Goal: Task Accomplishment & Management: Use online tool/utility

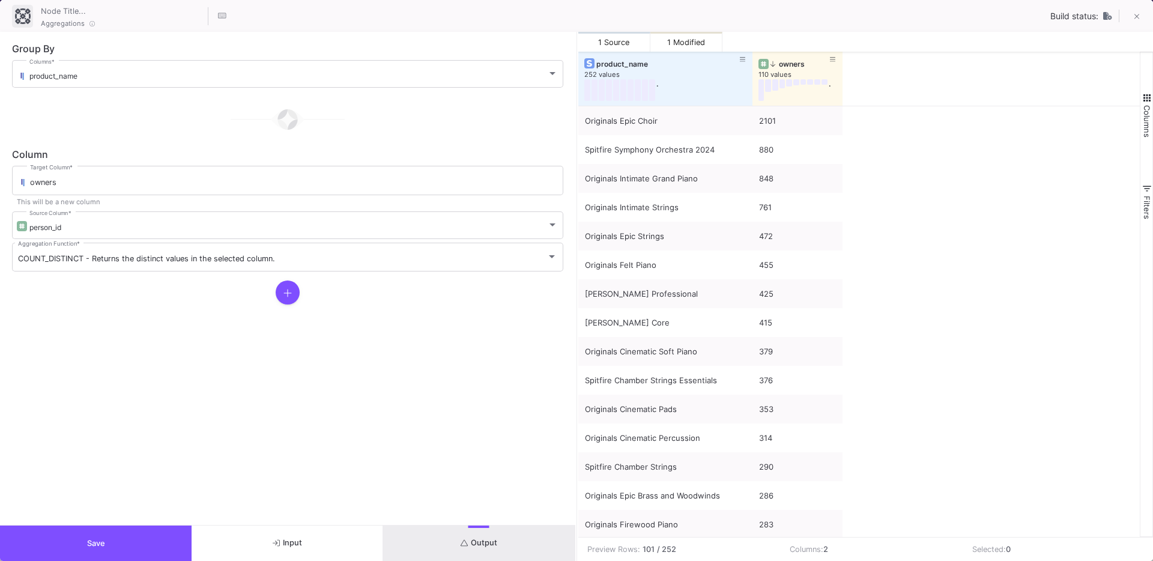
scroll to position [570, 0]
click at [148, 531] on button "Save" at bounding box center [96, 543] width 192 height 35
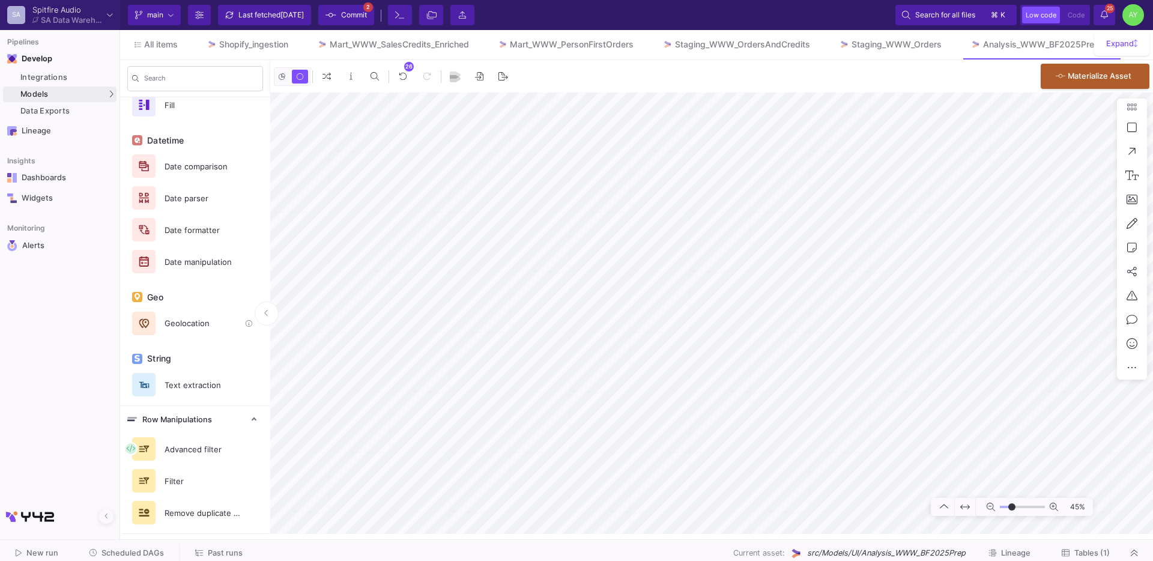
scroll to position [0, 0]
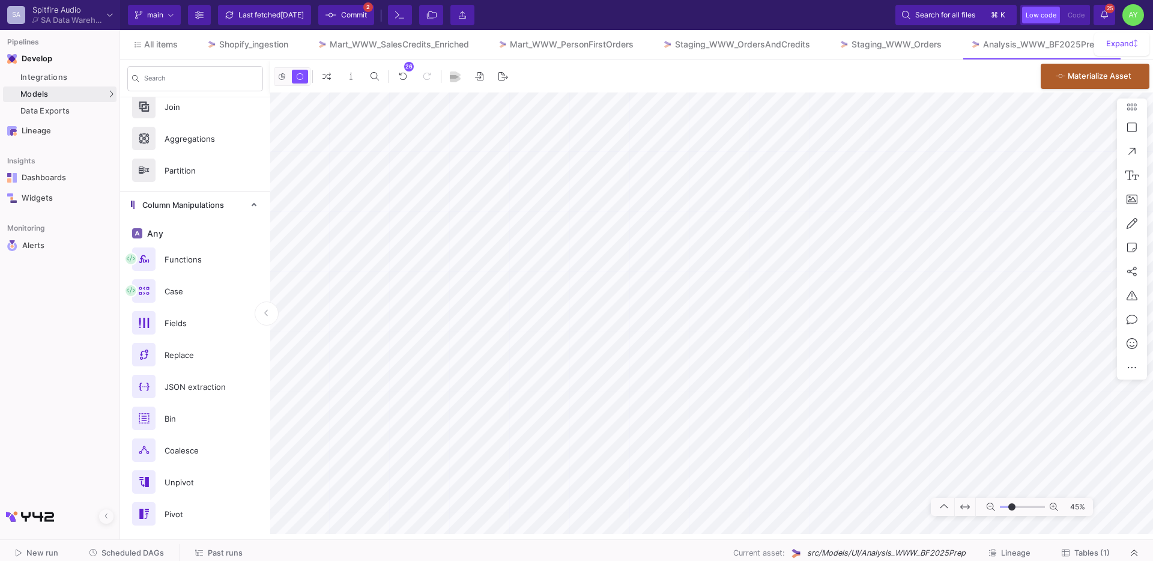
type input "-4"
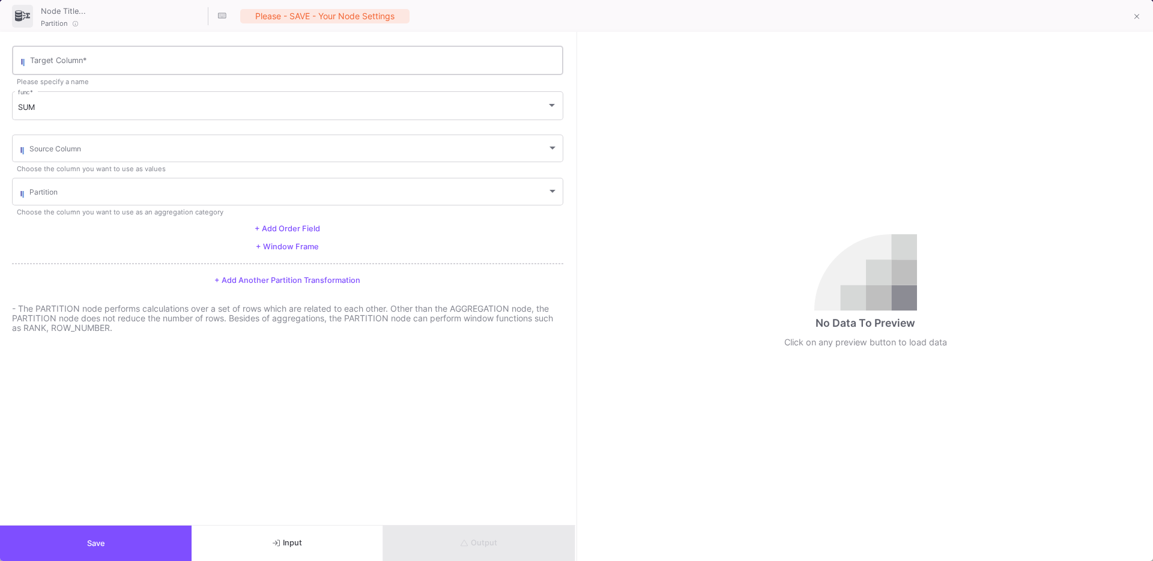
click at [46, 62] on input "Target Column *" at bounding box center [293, 63] width 527 height 10
type input "order_number"
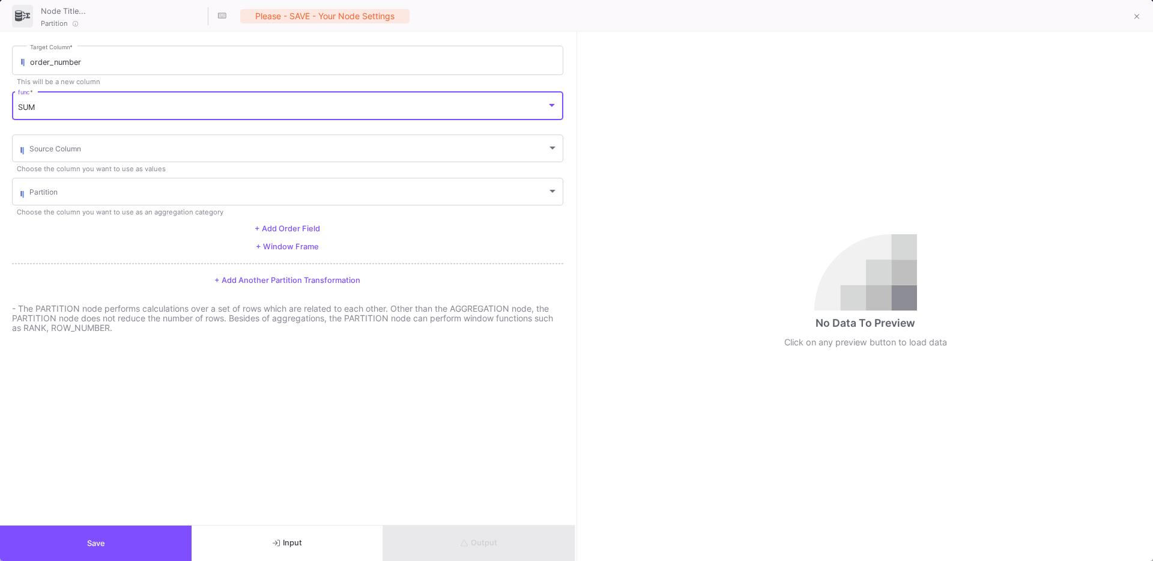
click at [34, 110] on span "SUM" at bounding box center [26, 107] width 17 height 9
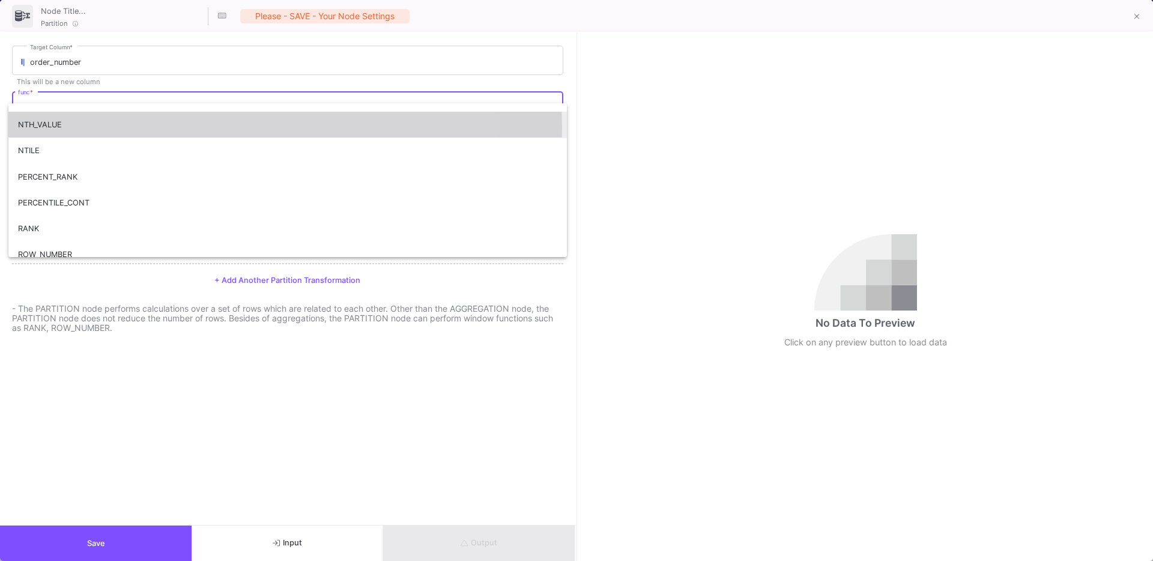
click at [72, 128] on span "NTH_VALUE" at bounding box center [287, 125] width 539 height 26
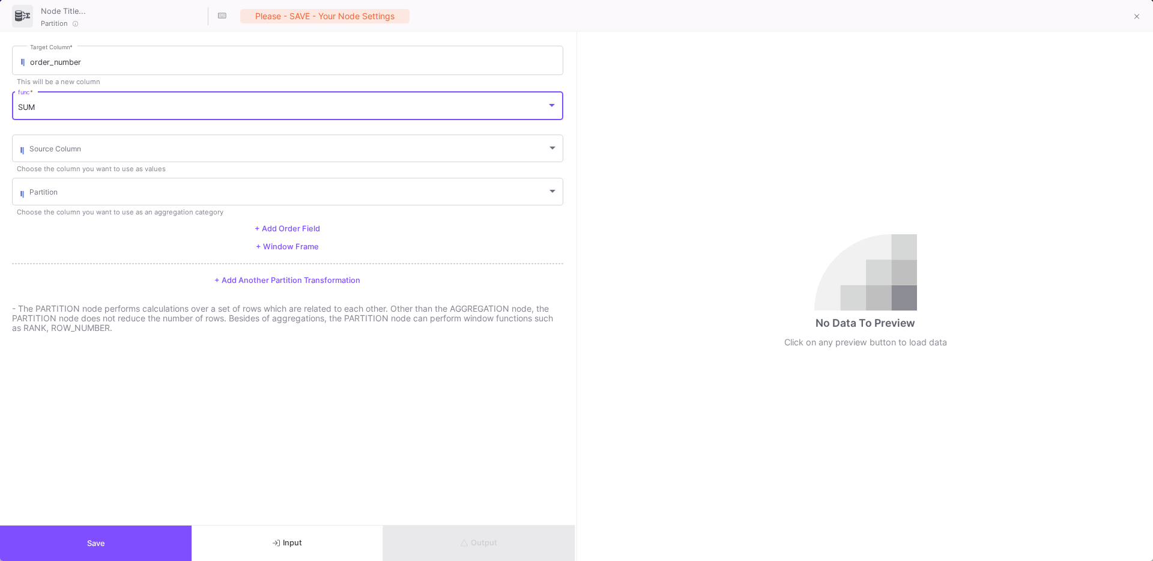
scroll to position [238, 0]
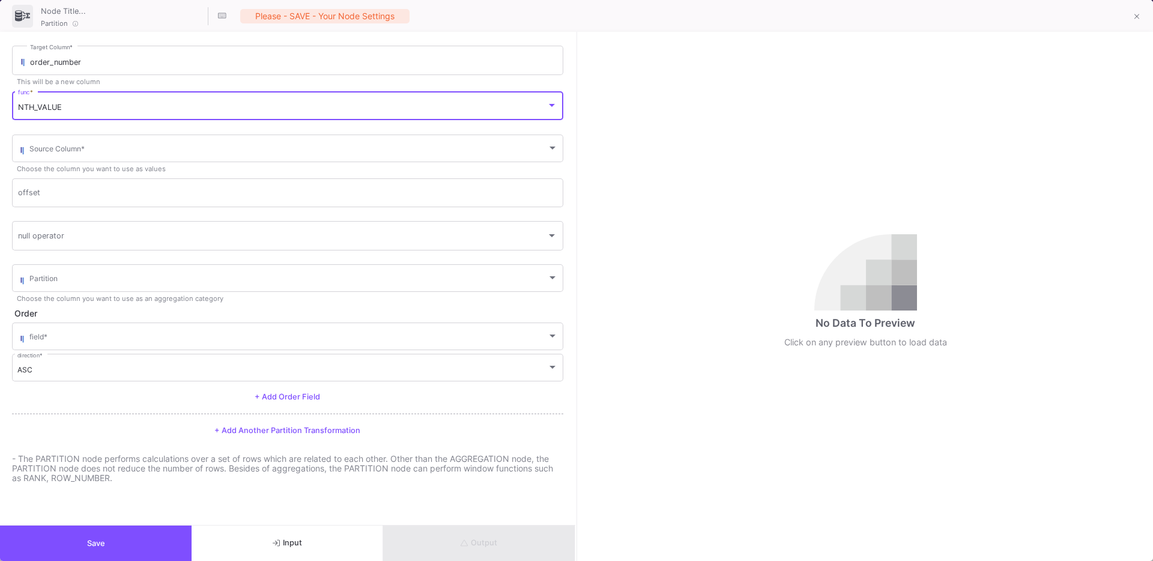
click at [105, 102] on div "NTH_VALUE func *" at bounding box center [287, 105] width 539 height 31
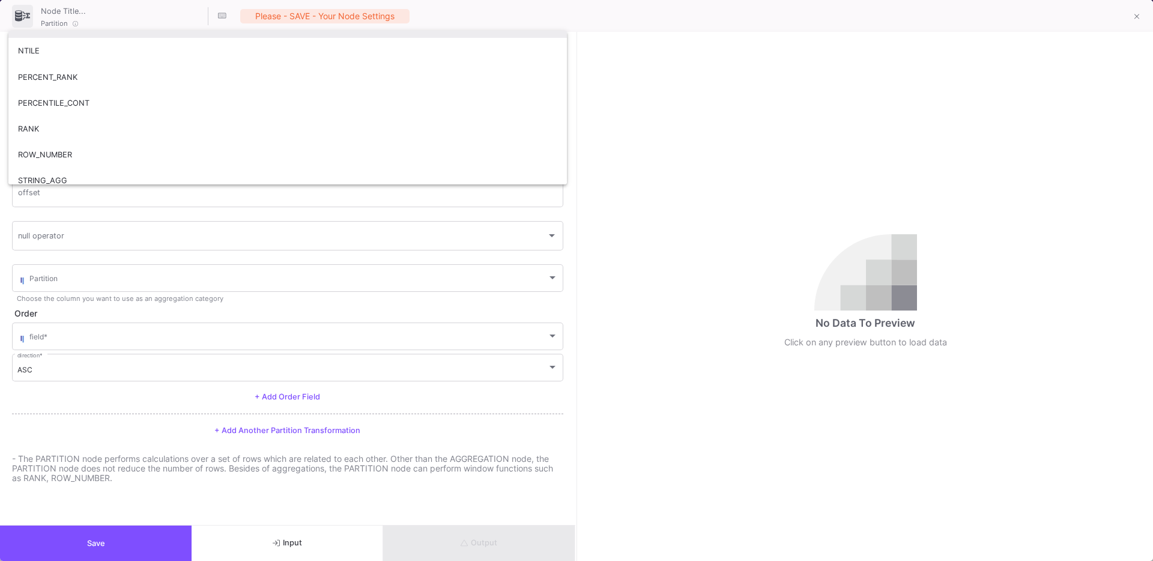
scroll to position [327, 0]
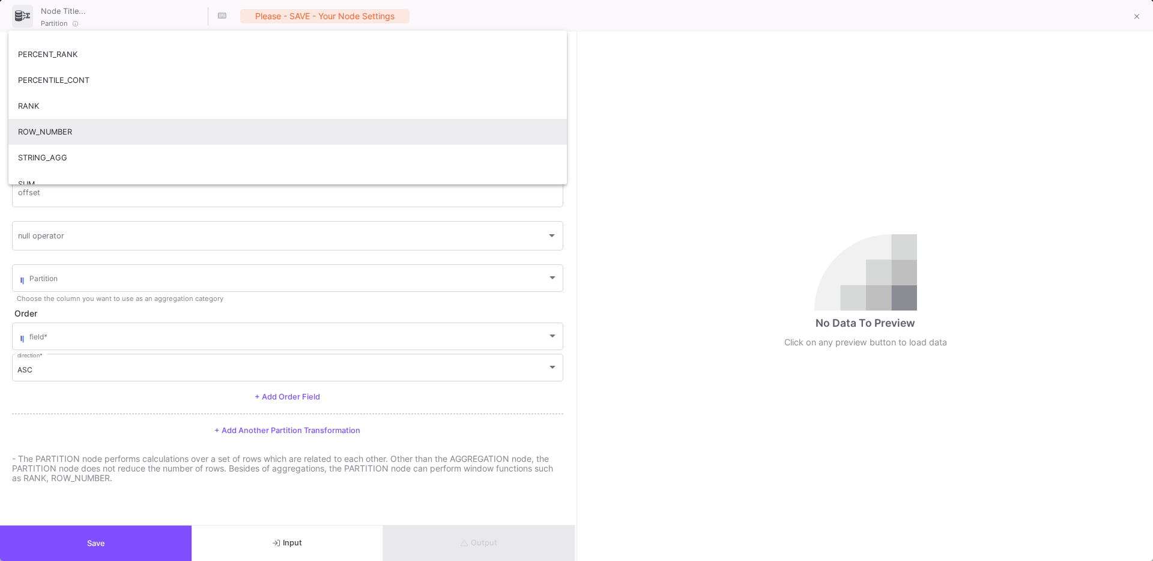
click at [60, 128] on span "ROW_NUMBER" at bounding box center [287, 132] width 539 height 26
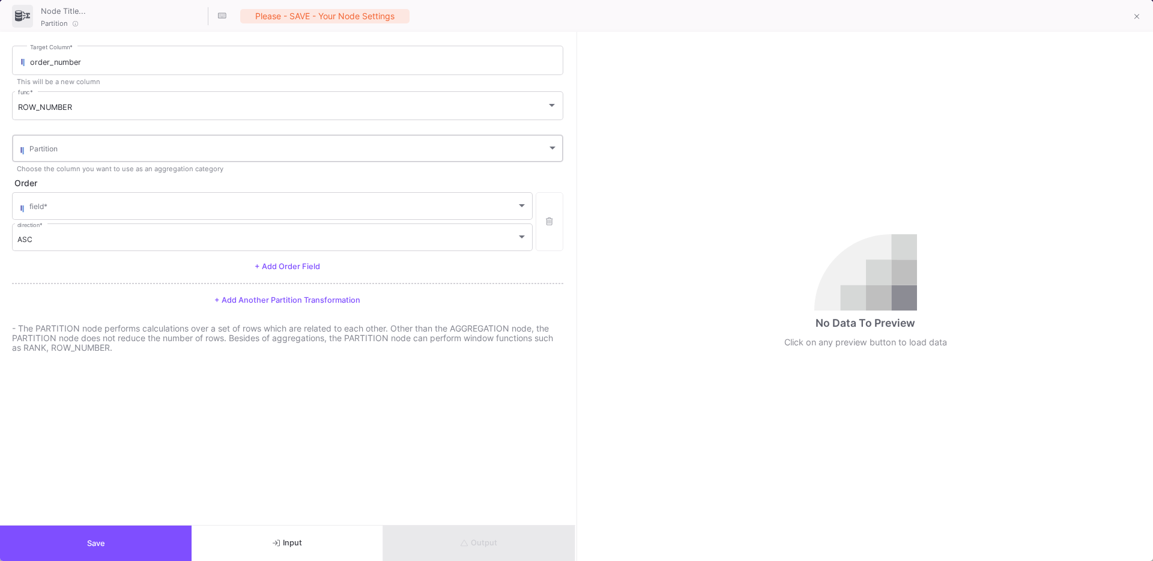
click at [80, 144] on div "Partition" at bounding box center [293, 147] width 529 height 29
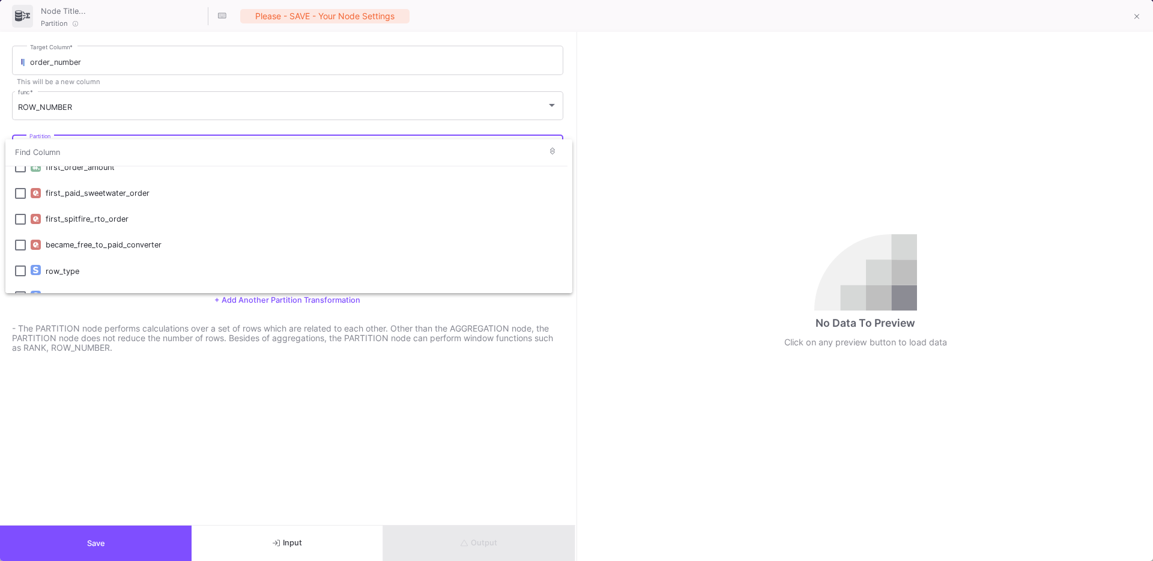
scroll to position [0, 0]
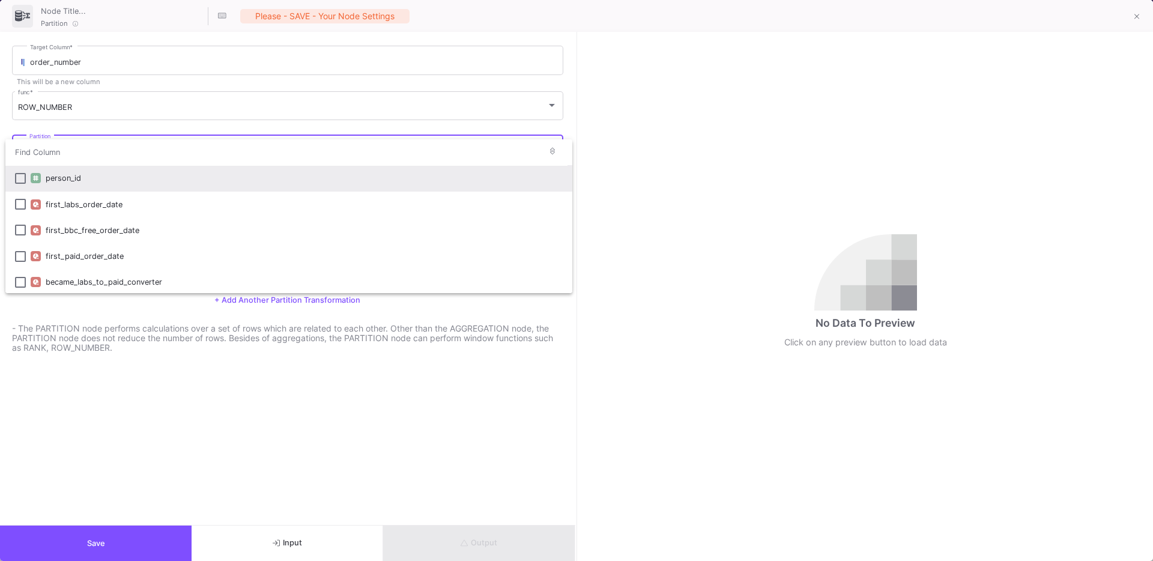
click at [57, 183] on div "person_id" at bounding box center [304, 178] width 517 height 26
click at [97, 326] on div at bounding box center [576, 280] width 1153 height 561
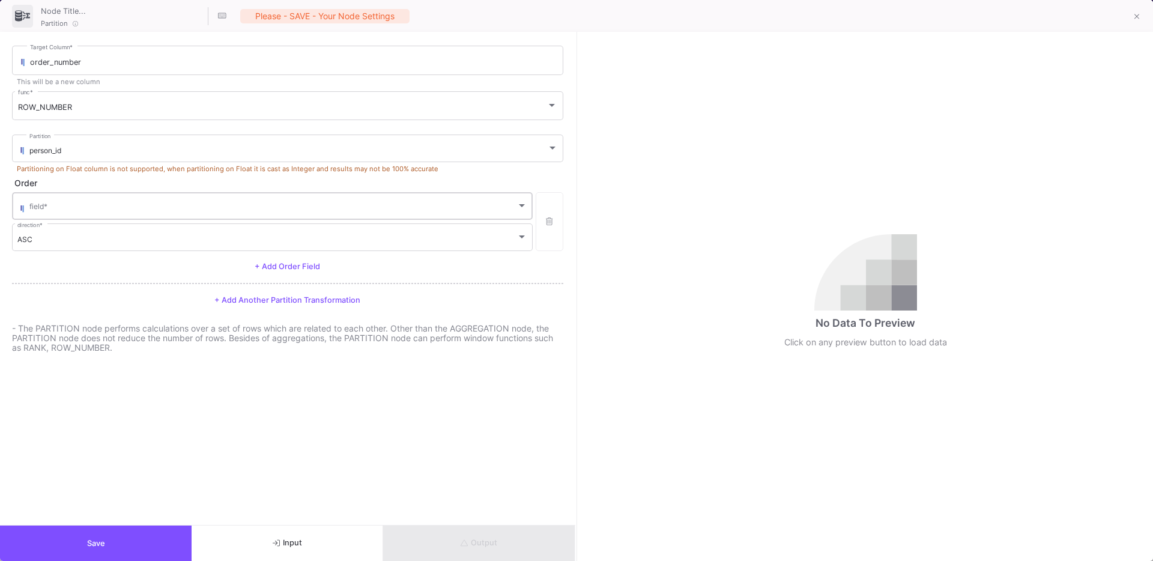
click at [76, 199] on div "field *" at bounding box center [278, 204] width 498 height 29
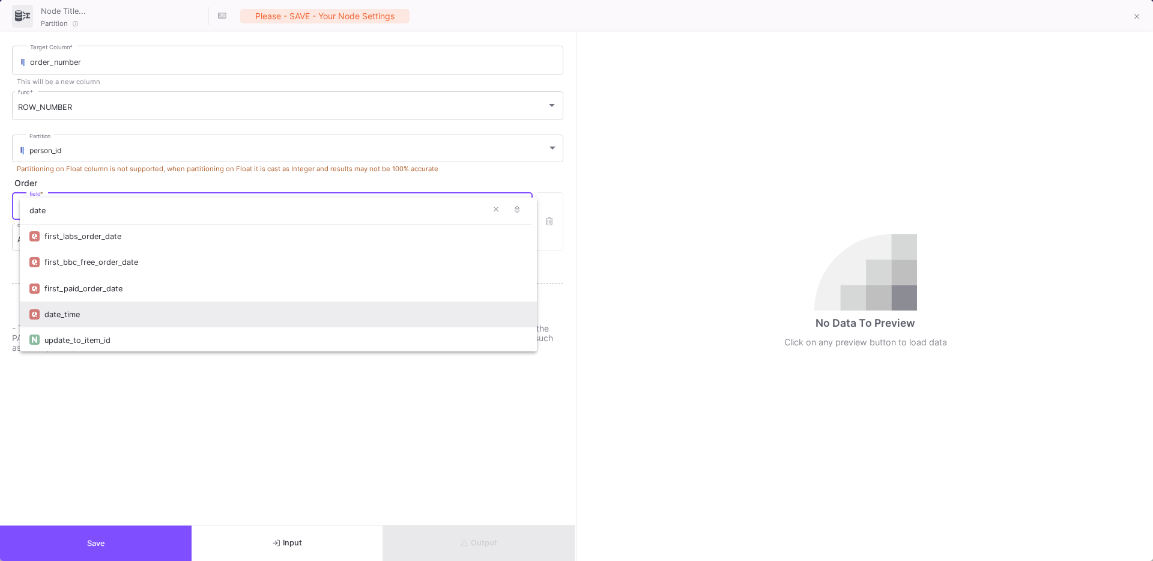
type input "date"
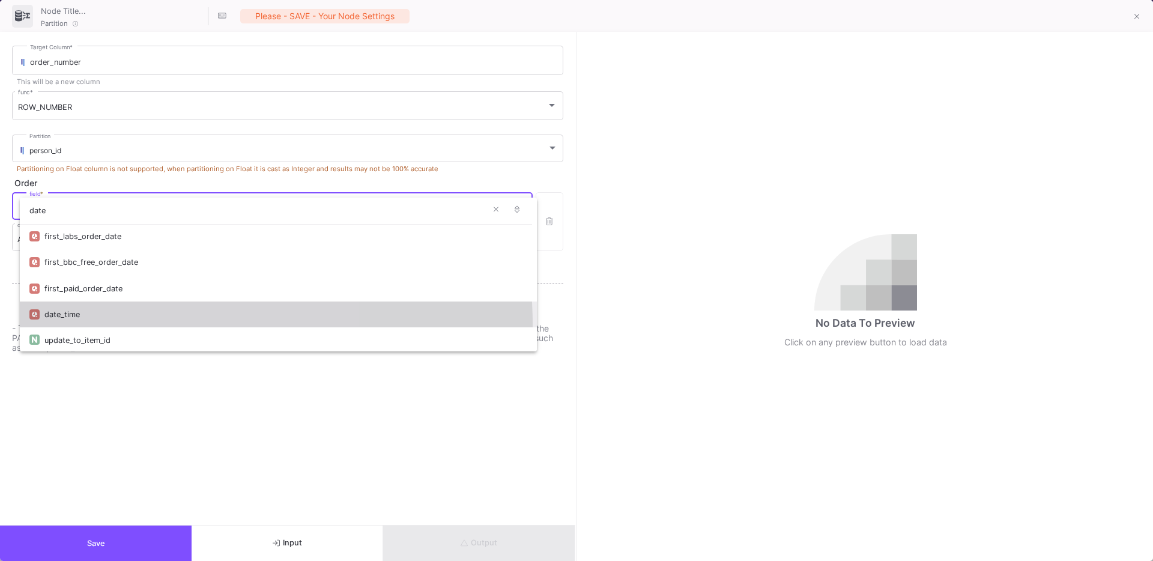
click at [64, 324] on div "date_time" at bounding box center [285, 315] width 483 height 26
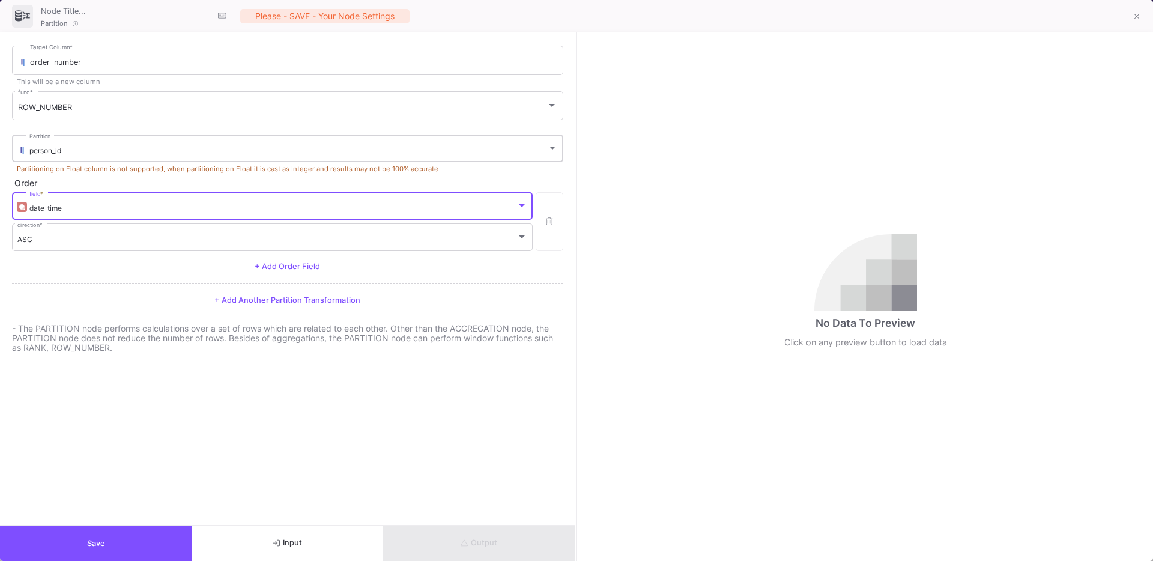
click at [117, 153] on div "person_id" at bounding box center [288, 150] width 518 height 9
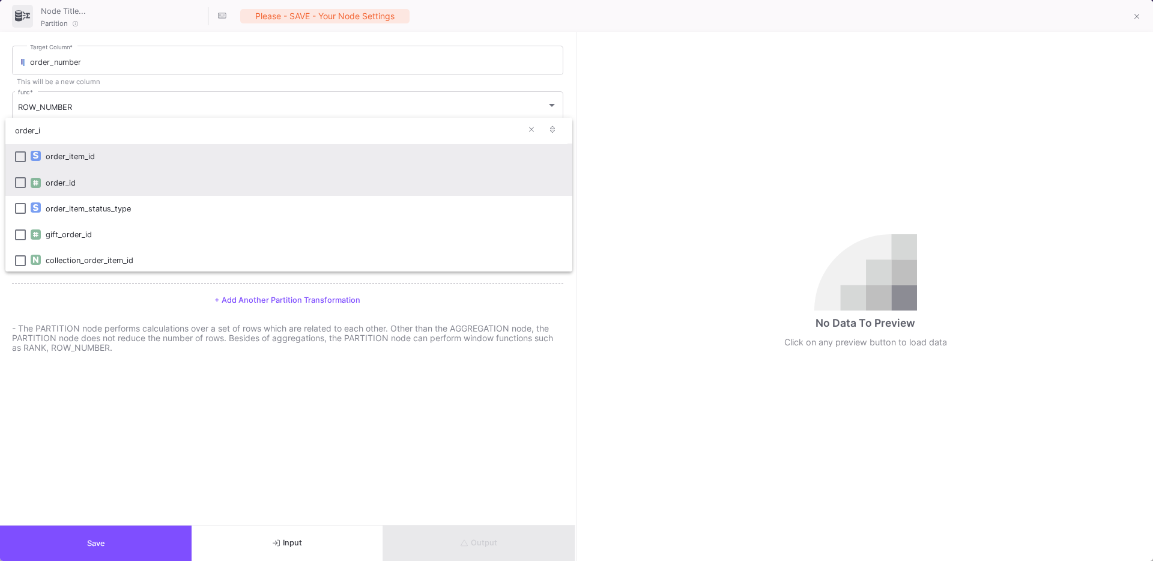
type input "order_i"
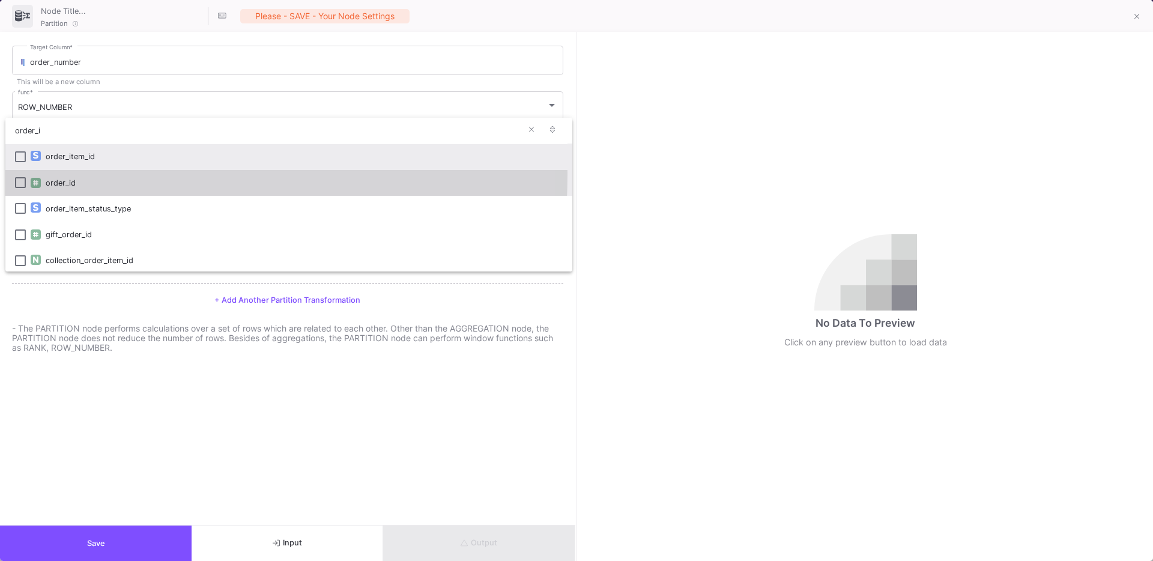
click at [27, 174] on mat-option "order_id" at bounding box center [288, 183] width 567 height 26
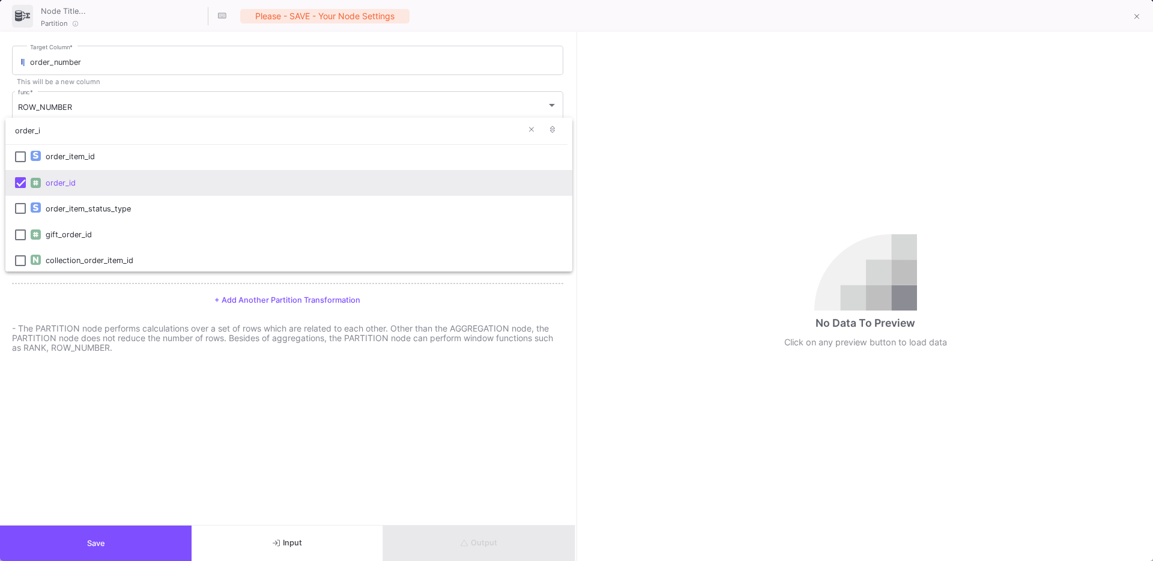
click at [109, 375] on div at bounding box center [576, 280] width 1153 height 561
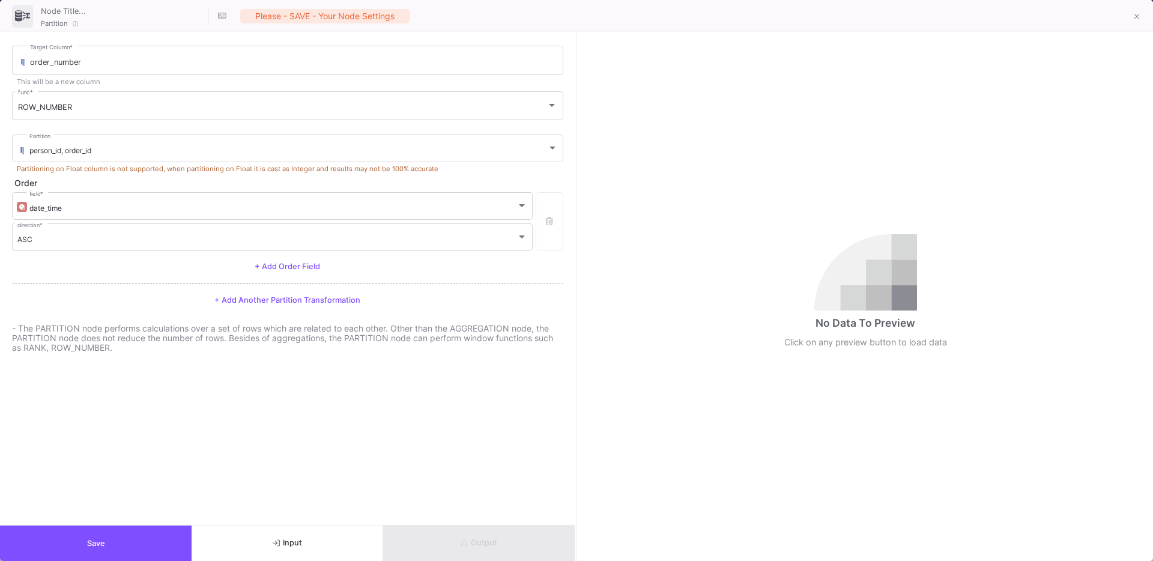
click at [272, 435] on form "order_number Target Column * This will be a new column ROW_NUMBER func * person…" at bounding box center [287, 278] width 575 height 493
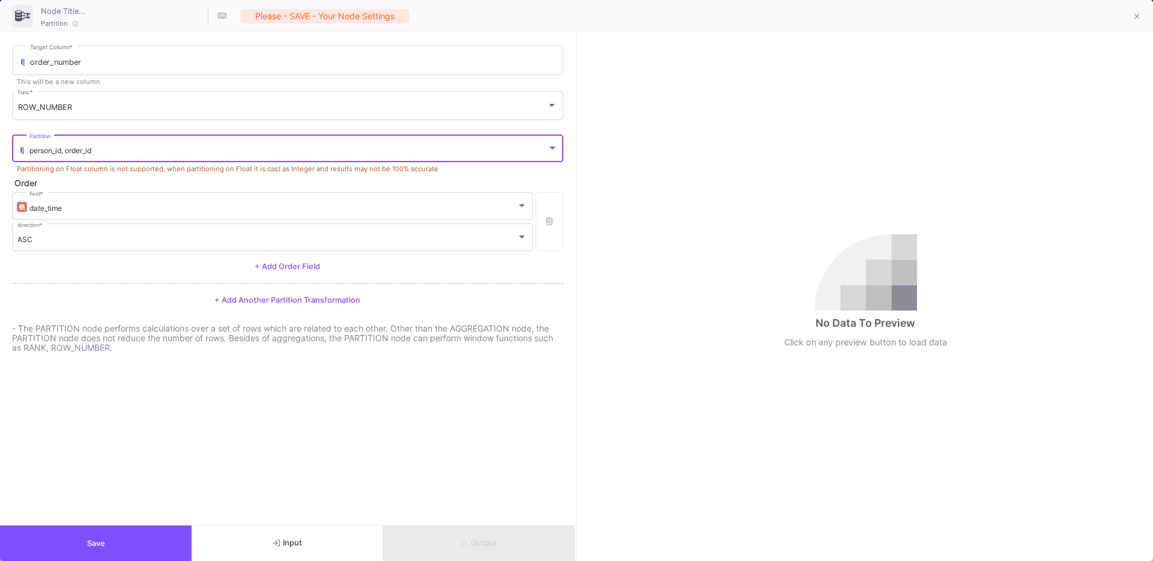
click at [153, 148] on div "person_id, order_id" at bounding box center [288, 150] width 518 height 9
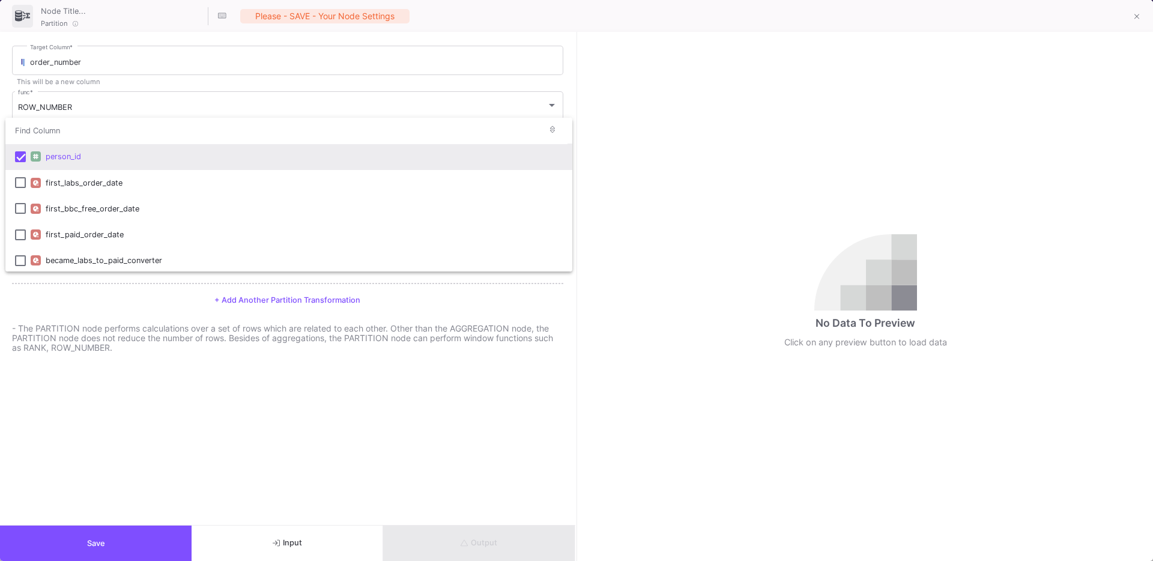
click at [145, 366] on div at bounding box center [576, 280] width 1153 height 561
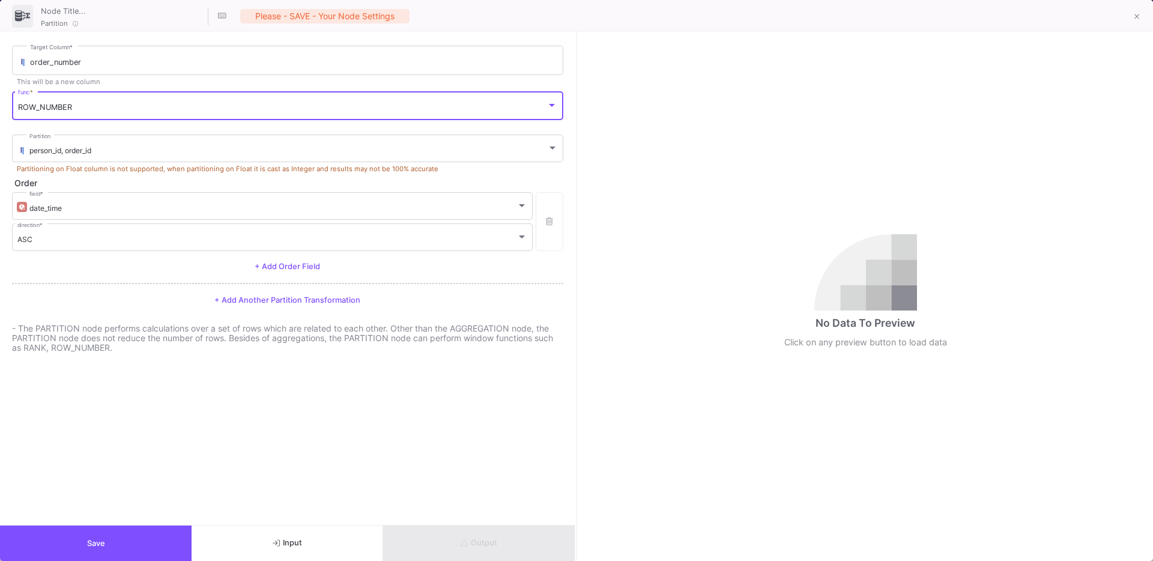
click at [77, 108] on div "ROW_NUMBER" at bounding box center [282, 108] width 529 height 10
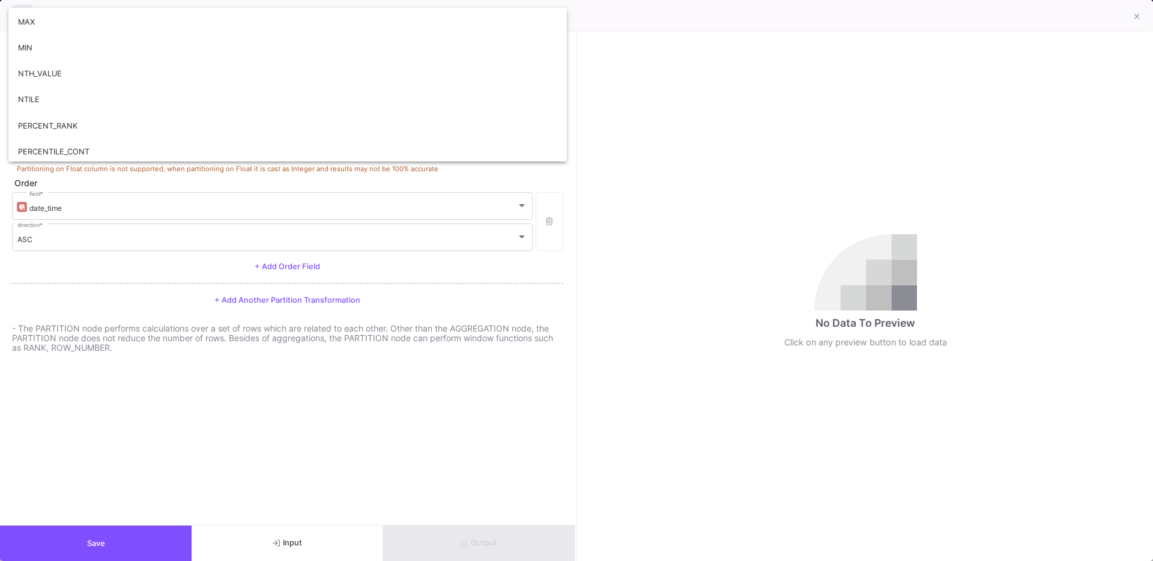
scroll to position [238, 0]
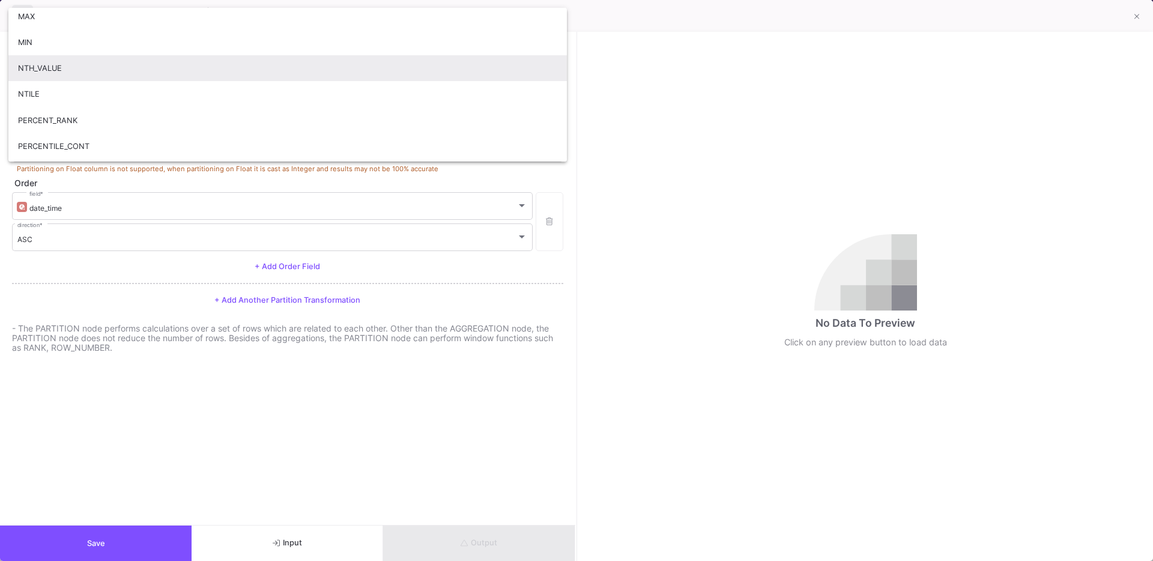
click at [120, 78] on span "NTH_VALUE" at bounding box center [287, 68] width 539 height 26
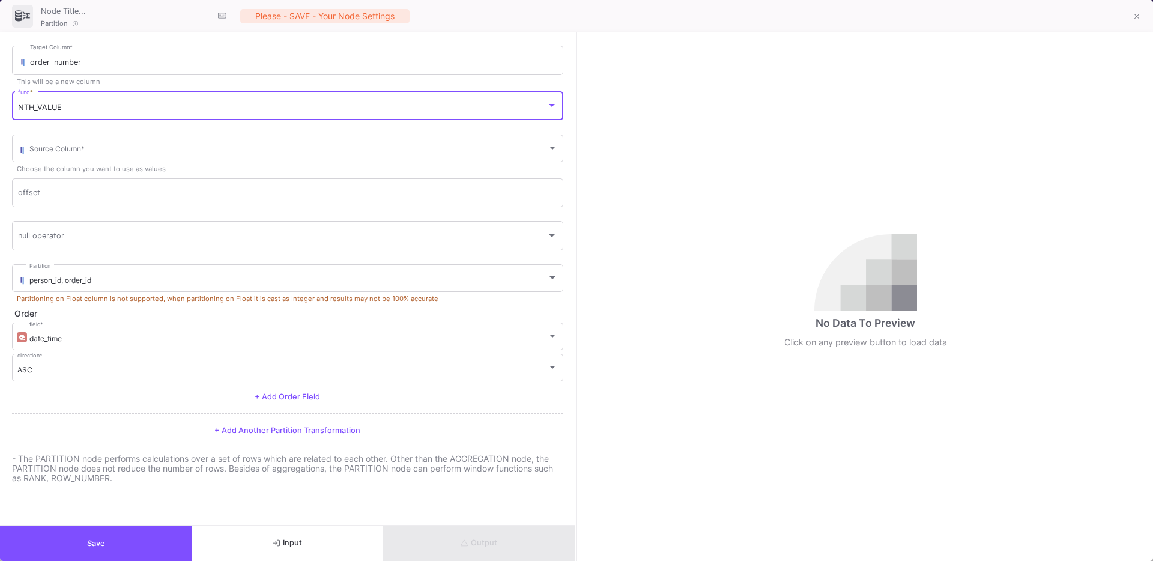
click at [85, 103] on div "NTH_VALUE" at bounding box center [282, 108] width 529 height 10
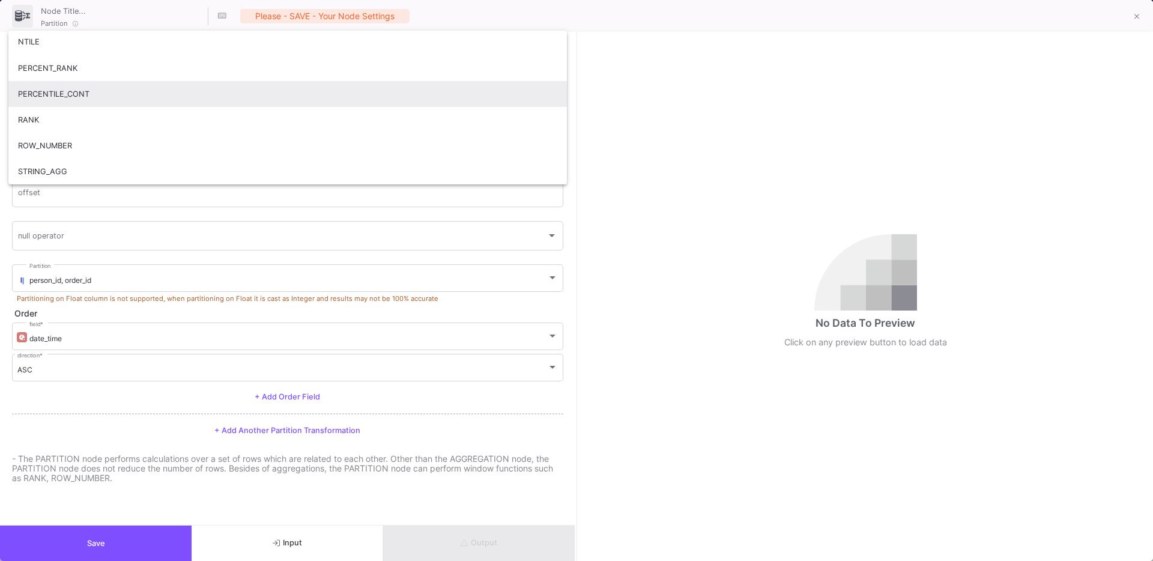
scroll to position [314, 0]
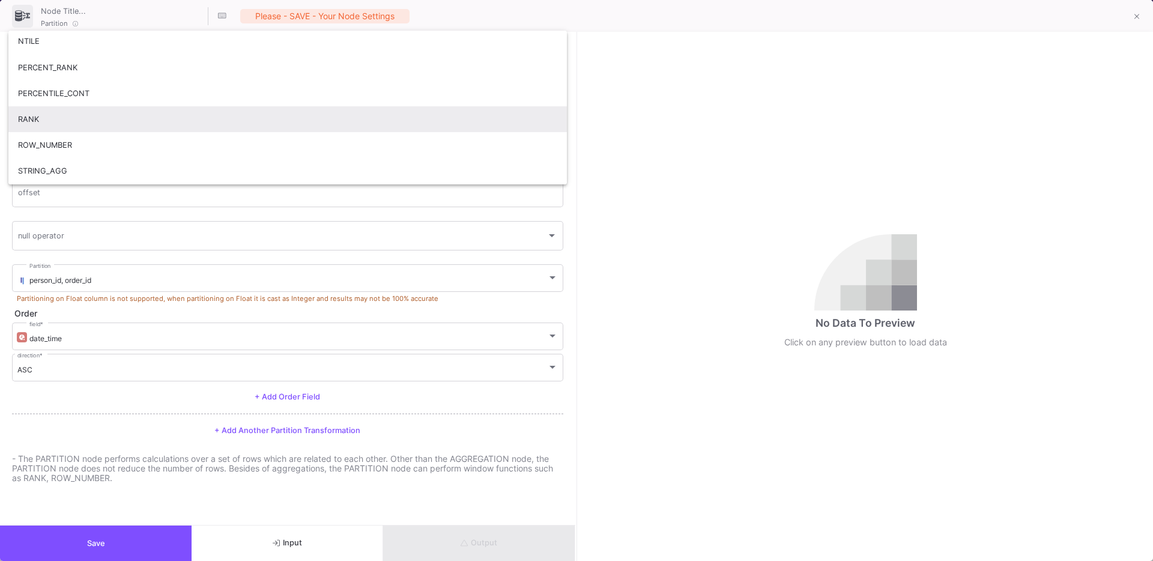
click at [49, 124] on span "RANK" at bounding box center [287, 119] width 539 height 26
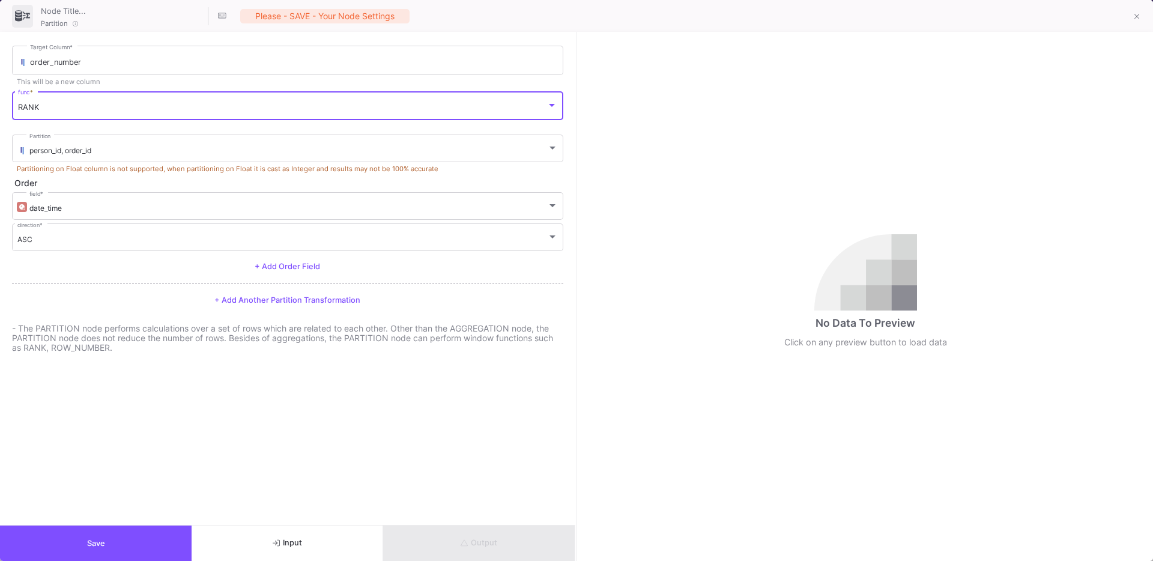
click at [77, 100] on div "RANK func *" at bounding box center [287, 105] width 539 height 31
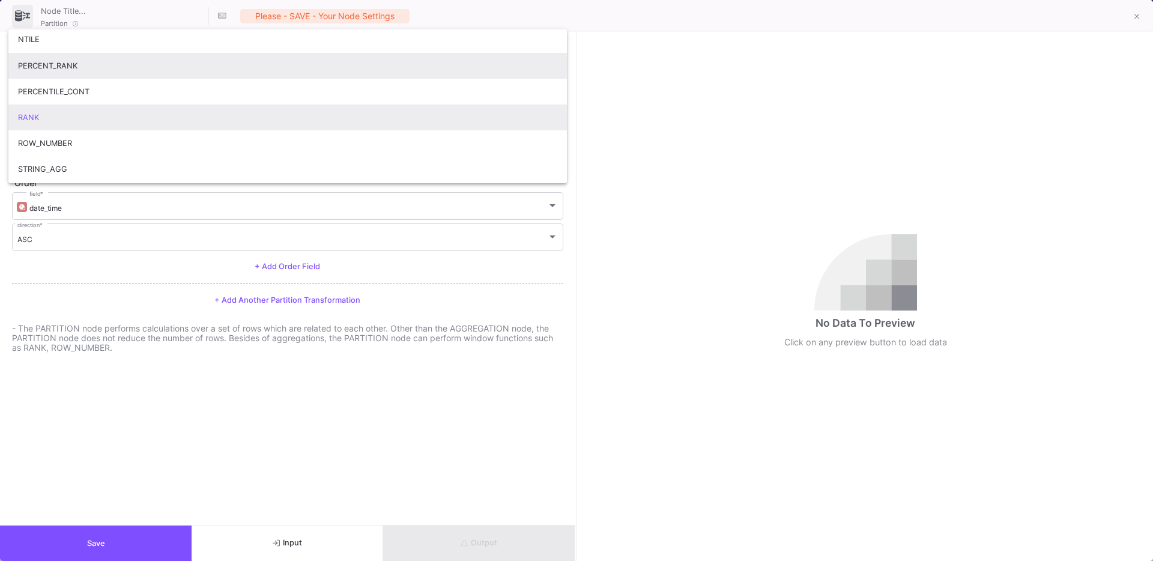
scroll to position [318, 0]
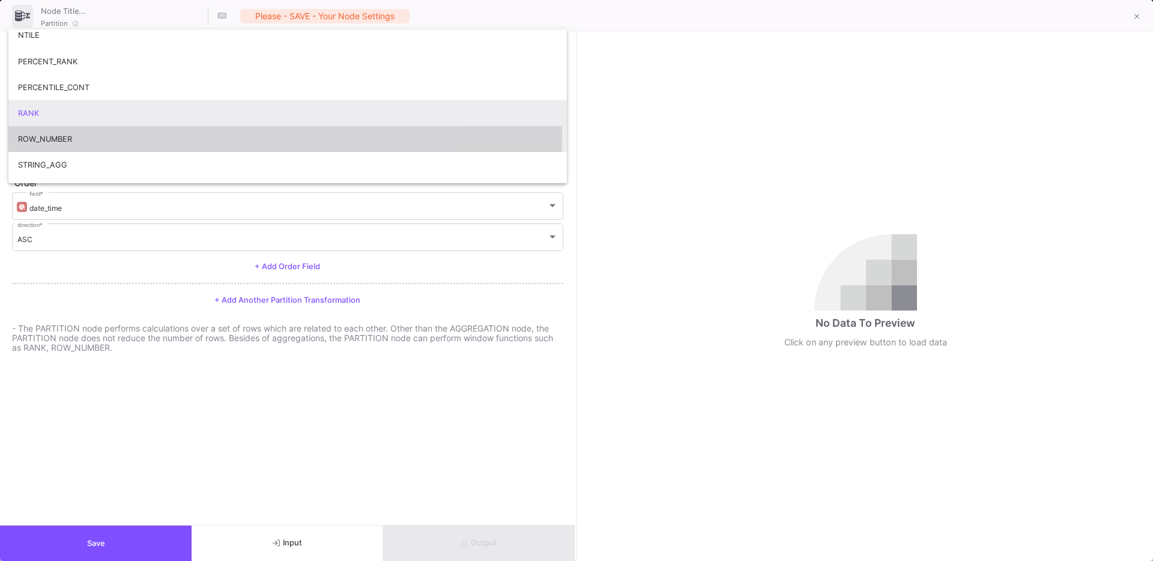
click at [53, 135] on span "ROW_NUMBER" at bounding box center [287, 139] width 539 height 26
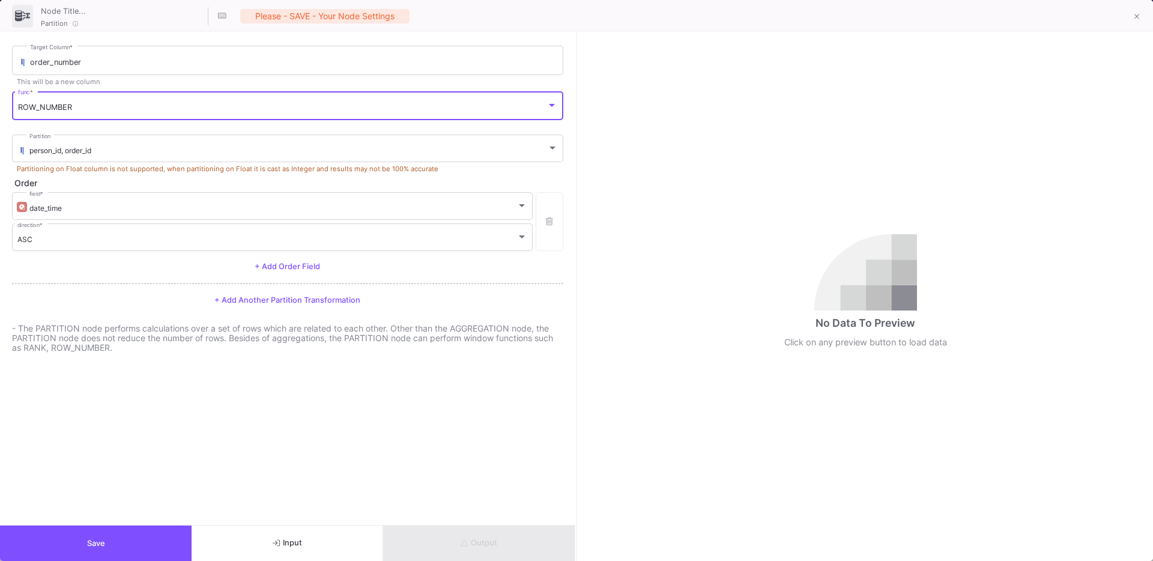
click at [86, 337] on p "- The PARTITION node performs calculations over a set of rows which are related…" at bounding box center [287, 338] width 551 height 29
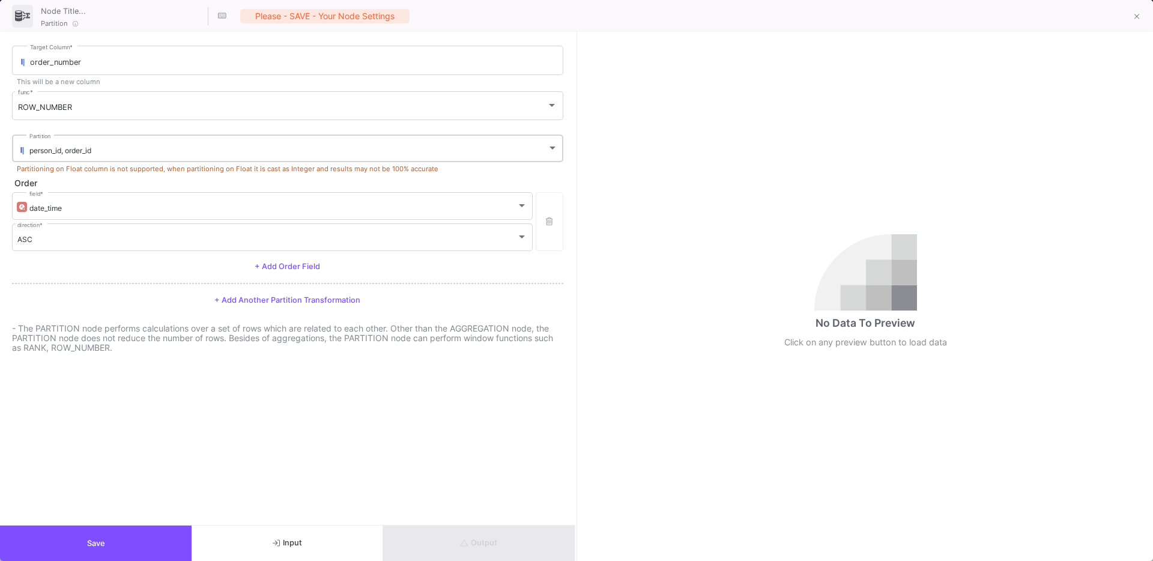
click at [91, 146] on span "person_id, order_id" at bounding box center [60, 150] width 62 height 9
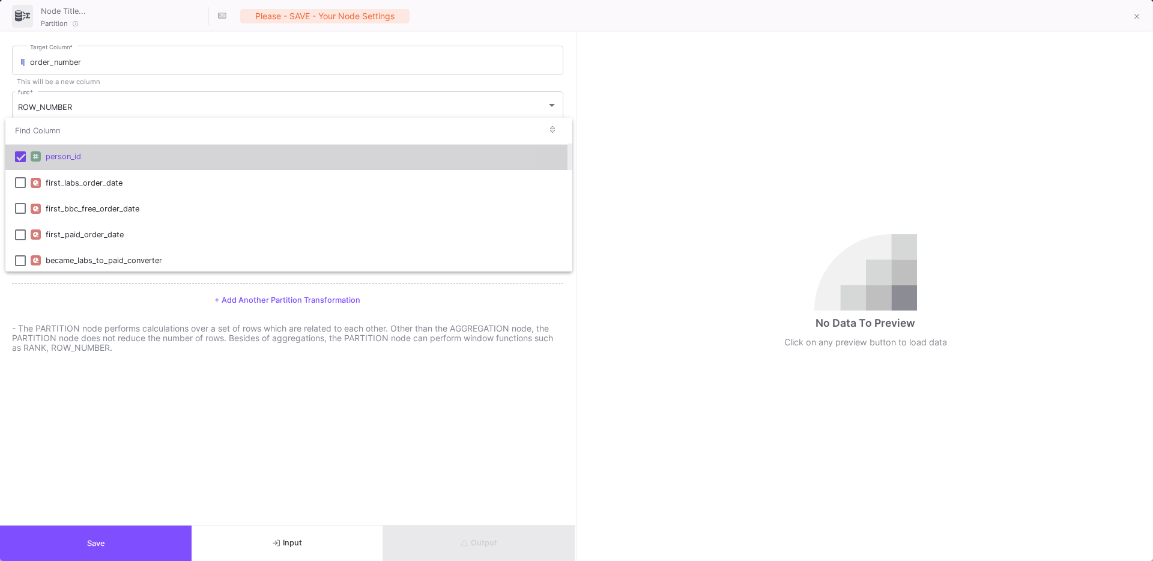
click at [17, 156] on mat-pseudo-checkbox at bounding box center [20, 156] width 11 height 11
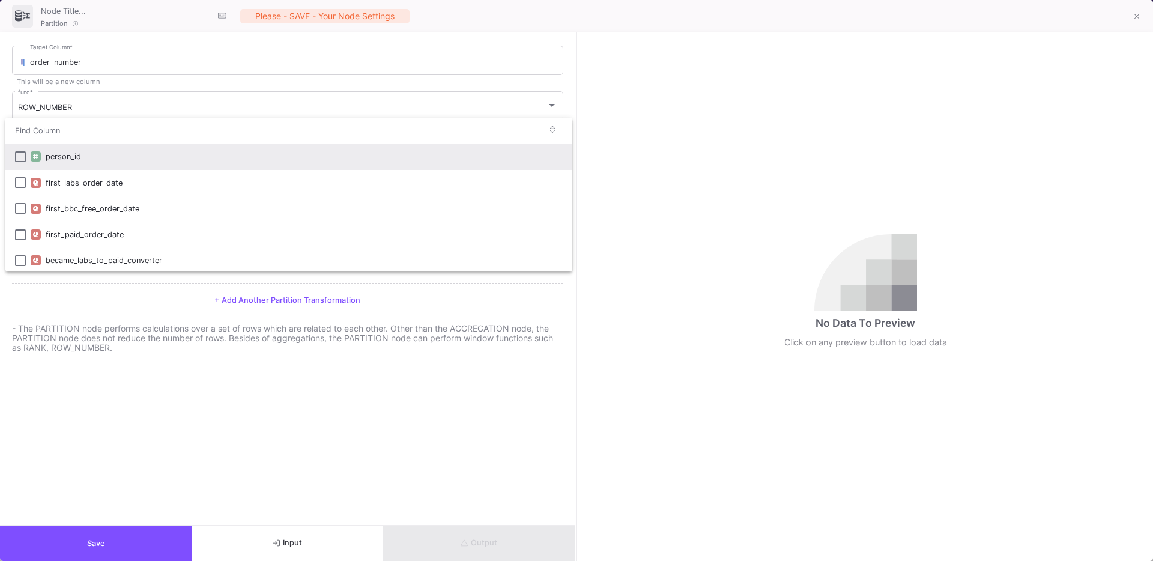
click at [81, 321] on div at bounding box center [576, 280] width 1153 height 561
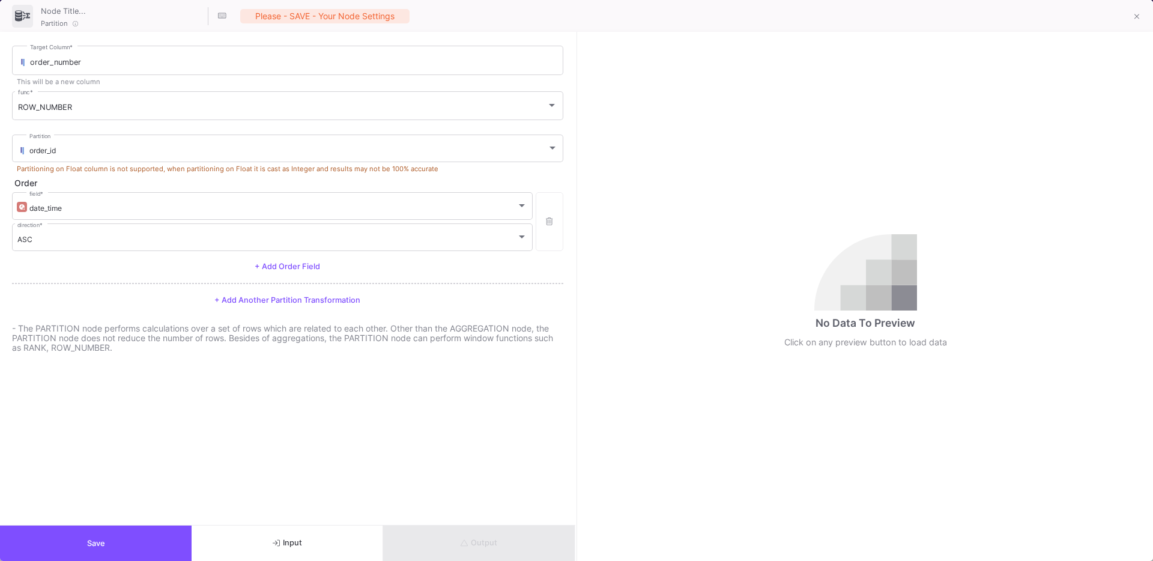
click at [112, 314] on form "order_number Target Column * This will be a new column ROW_NUMBER func * order_…" at bounding box center [287, 278] width 575 height 493
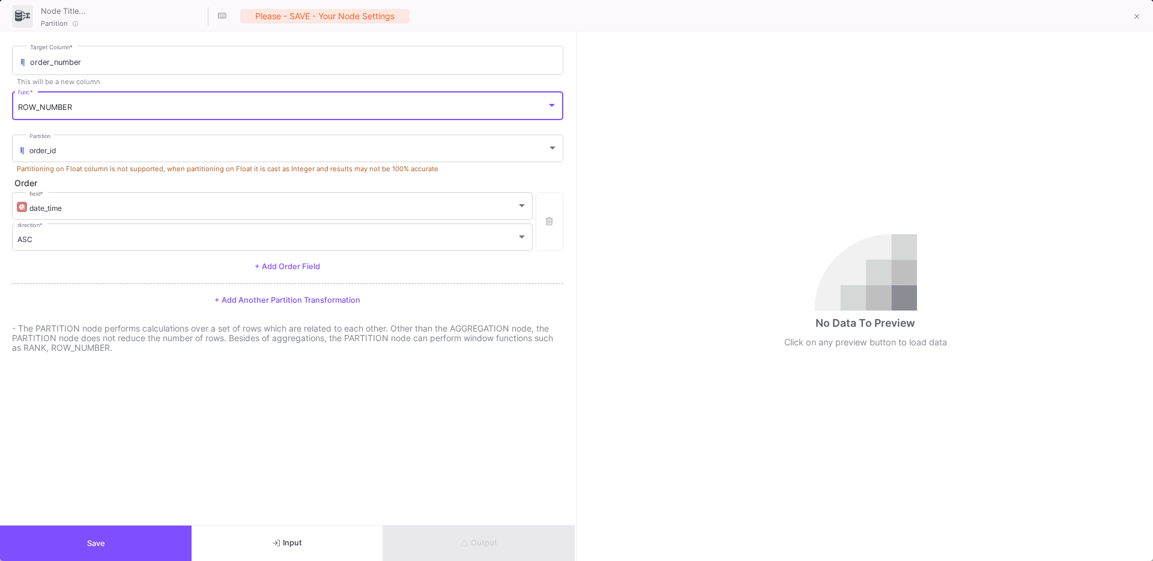
click at [77, 108] on div "ROW_NUMBER" at bounding box center [282, 108] width 529 height 10
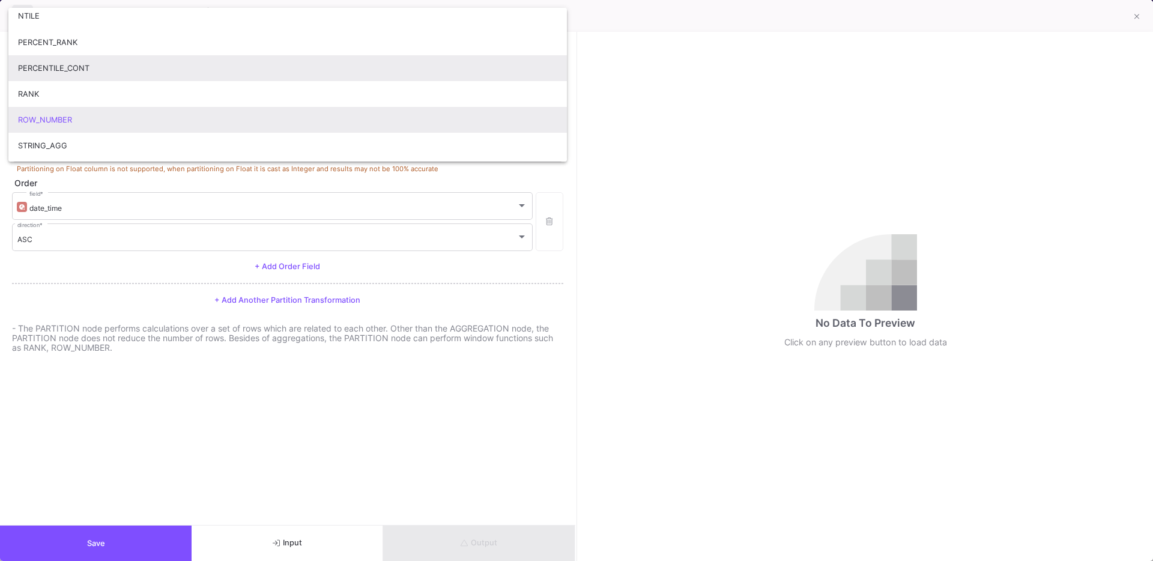
scroll to position [315, 0]
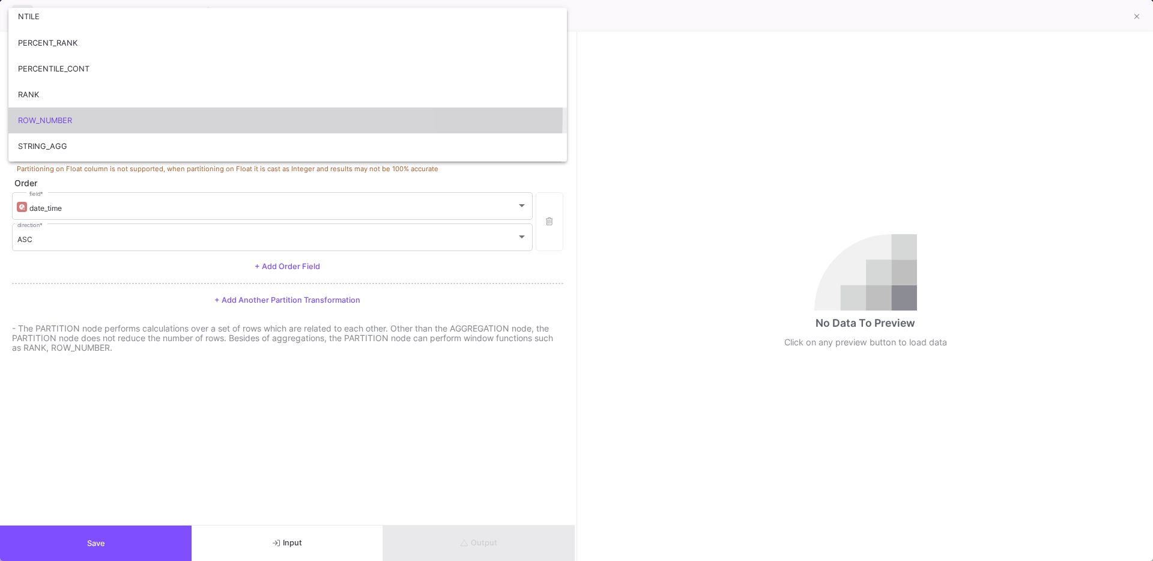
click at [40, 111] on span "ROW_NUMBER" at bounding box center [287, 121] width 539 height 26
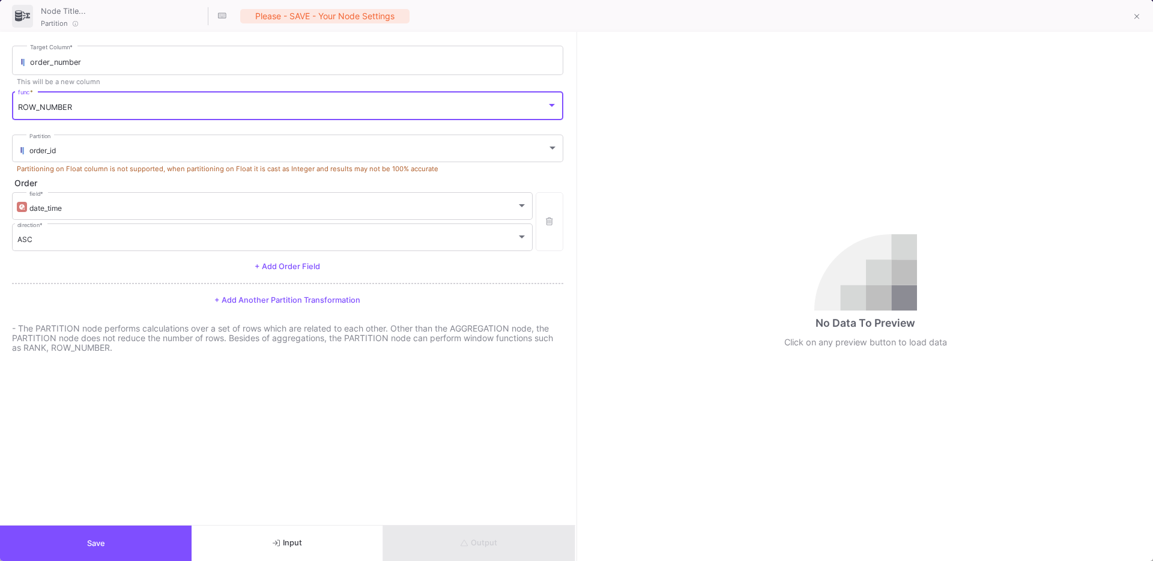
click at [98, 174] on div "order_id Partition Partitioning on Float column is not supported, when partitio…" at bounding box center [287, 205] width 551 height 144
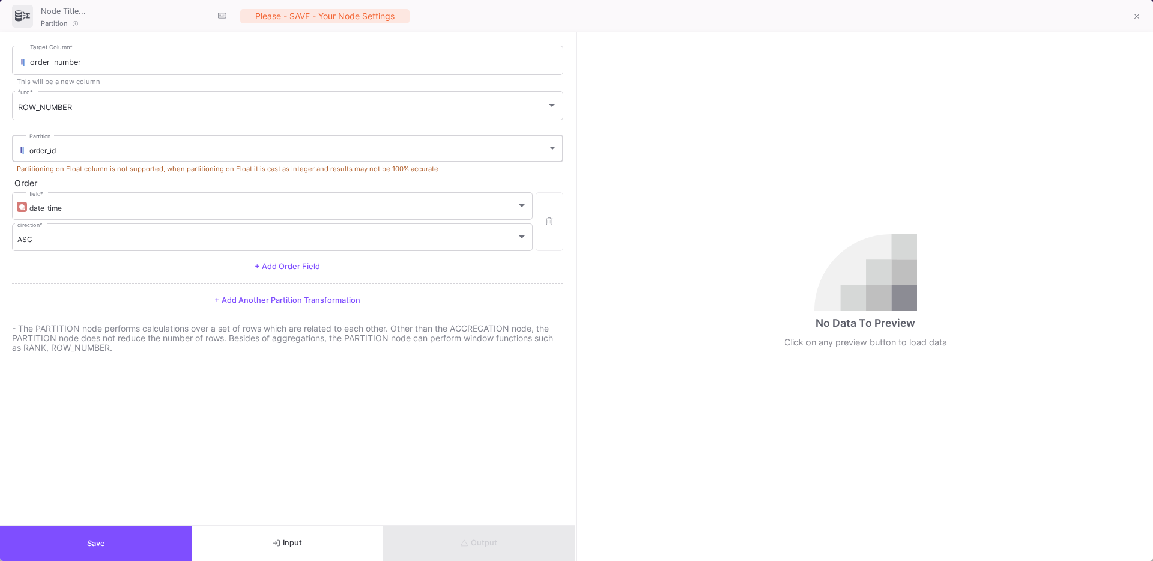
click at [118, 150] on div "order_id" at bounding box center [288, 150] width 518 height 9
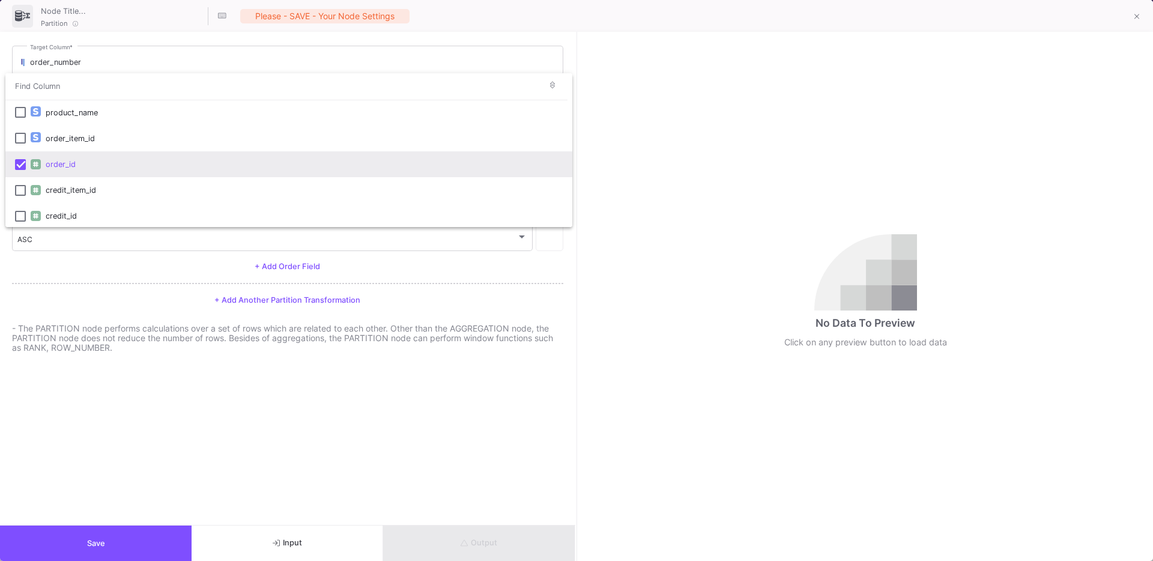
scroll to position [0, 0]
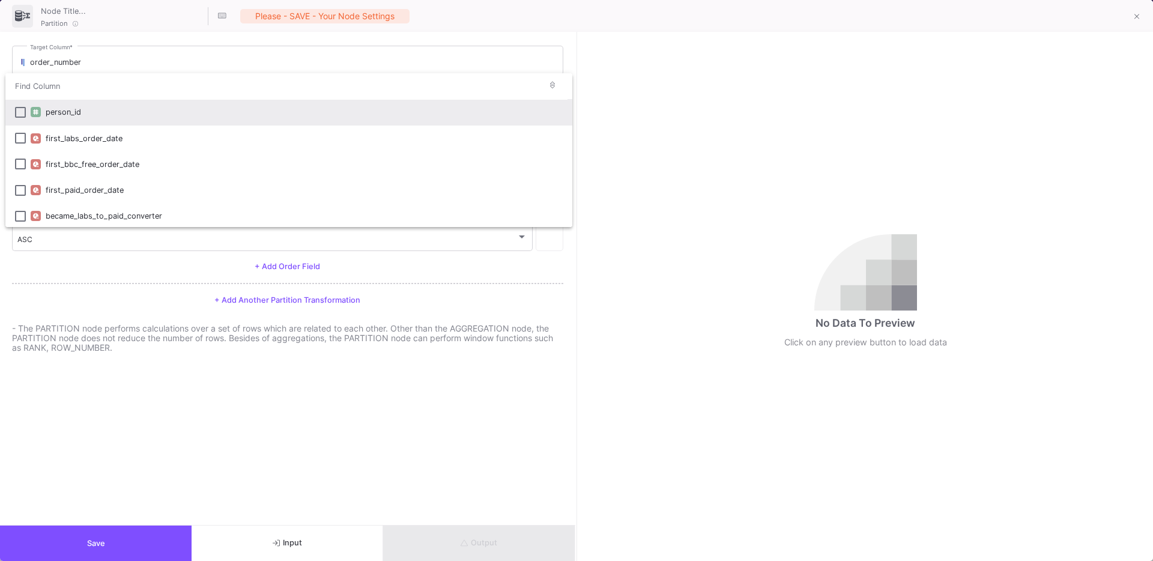
click at [18, 114] on mat-pseudo-checkbox at bounding box center [20, 112] width 11 height 11
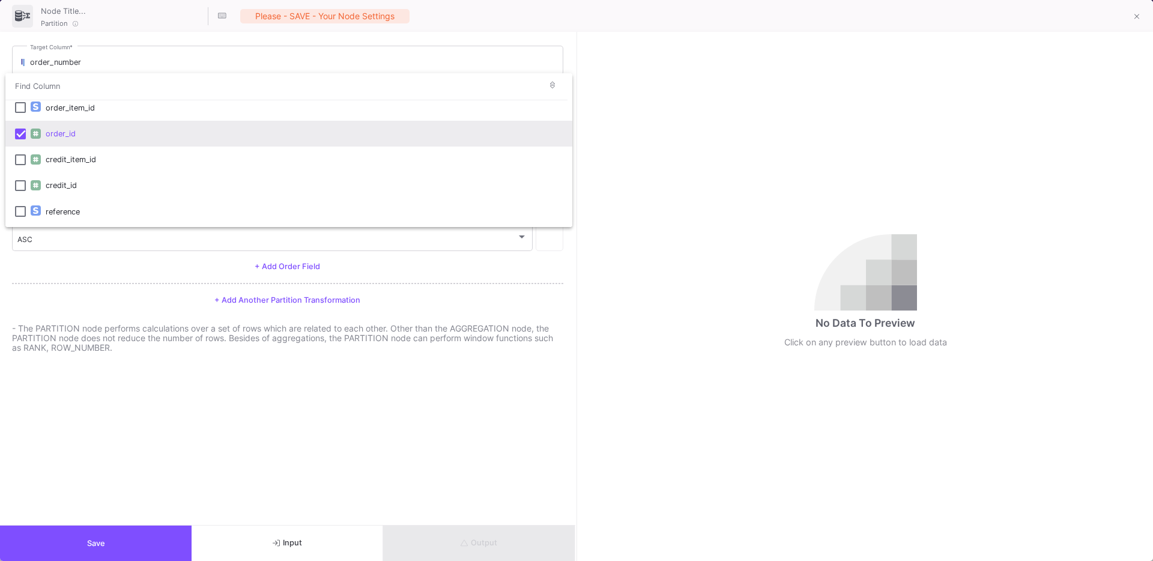
click at [24, 138] on mat-pseudo-checkbox at bounding box center [20, 134] width 11 height 11
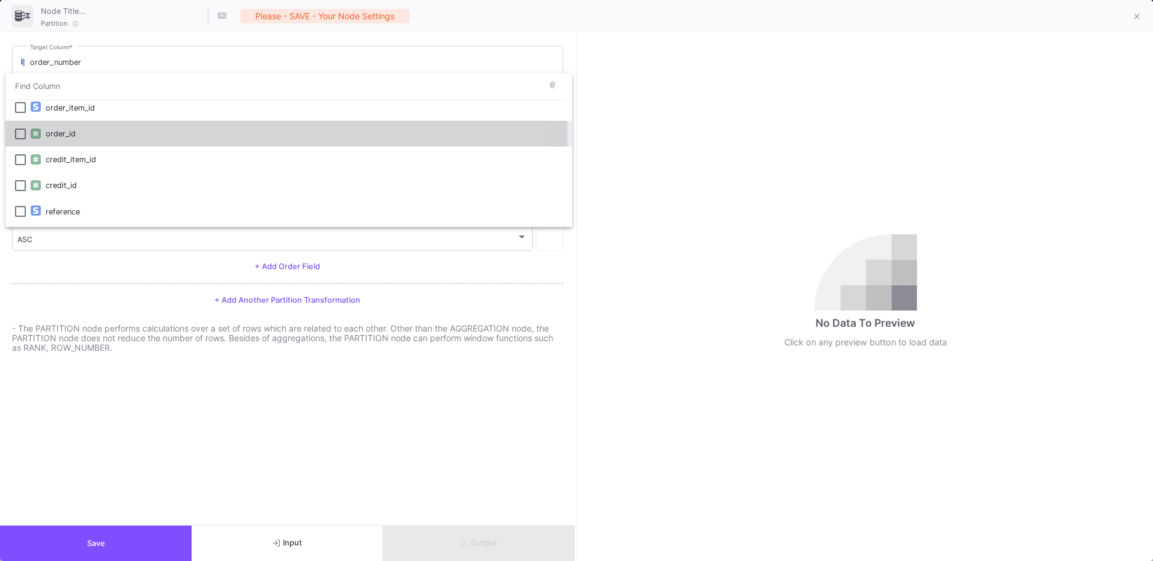
scroll to position [324, 0]
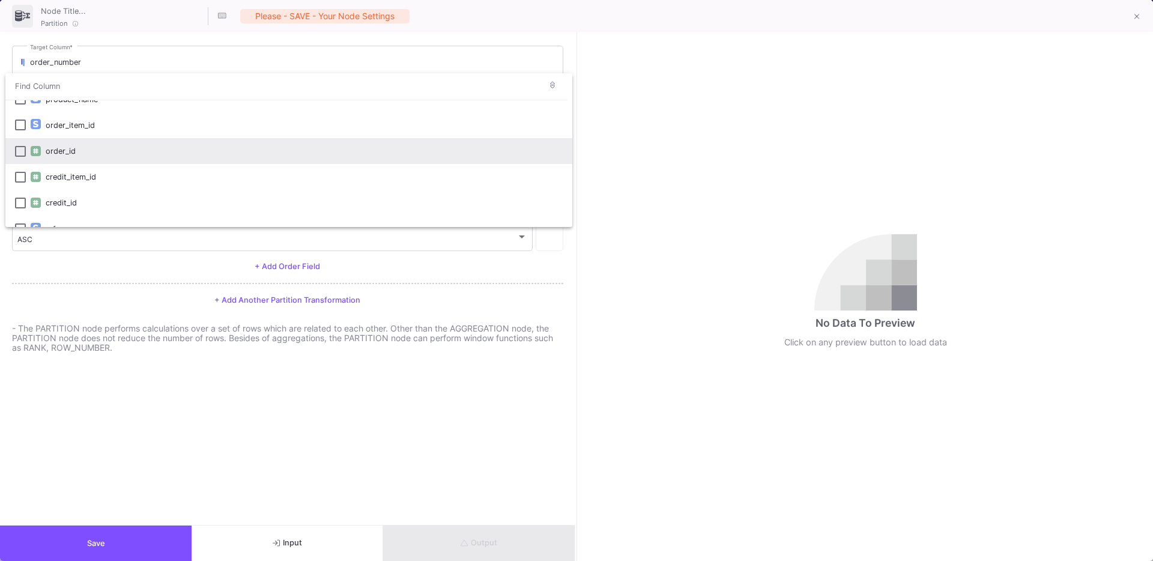
click at [65, 282] on div at bounding box center [576, 280] width 1153 height 561
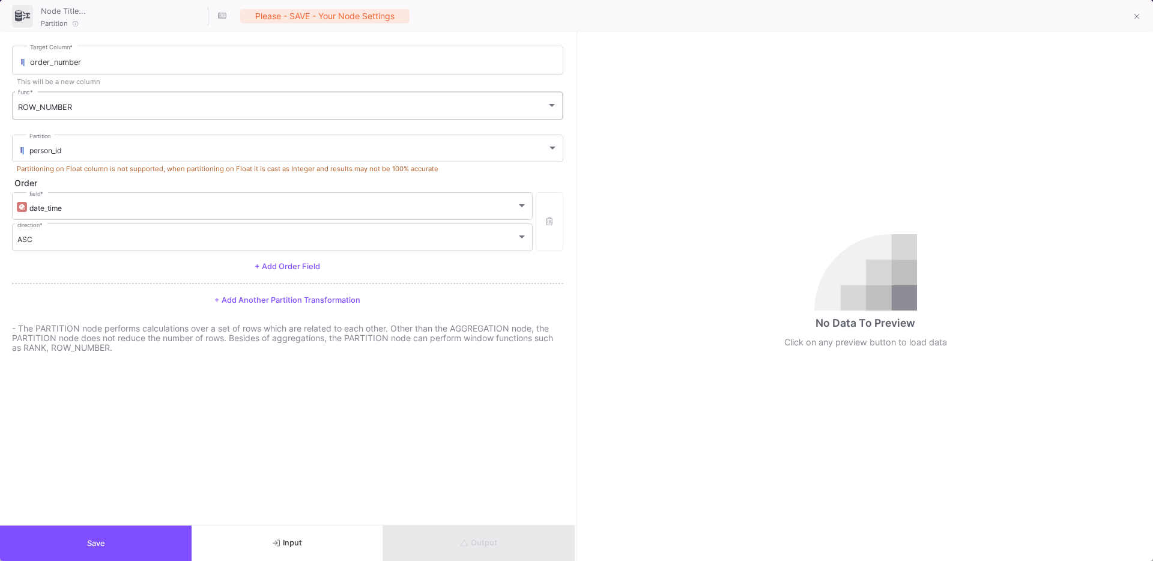
click at [90, 105] on div "ROW_NUMBER" at bounding box center [282, 108] width 529 height 10
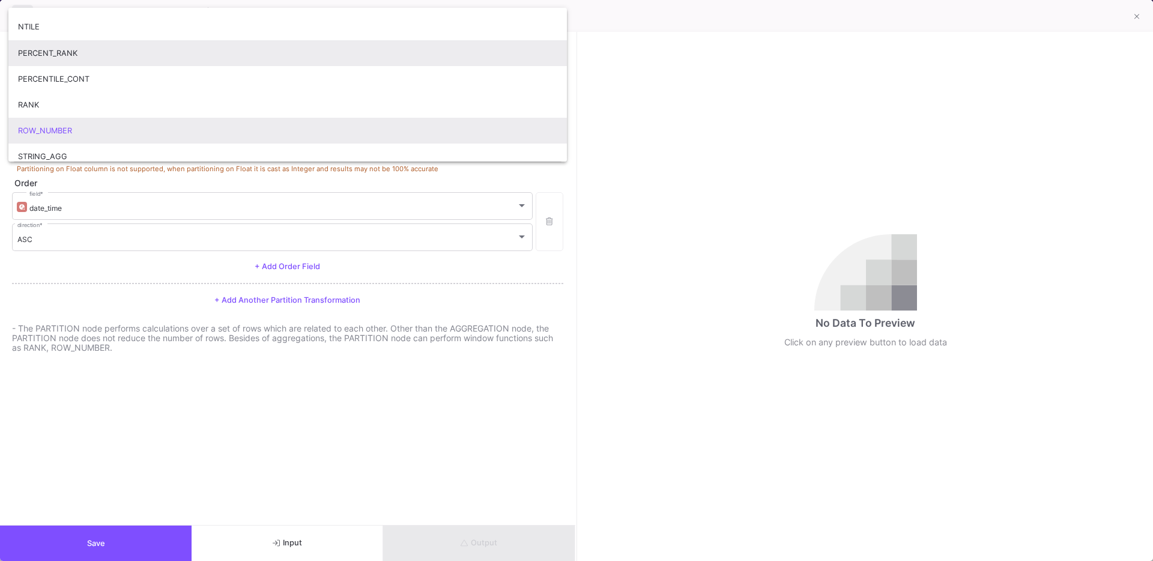
scroll to position [243, 0]
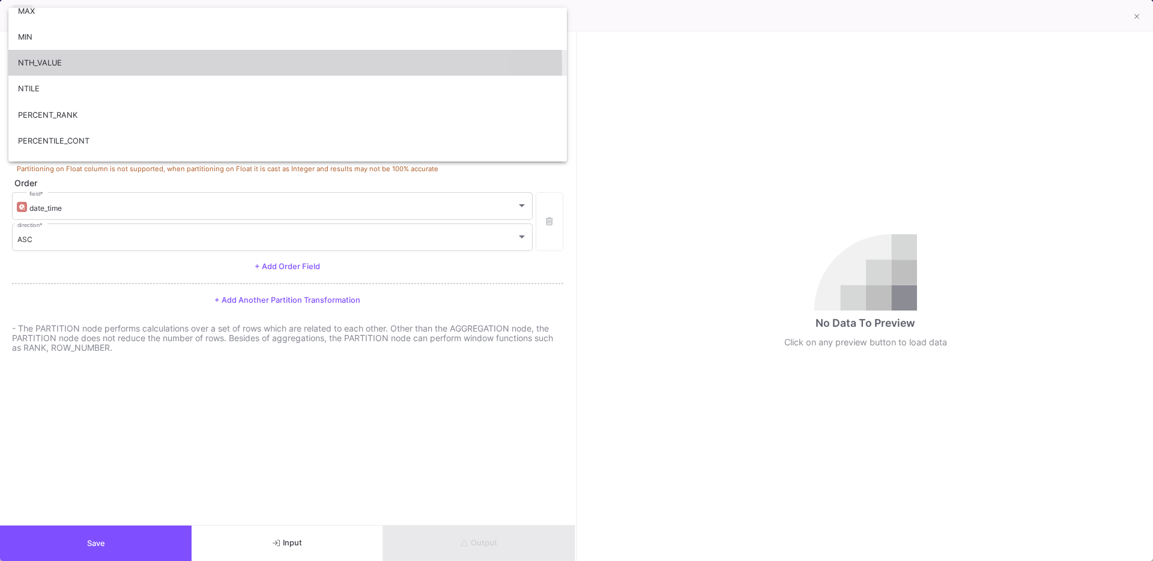
click at [78, 68] on span "NTH_VALUE" at bounding box center [287, 63] width 539 height 26
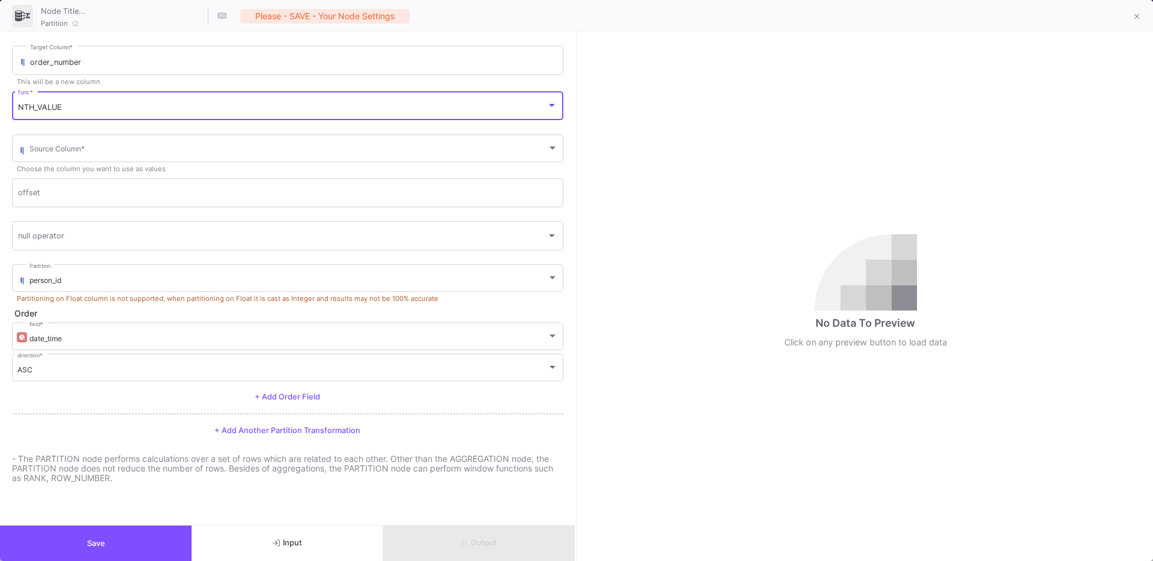
click at [75, 101] on div "NTH_VALUE func *" at bounding box center [287, 105] width 539 height 31
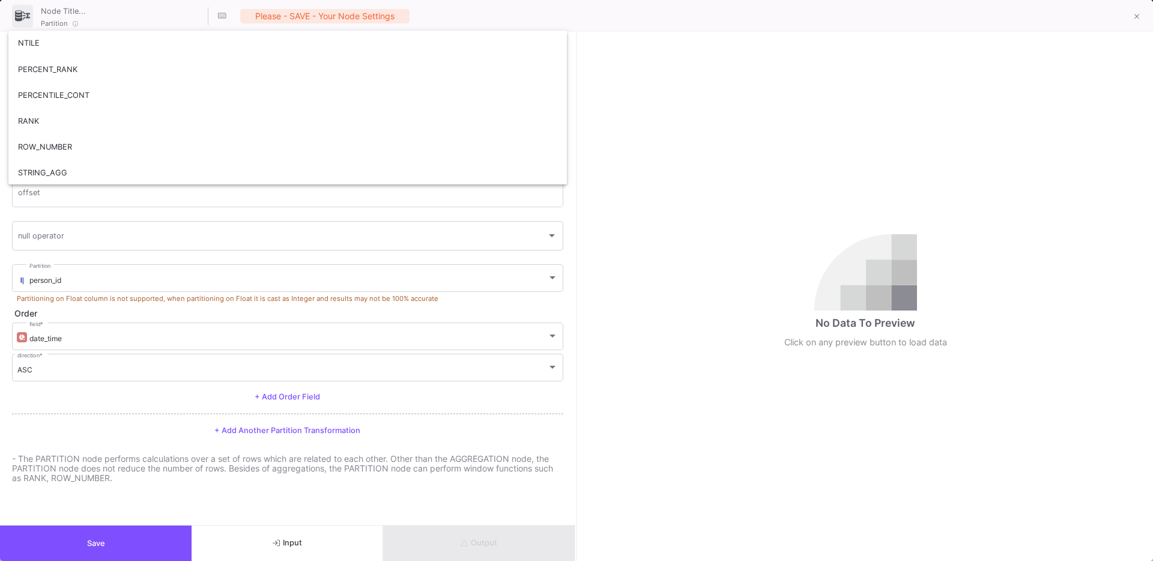
scroll to position [339, 0]
click at [53, 541] on div at bounding box center [576, 280] width 1153 height 561
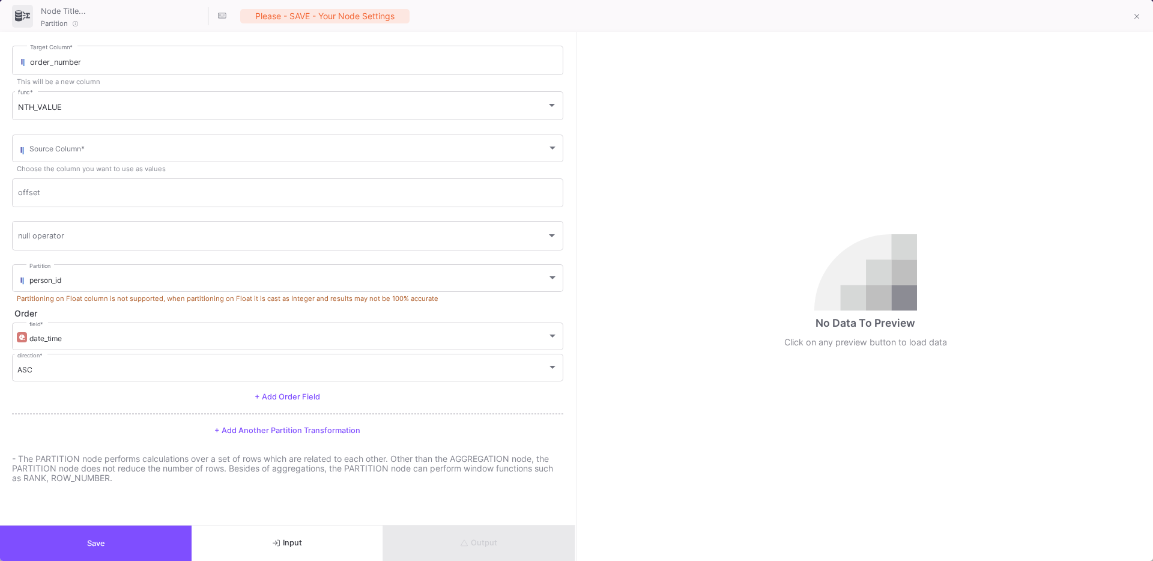
click at [71, 545] on button "Save" at bounding box center [96, 543] width 192 height 35
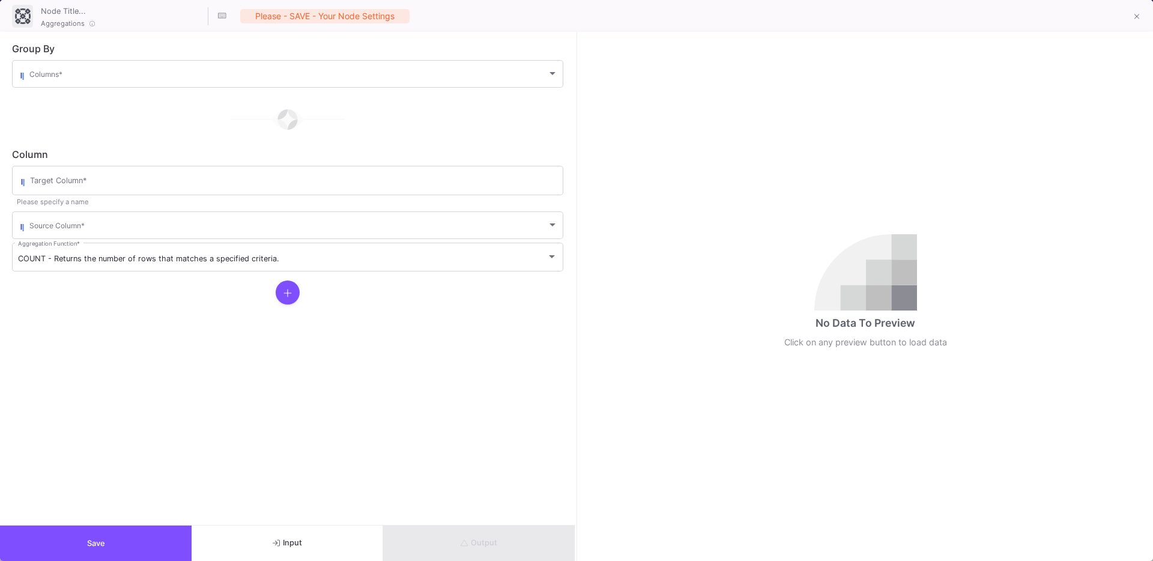
click at [63, 68] on div "Columns *" at bounding box center [293, 72] width 529 height 29
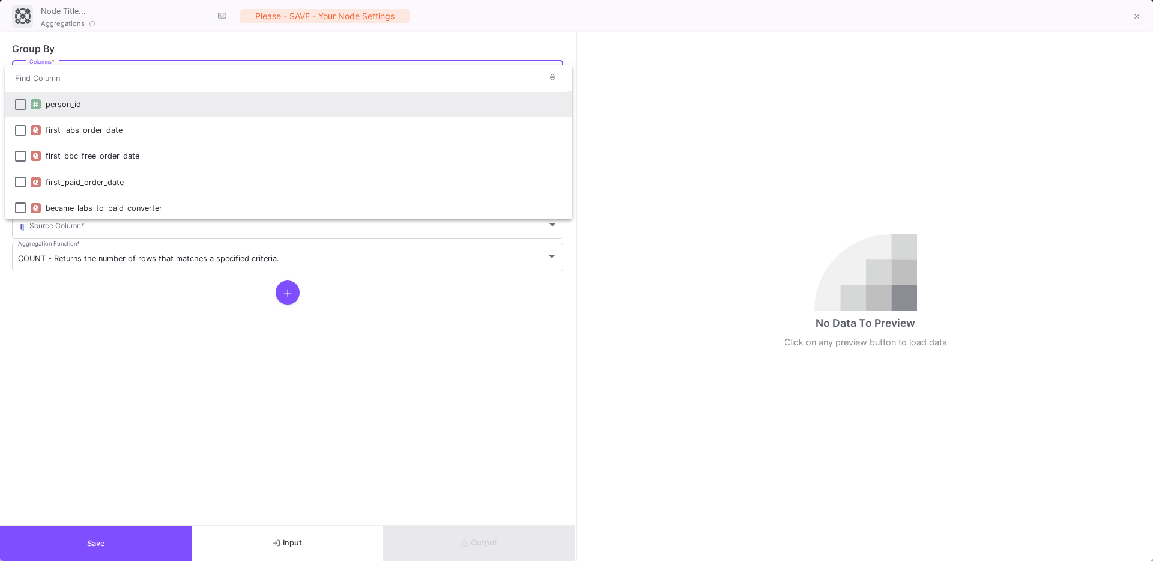
click at [67, 95] on div "person_id" at bounding box center [304, 104] width 517 height 26
click at [97, 278] on div at bounding box center [576, 280] width 1153 height 561
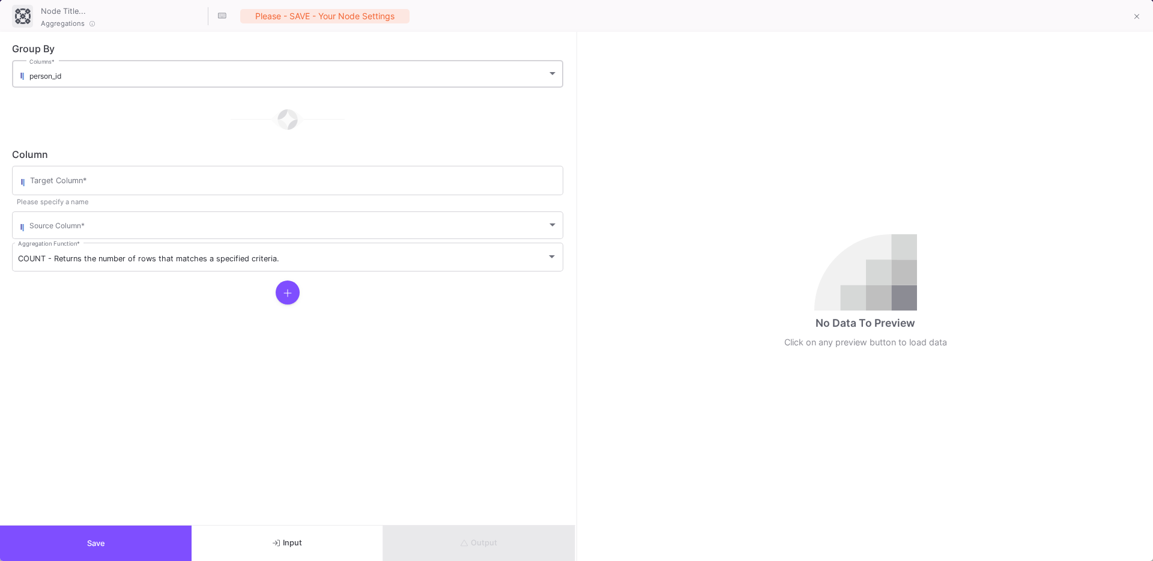
click at [113, 86] on div "person_id Columns *" at bounding box center [293, 72] width 529 height 29
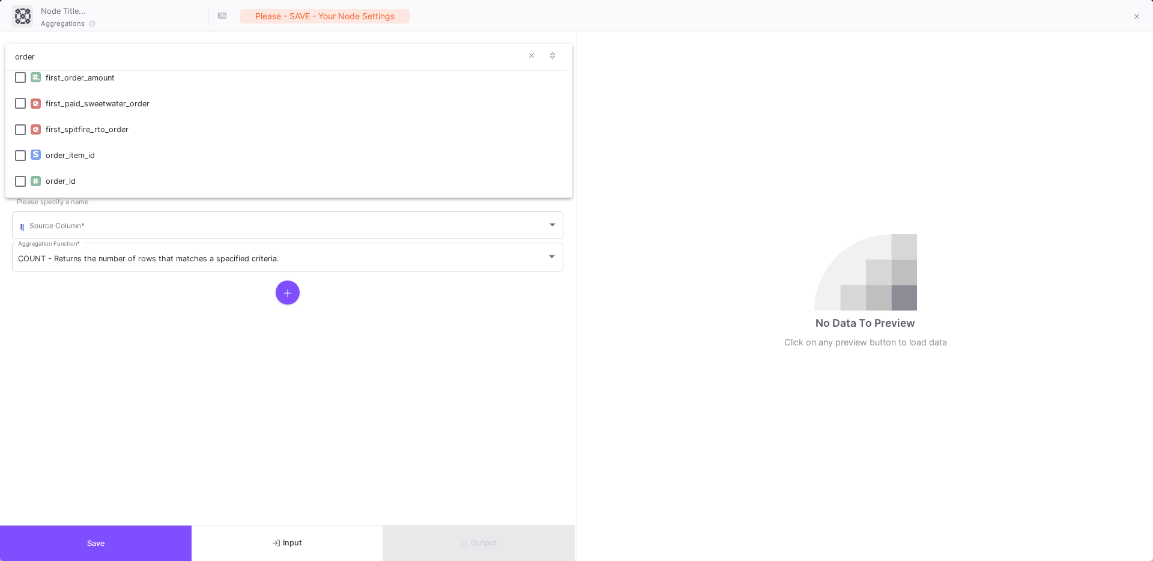
scroll to position [160, 0]
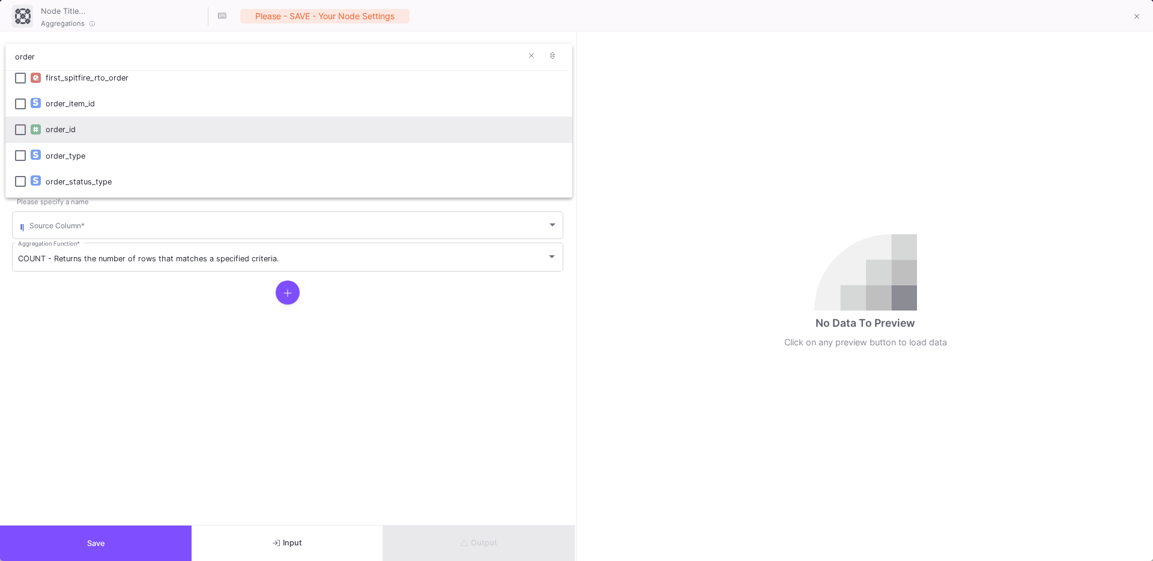
type input "order"
click at [55, 135] on div "order_id" at bounding box center [304, 130] width 517 height 26
click at [117, 344] on div at bounding box center [576, 280] width 1153 height 561
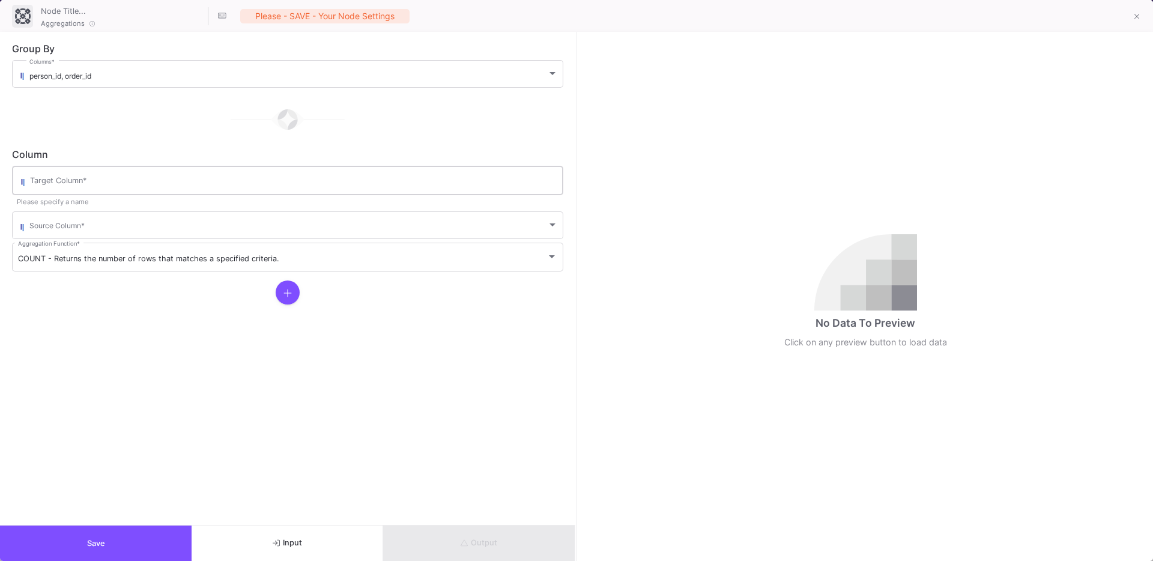
click at [59, 189] on div "Target Column *" at bounding box center [293, 179] width 527 height 31
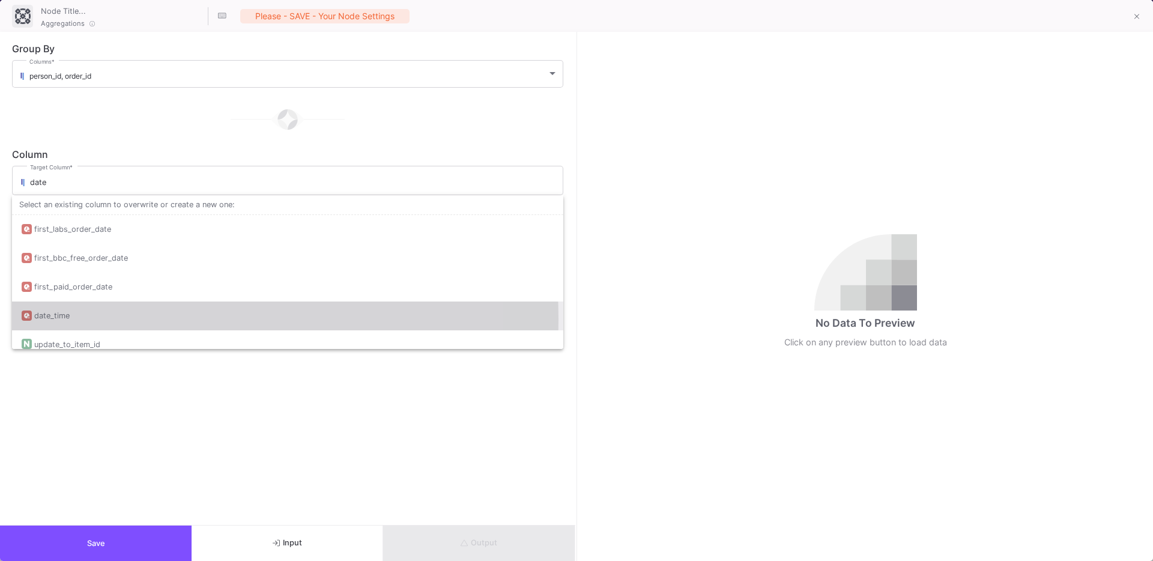
click at [73, 319] on div "date_time" at bounding box center [288, 316] width 532 height 29
type input "date_time"
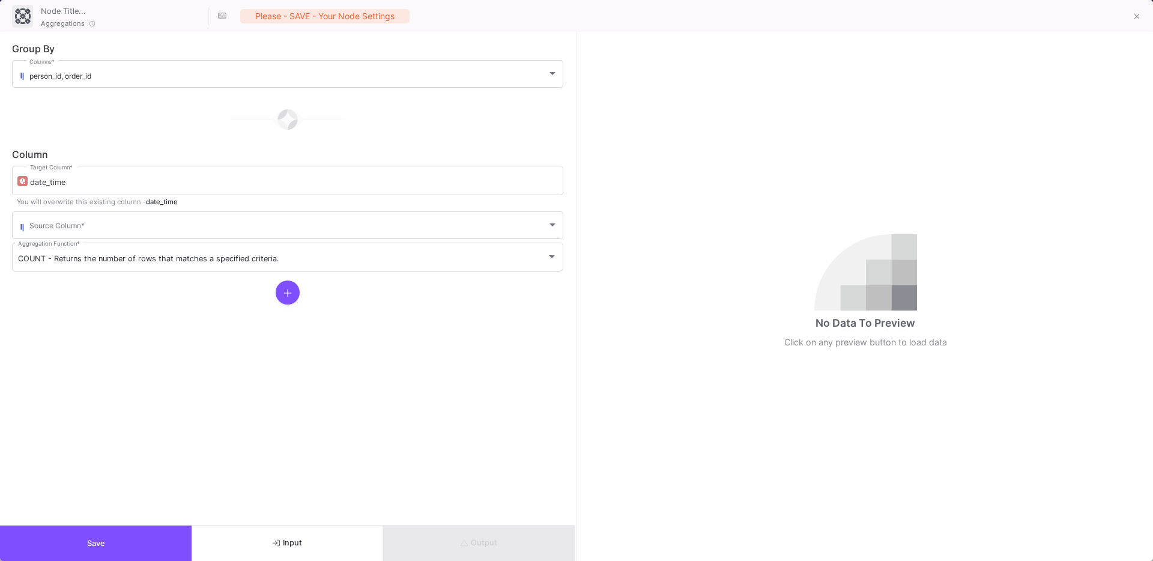
click at [97, 354] on form "Group By person_id, order_id Columns * Column date_time Target Column * You wil…" at bounding box center [287, 278] width 575 height 493
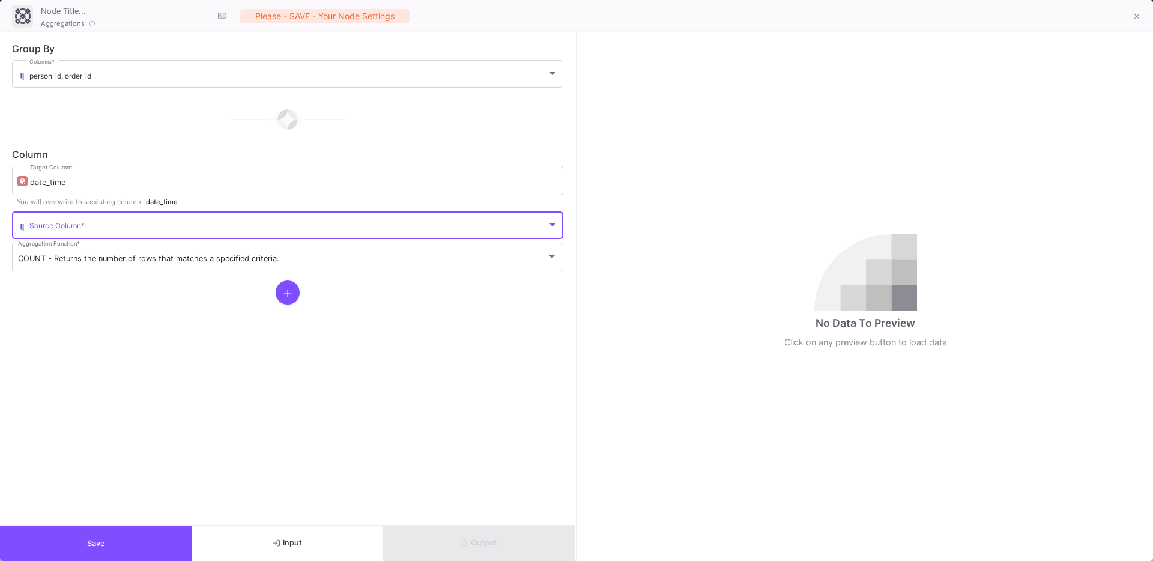
click at [87, 223] on span at bounding box center [288, 227] width 518 height 9
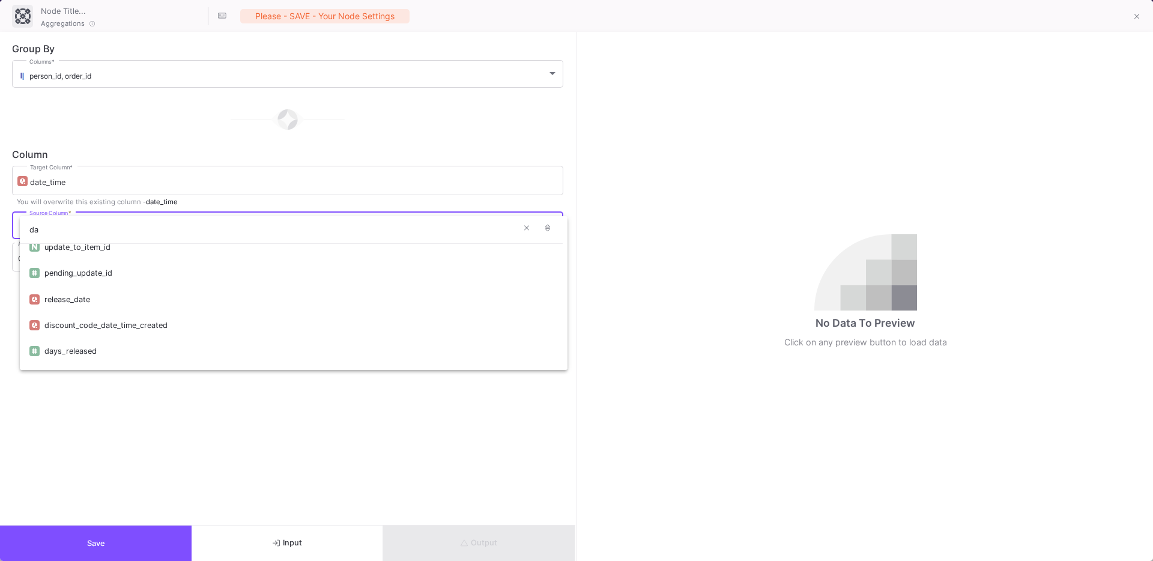
scroll to position [0, 0]
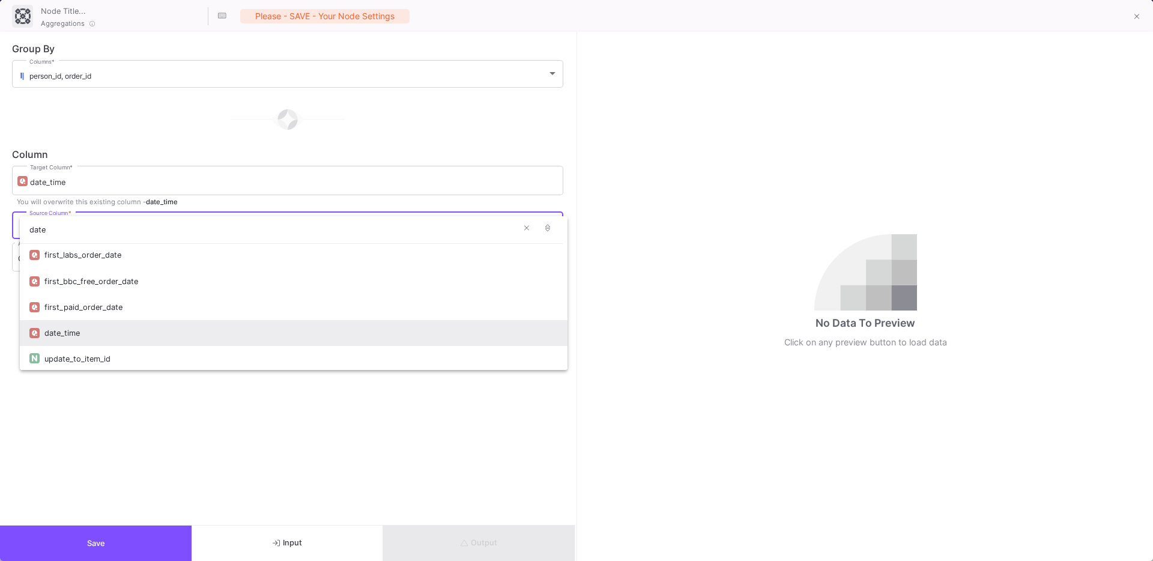
type input "date"
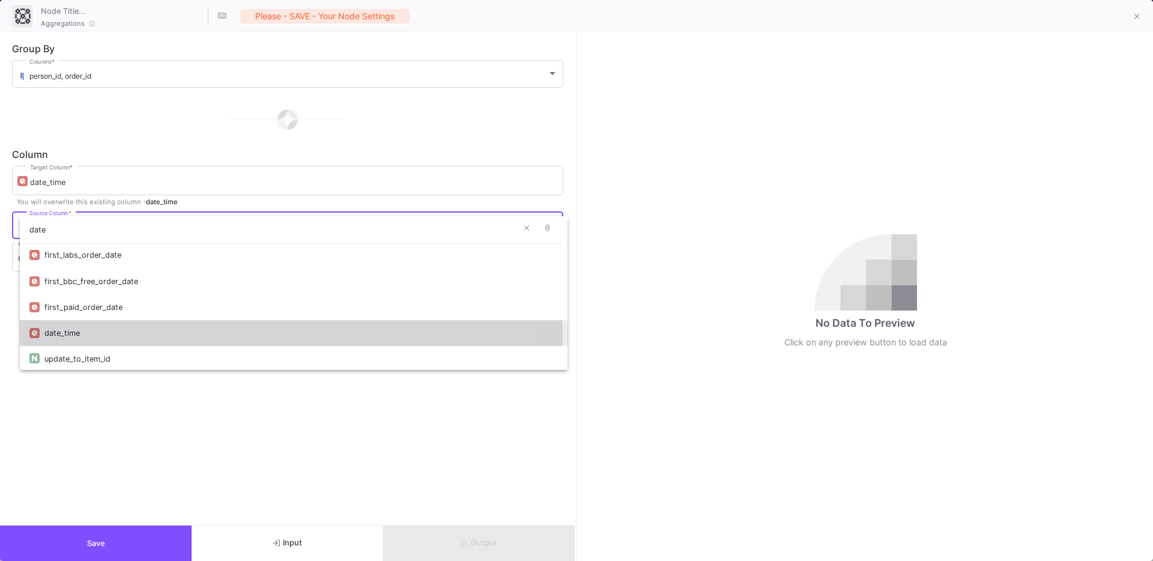
click at [89, 341] on div "date_time" at bounding box center [301, 333] width 514 height 26
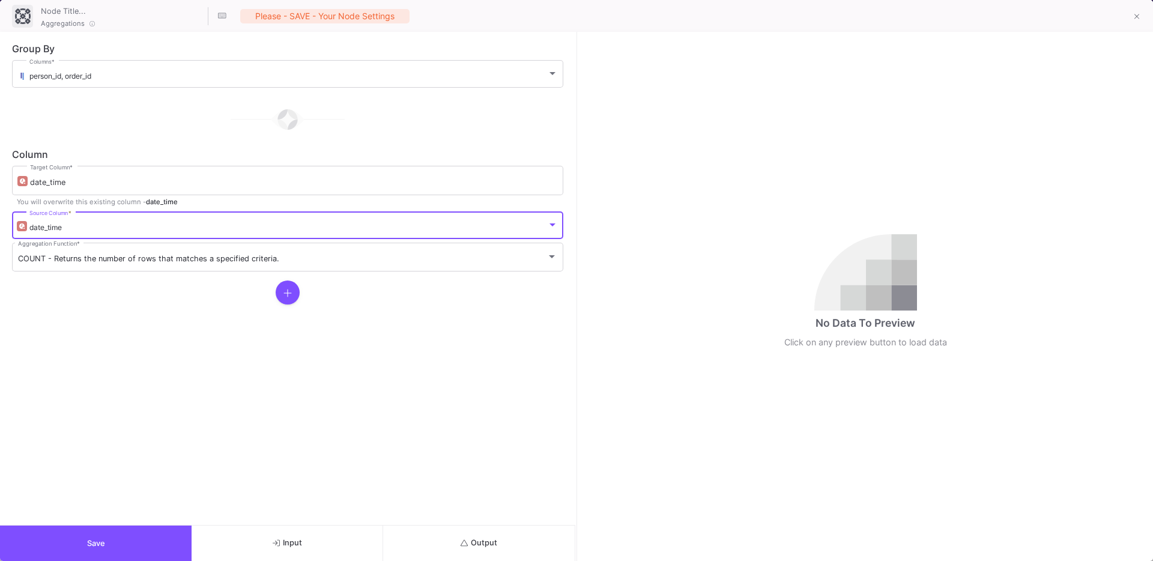
click at [93, 280] on div "Column date_time Target Column * You will overwrite this existing column - date…" at bounding box center [287, 227] width 551 height 155
click at [114, 253] on div "COUNT - Returns the number of rows that matches a specified criteria. Aggregati…" at bounding box center [287, 256] width 539 height 31
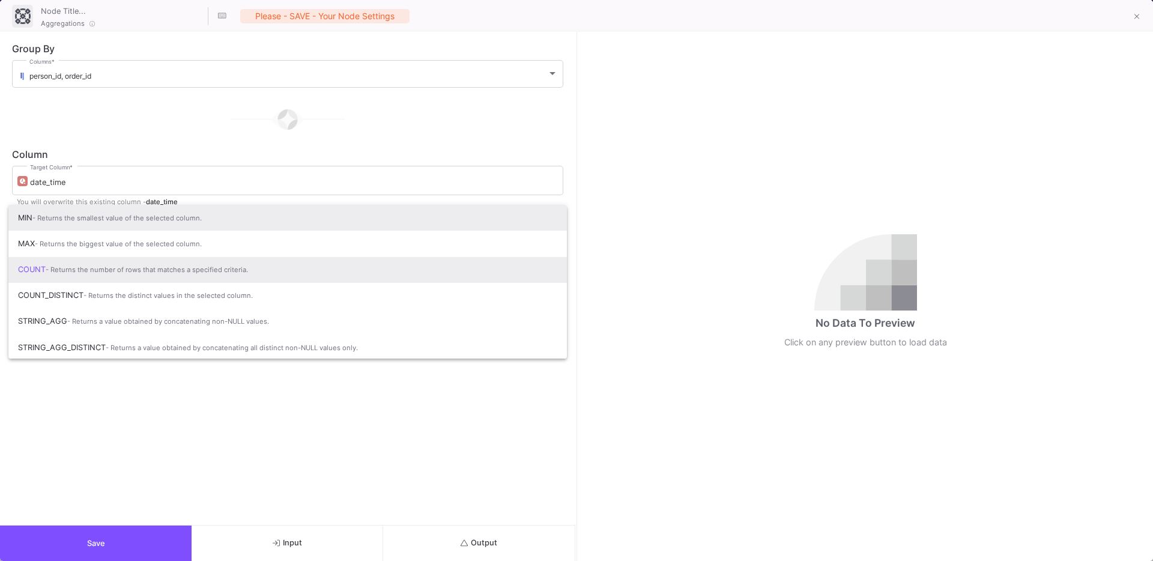
click at [80, 216] on span "- Returns the smallest value of the selected column." at bounding box center [116, 218] width 169 height 8
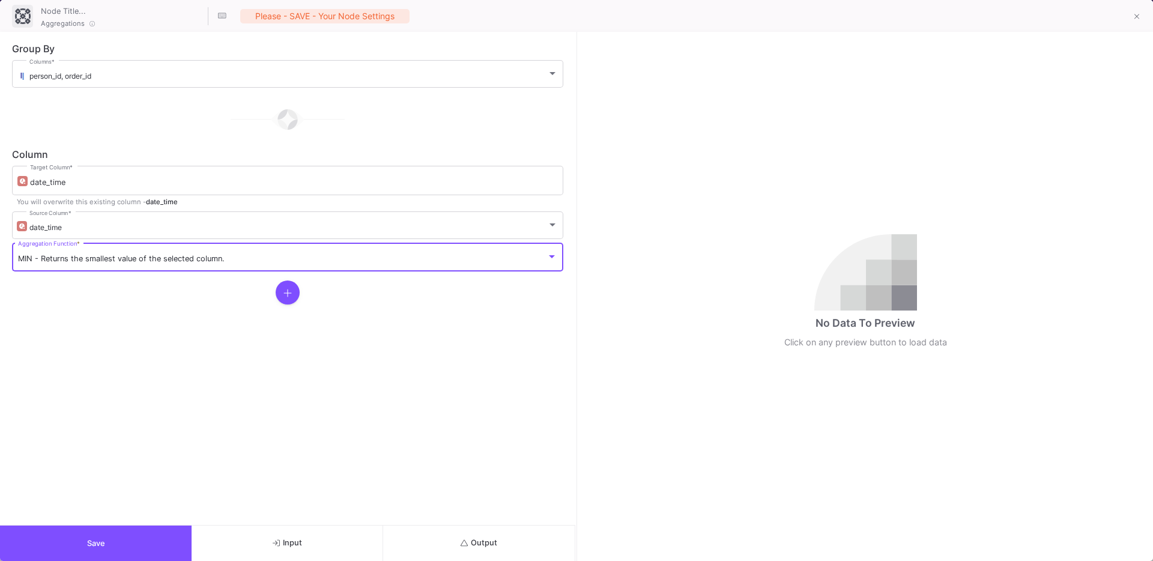
click at [266, 376] on form "Group By person_id, order_id Columns * Column date_time Target Column * You wil…" at bounding box center [287, 278] width 575 height 493
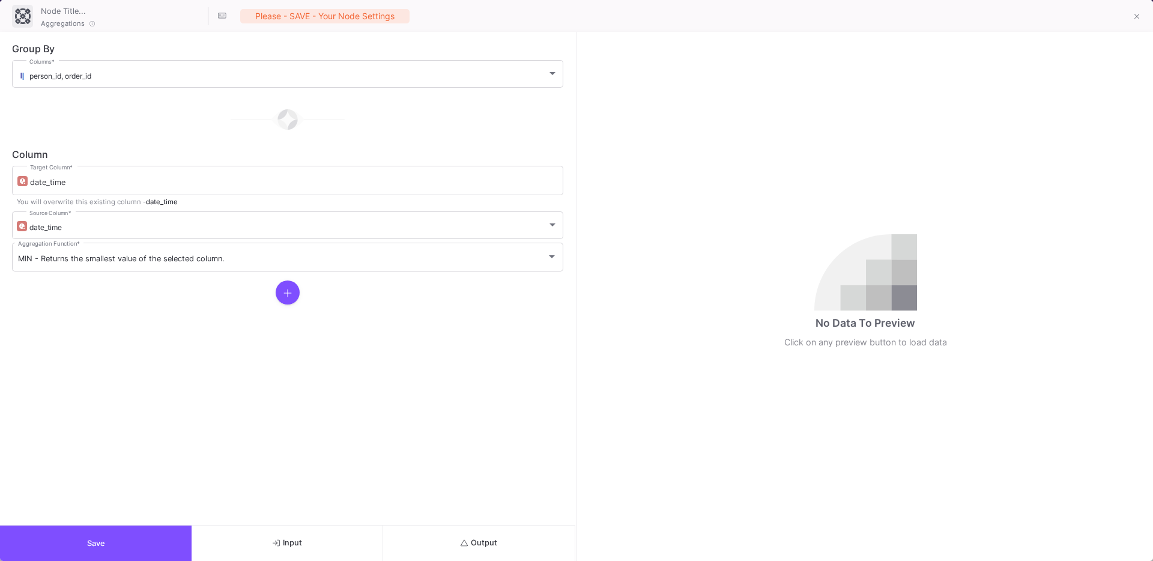
click at [467, 542] on icon "submit" at bounding box center [465, 543] width 8 height 8
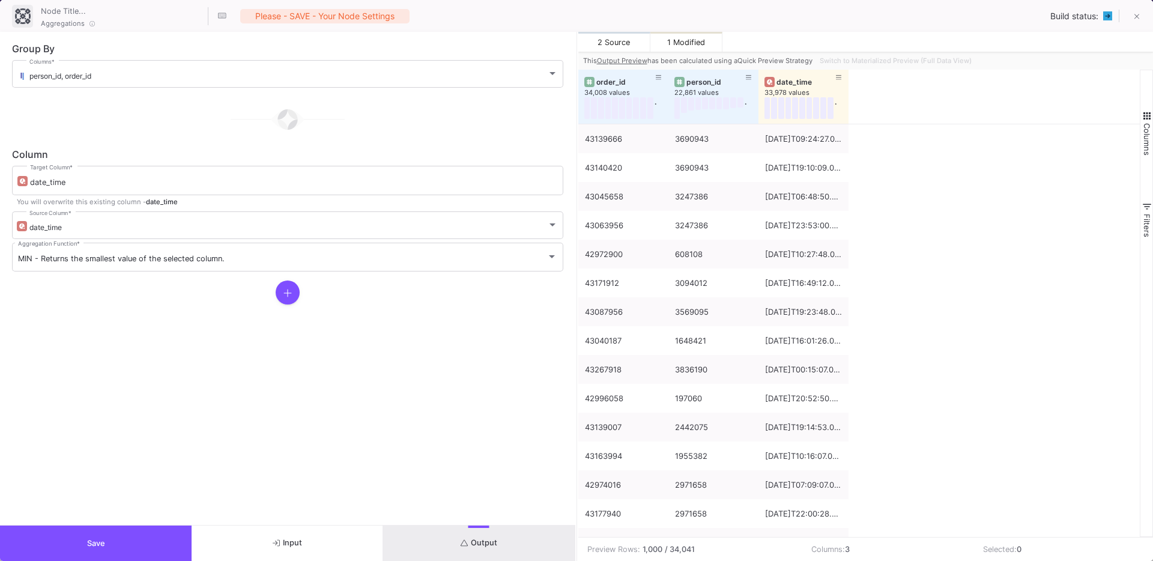
click at [109, 533] on button "Save" at bounding box center [96, 543] width 192 height 35
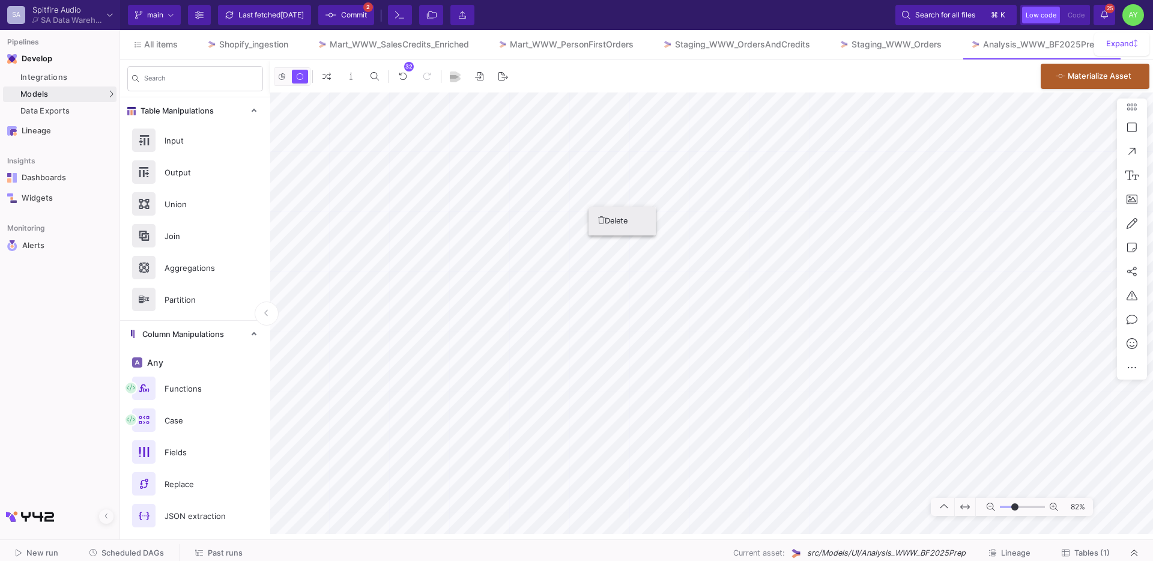
click at [613, 217] on button "Delete" at bounding box center [622, 221] width 67 height 29
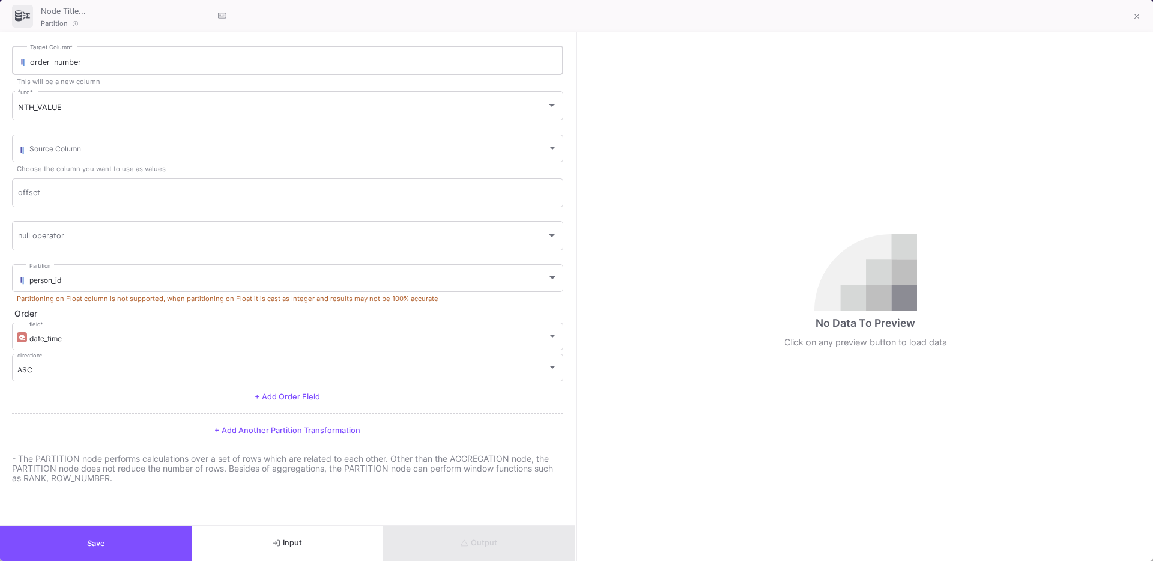
click at [97, 69] on div "order_number Target Column *" at bounding box center [293, 59] width 527 height 31
click at [59, 103] on span "NTH_VALUE" at bounding box center [40, 107] width 44 height 9
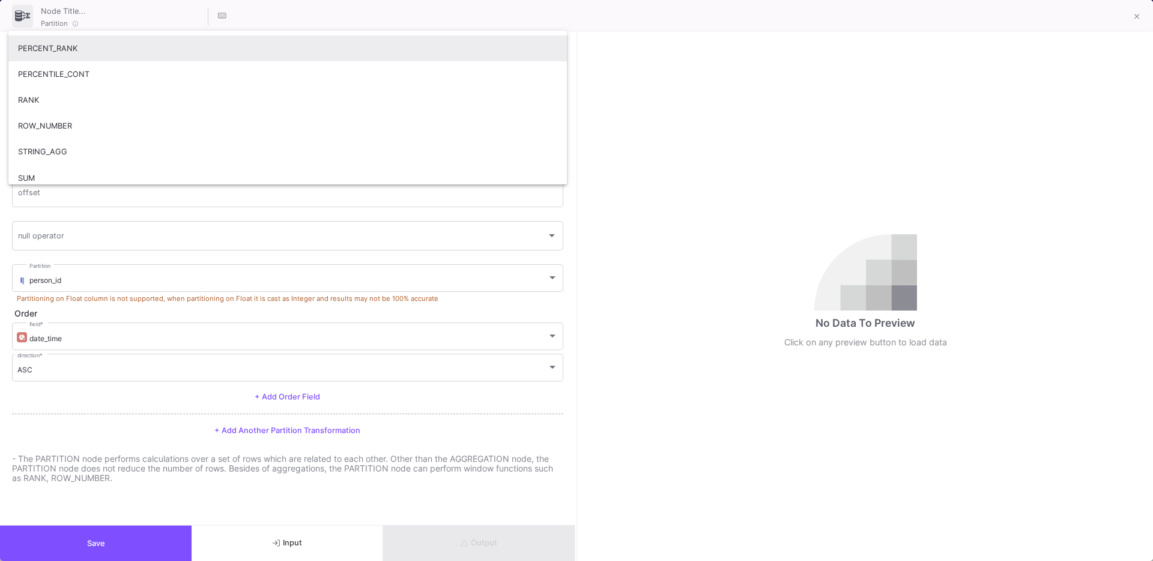
scroll to position [339, 0]
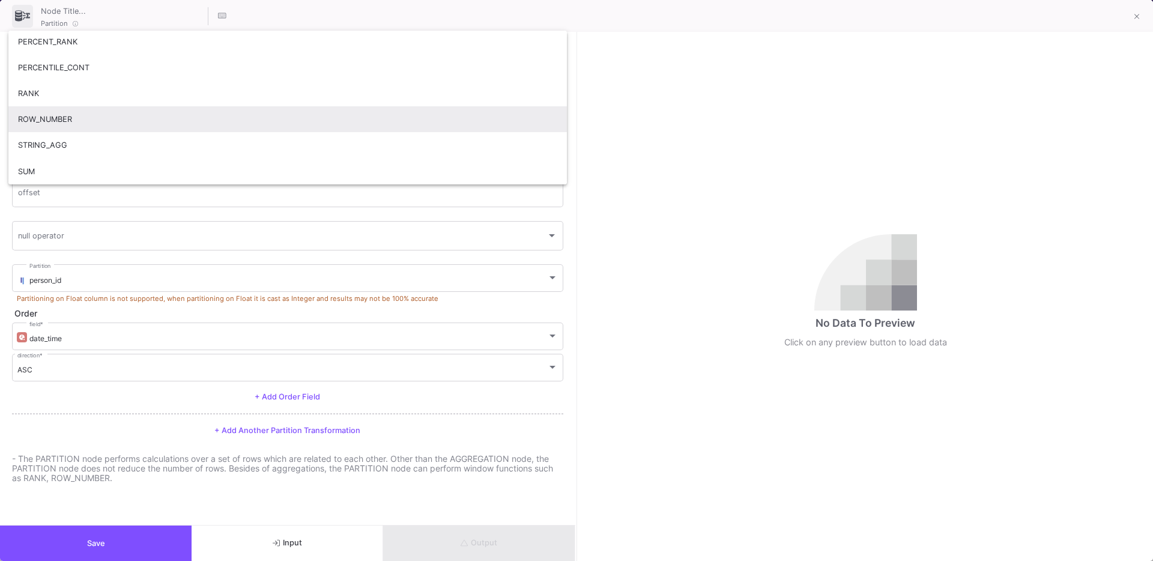
click at [56, 113] on span "ROW_NUMBER" at bounding box center [287, 119] width 539 height 26
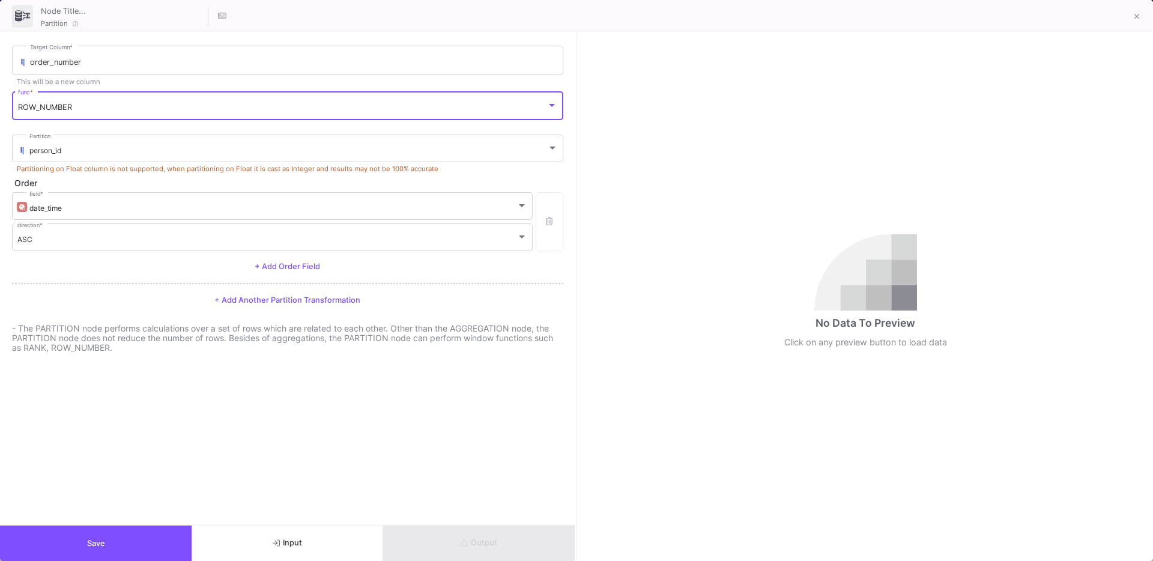
click at [96, 129] on div "ROW_NUMBER func *" at bounding box center [287, 111] width 551 height 40
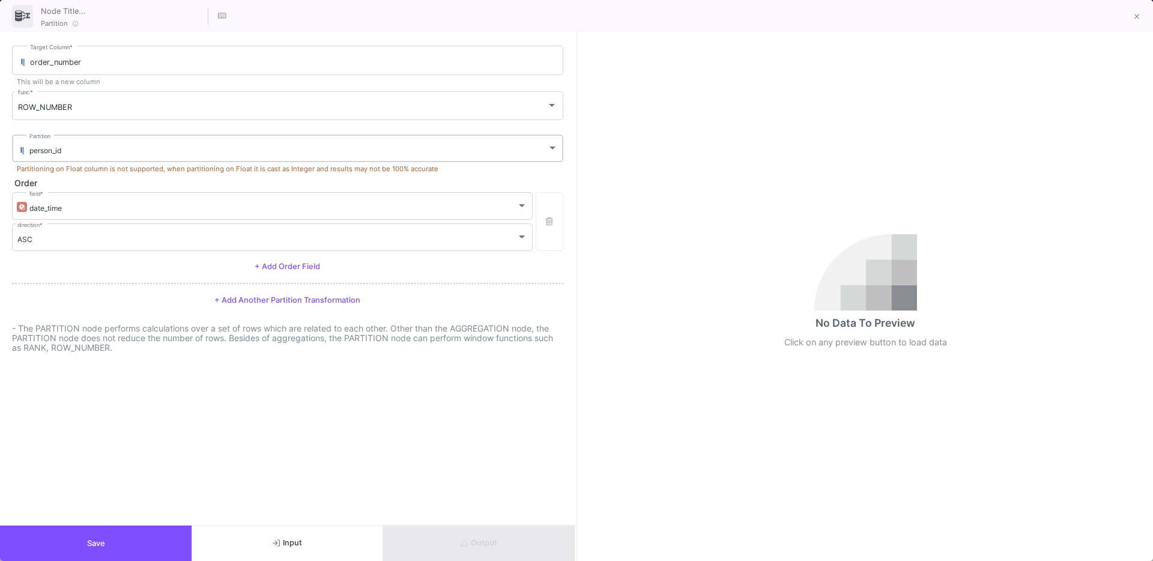
click at [85, 142] on div "person_id Partition" at bounding box center [293, 147] width 529 height 29
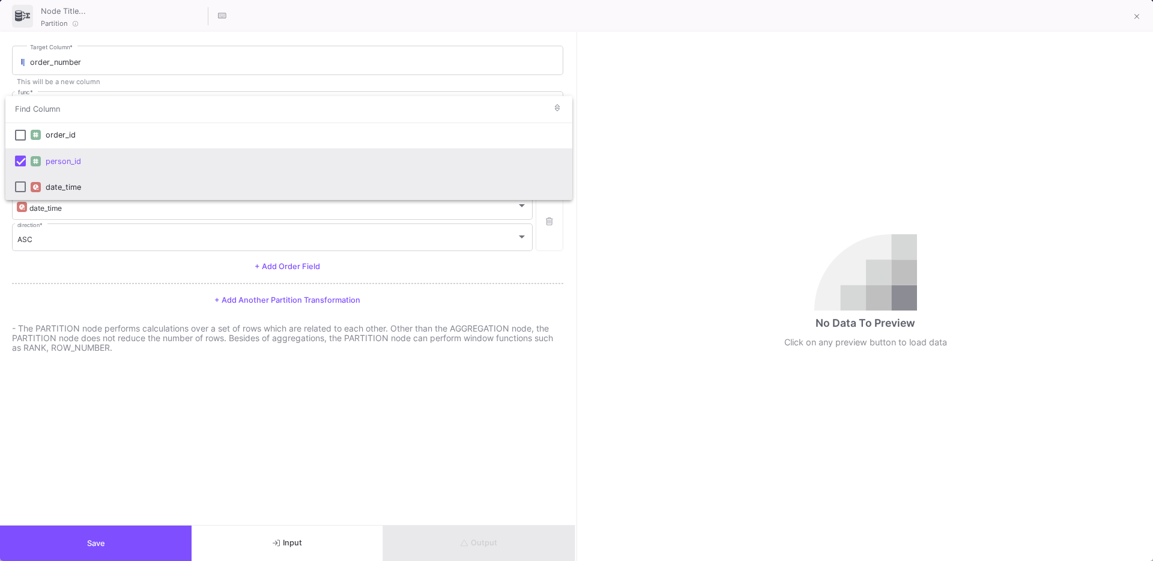
click at [18, 189] on mat-pseudo-checkbox at bounding box center [20, 186] width 11 height 11
click at [21, 151] on mat-option "person_id" at bounding box center [288, 161] width 567 height 26
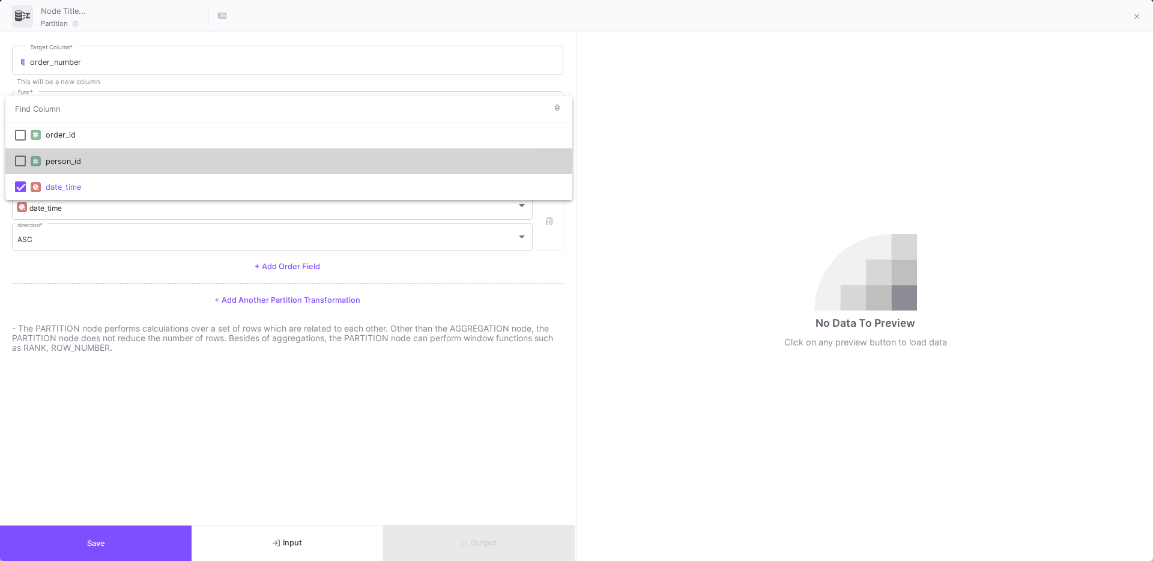
click at [20, 152] on mat-option "person_id" at bounding box center [288, 161] width 567 height 26
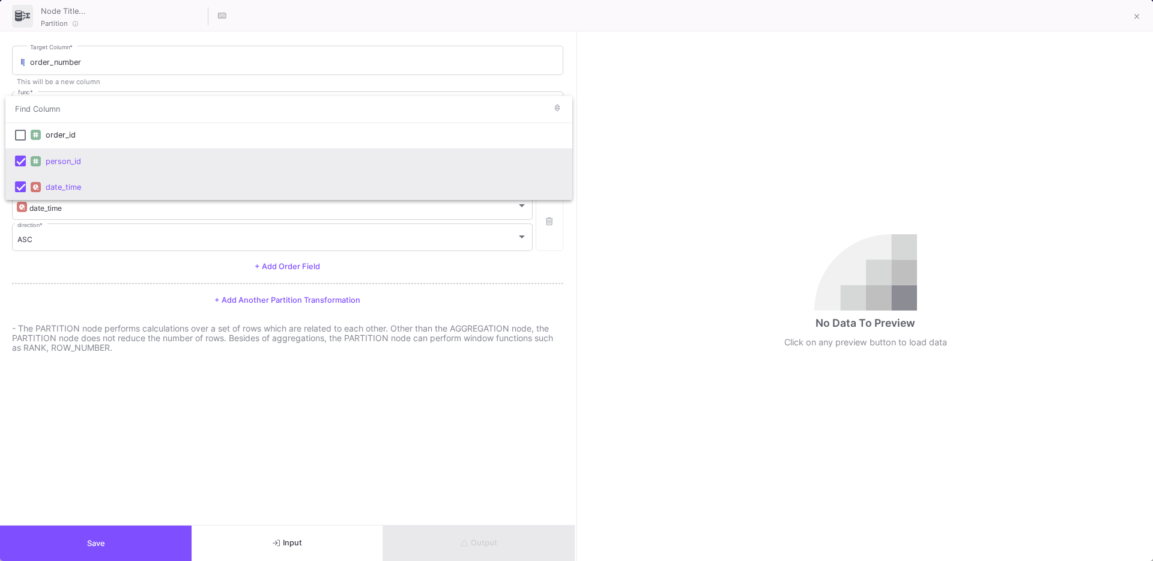
click at [22, 181] on mat-pseudo-checkbox at bounding box center [20, 186] width 11 height 11
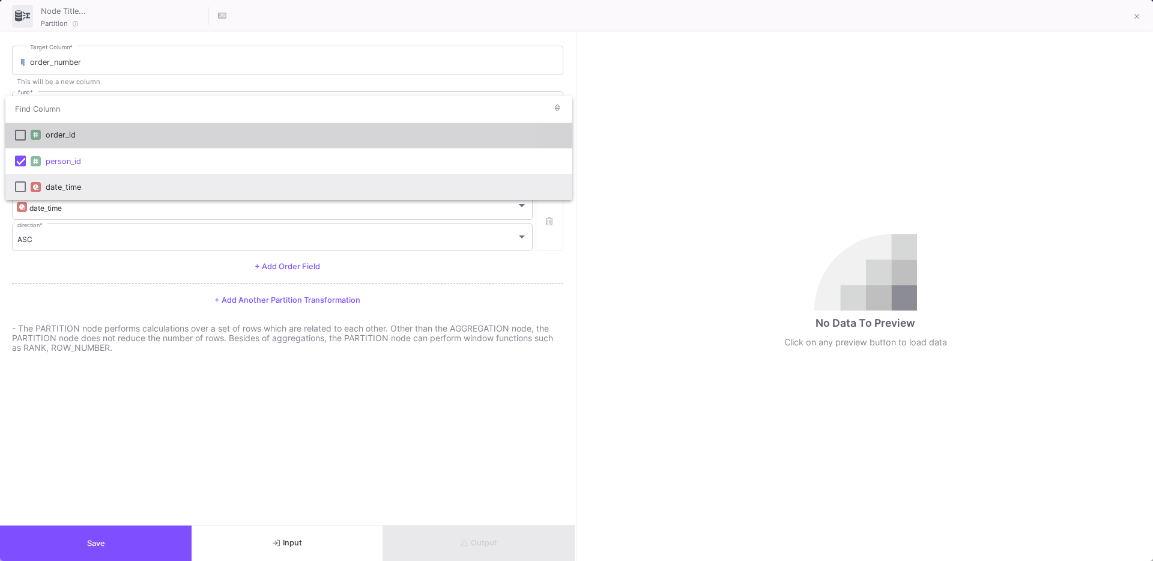
click at [20, 138] on mat-pseudo-checkbox at bounding box center [20, 135] width 11 height 11
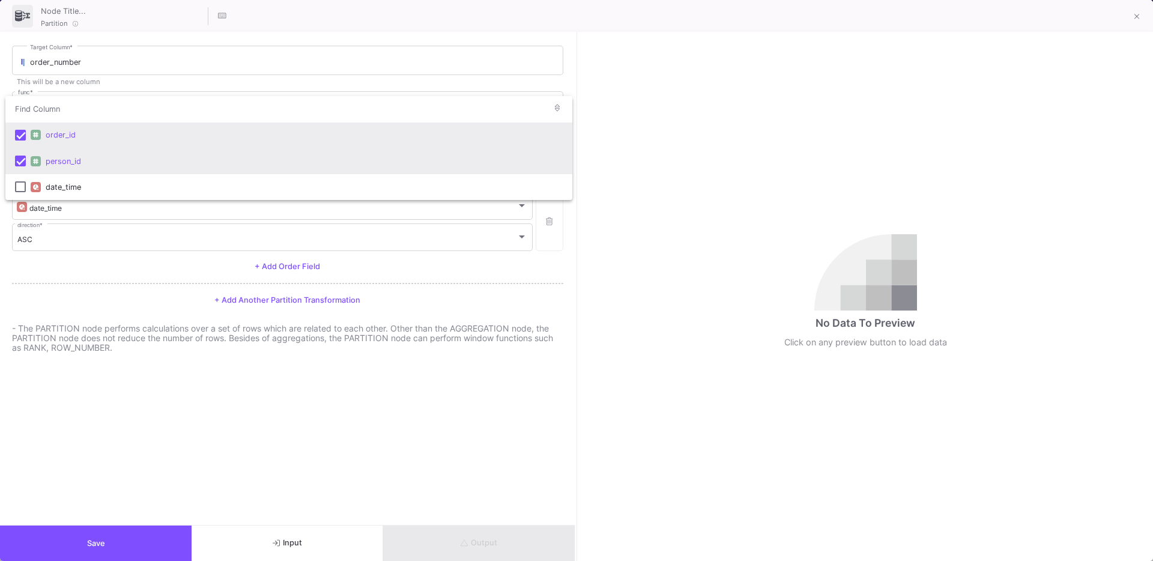
click at [20, 150] on mat-option "person_id" at bounding box center [288, 161] width 567 height 26
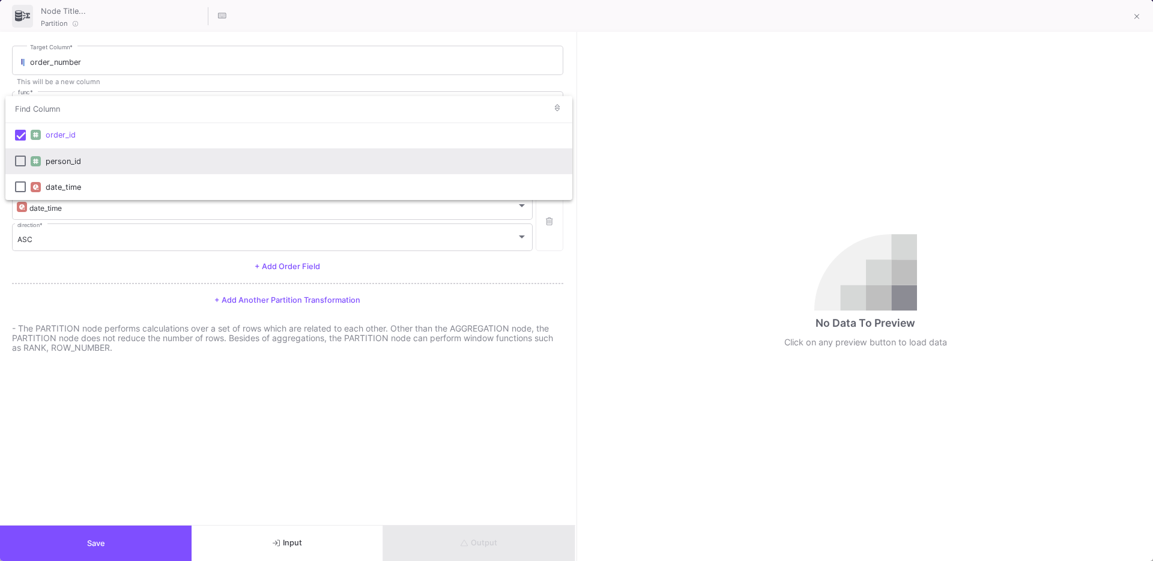
click at [79, 302] on div at bounding box center [576, 280] width 1153 height 561
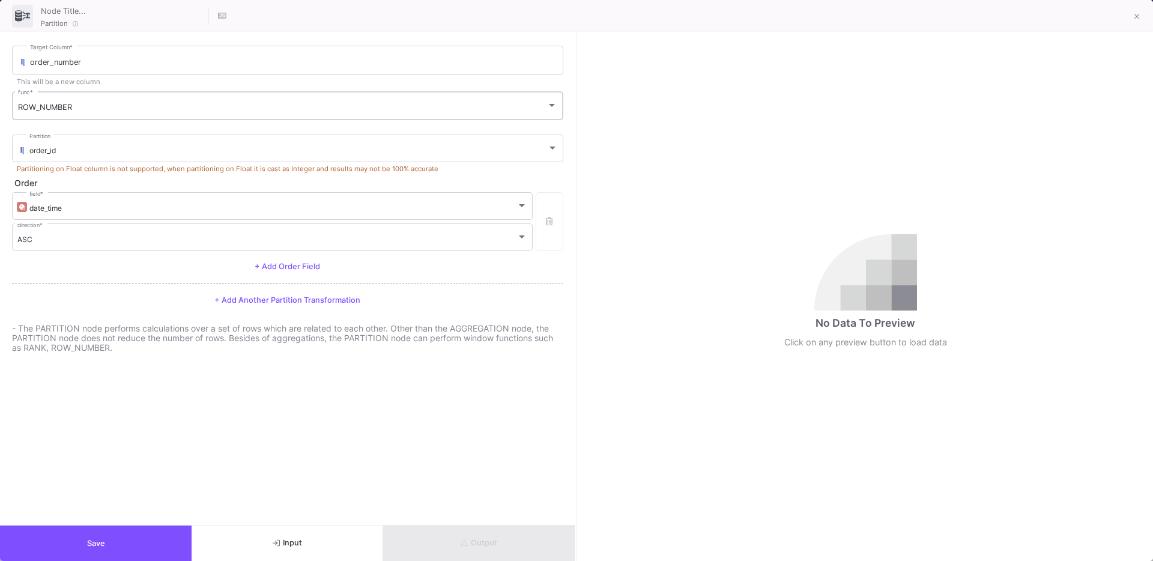
click at [94, 106] on div "ROW_NUMBER" at bounding box center [282, 108] width 529 height 10
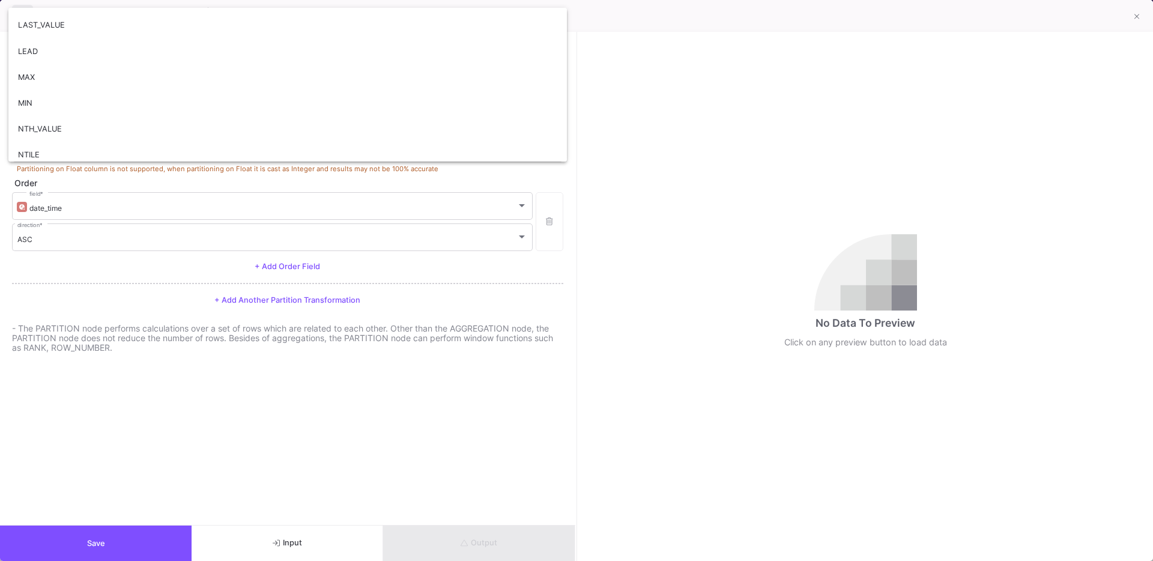
scroll to position [174, 0]
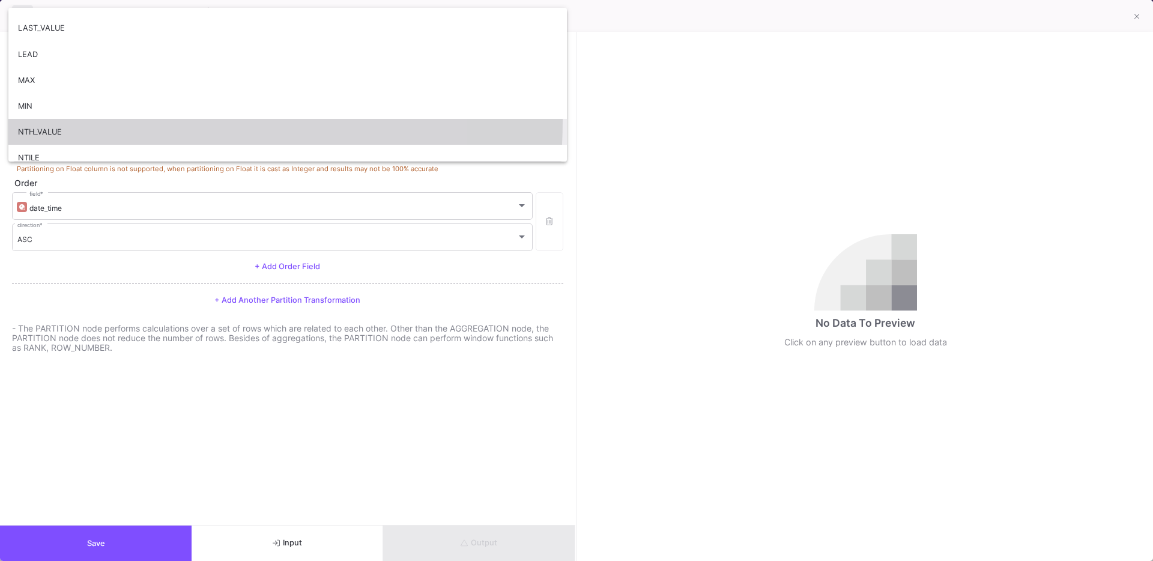
click at [57, 120] on span "NTH_VALUE" at bounding box center [287, 132] width 539 height 26
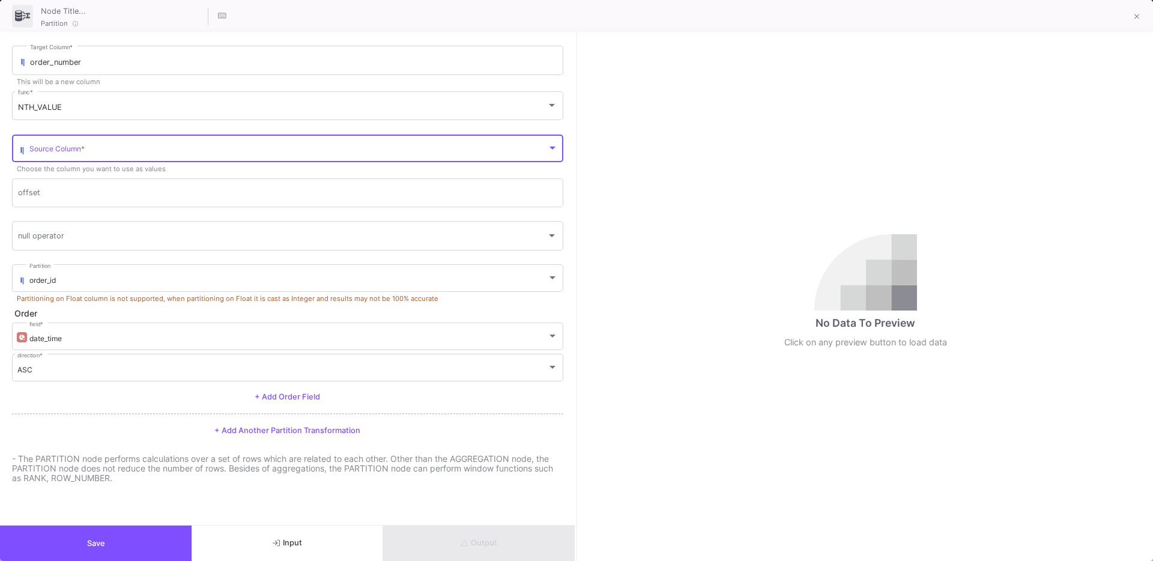
click at [56, 146] on span at bounding box center [288, 150] width 518 height 9
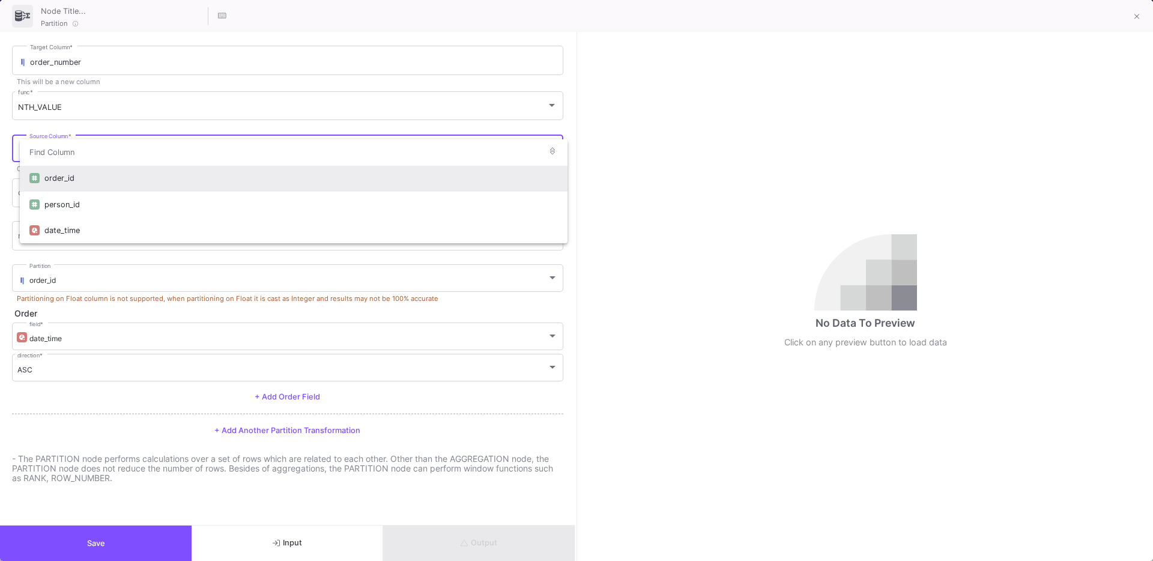
click at [68, 121] on div at bounding box center [576, 280] width 1153 height 561
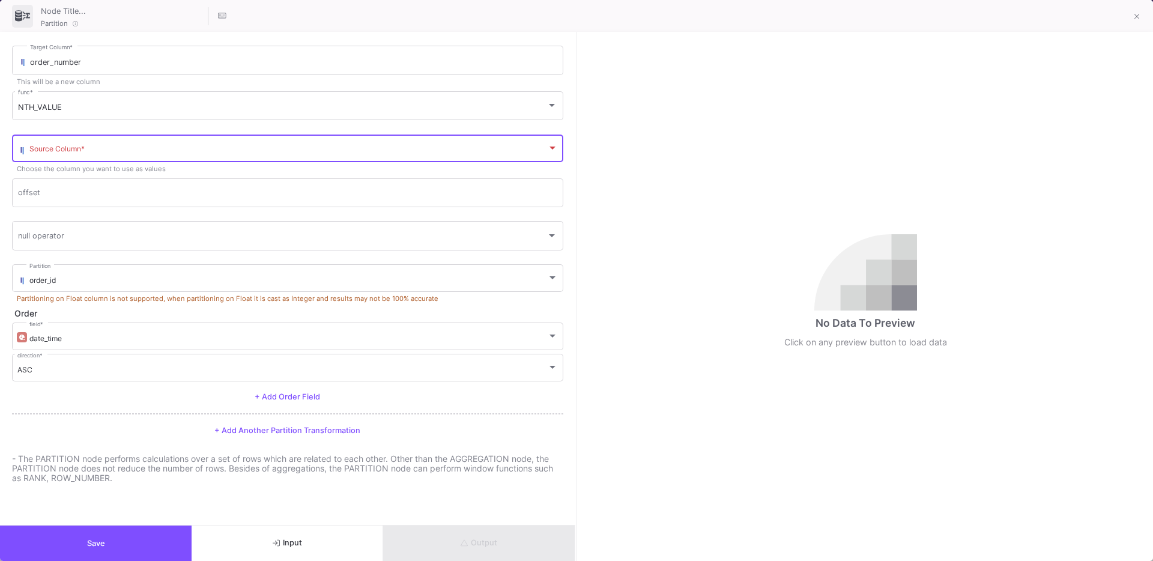
click at [50, 150] on span at bounding box center [288, 150] width 518 height 9
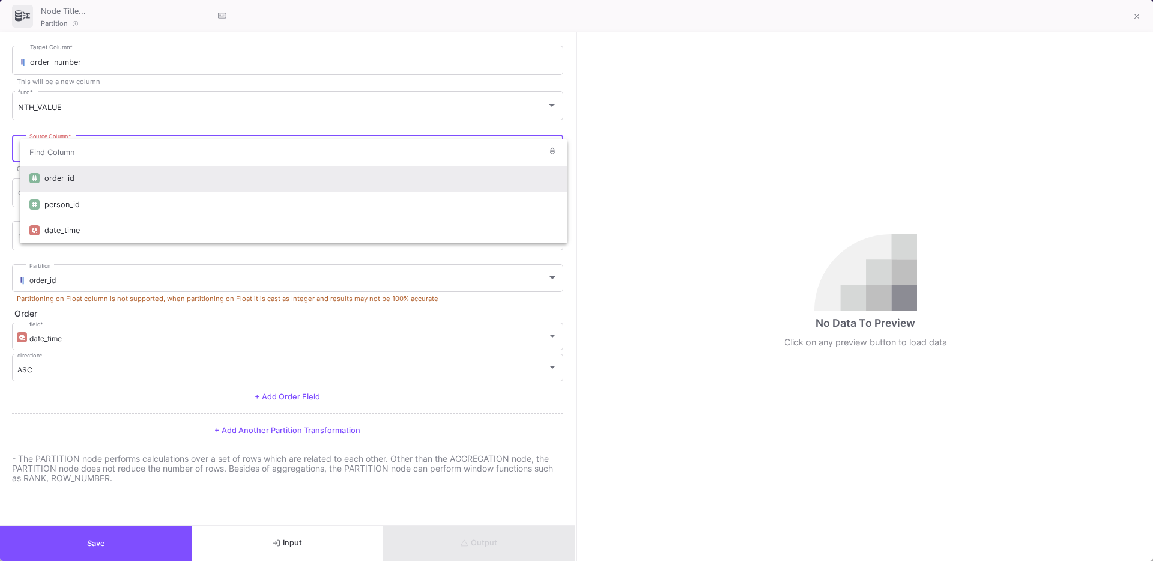
click at [70, 180] on div "order_id" at bounding box center [301, 178] width 514 height 26
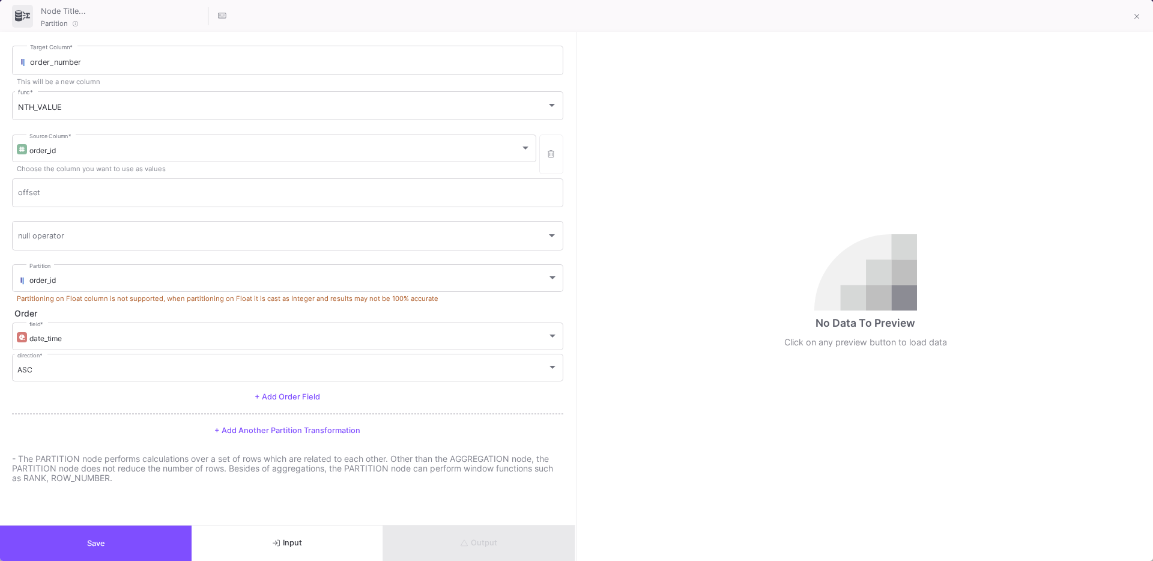
click at [7, 215] on form "order_number Target Column * This will be a new column NTH_VALUE func * order_i…" at bounding box center [287, 278] width 575 height 493
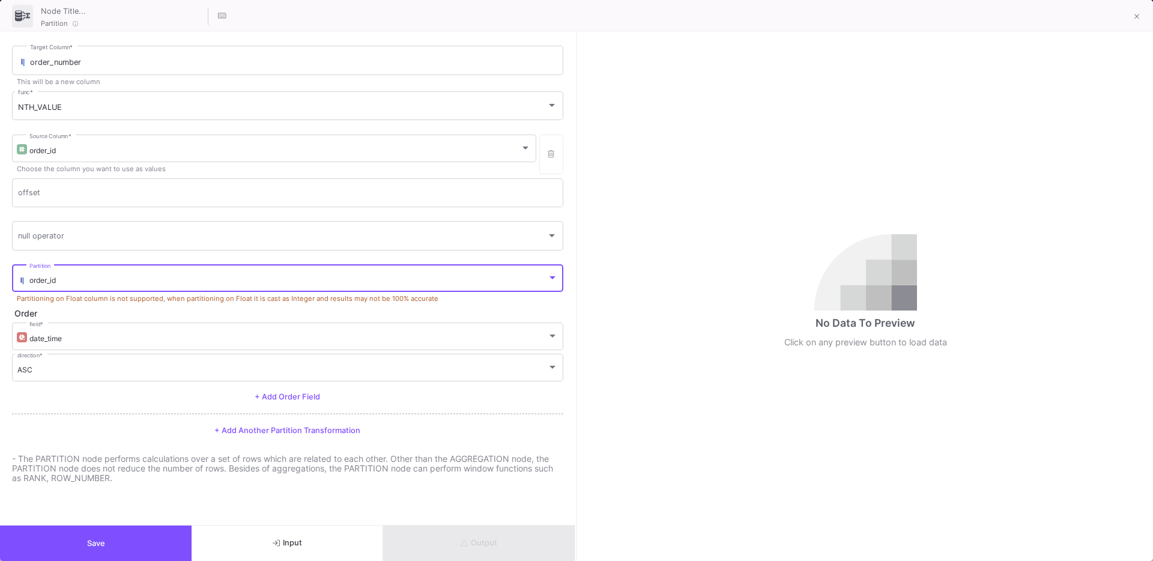
click at [117, 284] on div "order_id" at bounding box center [288, 280] width 518 height 9
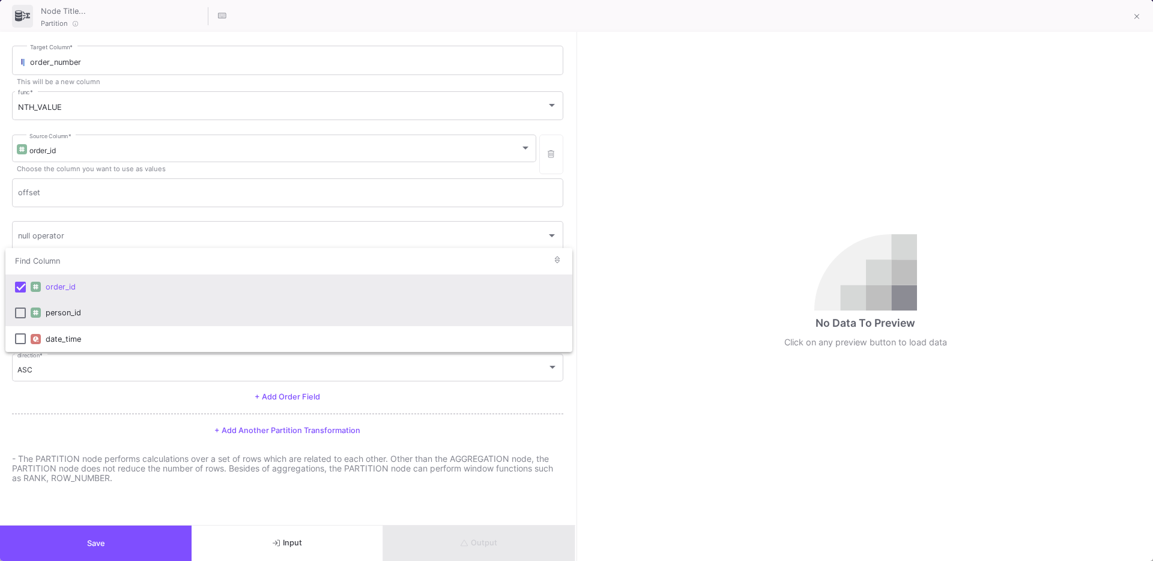
click at [71, 309] on div "person_id" at bounding box center [304, 313] width 517 height 26
click at [54, 299] on div "order_id" at bounding box center [304, 287] width 517 height 26
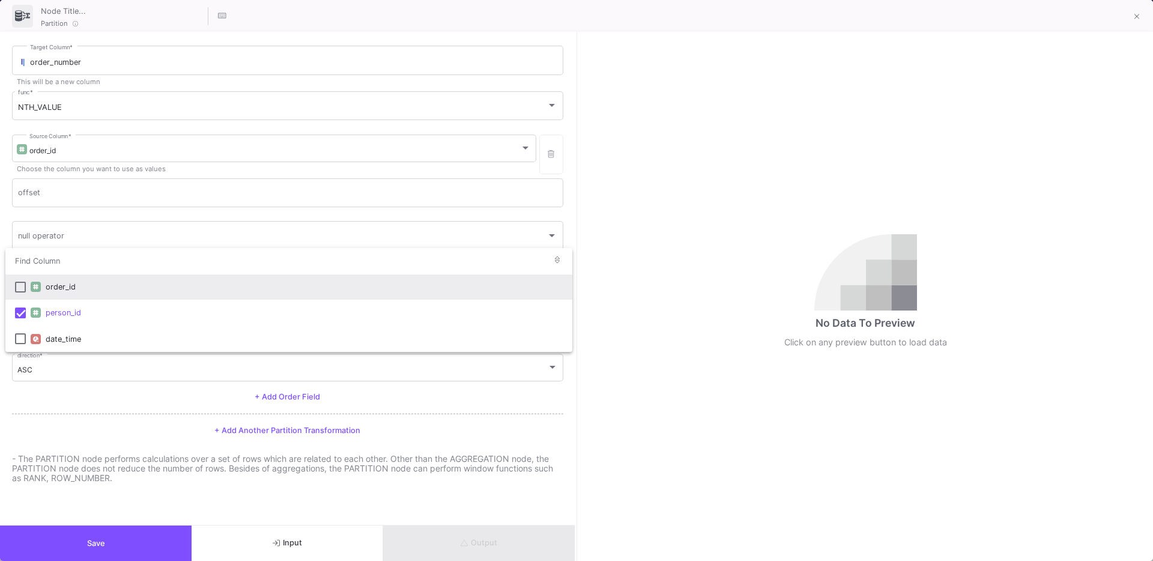
click at [10, 375] on div at bounding box center [576, 280] width 1153 height 561
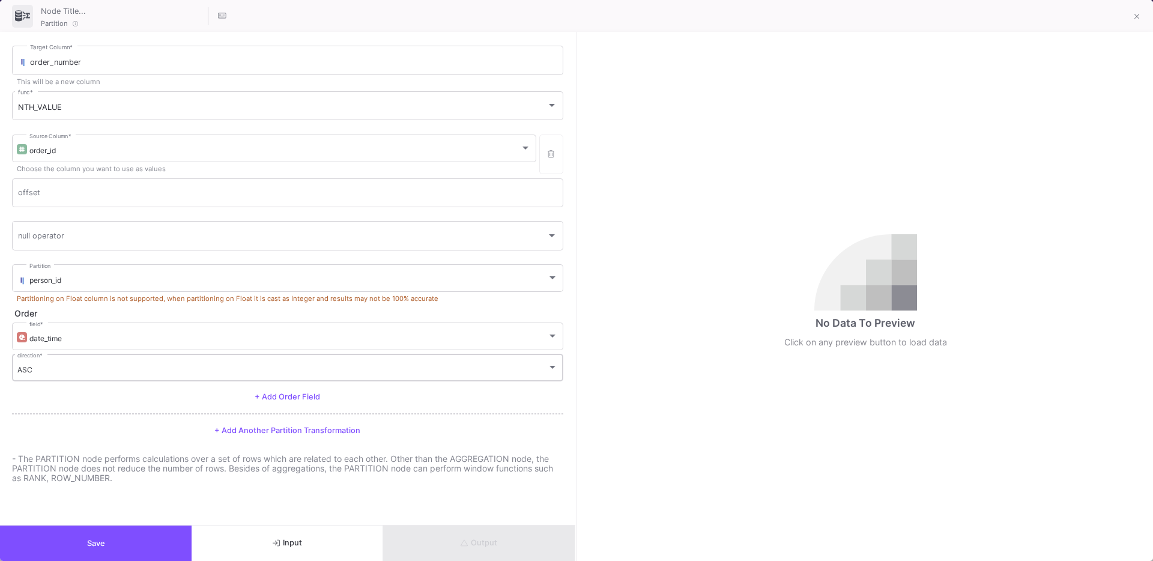
click at [73, 359] on div "ASC direction *" at bounding box center [287, 366] width 541 height 29
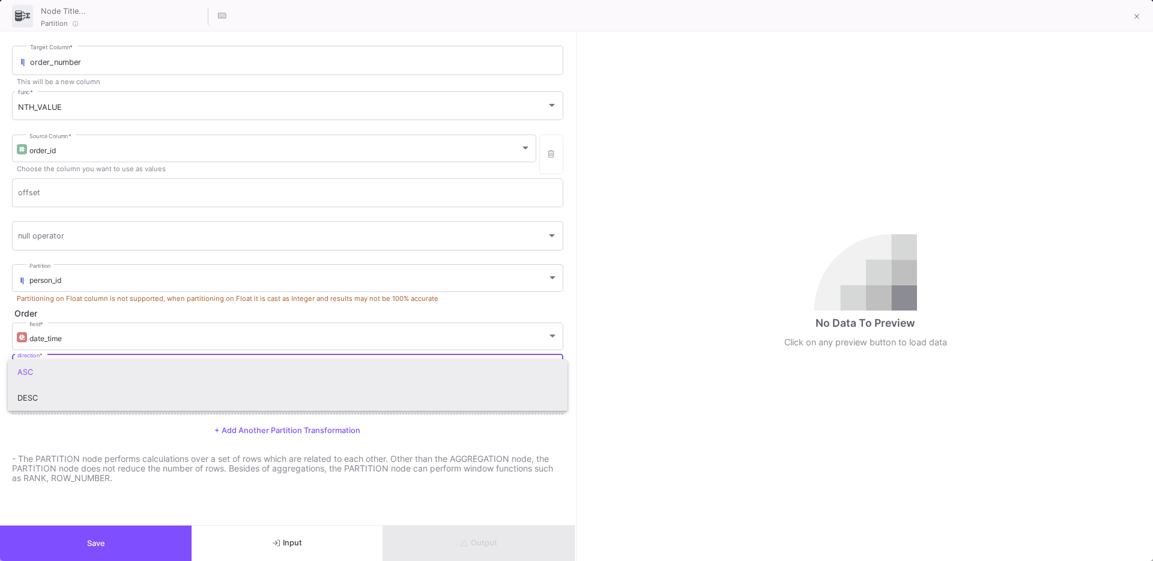
click at [63, 390] on span "DESC" at bounding box center [287, 398] width 541 height 26
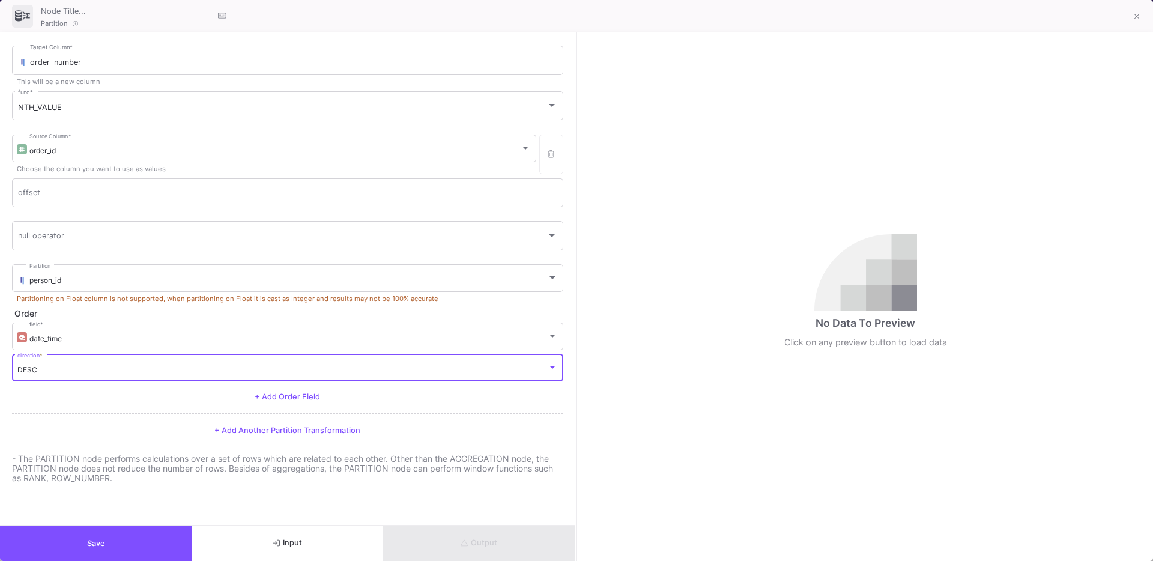
click at [79, 532] on button "Save" at bounding box center [96, 543] width 192 height 35
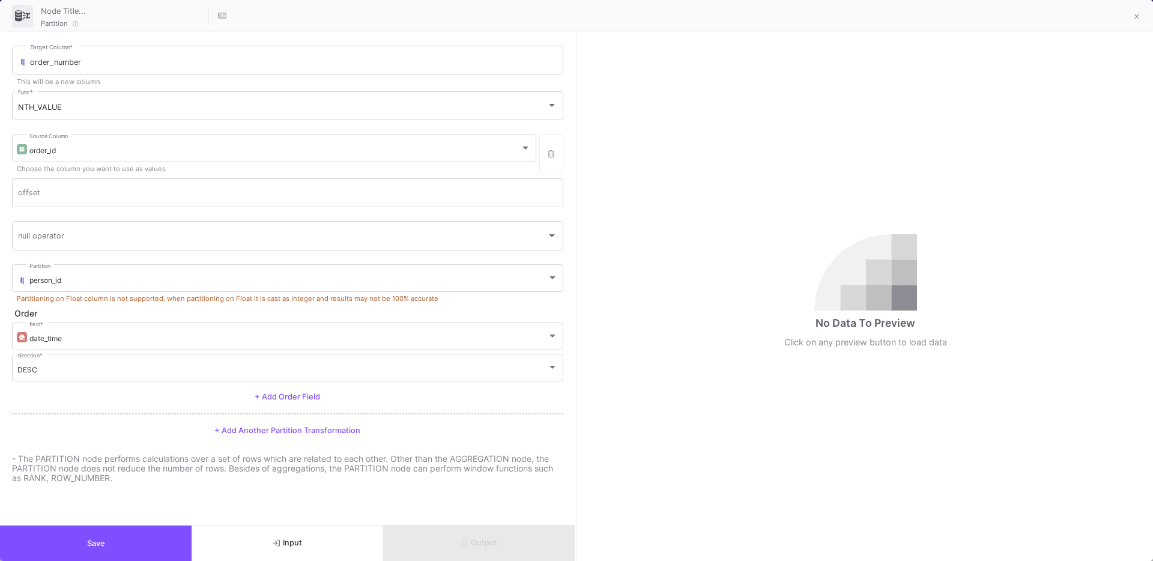
click at [484, 544] on div "Output" at bounding box center [479, 543] width 192 height 35
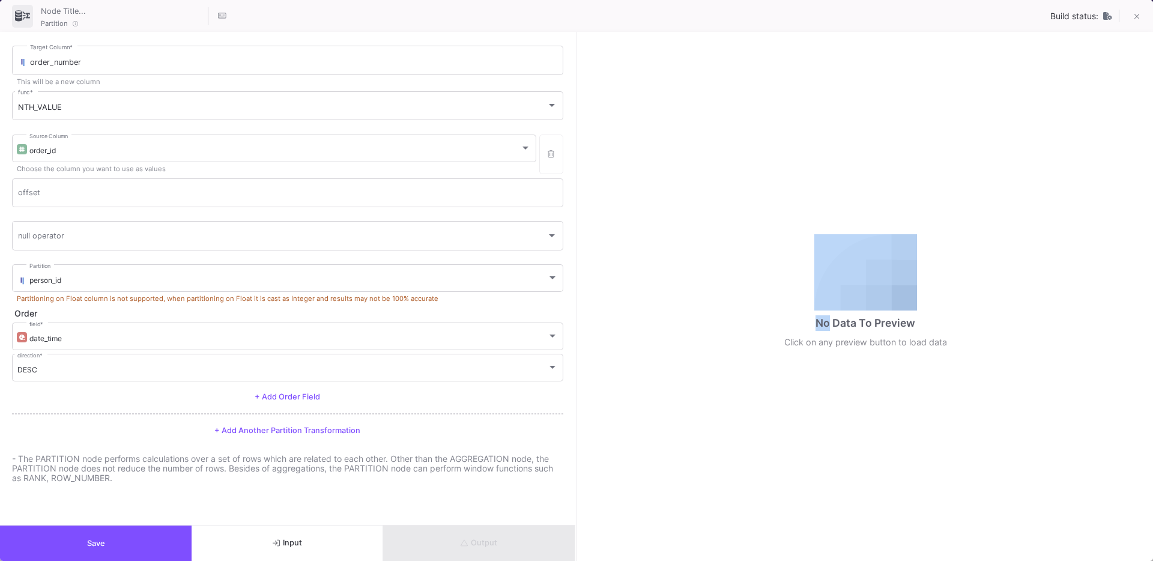
click at [484, 544] on div "Output" at bounding box center [479, 543] width 192 height 35
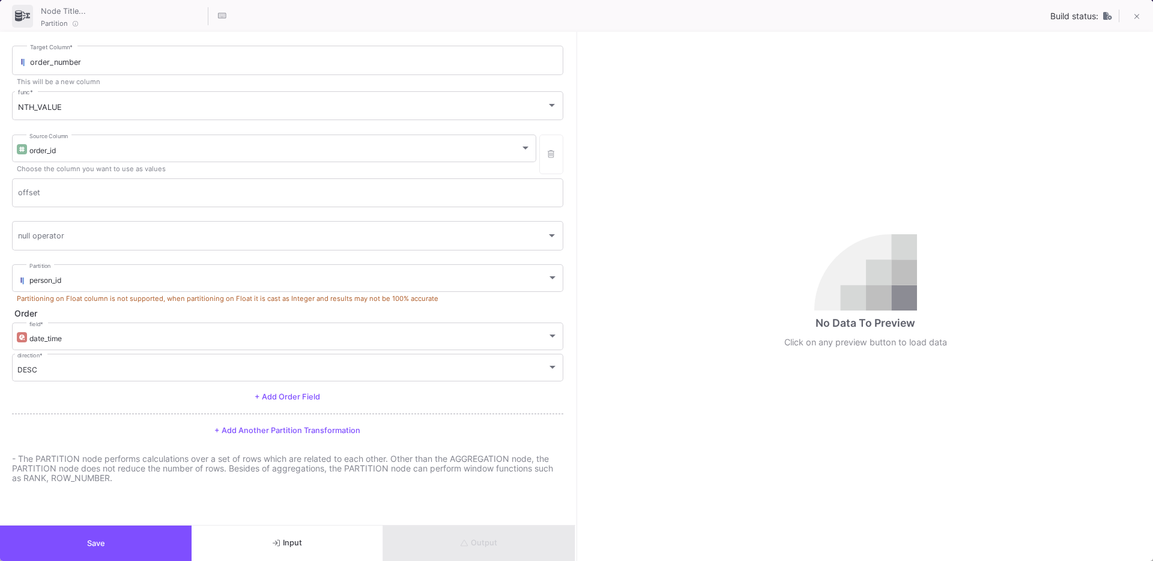
click at [467, 478] on p "- The PARTITION node performs calculations over a set of rows which are related…" at bounding box center [287, 468] width 551 height 29
click at [62, 108] on div "NTH_VALUE" at bounding box center [282, 108] width 529 height 10
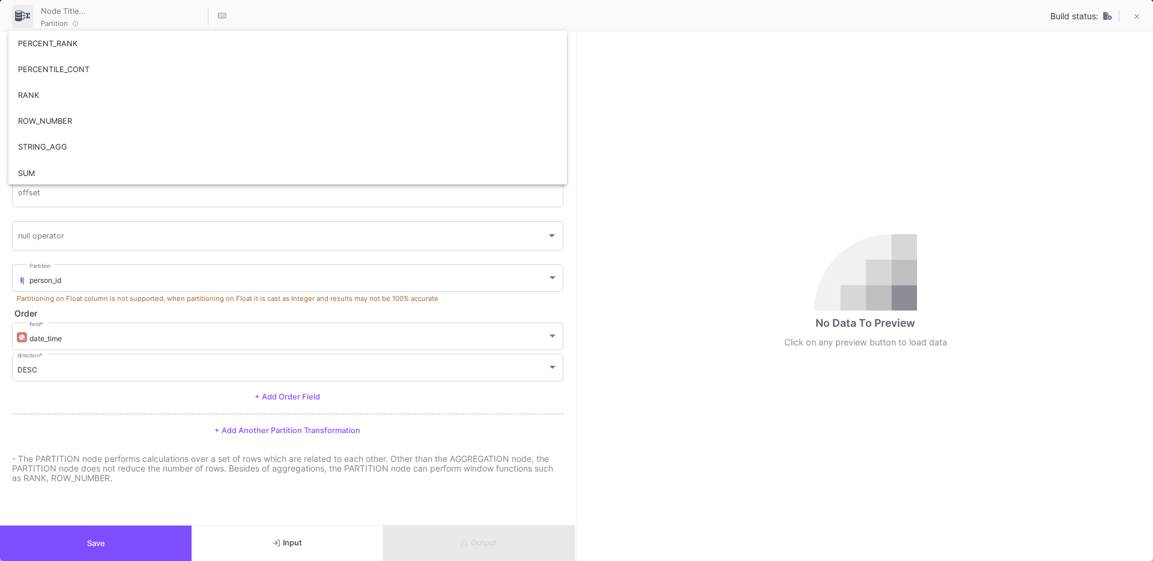
scroll to position [339, 0]
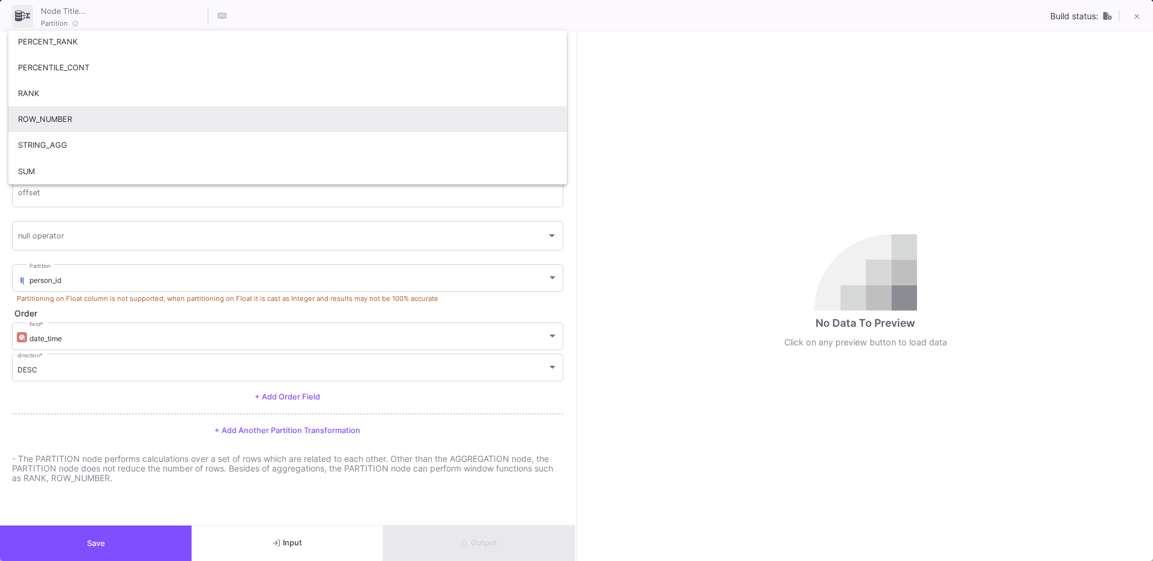
click at [62, 119] on span "ROW_NUMBER" at bounding box center [287, 119] width 539 height 26
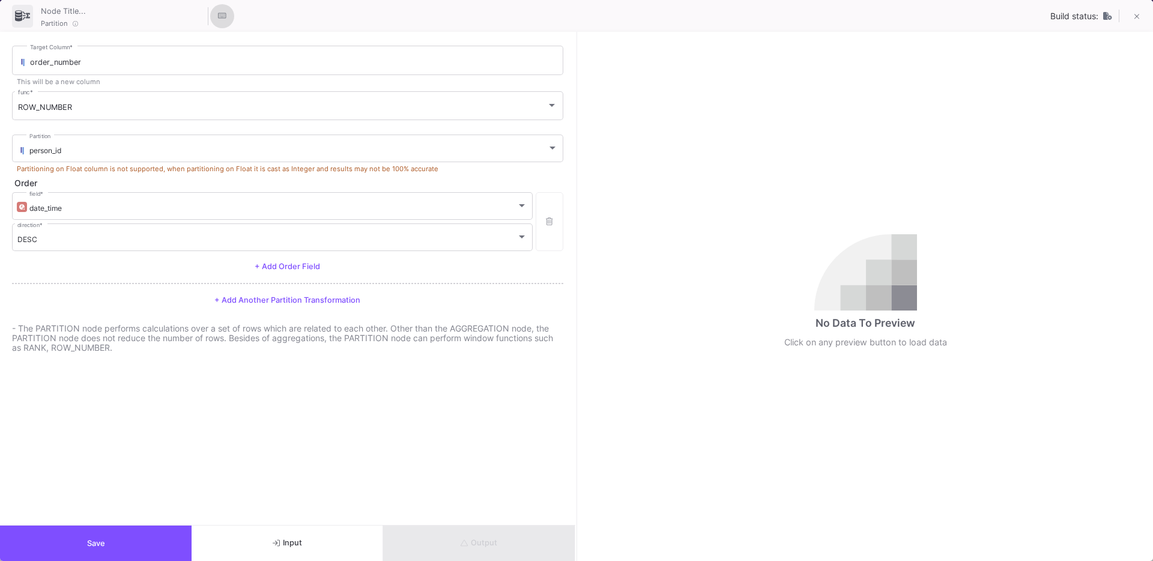
click at [221, 19] on icon "Hotkeys List" at bounding box center [222, 16] width 8 height 8
click at [265, 13] on div at bounding box center [576, 280] width 1153 height 561
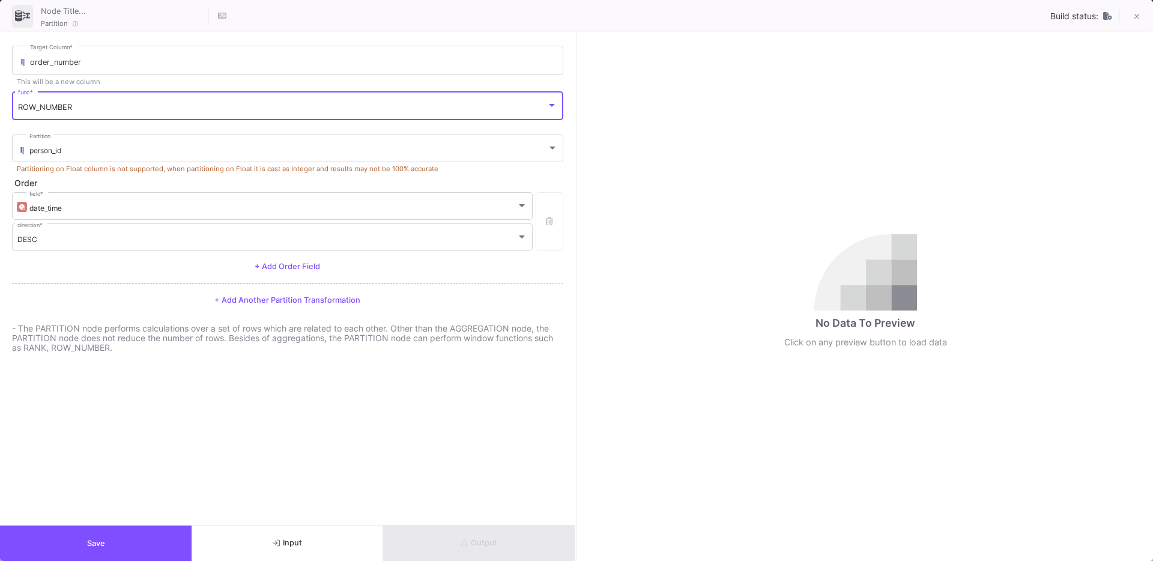
click at [79, 111] on div "ROW_NUMBER" at bounding box center [282, 108] width 529 height 10
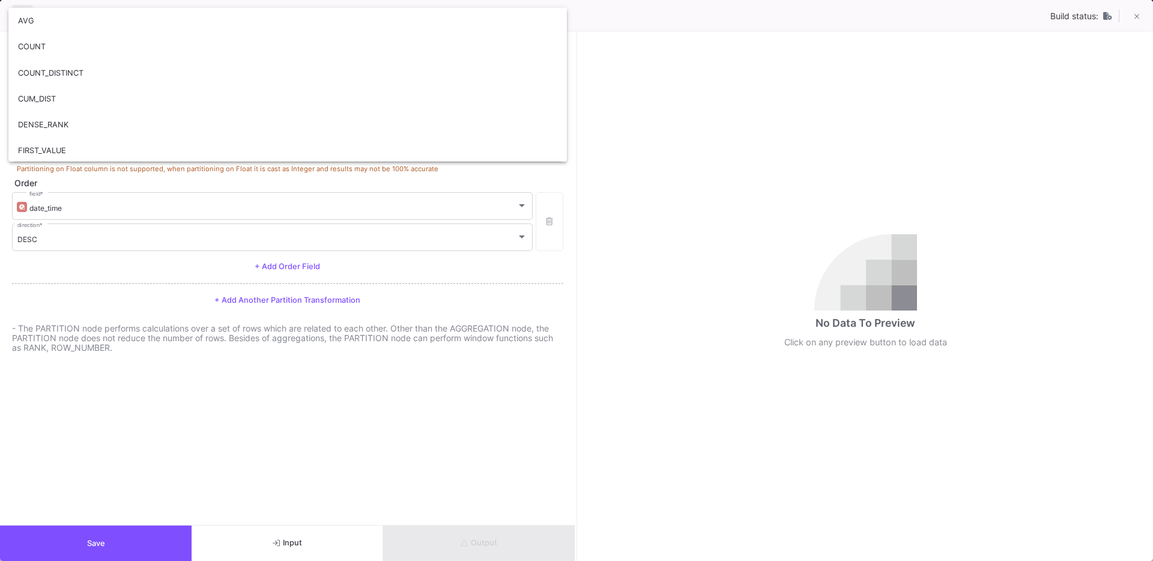
scroll to position [257, 0]
click at [111, 292] on div at bounding box center [576, 280] width 1153 height 561
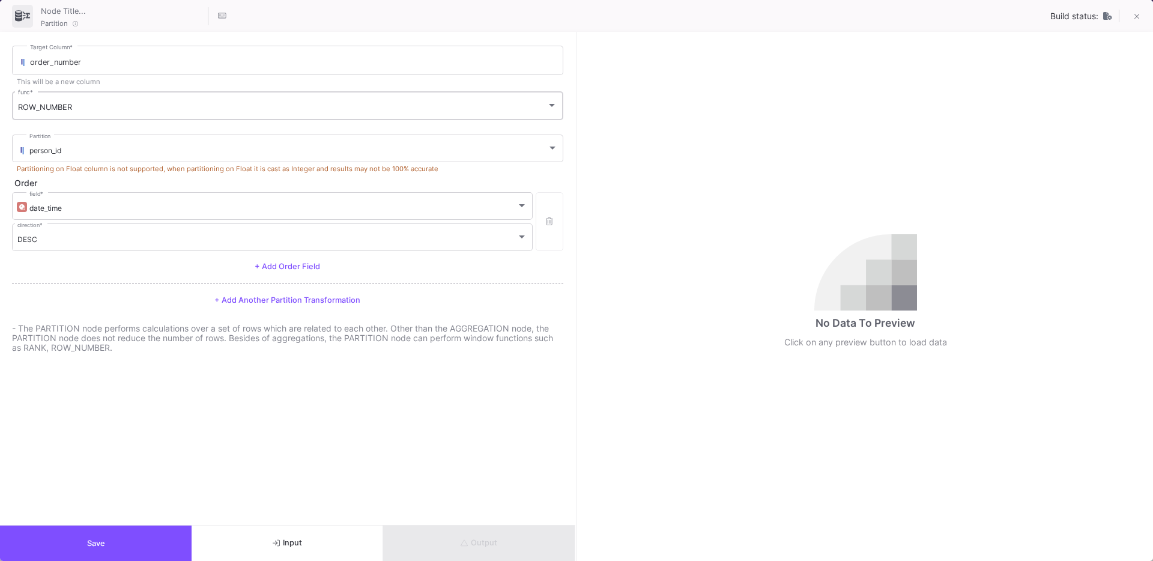
click at [188, 113] on div "ROW_NUMBER func *" at bounding box center [287, 105] width 539 height 31
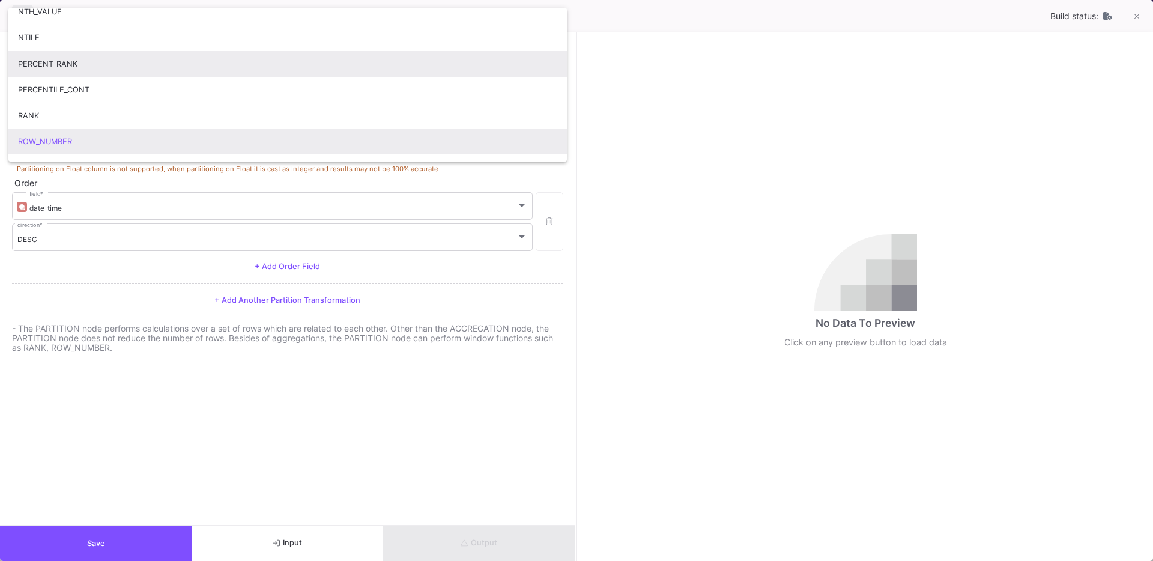
scroll to position [322, 0]
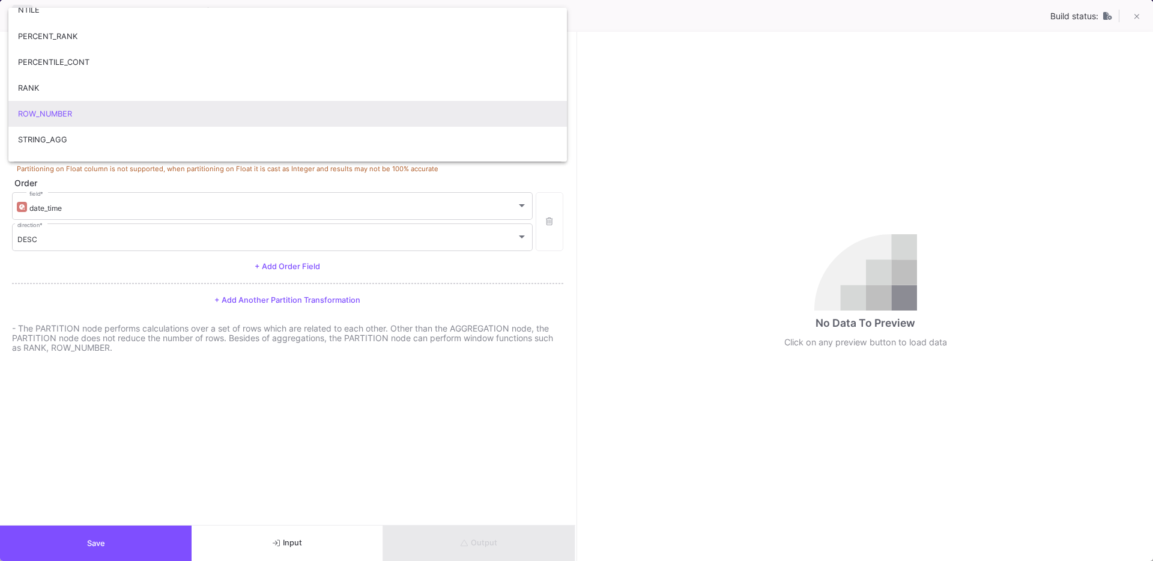
click at [53, 120] on span "ROW_NUMBER" at bounding box center [287, 114] width 539 height 26
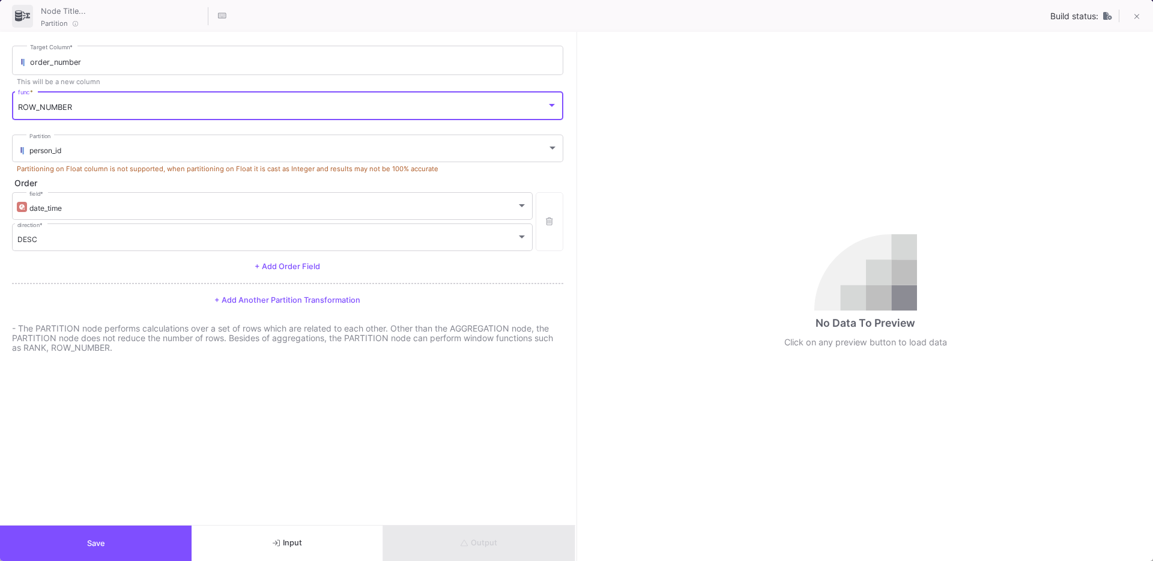
click at [89, 177] on div "Order" at bounding box center [287, 183] width 551 height 14
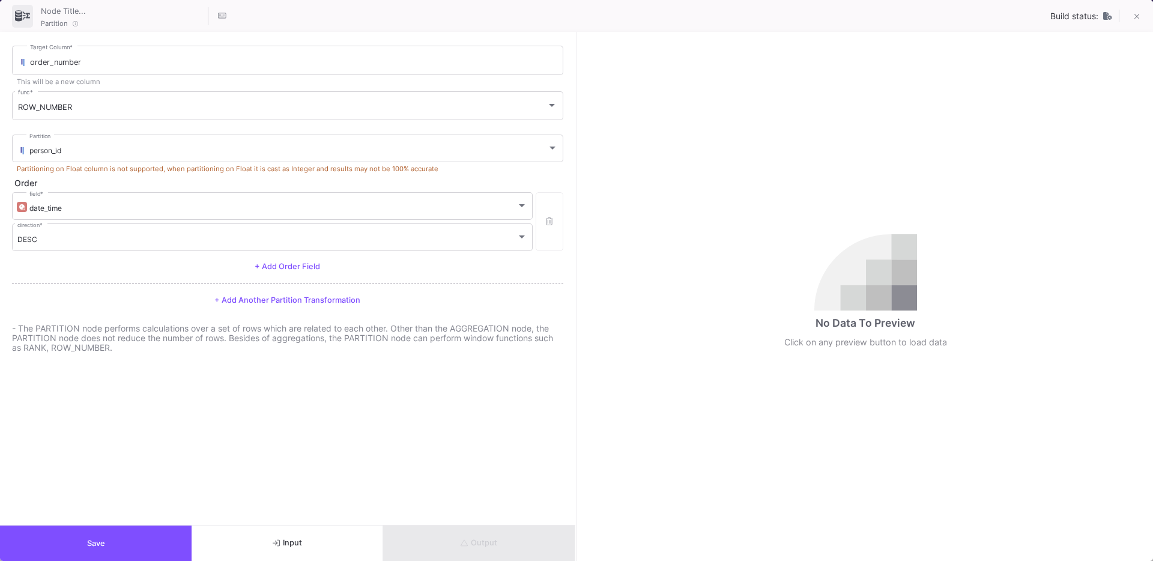
click at [100, 172] on p "Partitioning on Float column is not supported, when partitioning on Float it is…" at bounding box center [287, 169] width 551 height 10
click at [544, 234] on button "button" at bounding box center [549, 221] width 27 height 59
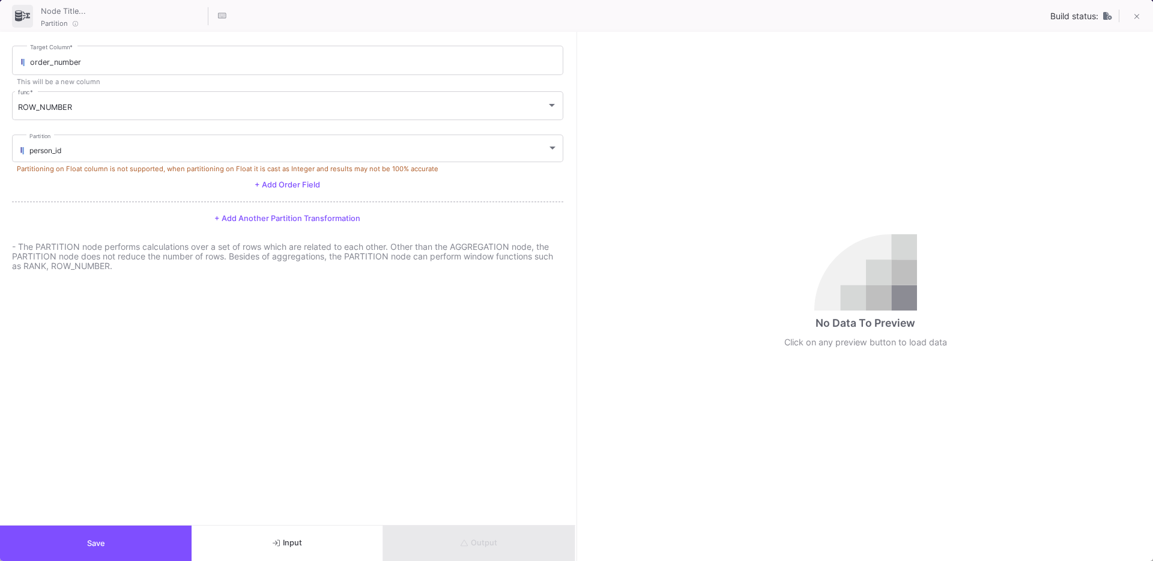
click at [371, 294] on form "order_number Target Column * This will be a new column ROW_NUMBER func * person…" at bounding box center [287, 278] width 575 height 493
click at [266, 542] on button "Input" at bounding box center [288, 543] width 192 height 35
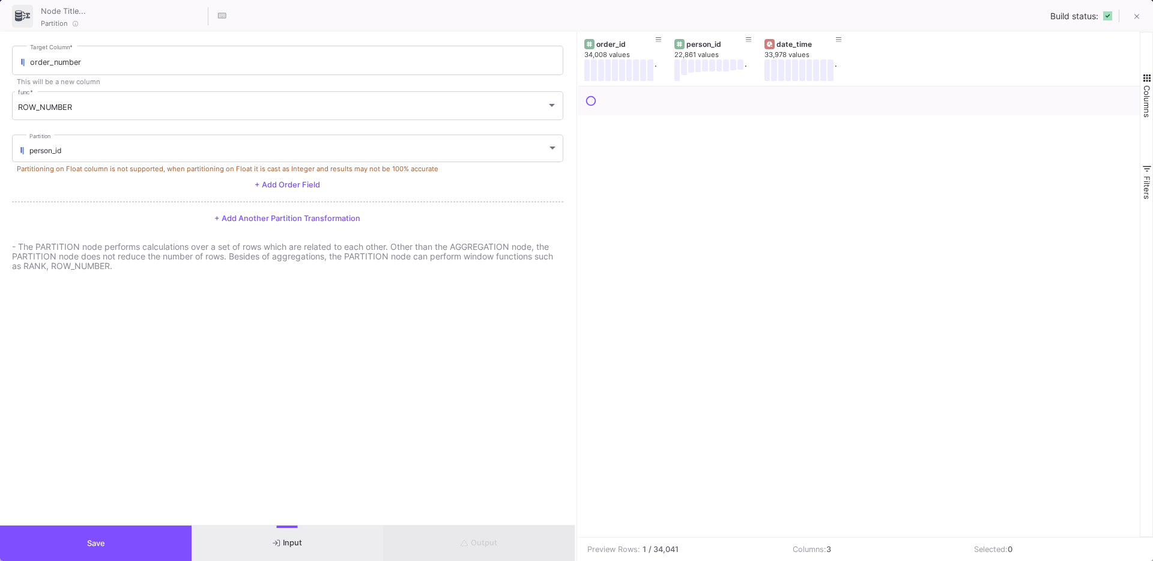
click at [270, 186] on span "+ Add Order Field" at bounding box center [287, 184] width 65 height 9
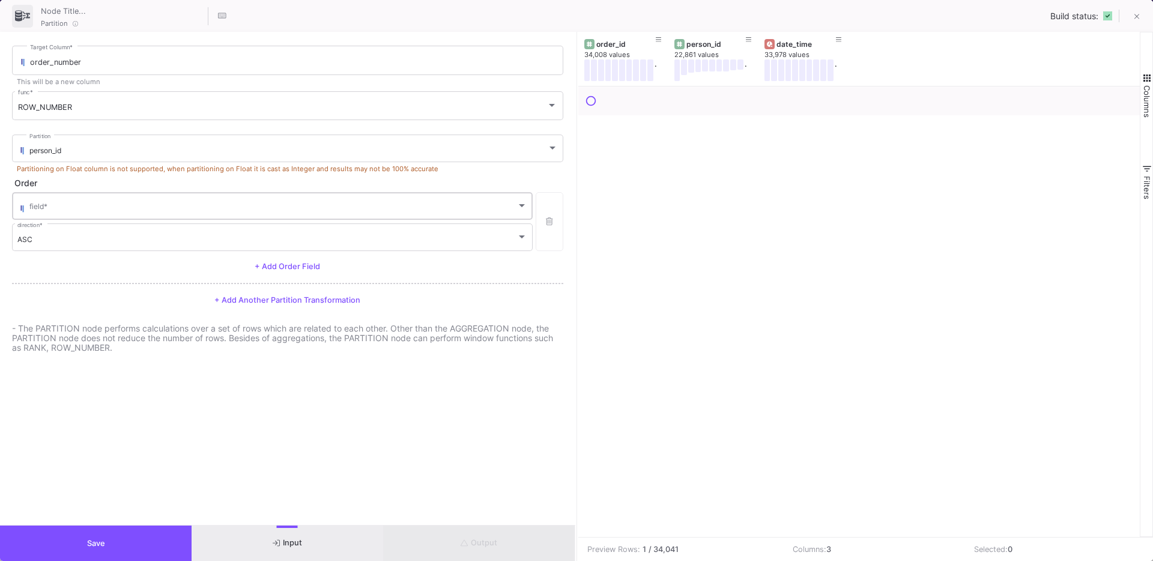
click at [193, 214] on div "field *" at bounding box center [278, 204] width 498 height 29
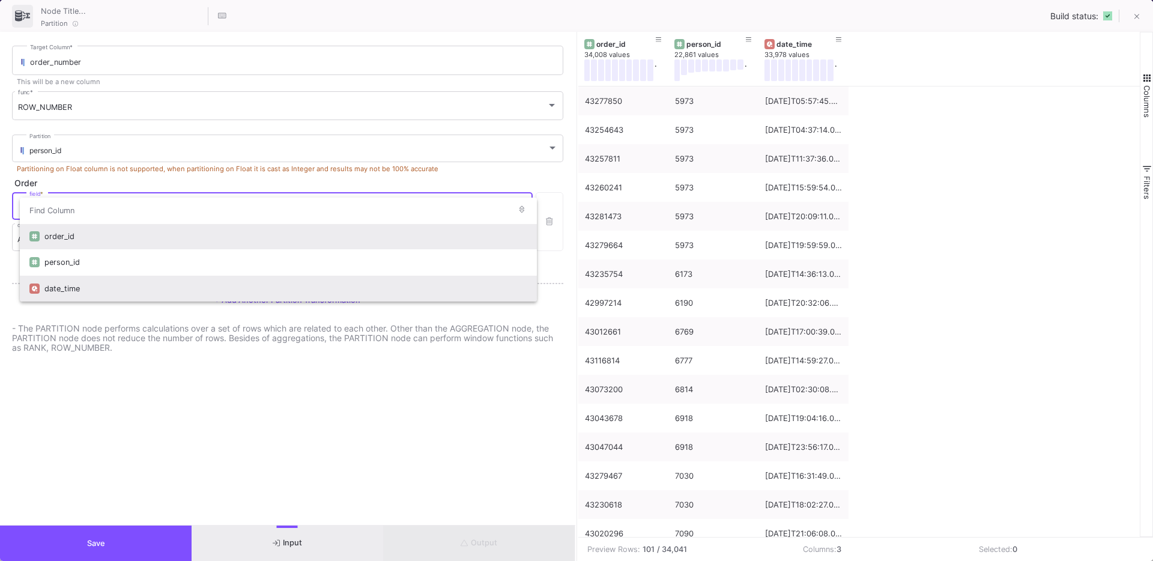
click at [82, 284] on div "date_time" at bounding box center [285, 289] width 483 height 26
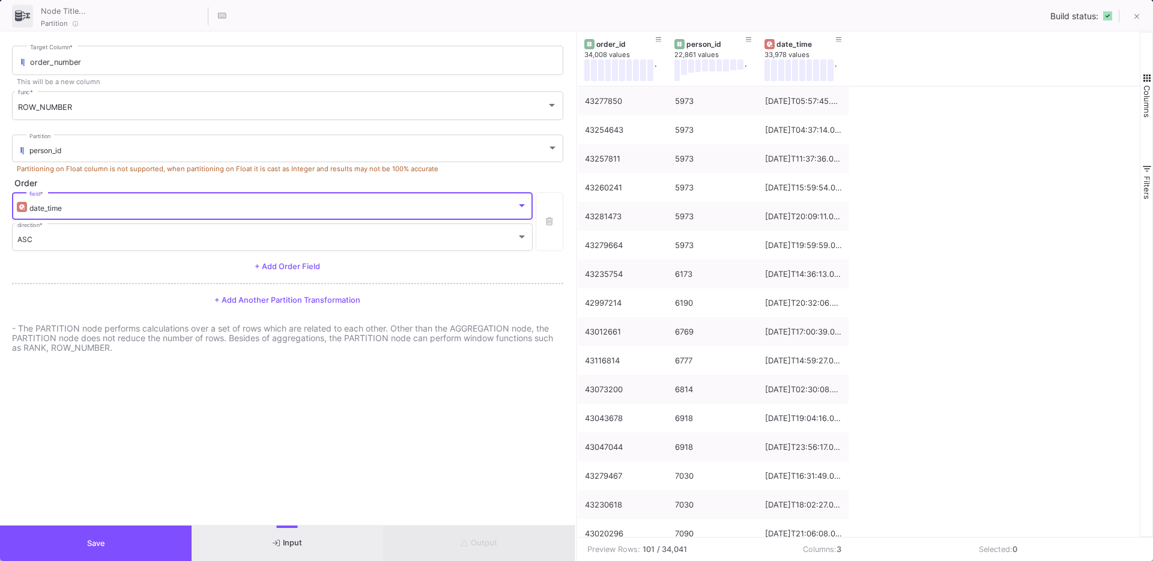
click at [124, 392] on form "order_number Target Column * This will be a new column ROW_NUMBER func * person…" at bounding box center [287, 278] width 575 height 493
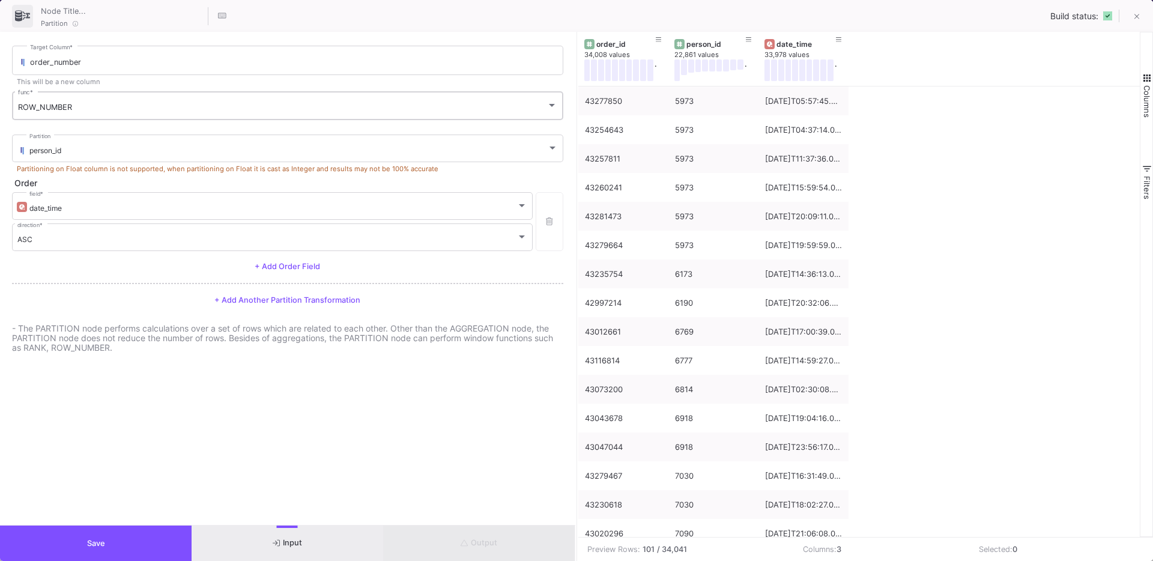
click at [55, 115] on div "ROW_NUMBER func *" at bounding box center [287, 105] width 539 height 31
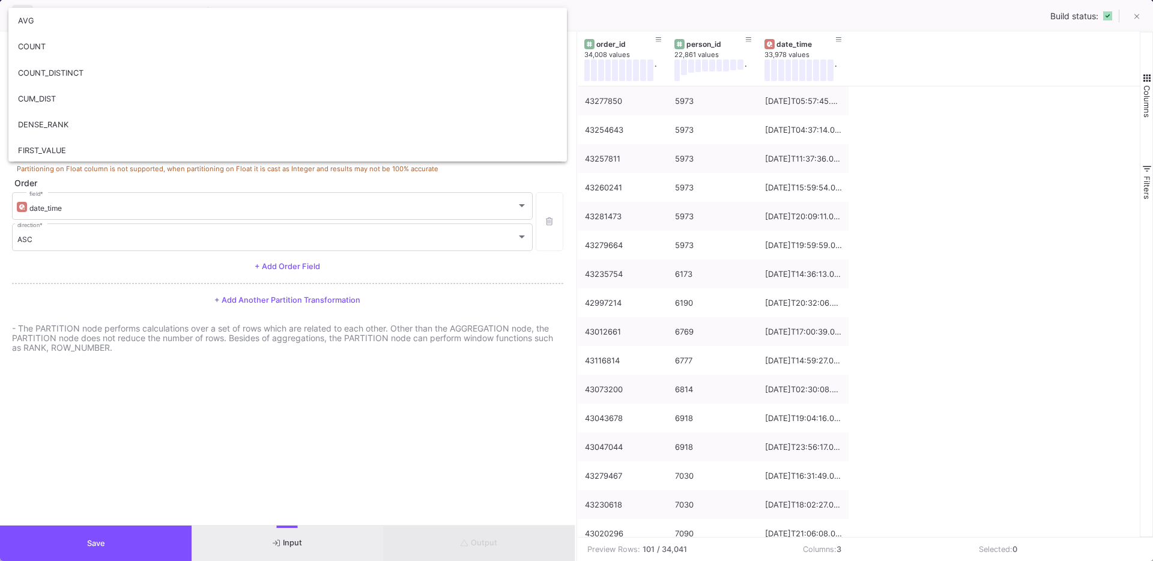
scroll to position [257, 0]
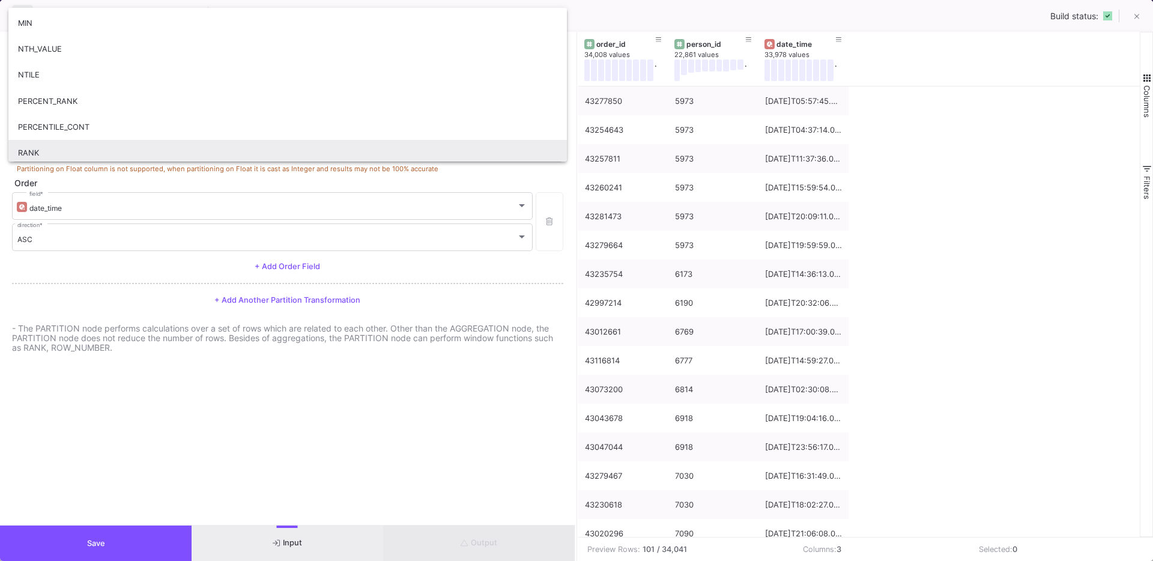
click at [43, 145] on span "RANK" at bounding box center [287, 153] width 539 height 26
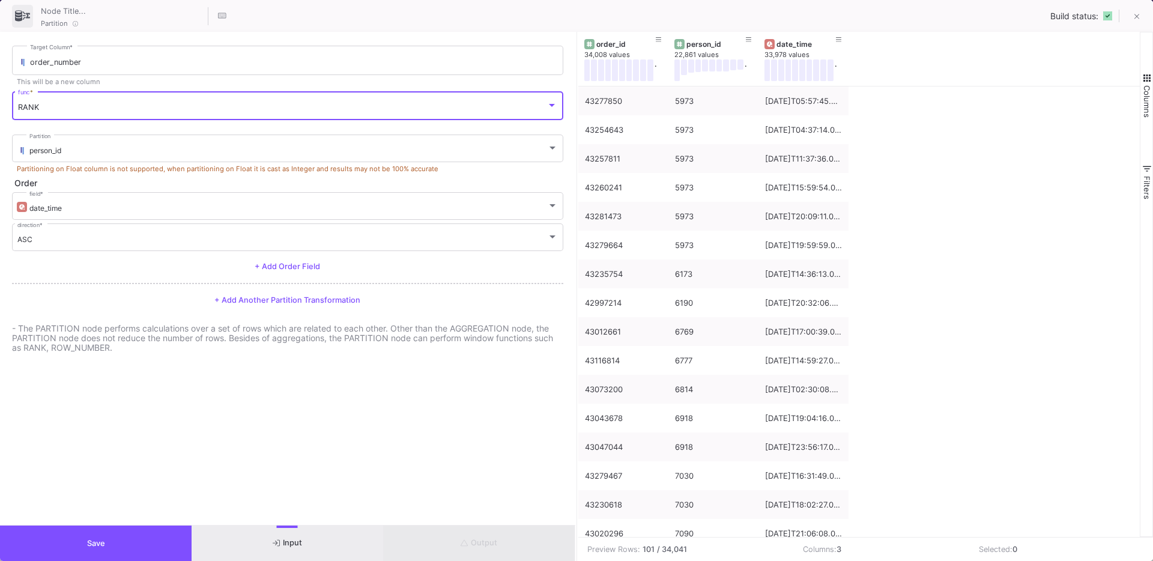
click at [114, 378] on form "order_number Target Column * This will be a new column RANK func * person_id Pa…" at bounding box center [287, 278] width 575 height 493
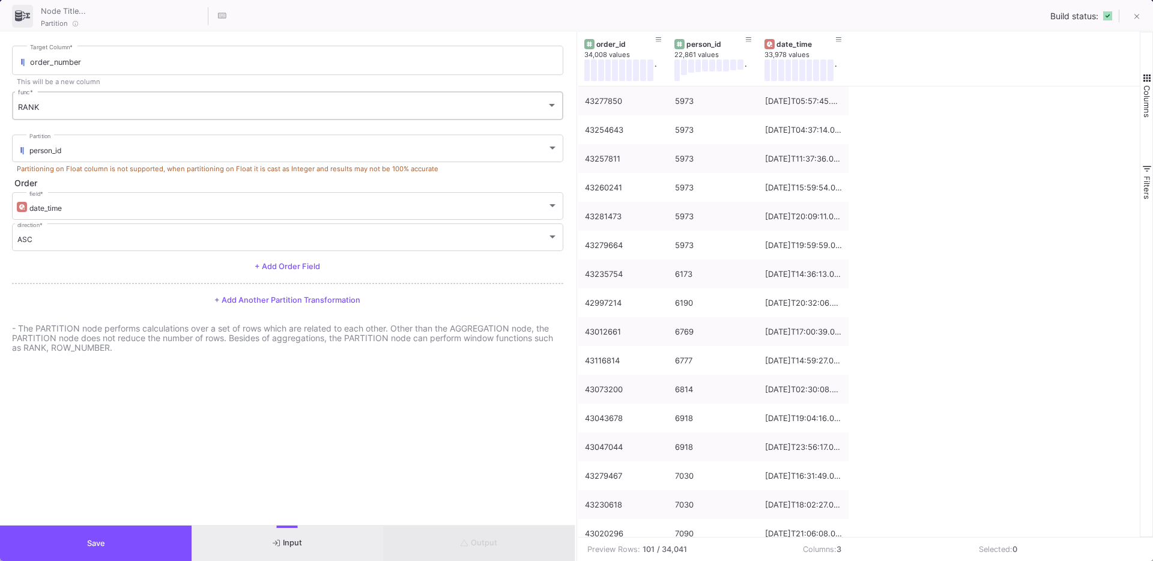
click at [64, 117] on div "RANK func *" at bounding box center [287, 105] width 539 height 31
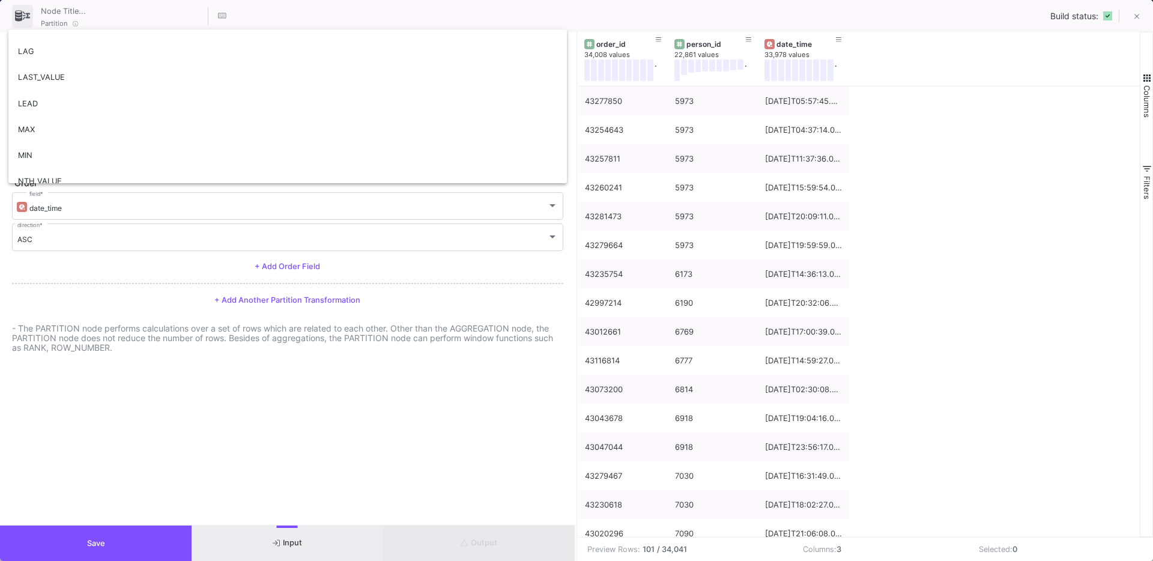
scroll to position [145, 0]
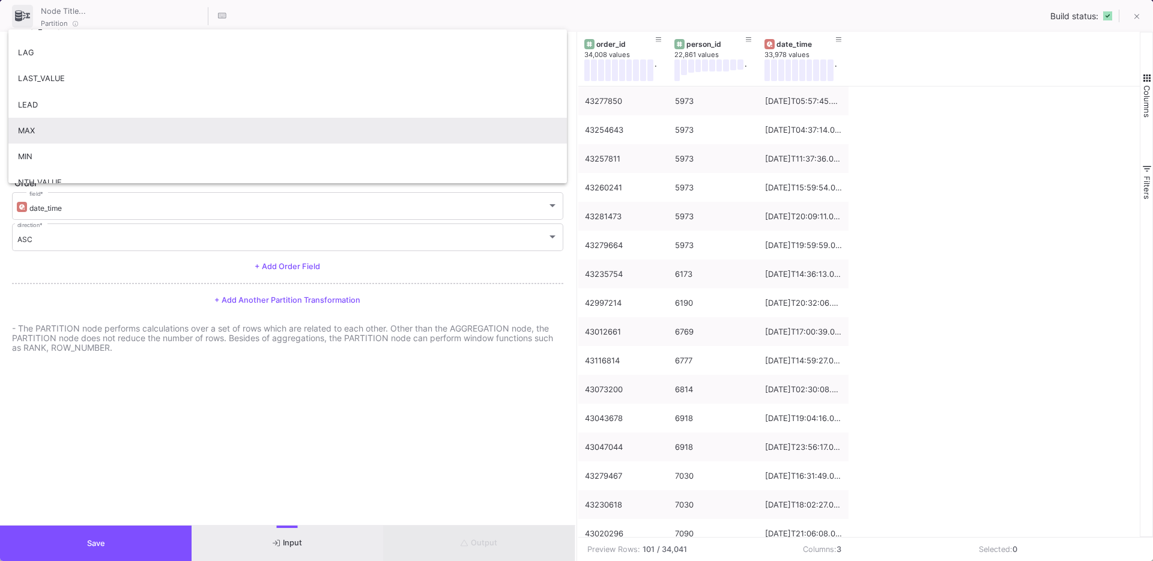
click at [84, 138] on span "MAX" at bounding box center [287, 131] width 539 height 26
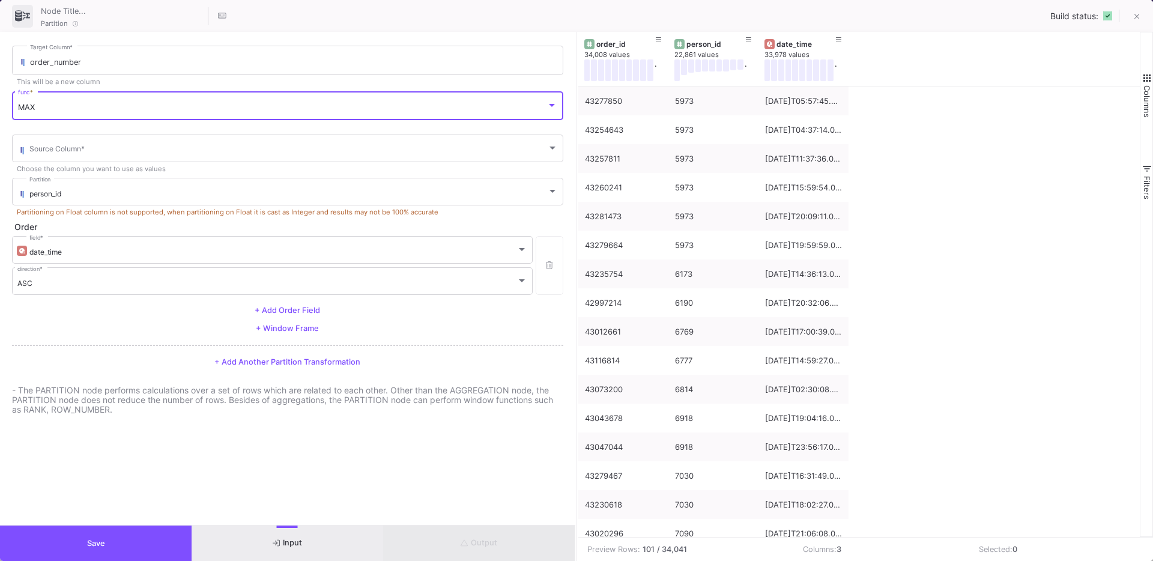
click at [79, 115] on div "MAX func *" at bounding box center [287, 105] width 539 height 31
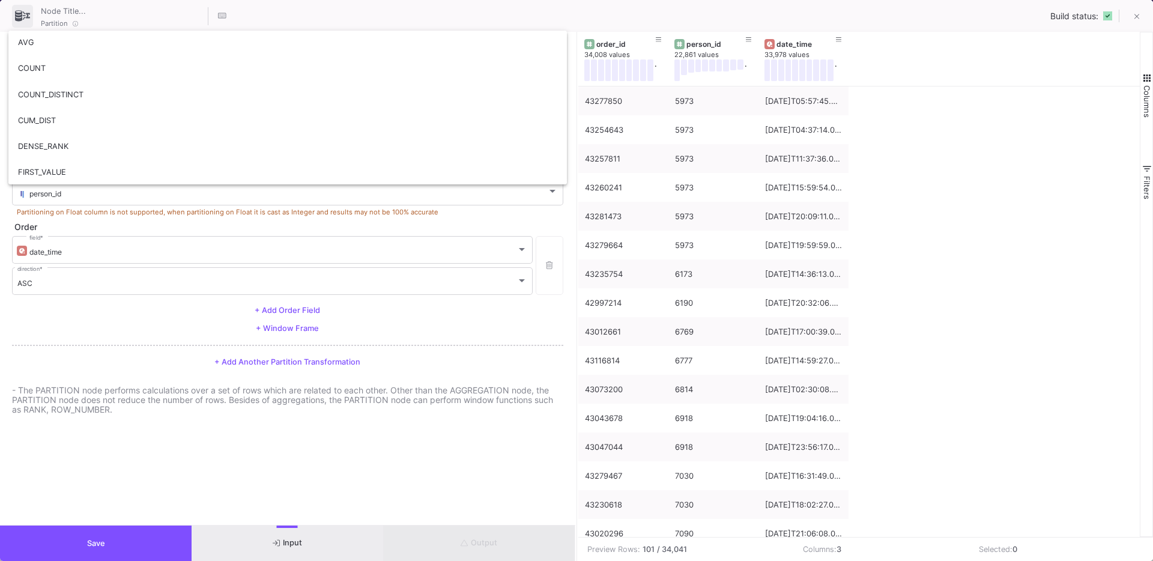
scroll to position [0, 0]
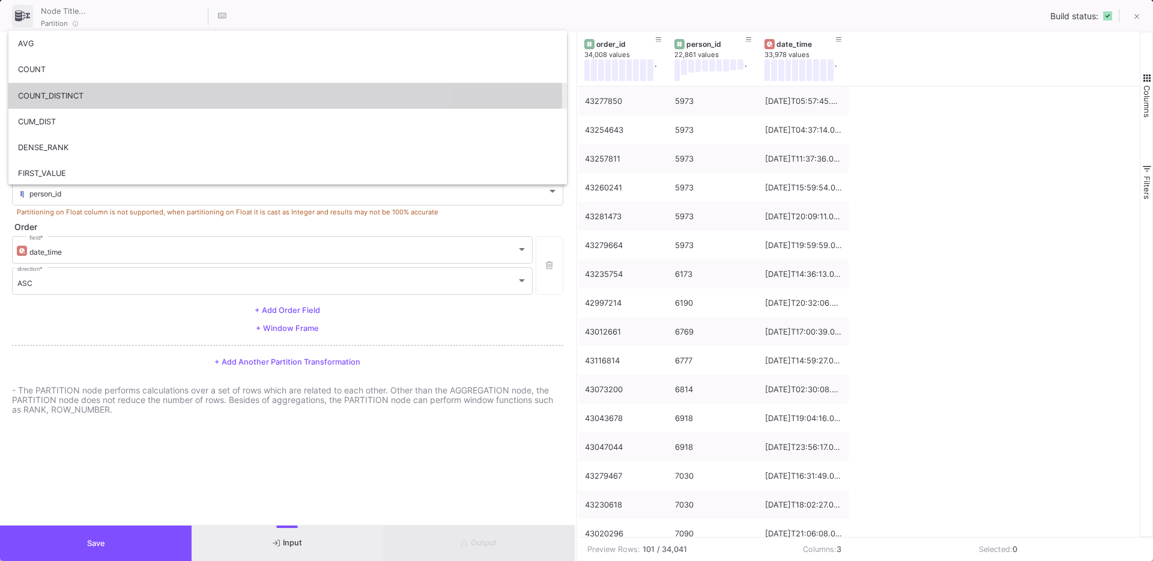
click at [49, 102] on span "COUNT_DISTINCT" at bounding box center [287, 96] width 539 height 26
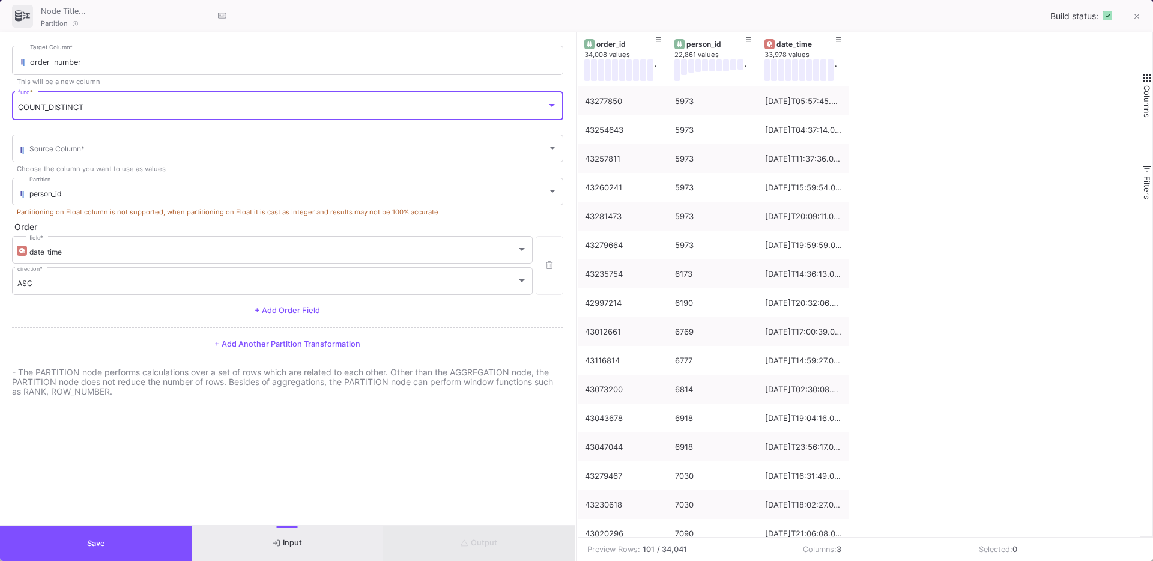
click at [89, 115] on div "COUNT_DISTINCT func *" at bounding box center [287, 105] width 539 height 31
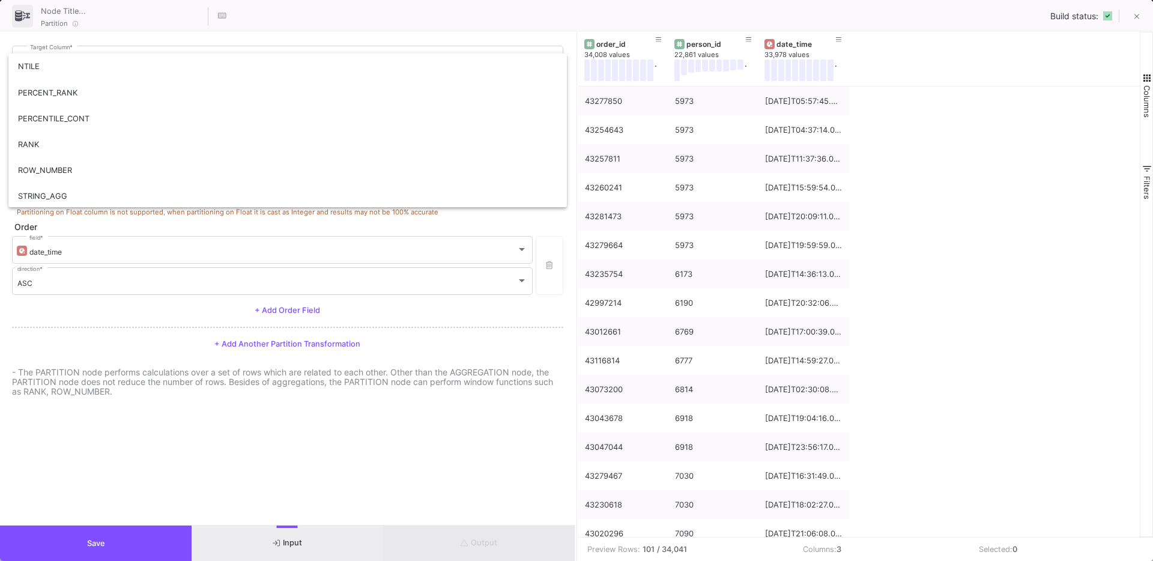
scroll to position [339, 0]
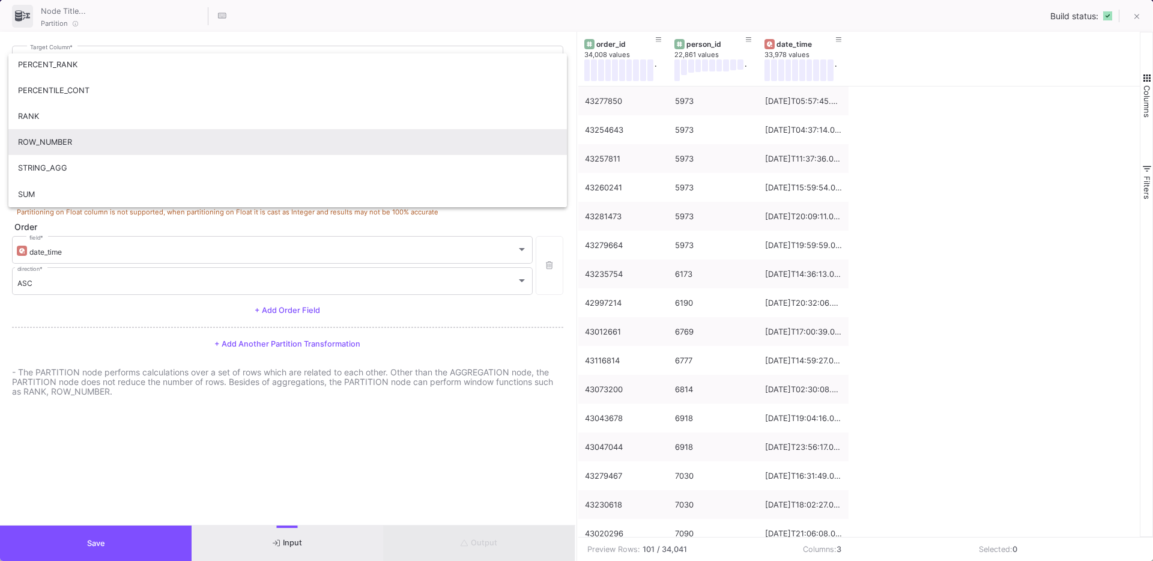
click at [64, 138] on span "ROW_NUMBER" at bounding box center [287, 142] width 539 height 26
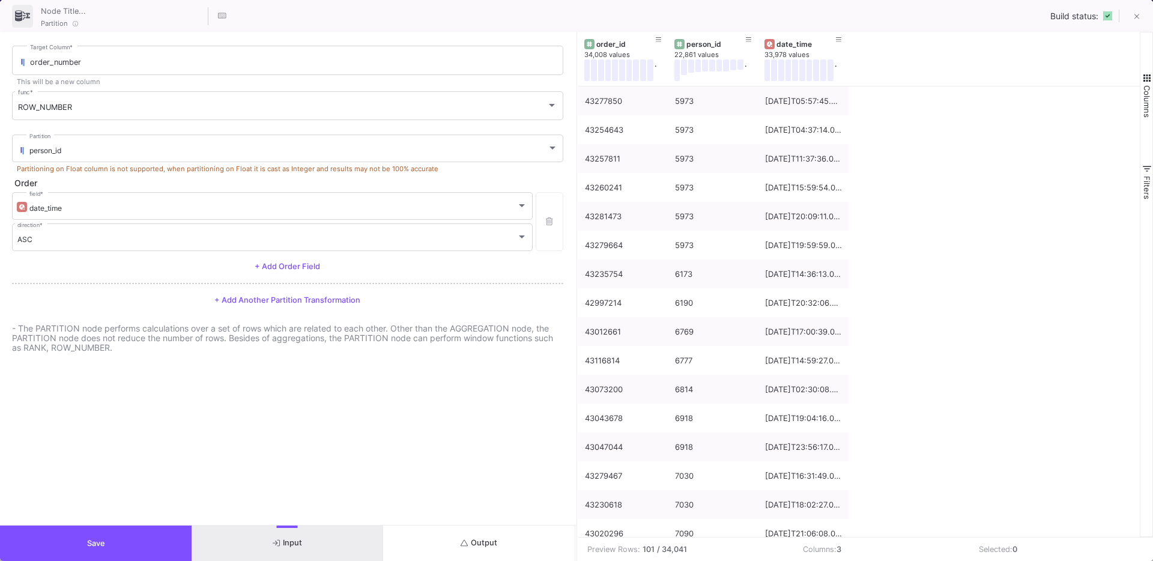
click at [77, 339] on p "- The PARTITION node performs calculations over a set of rows which are related…" at bounding box center [287, 338] width 551 height 29
click at [138, 151] on div "person_id" at bounding box center [288, 150] width 518 height 9
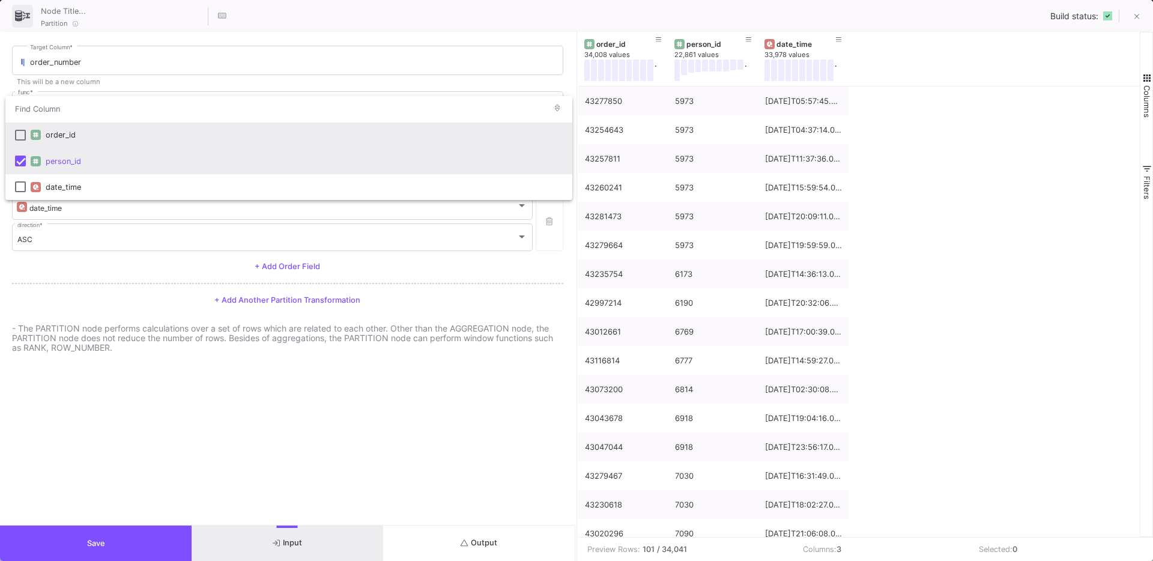
click at [20, 136] on mat-pseudo-checkbox at bounding box center [20, 135] width 11 height 11
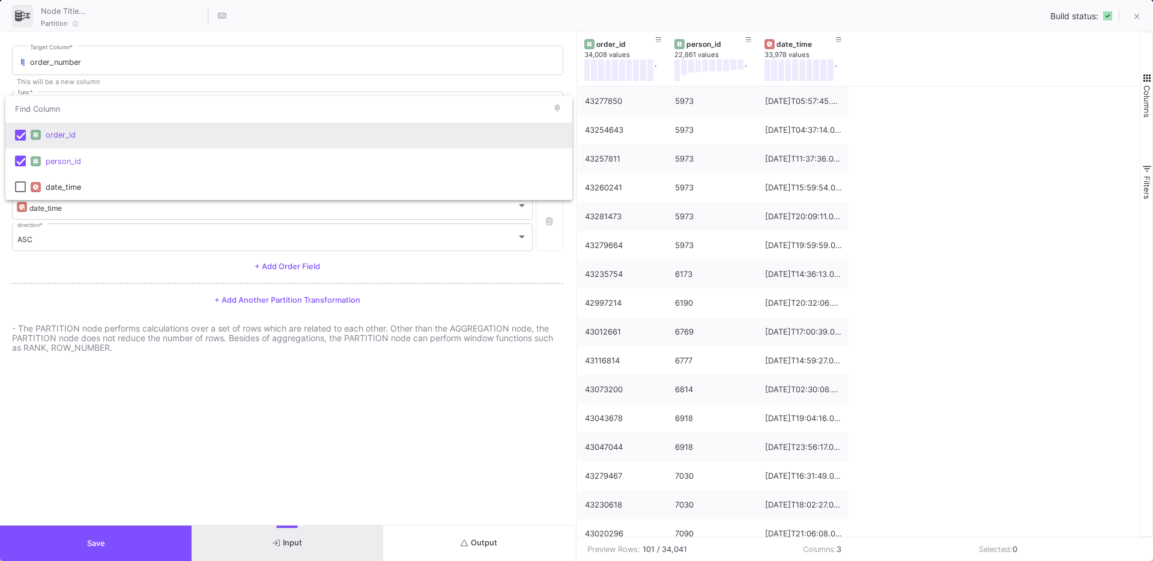
click at [80, 335] on div at bounding box center [576, 280] width 1153 height 561
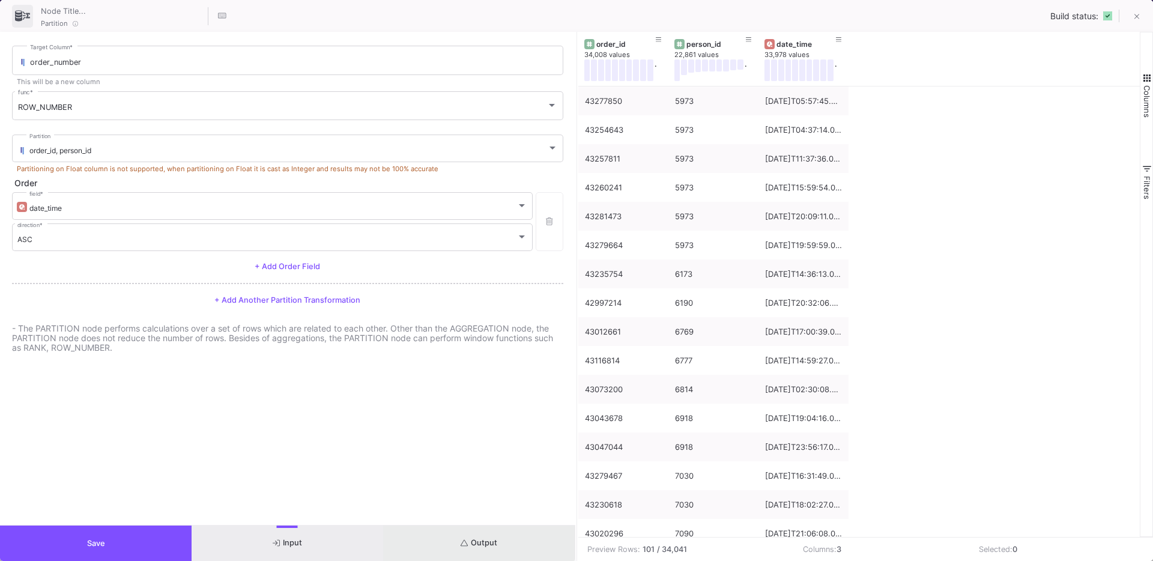
click at [475, 528] on button "Output" at bounding box center [479, 543] width 192 height 35
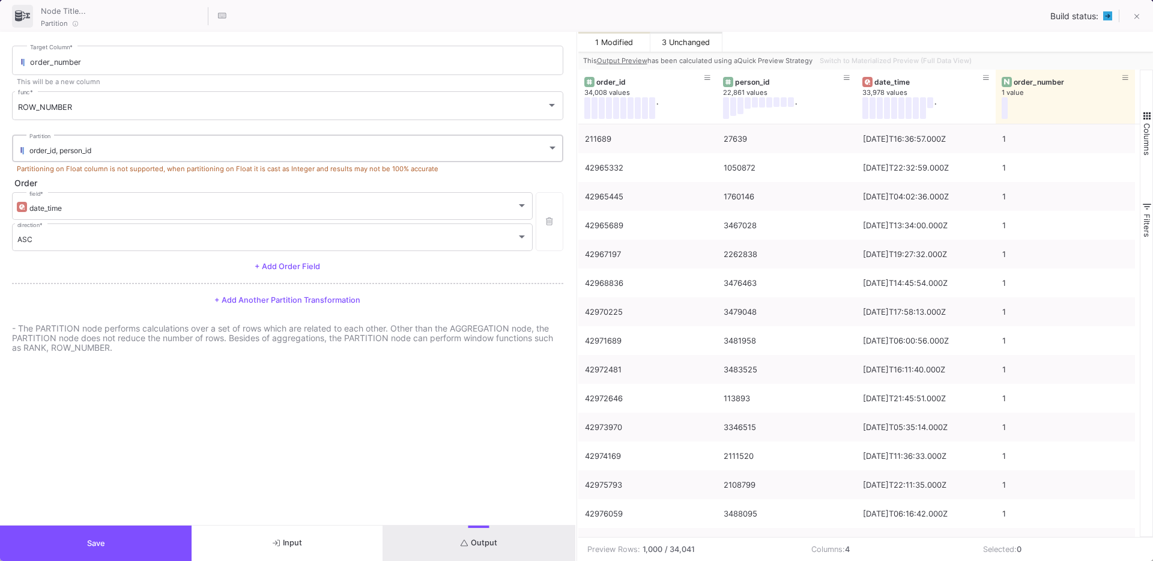
click at [199, 155] on div "order_id, person_id Partition" at bounding box center [293, 147] width 529 height 29
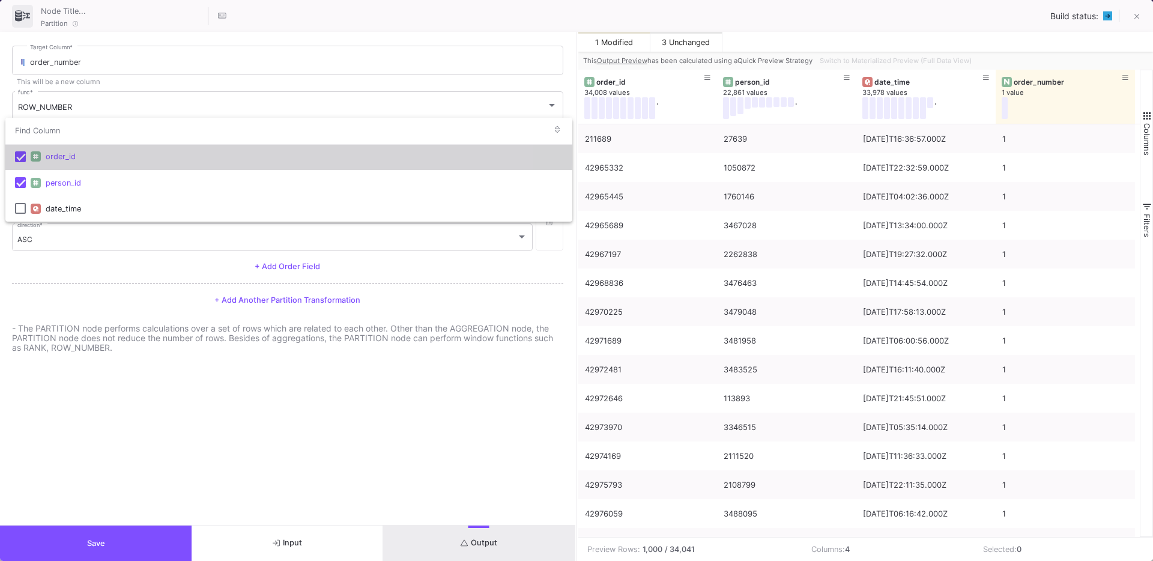
click at [19, 155] on mat-pseudo-checkbox at bounding box center [20, 156] width 11 height 11
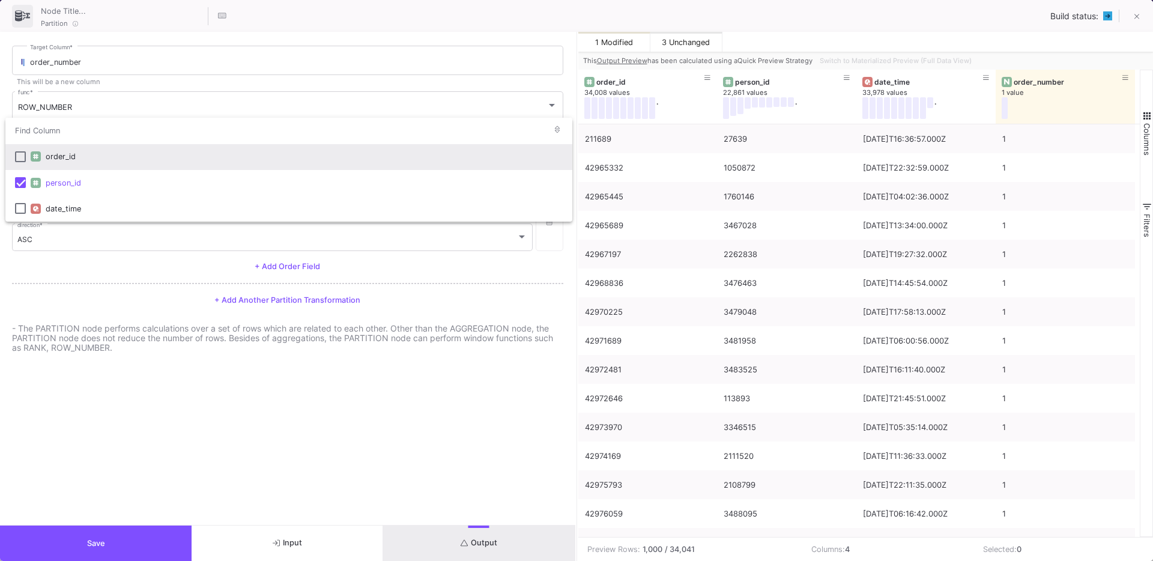
click at [177, 316] on div at bounding box center [576, 280] width 1153 height 561
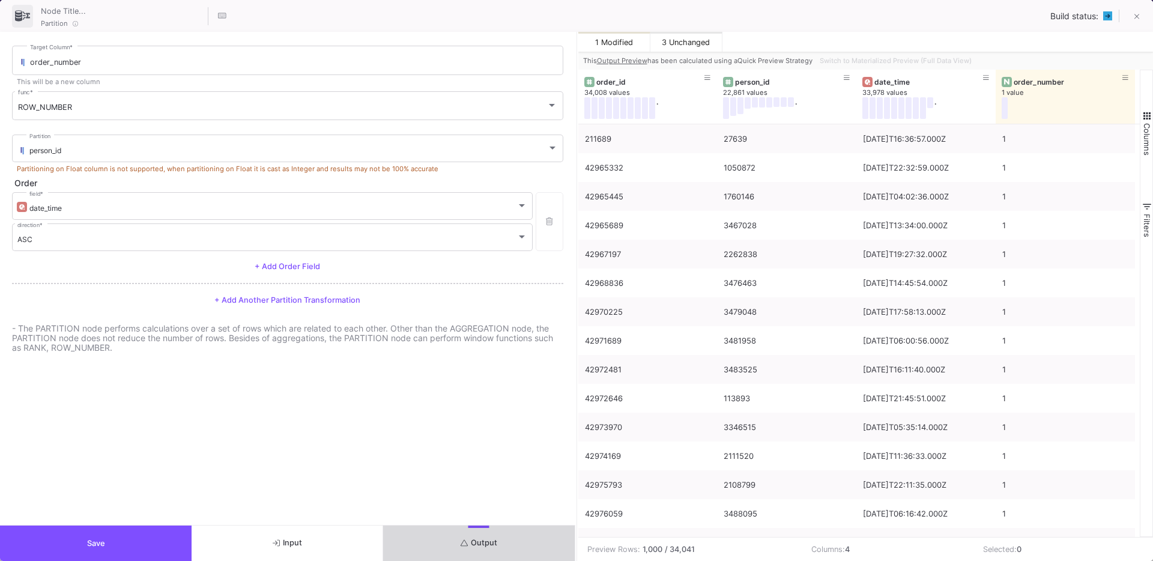
click at [464, 538] on span "Output" at bounding box center [479, 542] width 37 height 9
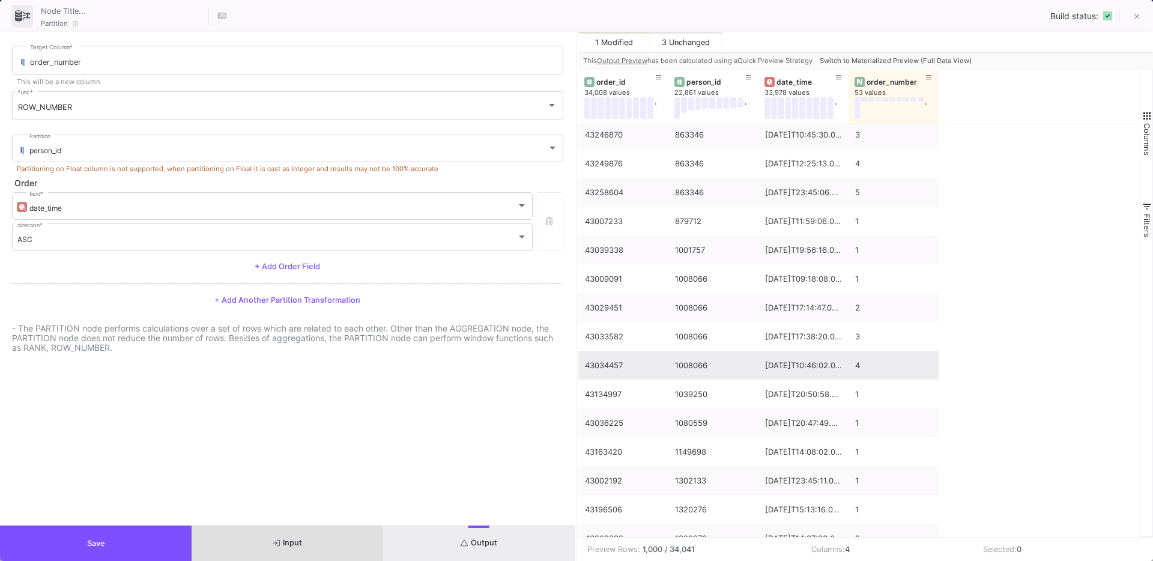
scroll to position [0, 0]
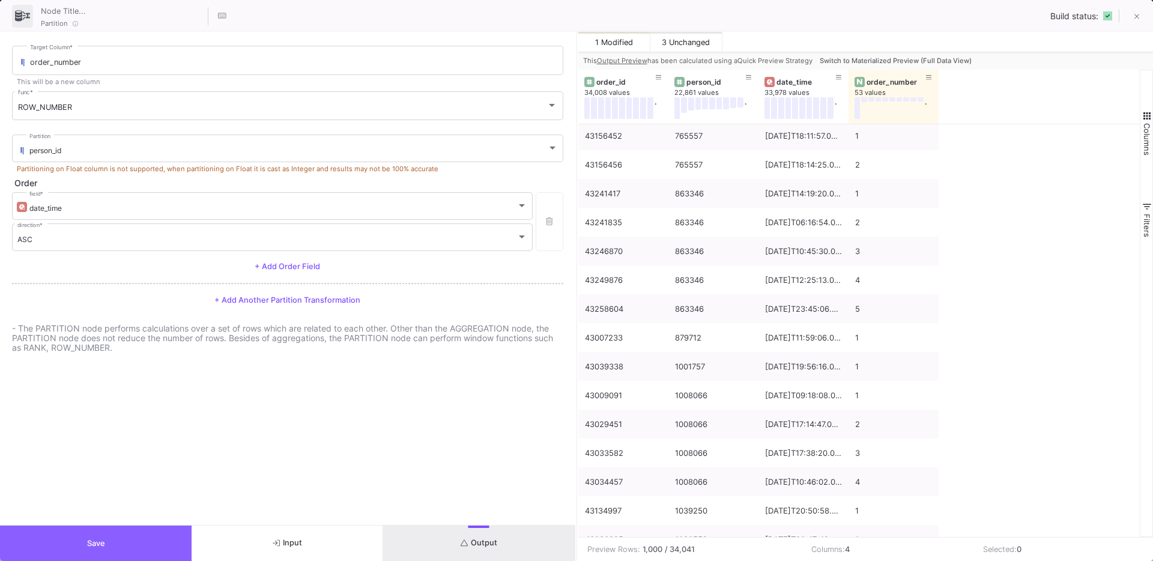
click at [106, 550] on button "Save" at bounding box center [96, 543] width 192 height 35
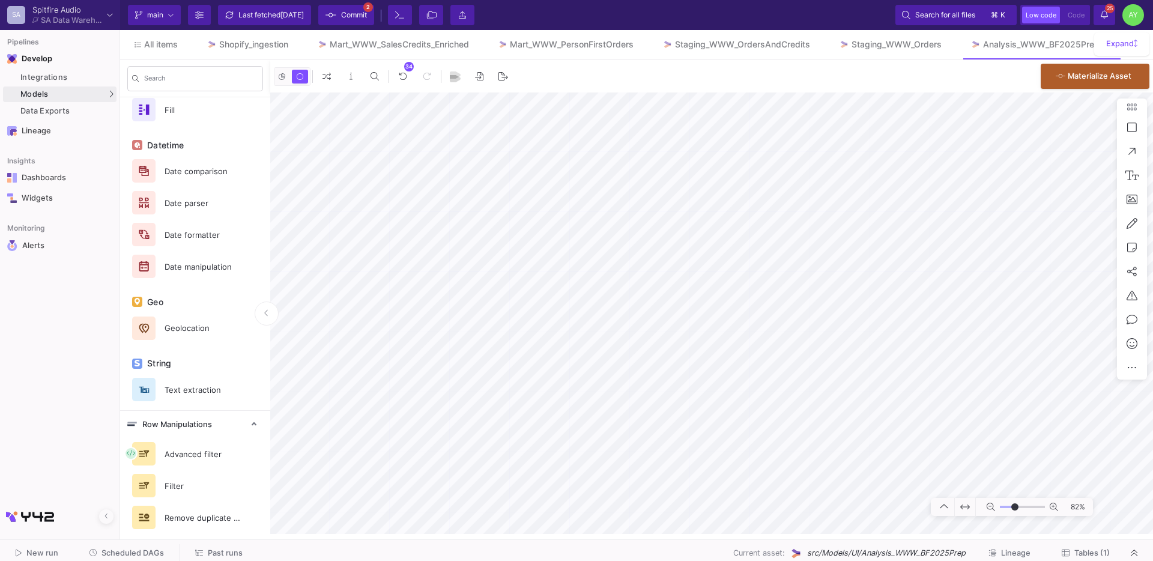
scroll to position [570, 0]
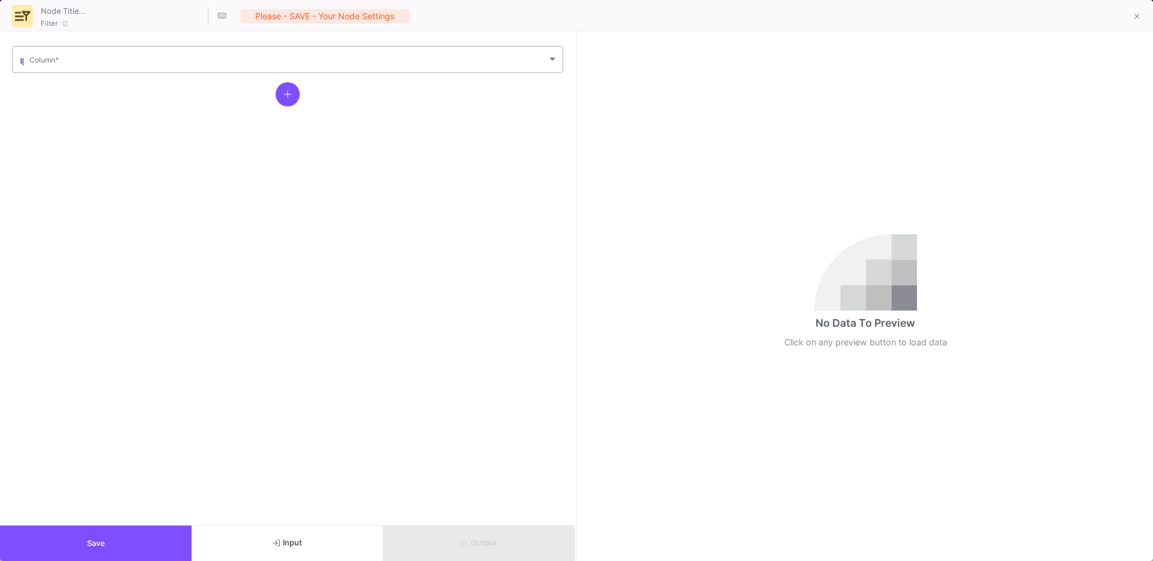
click at [73, 61] on span at bounding box center [288, 61] width 518 height 9
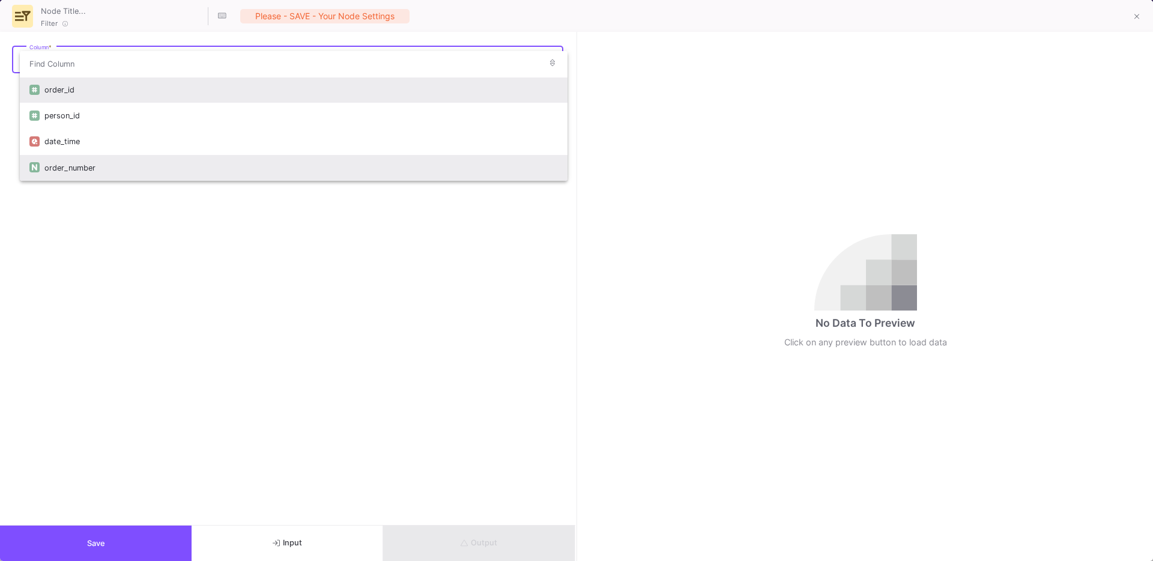
click at [80, 178] on div "order_number" at bounding box center [301, 168] width 514 height 26
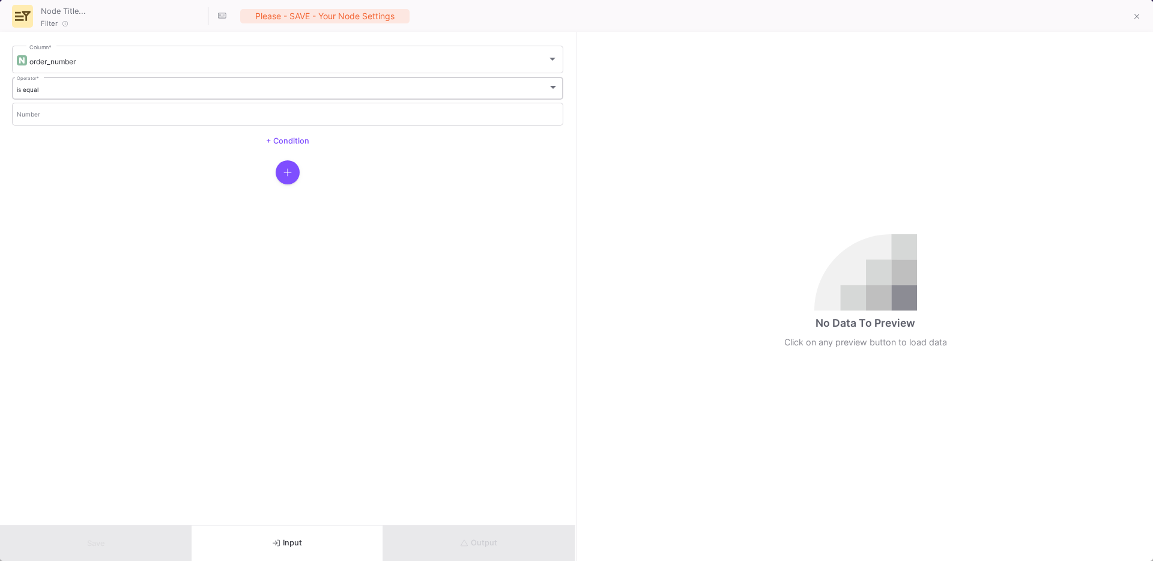
click at [50, 94] on div "is equal Operator *" at bounding box center [288, 87] width 542 height 25
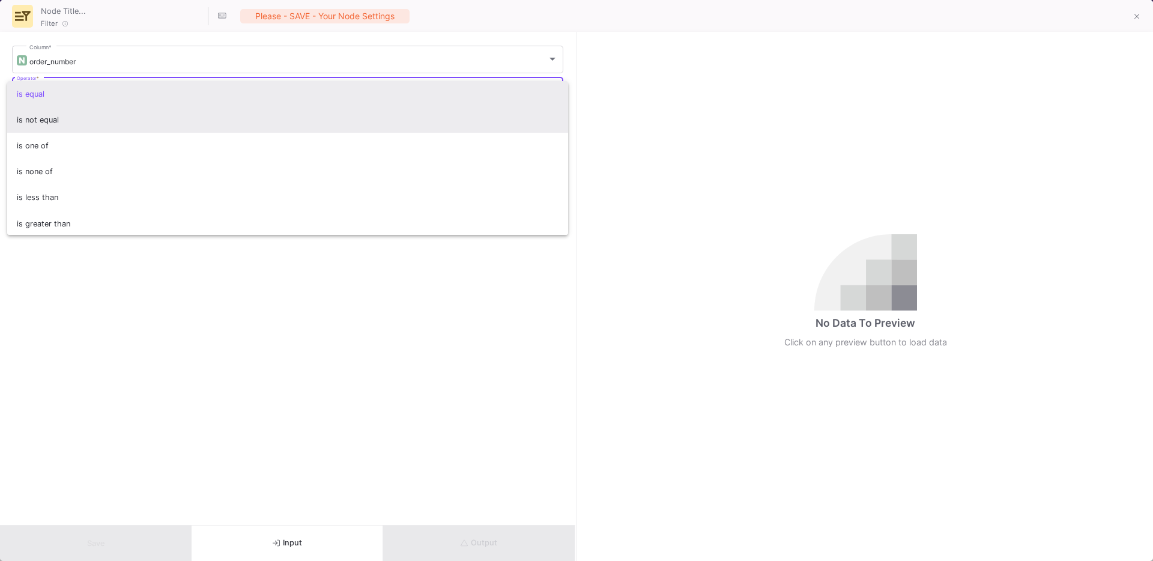
click at [79, 129] on span "is not equal" at bounding box center [288, 120] width 542 height 26
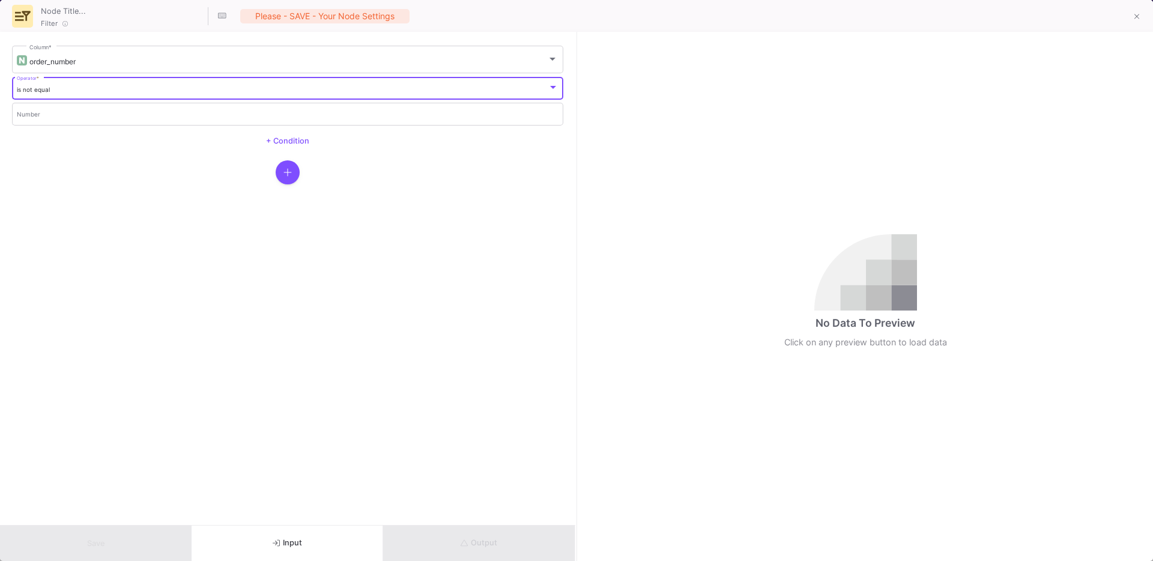
click at [70, 127] on div "is not equal Operator * Number + Condition" at bounding box center [287, 114] width 551 height 78
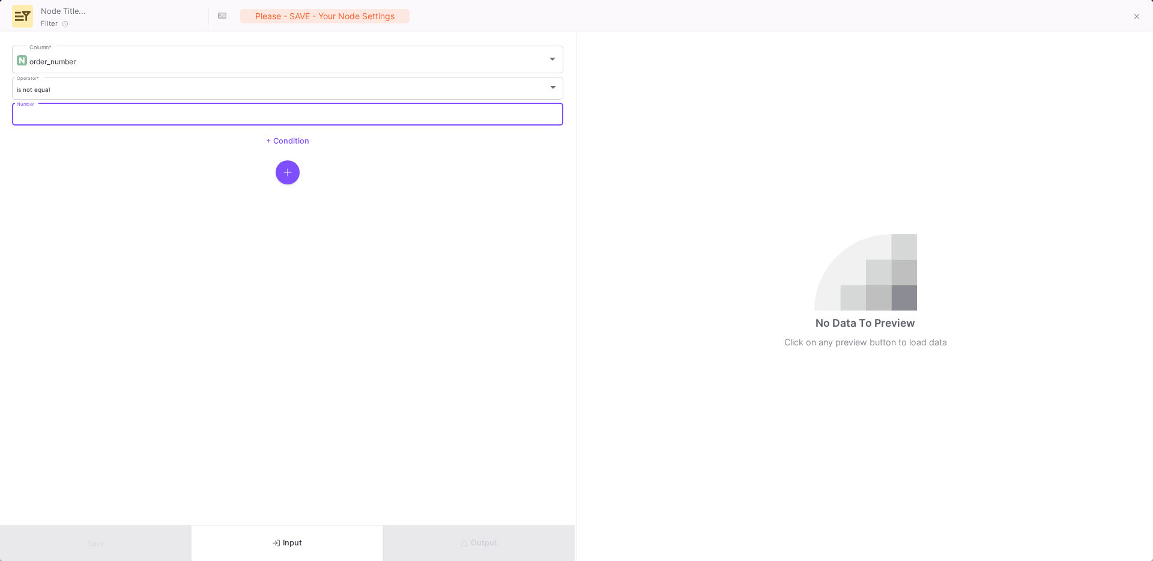
click at [54, 117] on input "Number" at bounding box center [288, 116] width 542 height 8
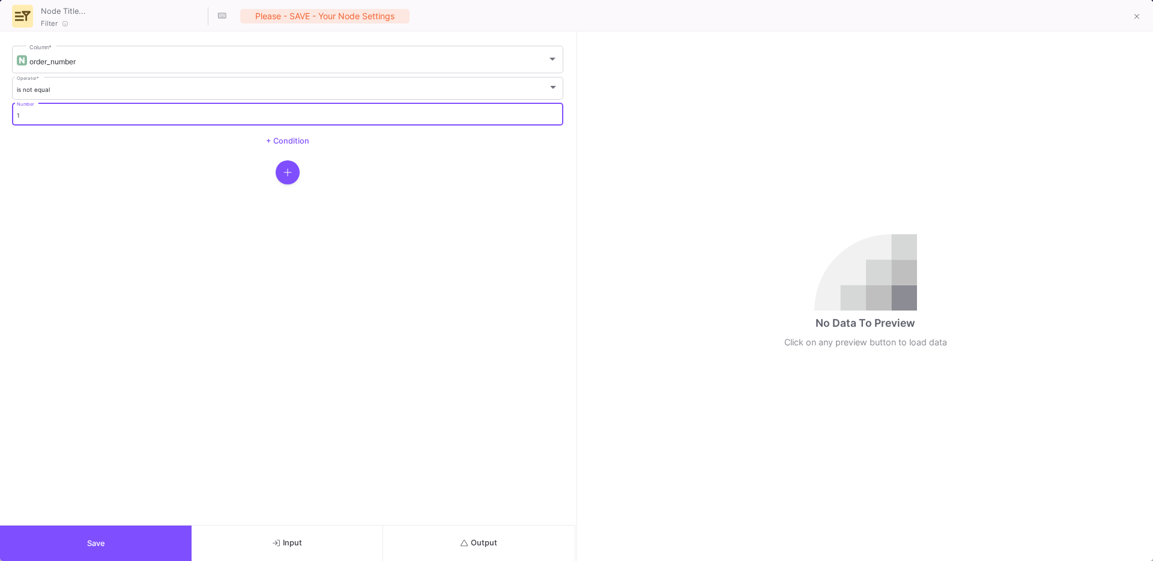
type input "1"
click at [135, 346] on form "order_number Column * is not equal Operator * 1 Number + Condition" at bounding box center [287, 278] width 575 height 493
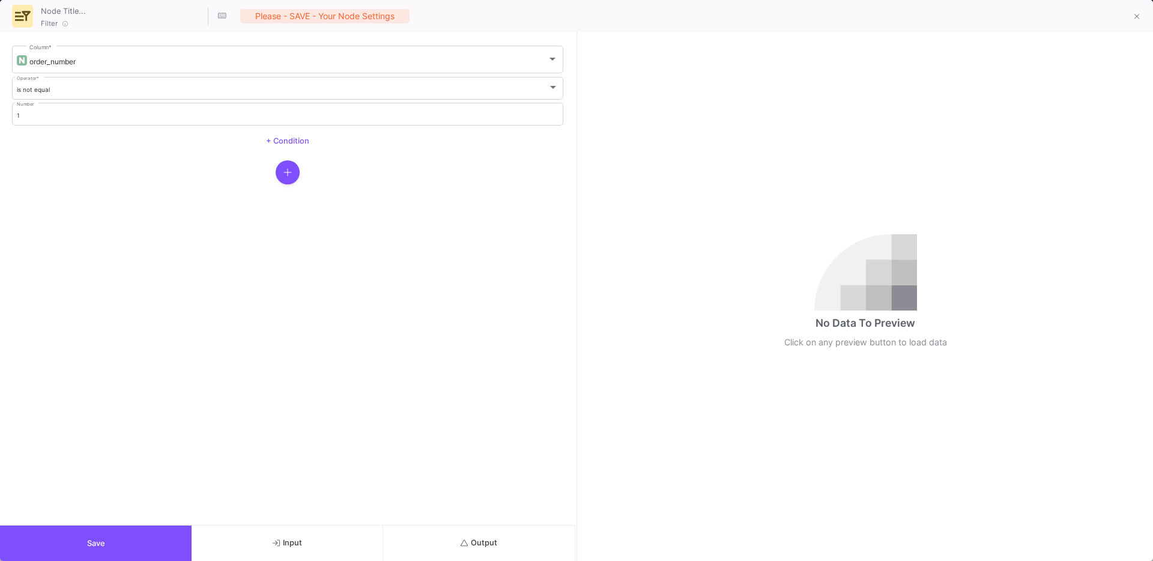
click at [112, 527] on button "Save" at bounding box center [96, 543] width 192 height 35
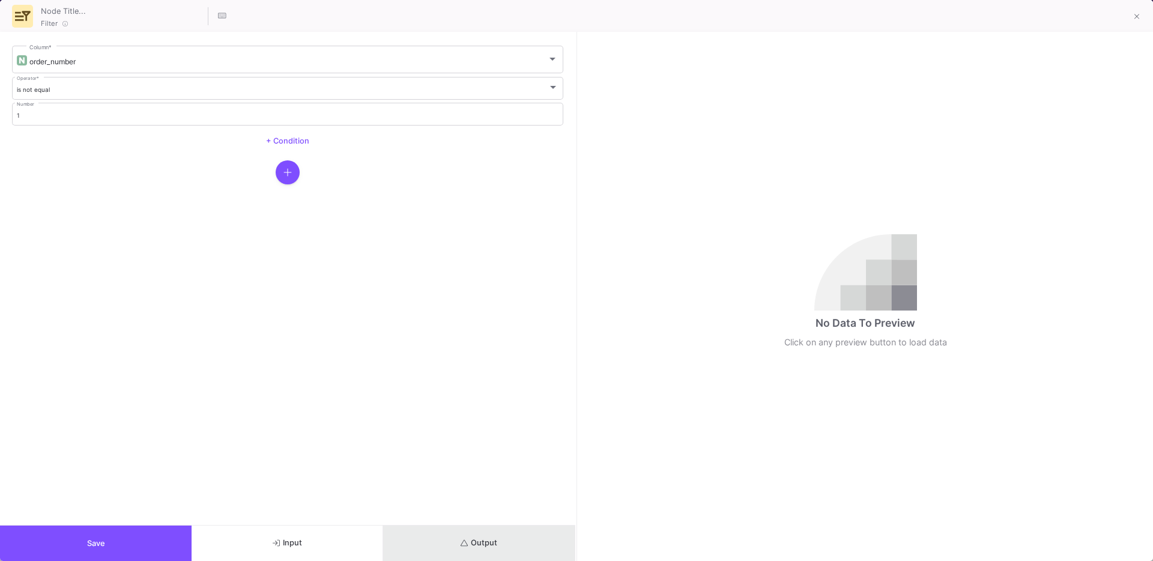
click at [463, 559] on button "Output" at bounding box center [479, 543] width 192 height 35
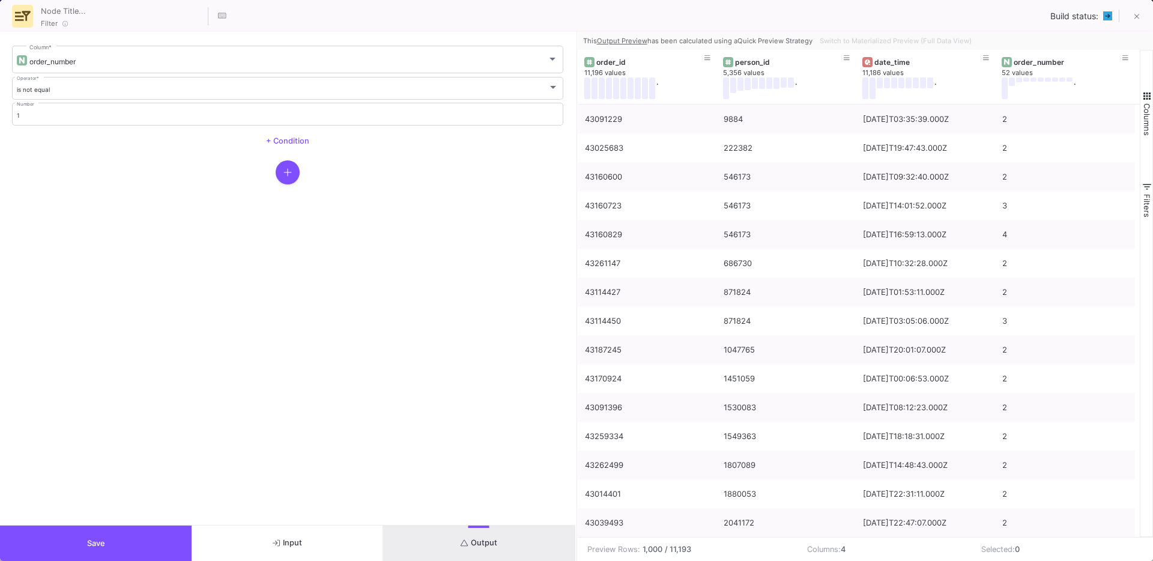
click at [132, 532] on button "Save" at bounding box center [96, 543] width 192 height 35
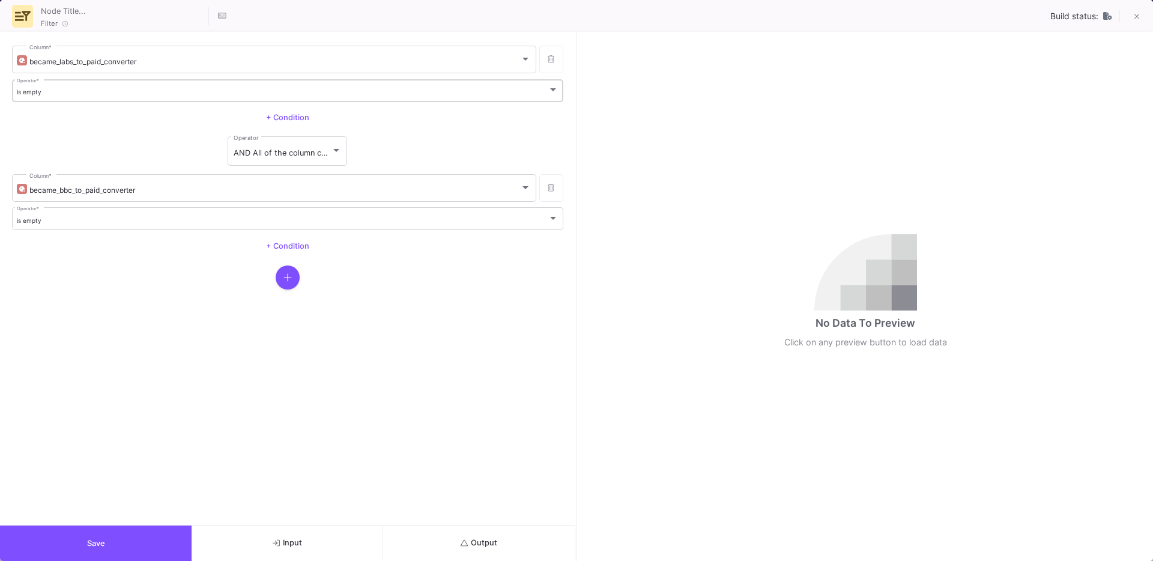
click at [83, 93] on div "is empty" at bounding box center [283, 92] width 532 height 8
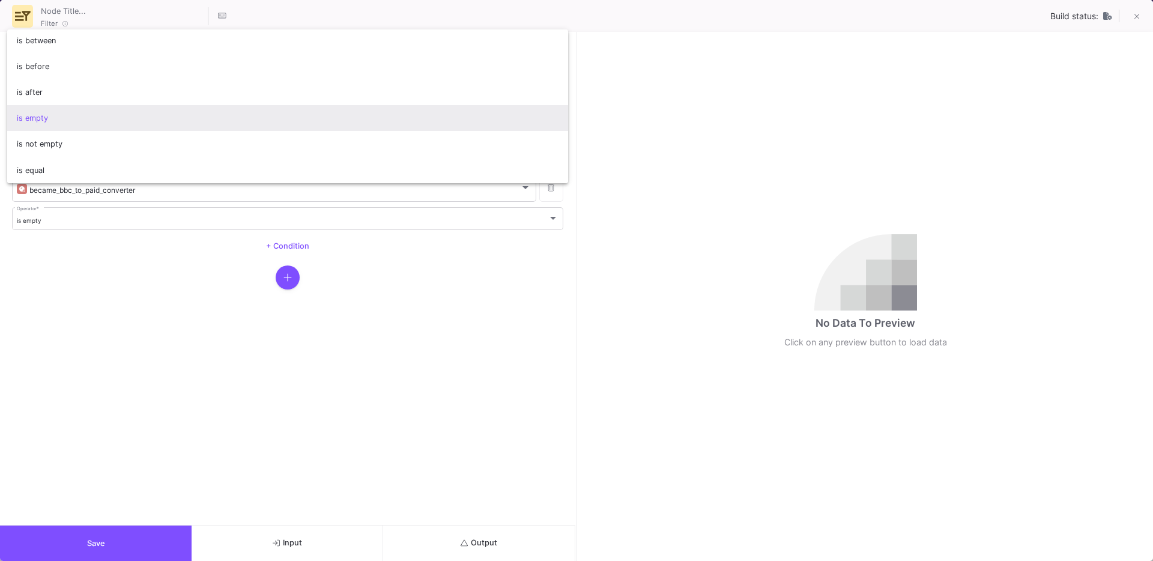
scroll to position [0, 0]
click at [123, 337] on div at bounding box center [576, 280] width 1153 height 561
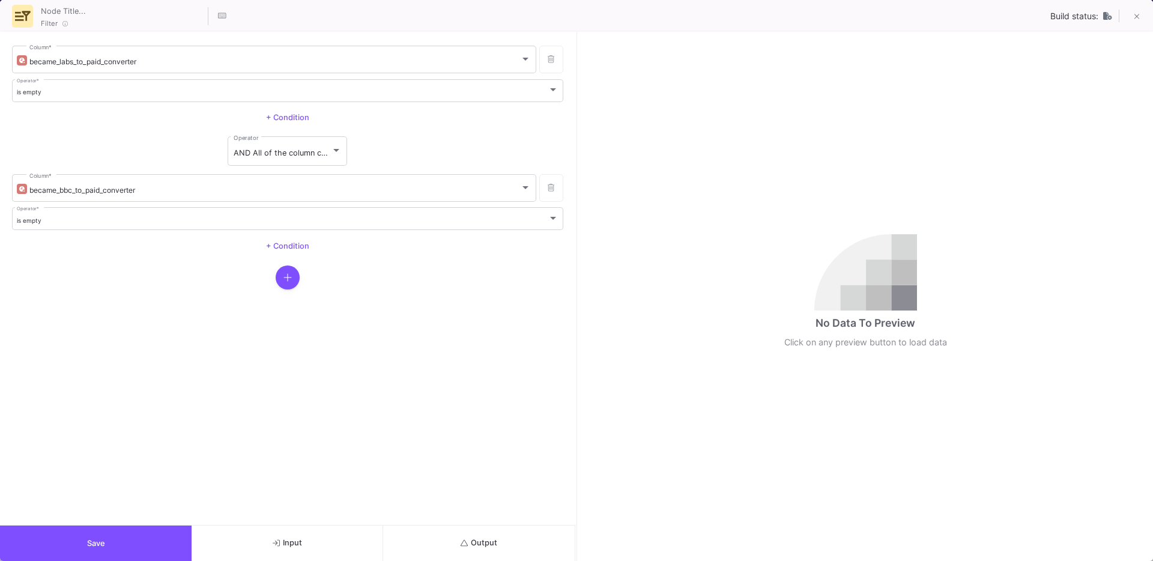
click at [119, 537] on button "Save" at bounding box center [96, 543] width 192 height 35
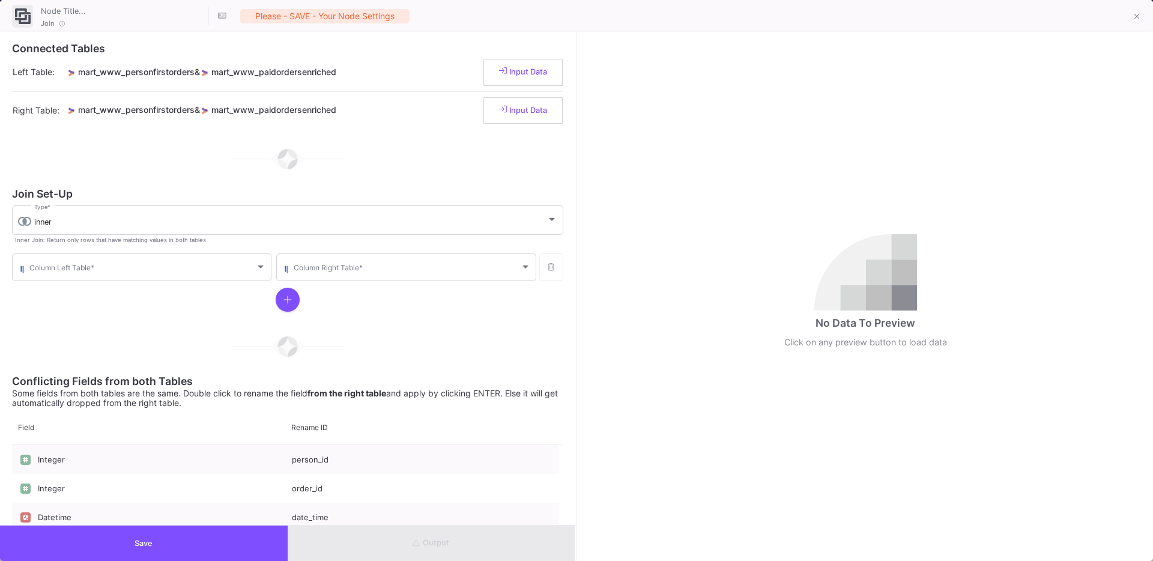
click at [109, 202] on form "Join Set-Up inner Type * Inner Join: Return only rows that have matching values…" at bounding box center [287, 252] width 551 height 127
click at [104, 209] on div "inner Type *" at bounding box center [295, 219] width 523 height 31
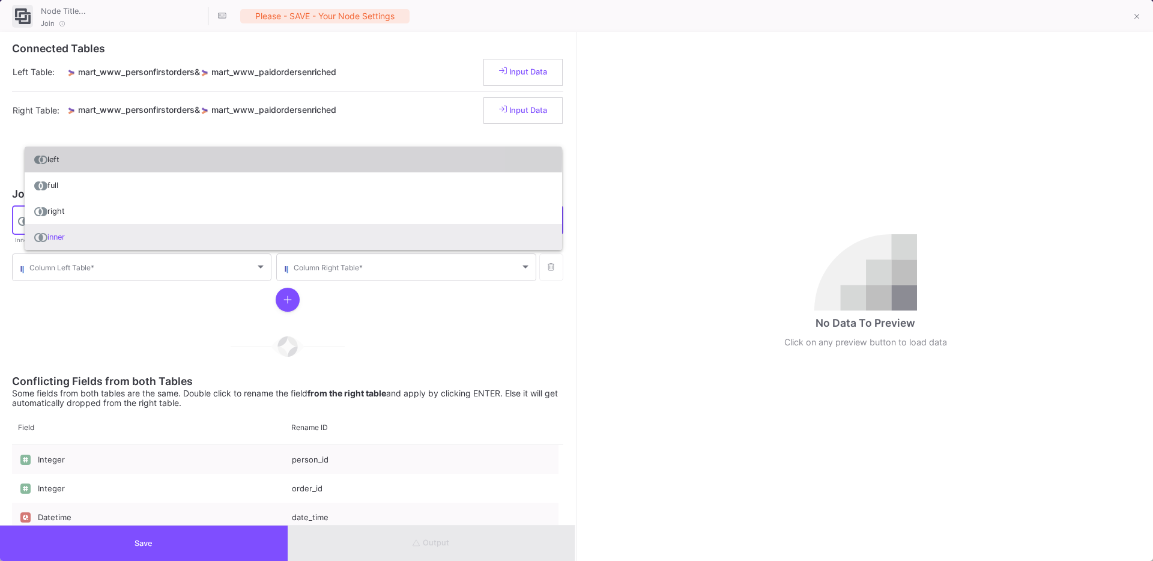
click at [76, 156] on span "left" at bounding box center [293, 160] width 518 height 26
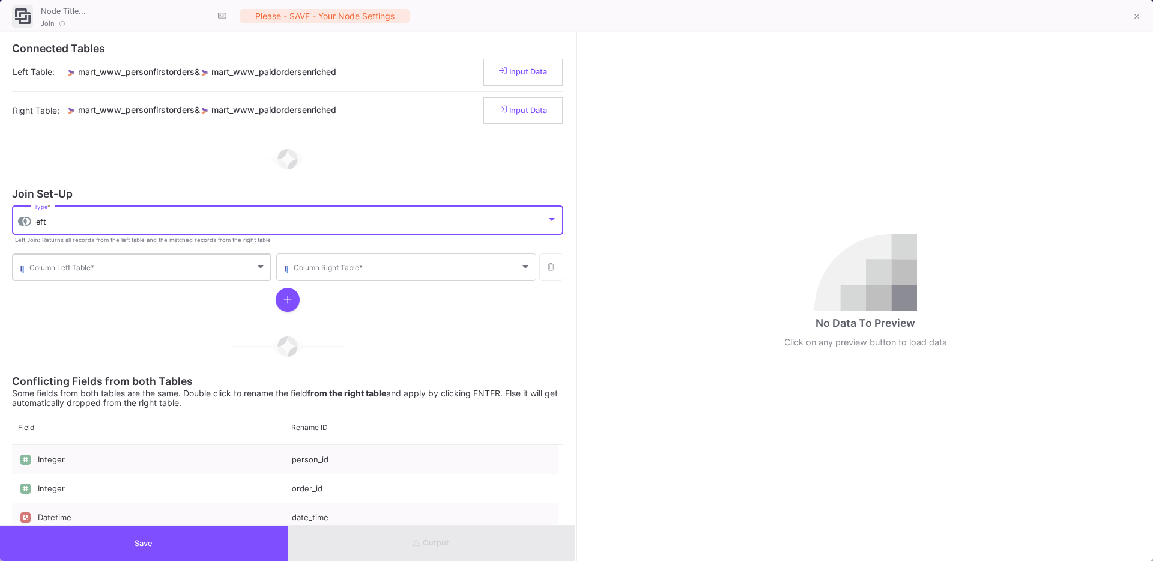
click at [114, 269] on span at bounding box center [142, 269] width 226 height 9
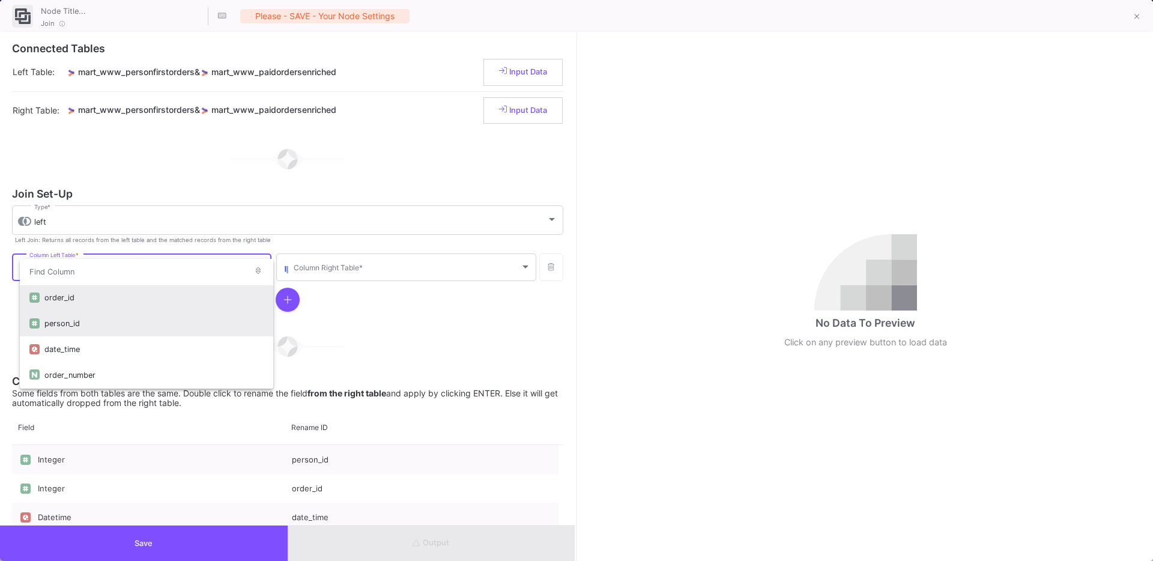
click at [76, 323] on div "person_id" at bounding box center [153, 324] width 219 height 26
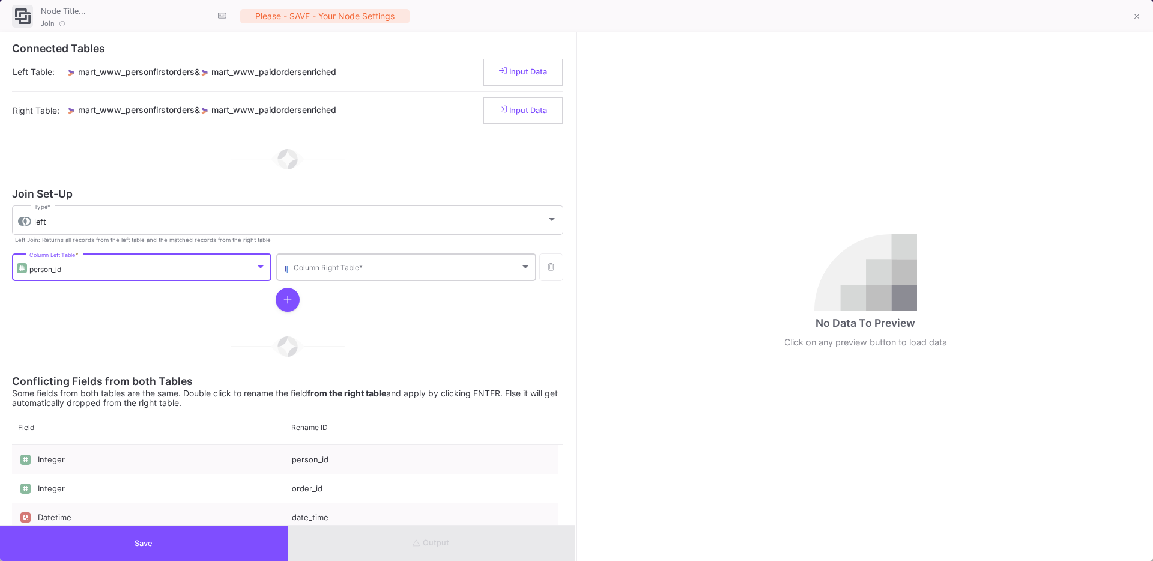
click at [358, 258] on div "Column Right Table *" at bounding box center [412, 266] width 237 height 29
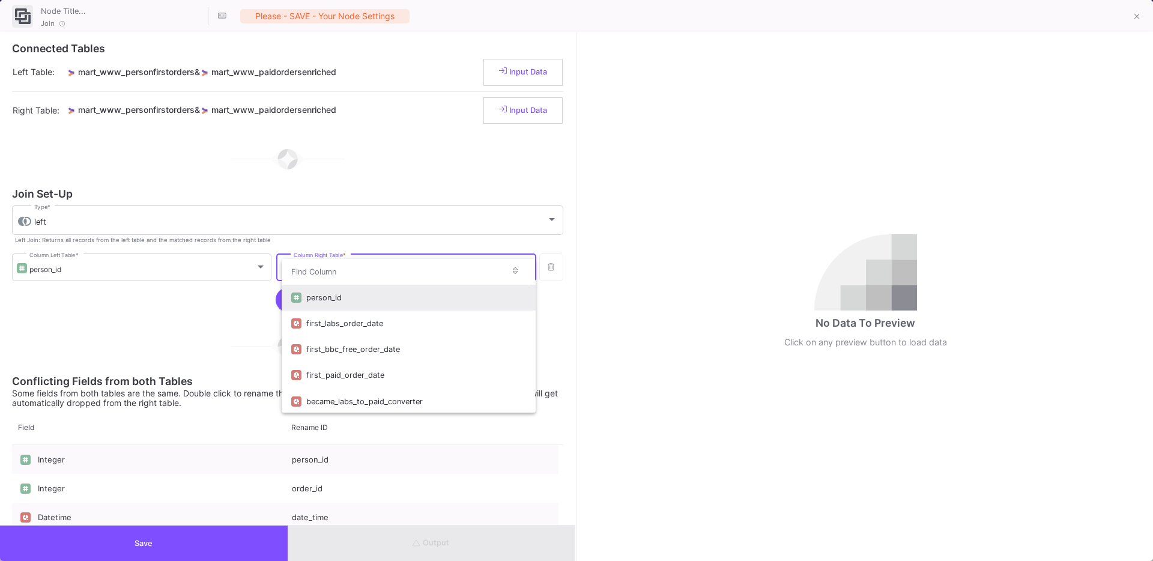
click at [339, 293] on div "person_id" at bounding box center [415, 298] width 219 height 26
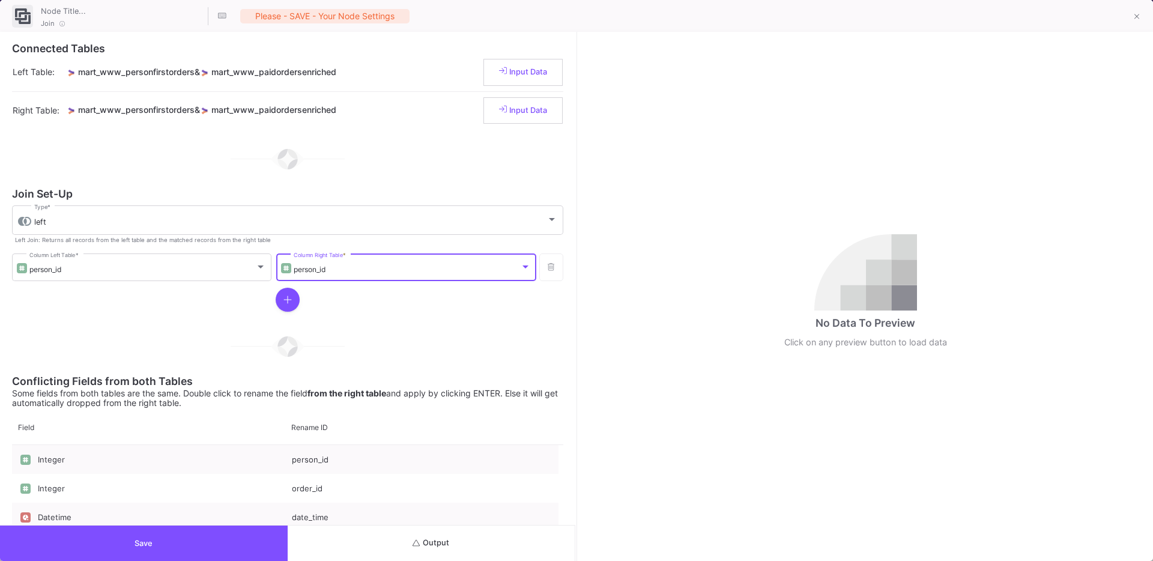
click at [302, 296] on div at bounding box center [287, 300] width 551 height 34
click at [294, 297] on button "button" at bounding box center [288, 300] width 24 height 24
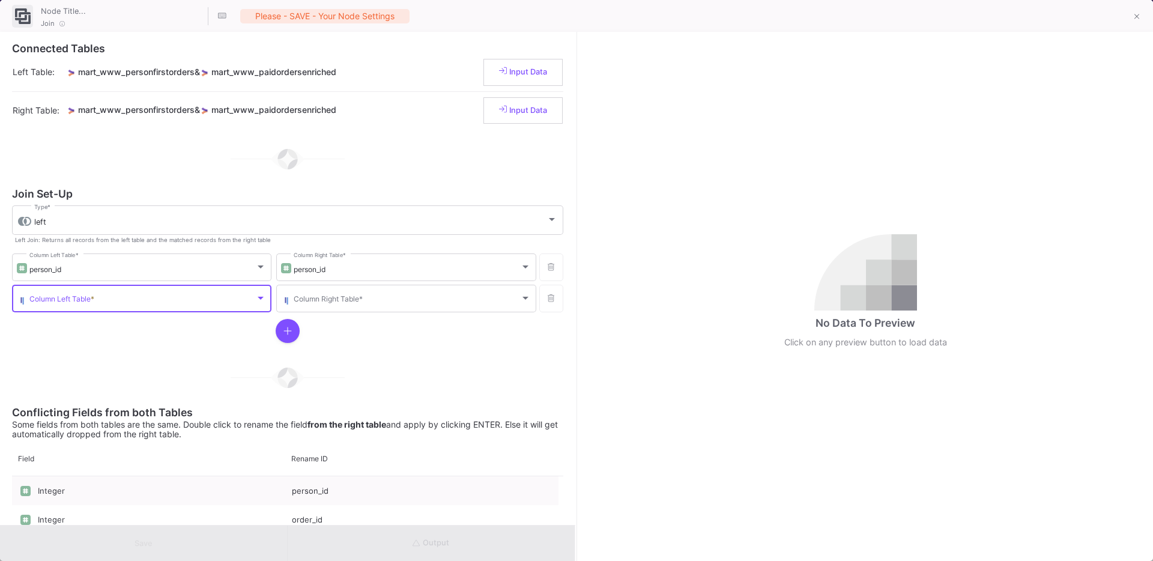
click at [222, 302] on span at bounding box center [142, 300] width 226 height 9
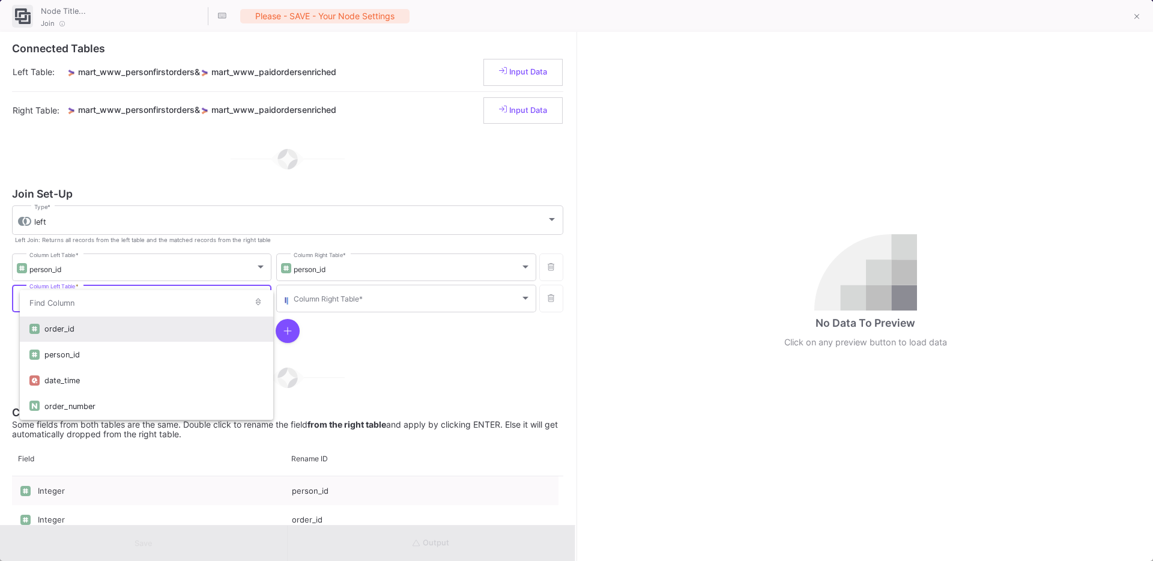
click at [161, 324] on div "order_id" at bounding box center [153, 329] width 219 height 26
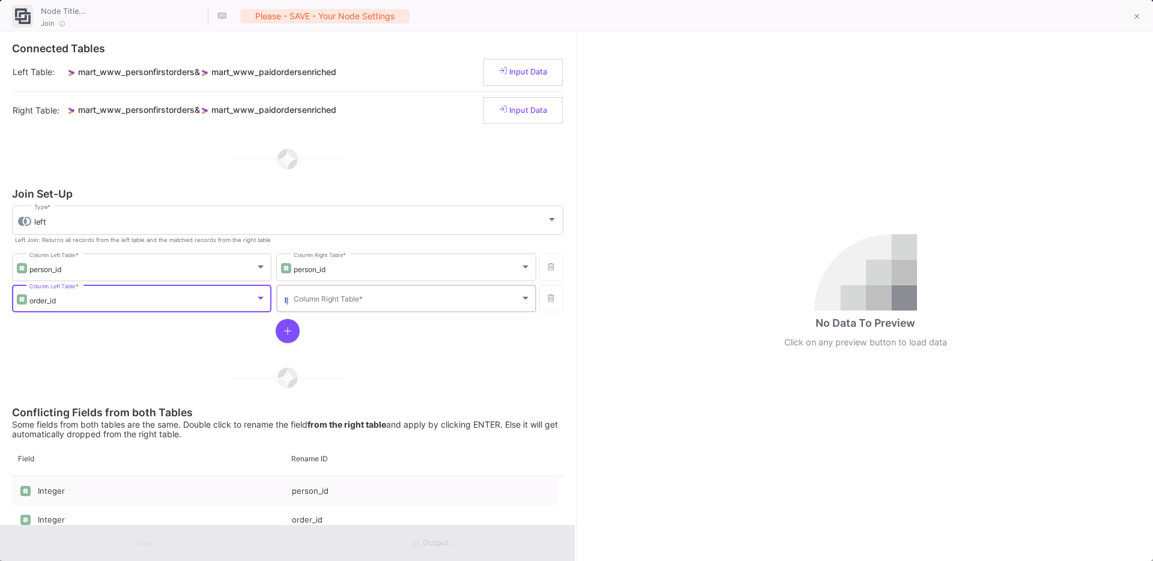
click at [357, 297] on span at bounding box center [407, 300] width 226 height 9
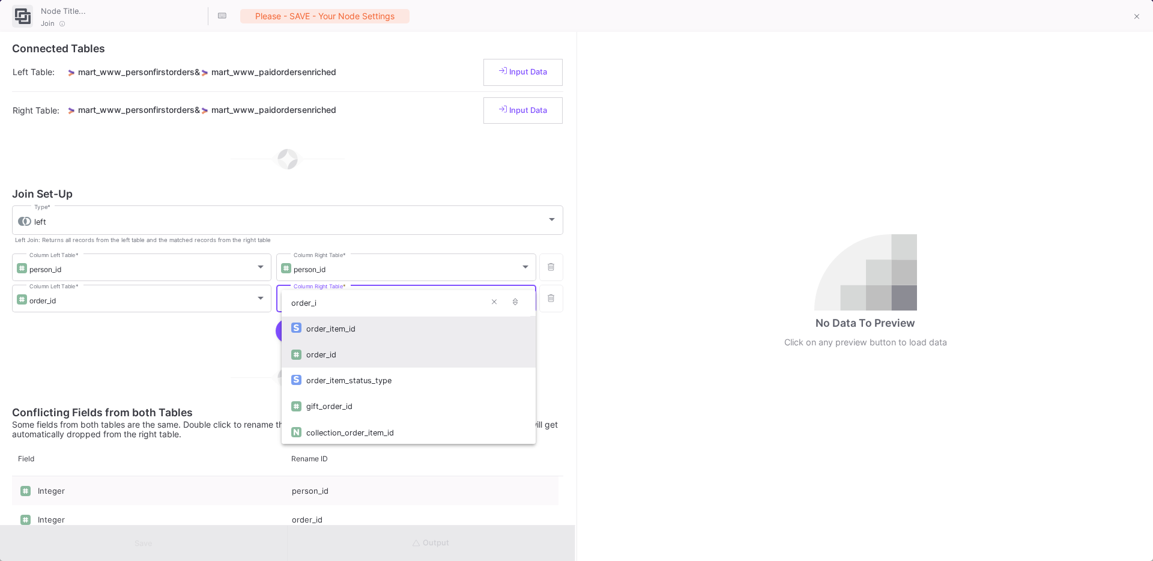
type input "order_i"
click at [335, 353] on div "order_id" at bounding box center [415, 355] width 219 height 26
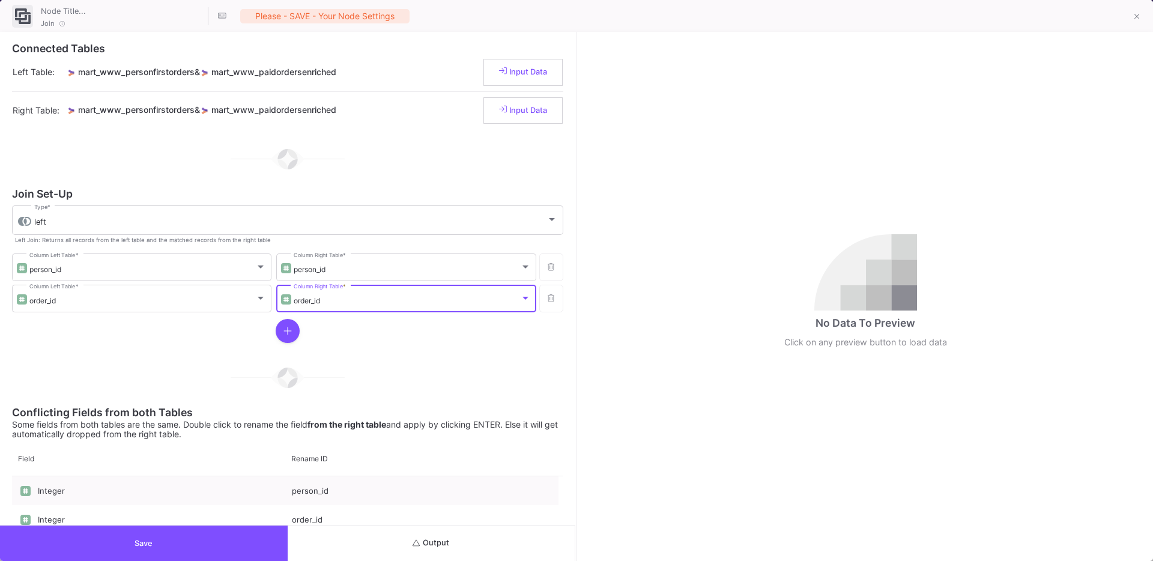
click at [235, 371] on div at bounding box center [287, 378] width 551 height 60
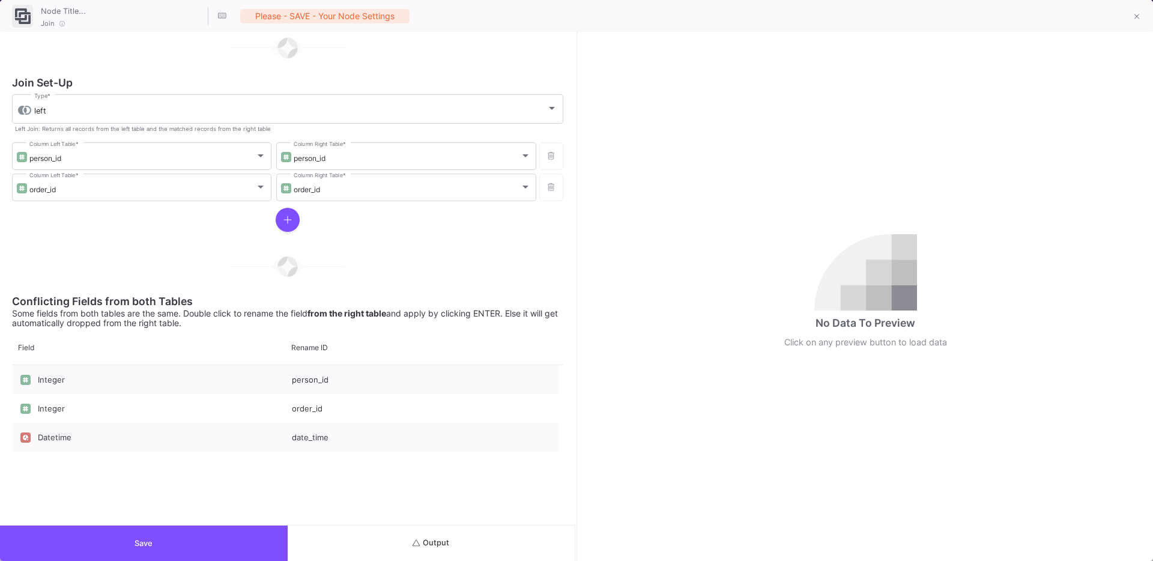
scroll to position [114, 0]
click at [234, 544] on button "Save" at bounding box center [144, 543] width 288 height 35
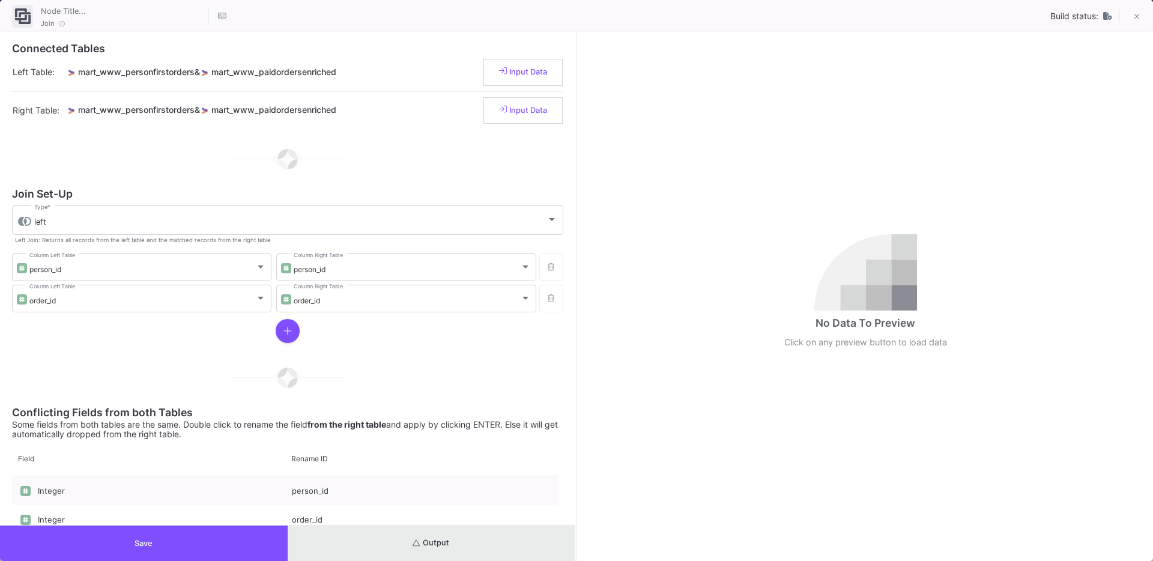
click at [451, 542] on button "Output" at bounding box center [432, 543] width 288 height 35
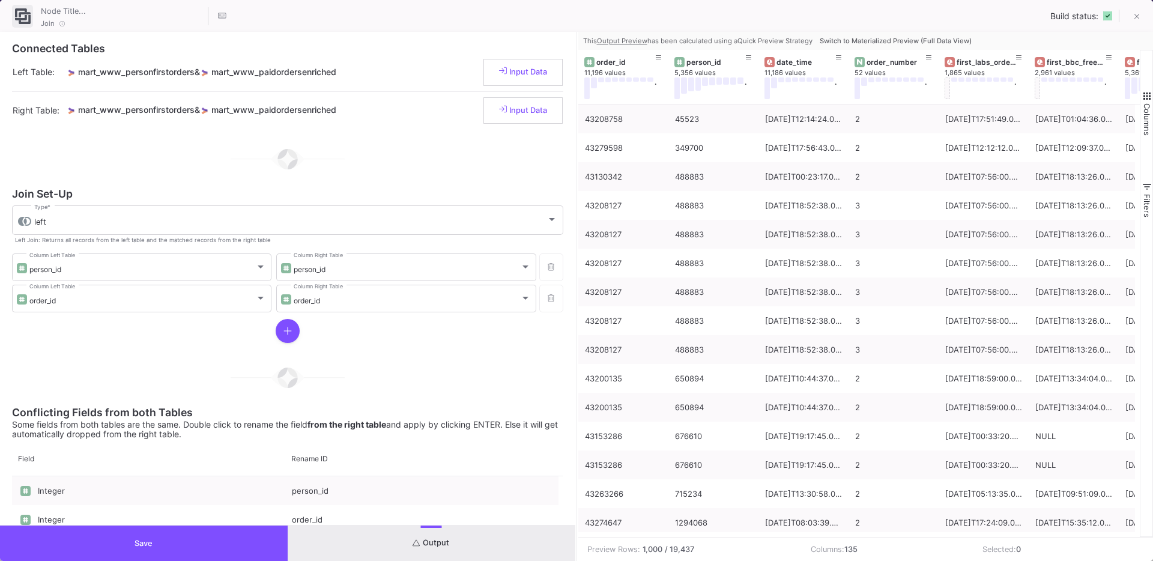
click at [921, 42] on span "Switch to Materialized Preview (Full Data View)" at bounding box center [896, 41] width 152 height 8
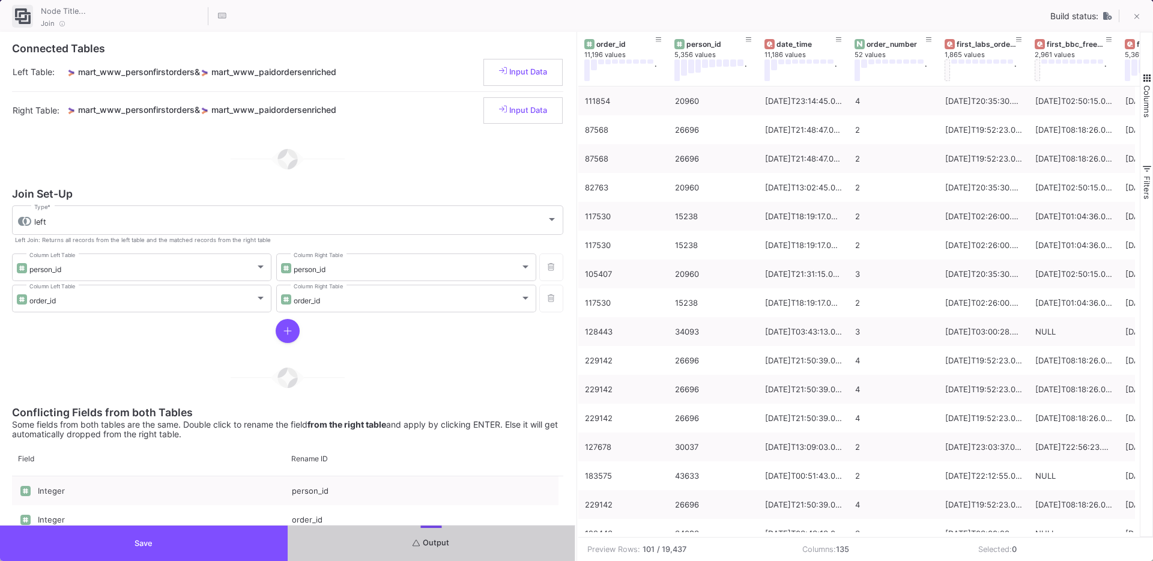
click at [135, 540] on span "Save" at bounding box center [144, 543] width 18 height 9
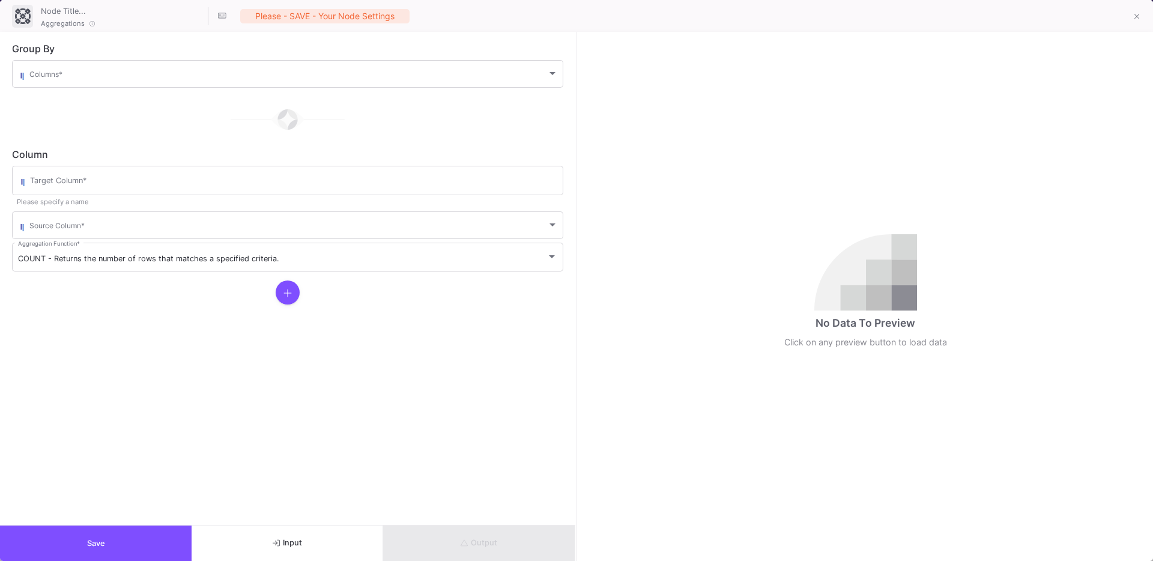
click at [80, 57] on form "Group By Columns * Column Target Column * Please specify a name Source Column *…" at bounding box center [287, 278] width 575 height 493
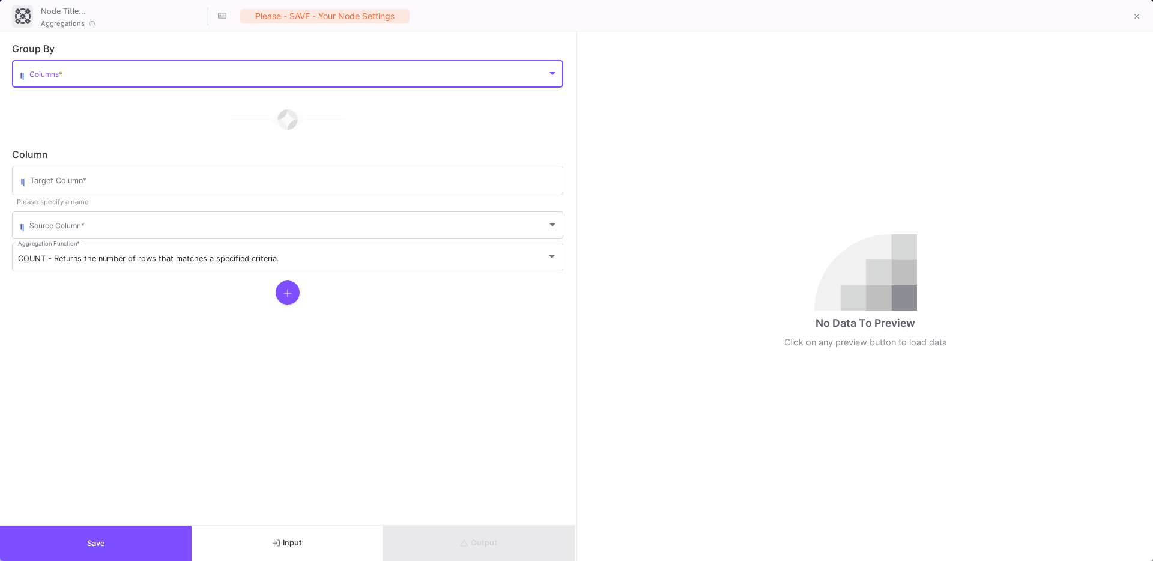
click at [80, 78] on span at bounding box center [288, 75] width 518 height 9
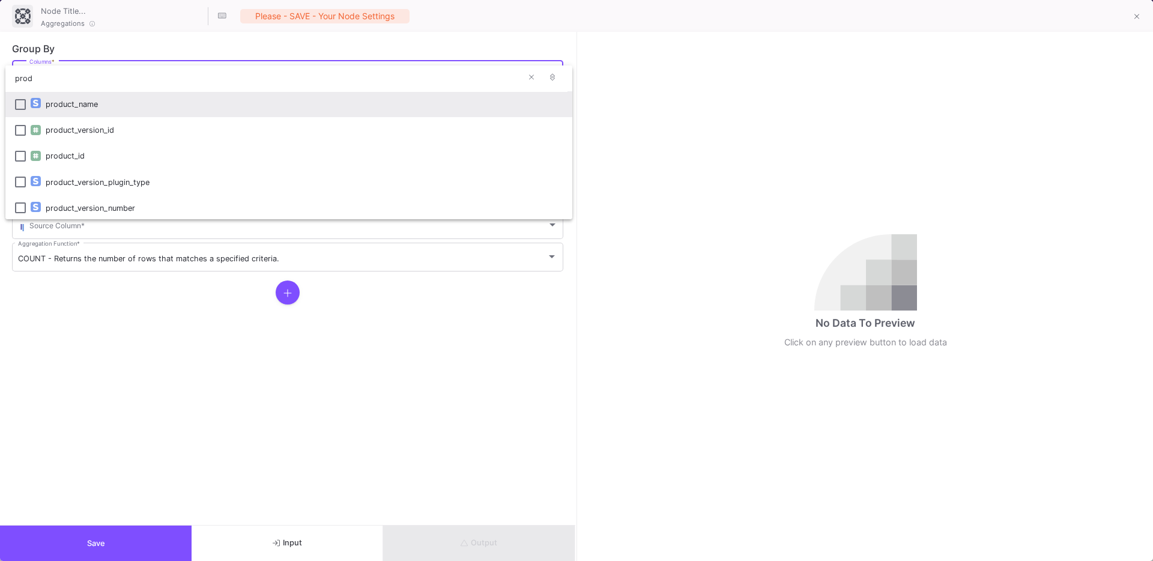
click at [28, 101] on mat-option "product_name" at bounding box center [288, 104] width 567 height 26
click at [53, 85] on input "prod" at bounding box center [272, 78] width 535 height 27
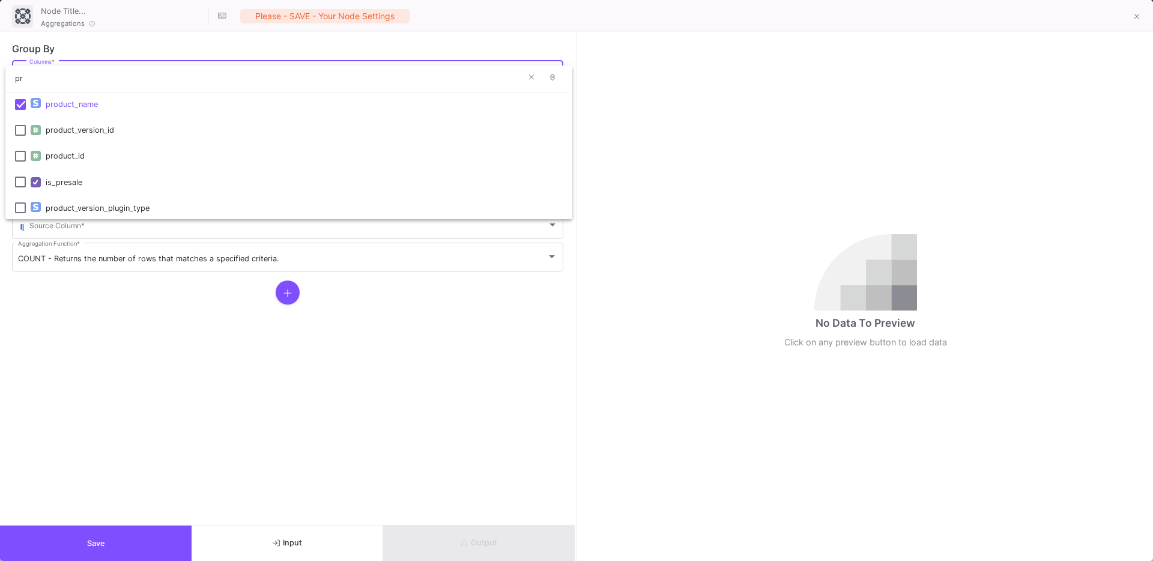
type input "p"
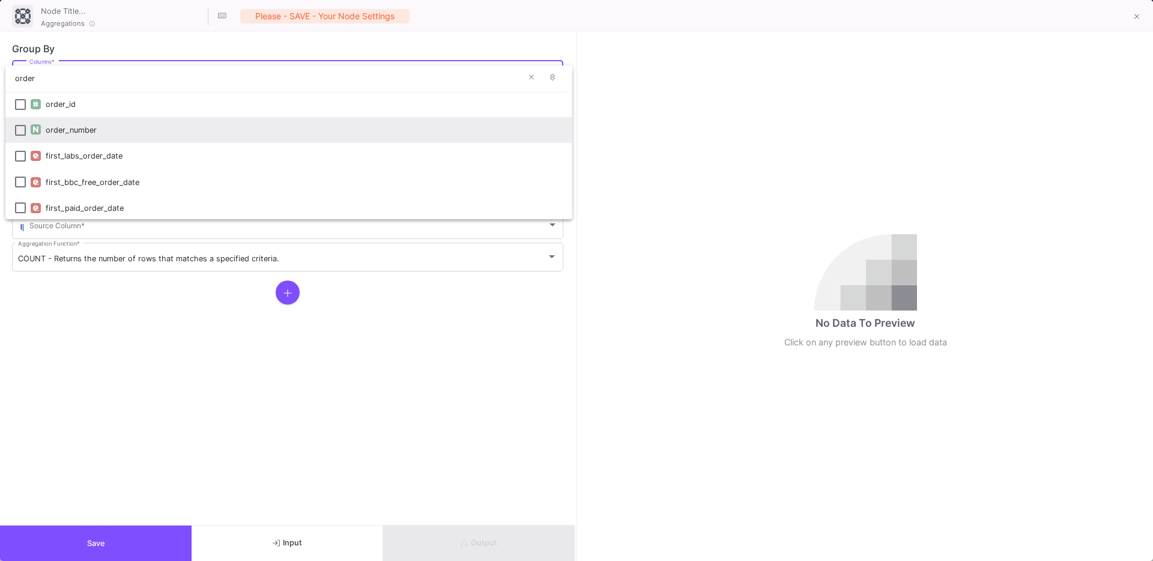
type input "order"
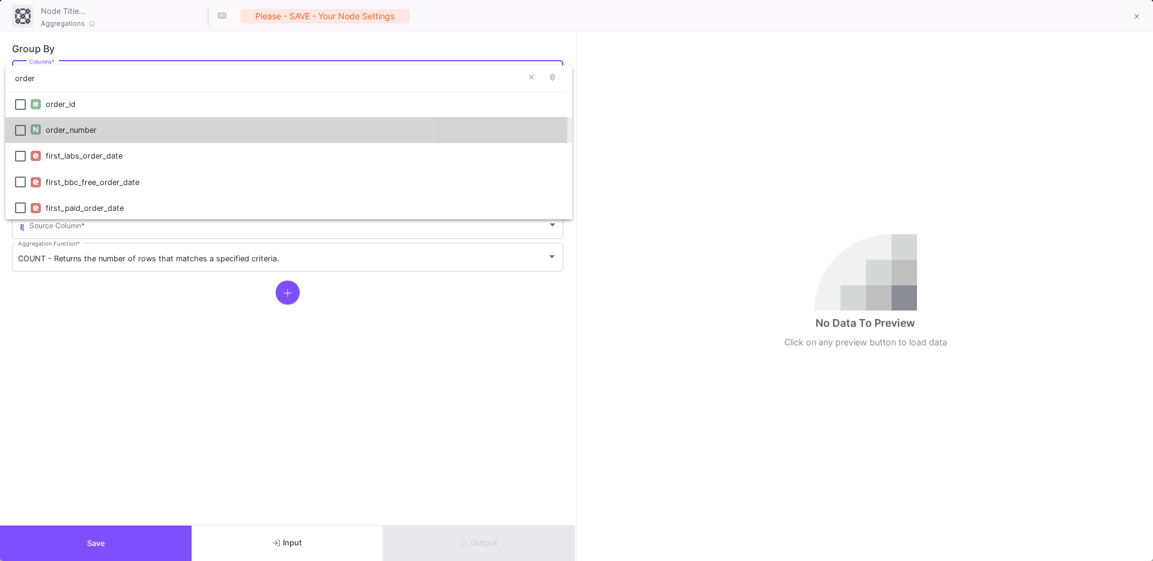
click at [44, 124] on div at bounding box center [38, 130] width 15 height 26
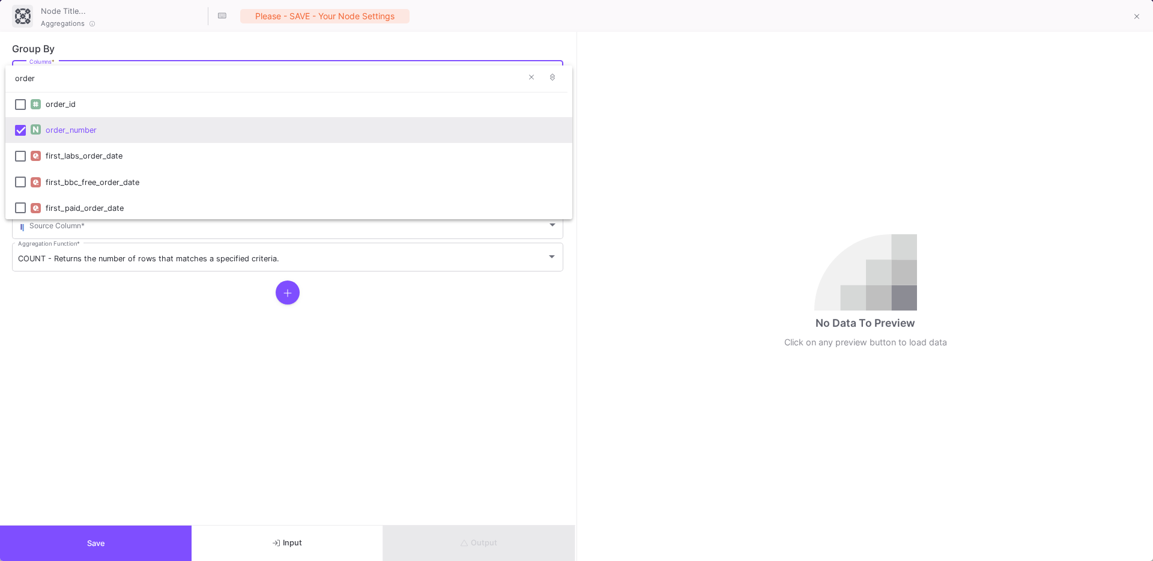
click at [141, 365] on div at bounding box center [576, 280] width 1153 height 561
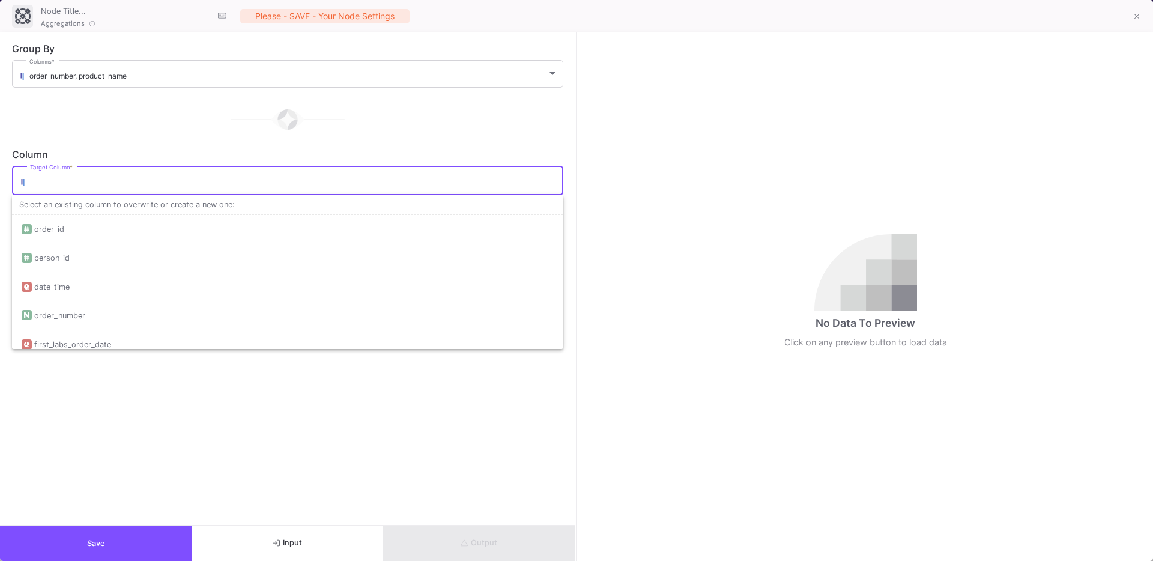
click at [69, 178] on input "Target Column *" at bounding box center [293, 183] width 527 height 10
type input "count"
click at [176, 396] on form "Group By order_number, product_name Columns * Column count Target Column * This…" at bounding box center [287, 278] width 575 height 493
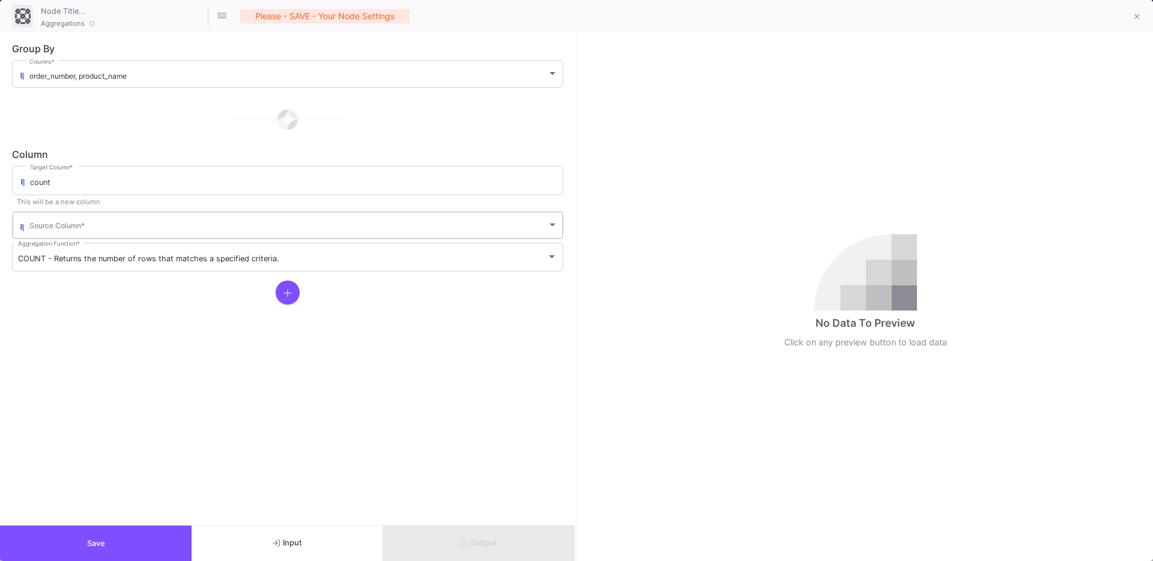
click at [63, 230] on span at bounding box center [288, 227] width 518 height 9
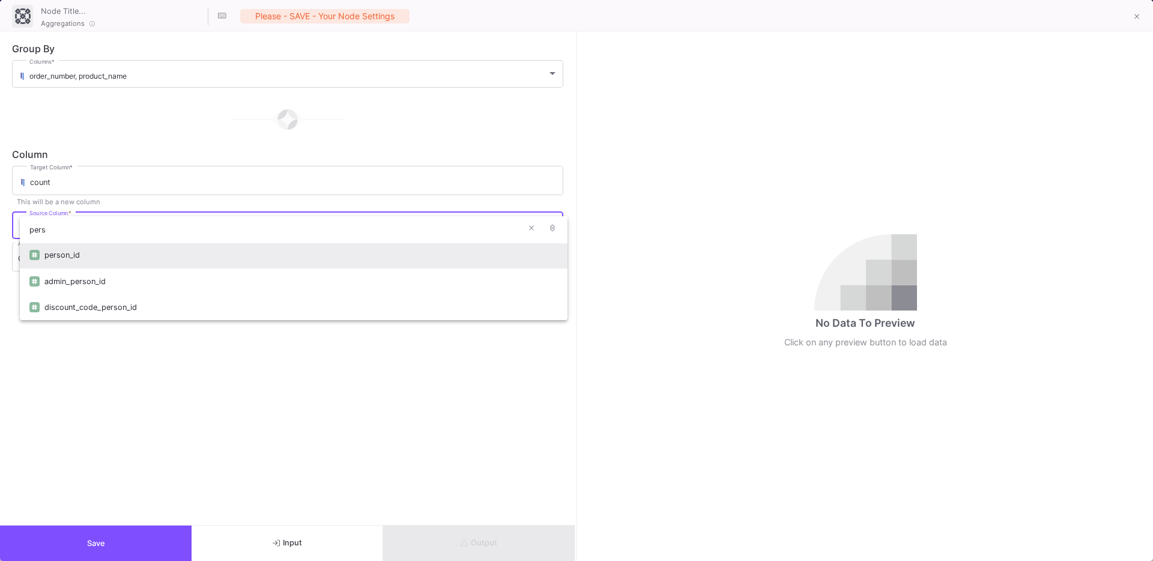
type input "pers"
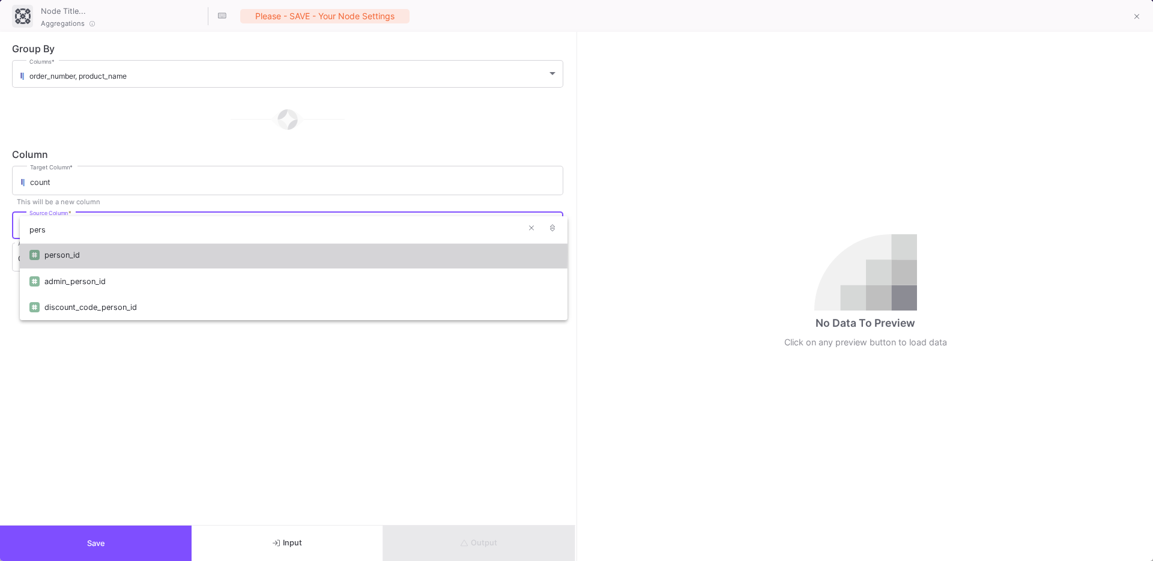
click at [61, 252] on div "person_id" at bounding box center [301, 255] width 514 height 26
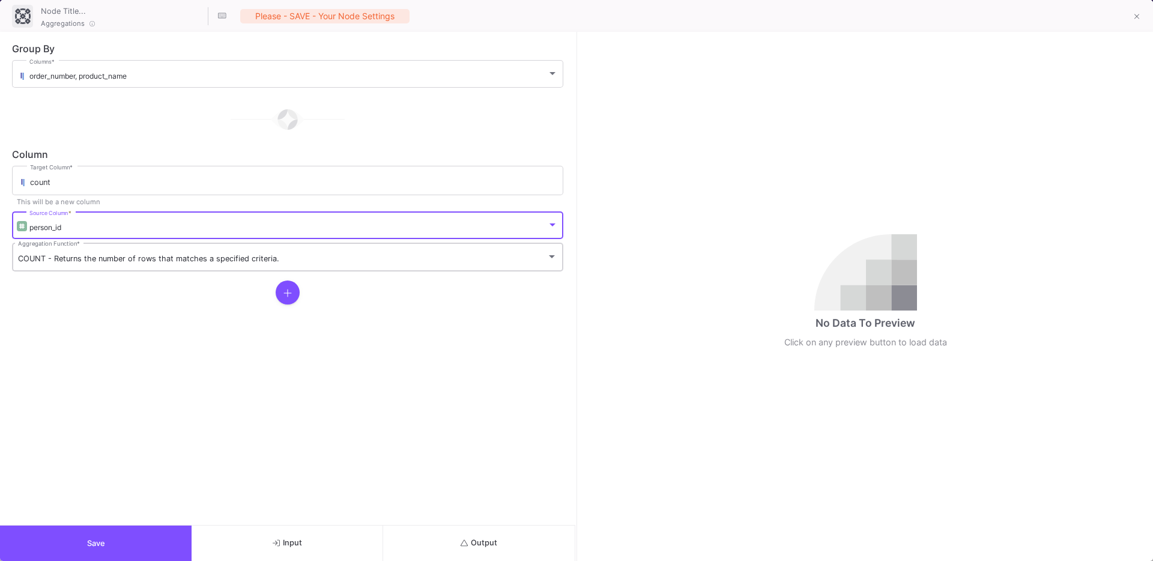
click at [47, 260] on span "COUNT - Returns the number of rows that matches a specified criteria." at bounding box center [148, 258] width 261 height 9
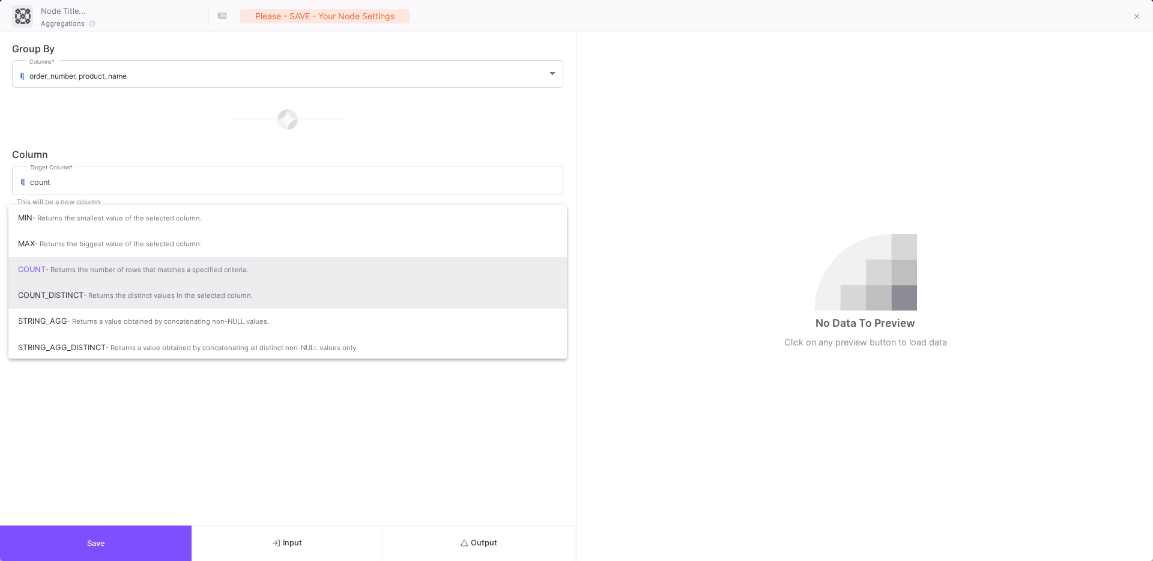
click at [62, 289] on span "COUNT_DISTINCT - Returns the distinct values in the selected column." at bounding box center [287, 295] width 539 height 26
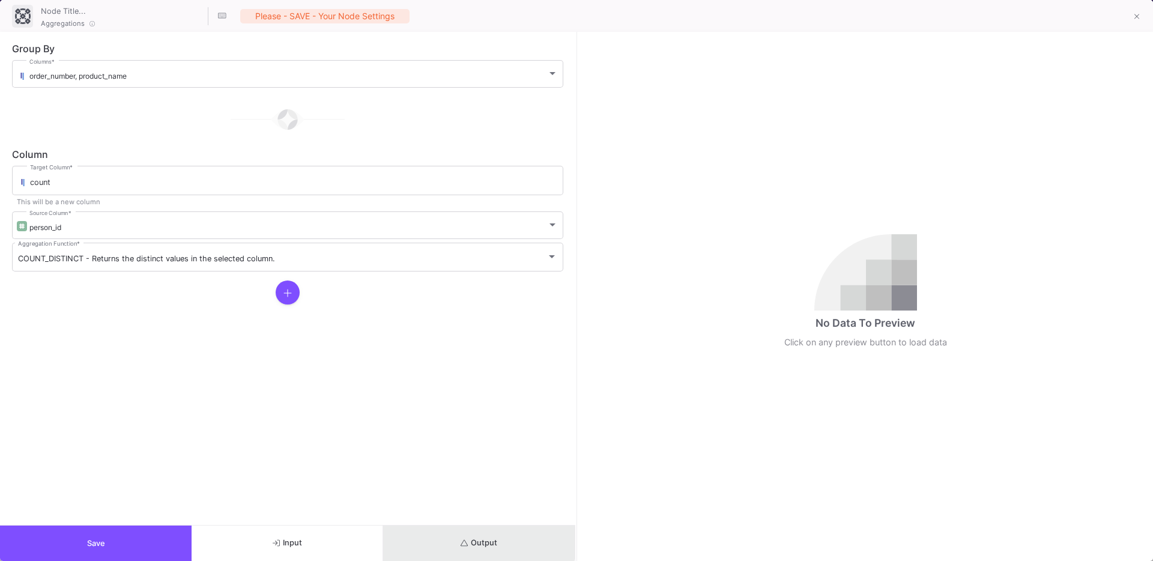
click at [453, 535] on button "Output" at bounding box center [479, 543] width 192 height 35
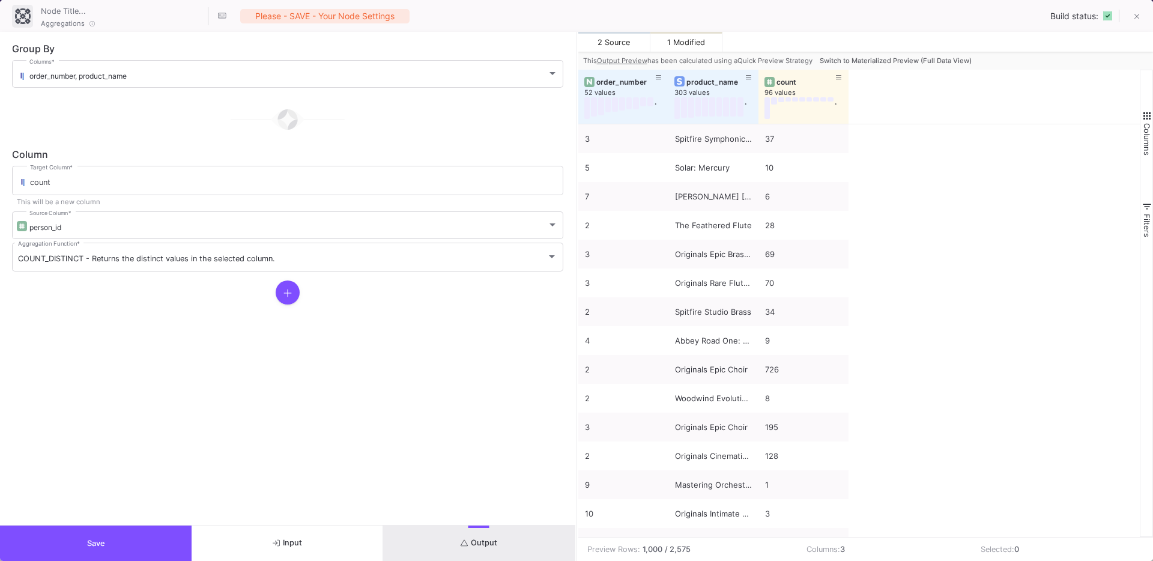
click at [871, 64] on span "Switch to Materialized Preview (Full Data View)" at bounding box center [896, 60] width 152 height 8
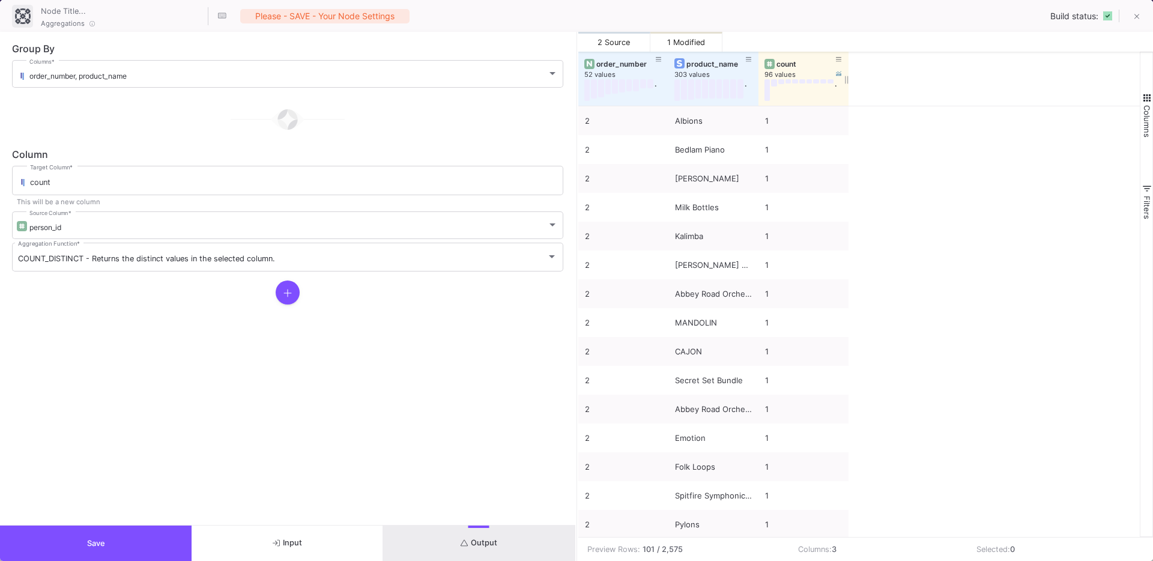
click at [794, 64] on div "count" at bounding box center [806, 63] width 59 height 9
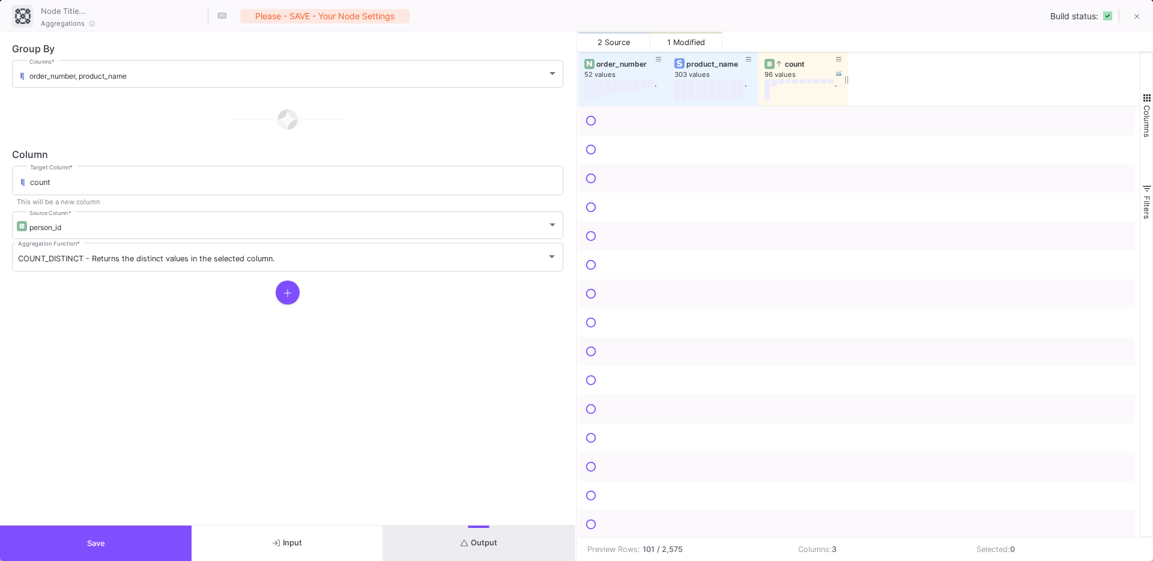
click at [794, 64] on div "count" at bounding box center [806, 63] width 59 height 9
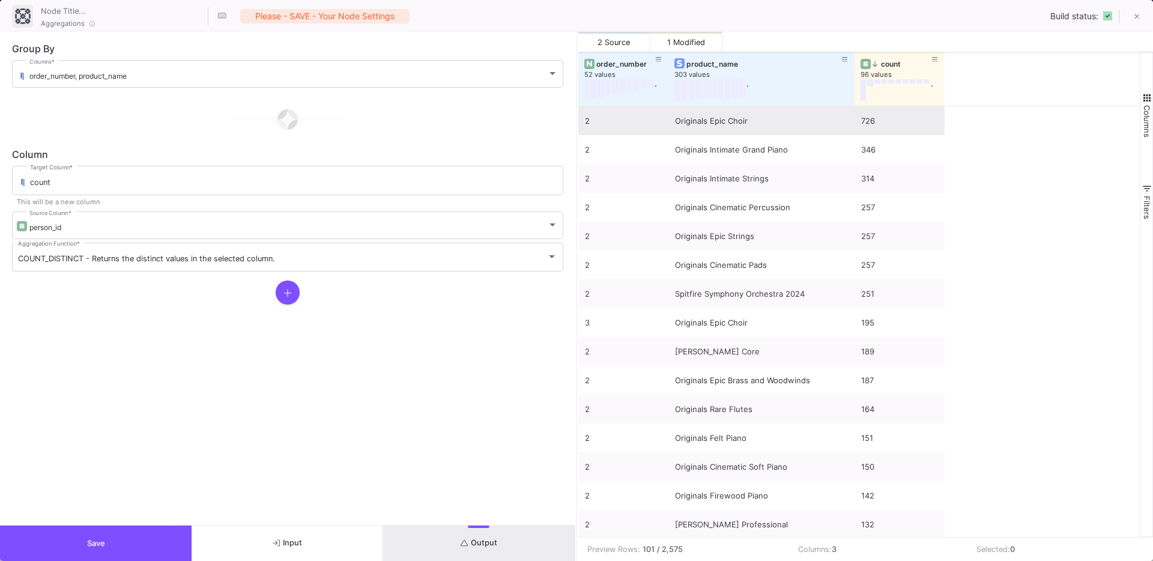
drag, startPoint x: 757, startPoint y: 99, endPoint x: 853, endPoint y: 111, distance: 96.9
click at [853, 111] on div "order_number 52 values . product_name 303 values . count 96 values . 2 Original…" at bounding box center [860, 294] width 562 height 485
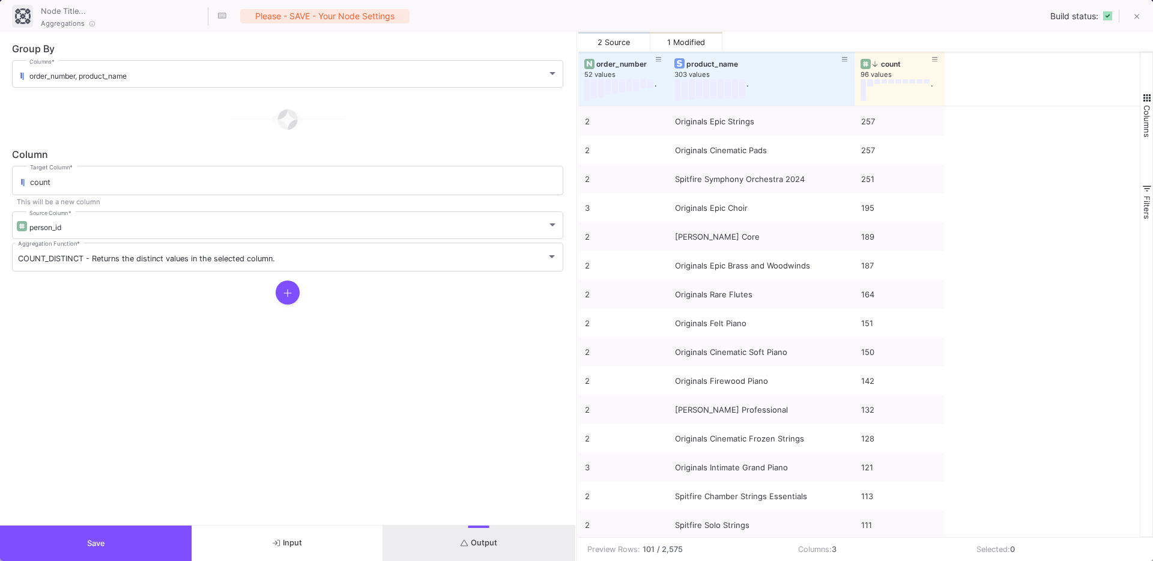
scroll to position [123, 0]
click at [586, 89] on button at bounding box center [588, 90] width 6 height 22
click at [592, 92] on button at bounding box center [594, 88] width 6 height 19
click at [602, 85] on button at bounding box center [601, 88] width 6 height 18
click at [606, 88] on button at bounding box center [609, 86] width 6 height 15
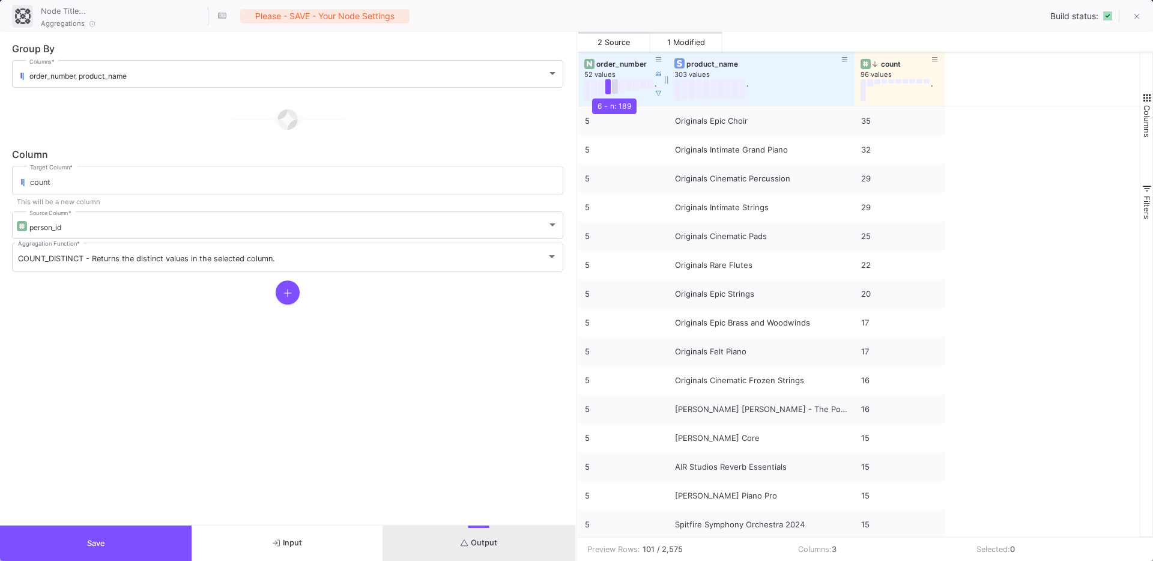
click at [613, 90] on button at bounding box center [615, 86] width 6 height 14
click at [589, 96] on button at bounding box center [588, 90] width 6 height 22
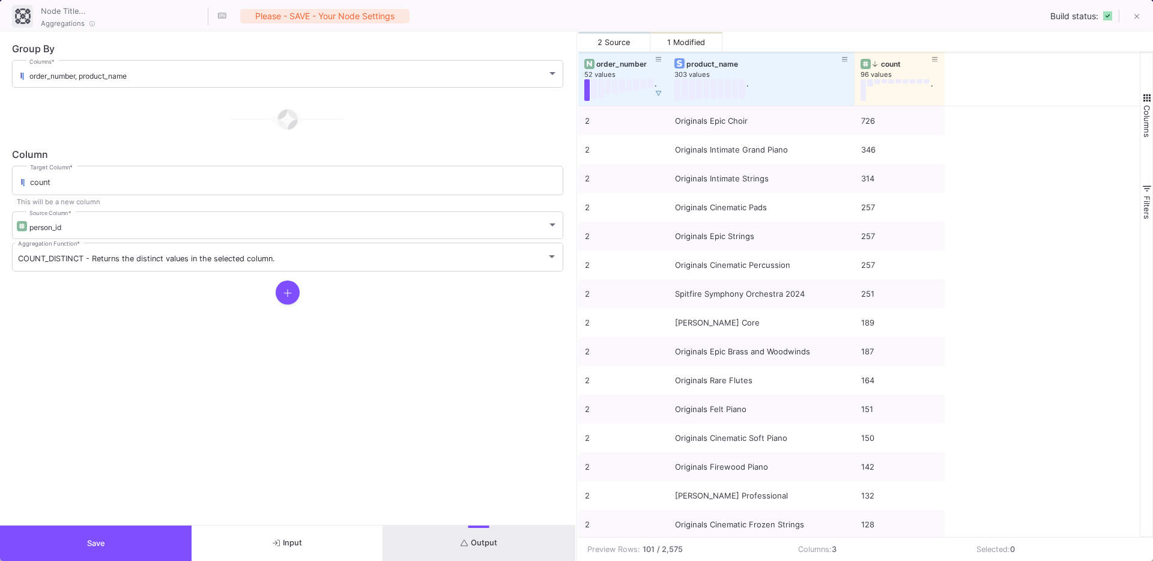
click at [146, 539] on button "Save" at bounding box center [96, 543] width 192 height 35
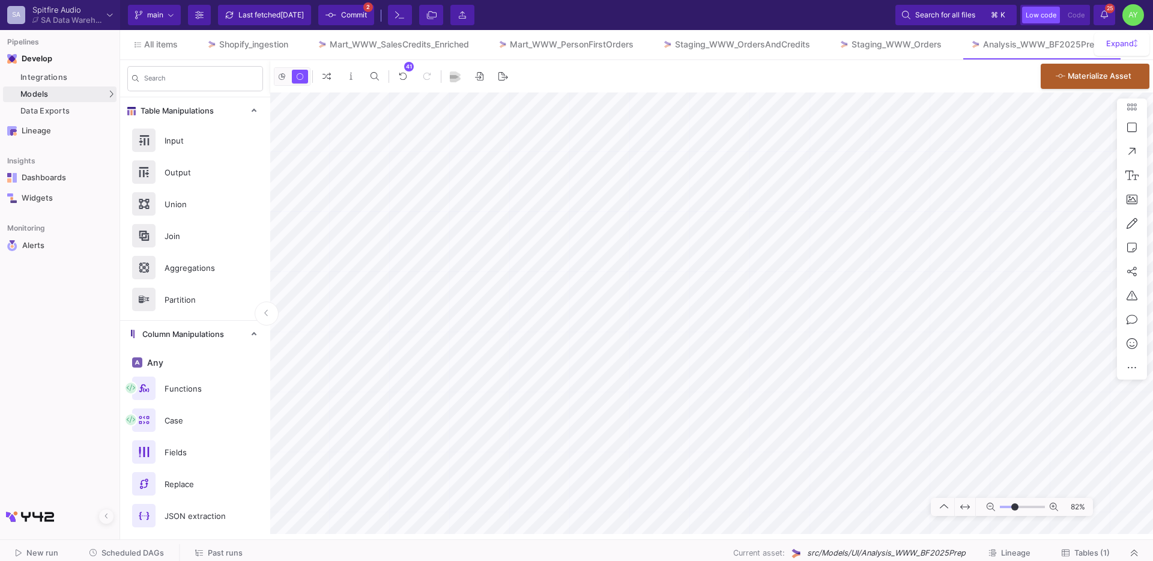
click at [146, 539] on div at bounding box center [576, 539] width 1153 height 1
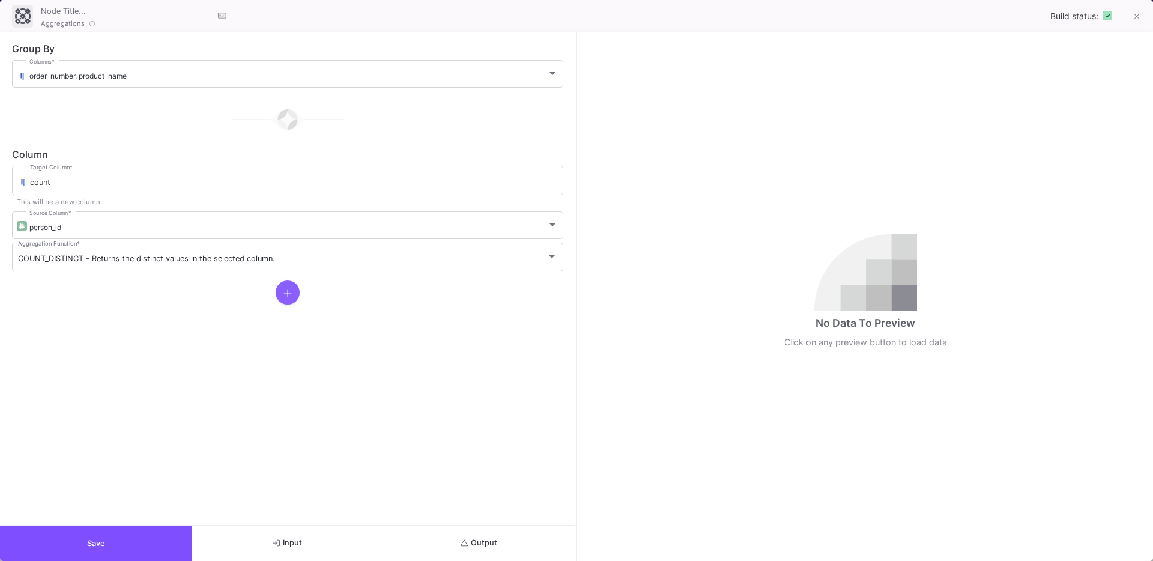
click at [294, 294] on button at bounding box center [288, 293] width 24 height 24
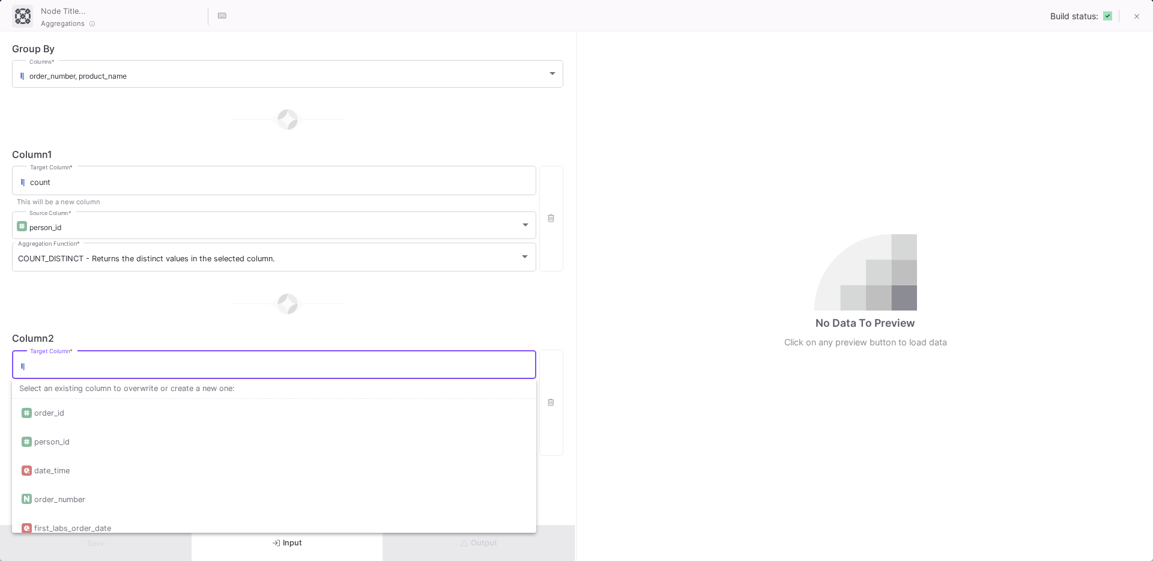
click at [146, 368] on input "Target Column *" at bounding box center [280, 367] width 500 height 10
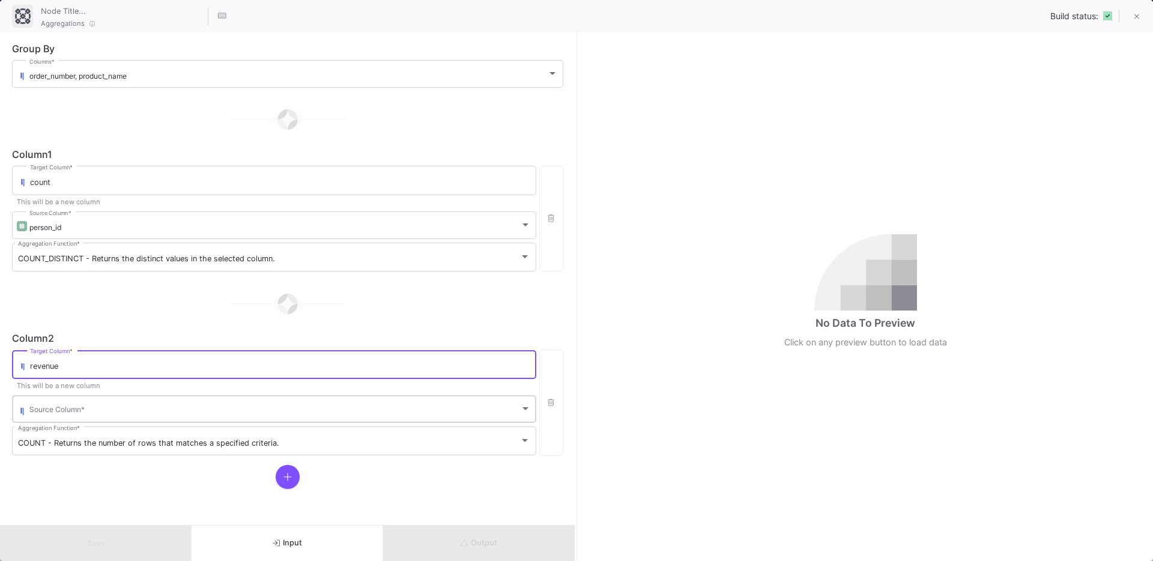
type input "revenue"
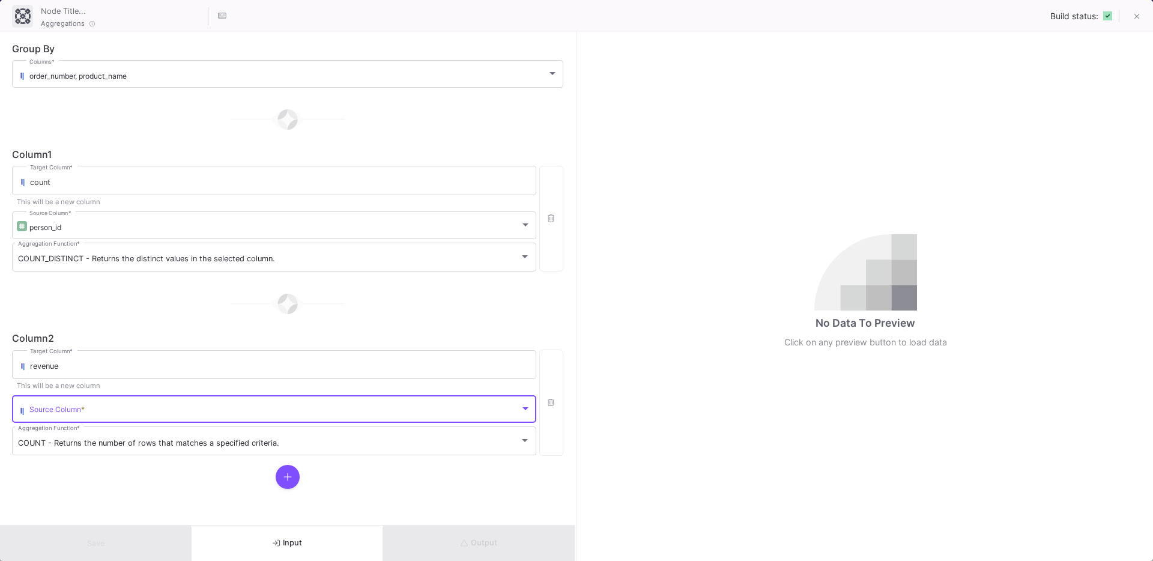
click at [116, 408] on span at bounding box center [274, 411] width 491 height 9
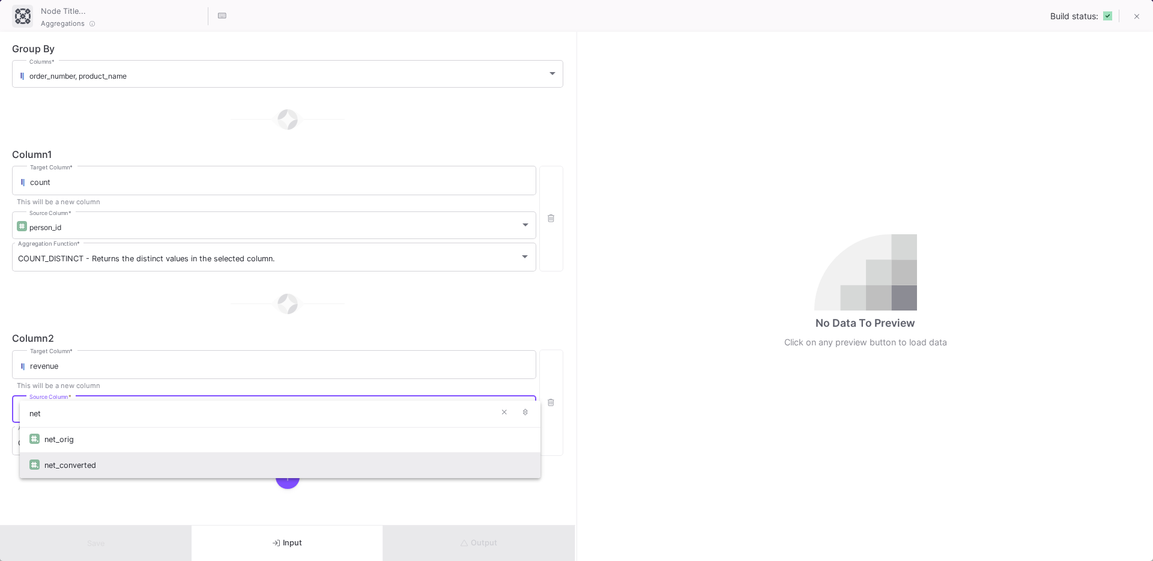
type input "net"
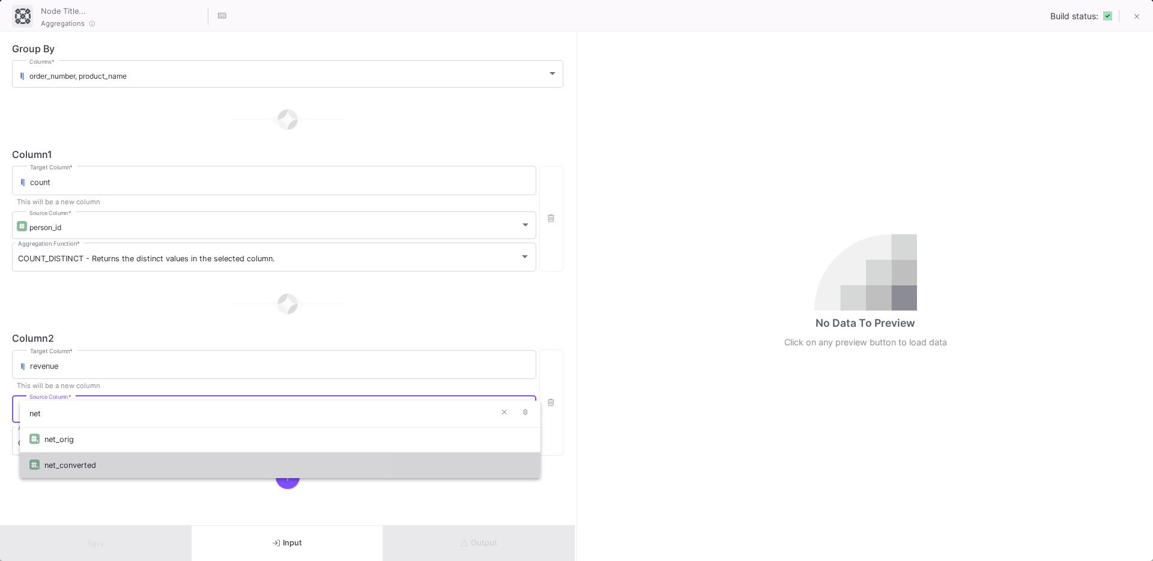
click at [85, 461] on div "net_converted" at bounding box center [287, 465] width 487 height 26
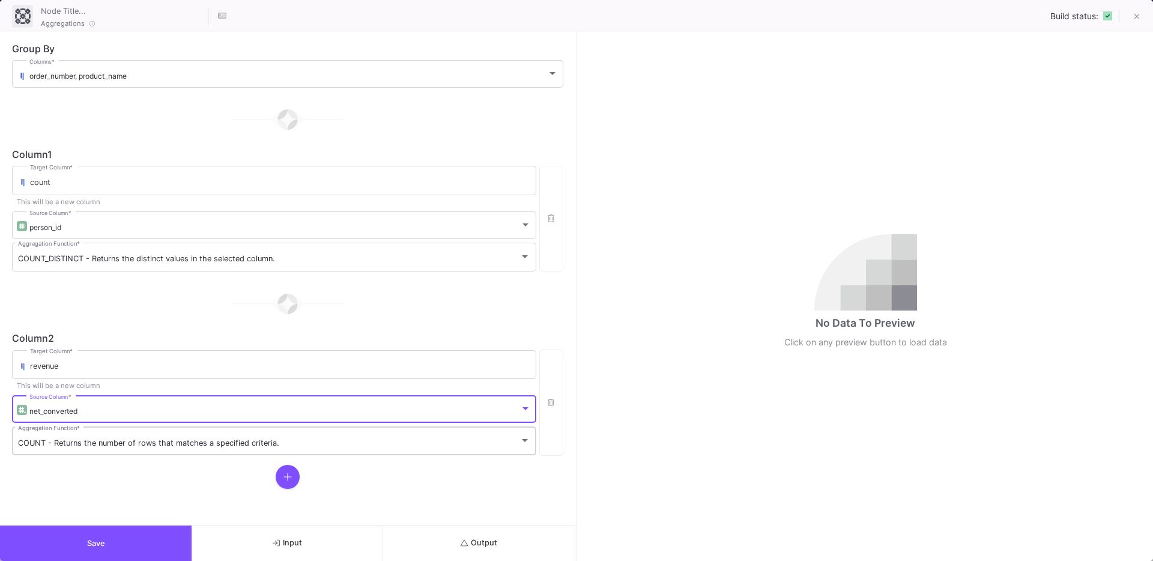
click at [62, 447] on span "COUNT - Returns the number of rows that matches a specified criteria." at bounding box center [148, 443] width 261 height 9
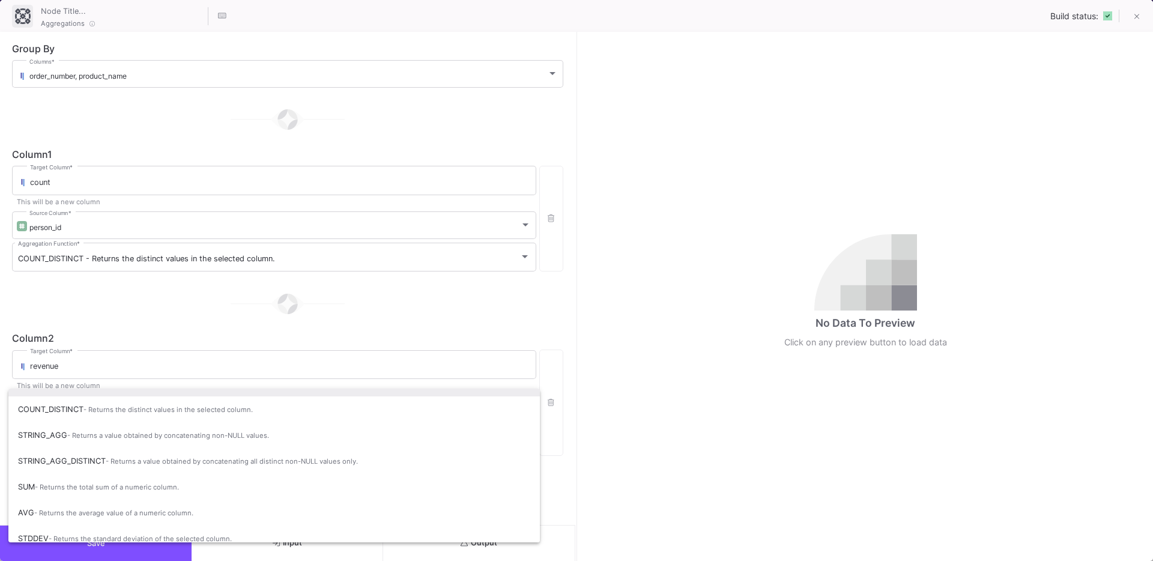
scroll to position [80, 0]
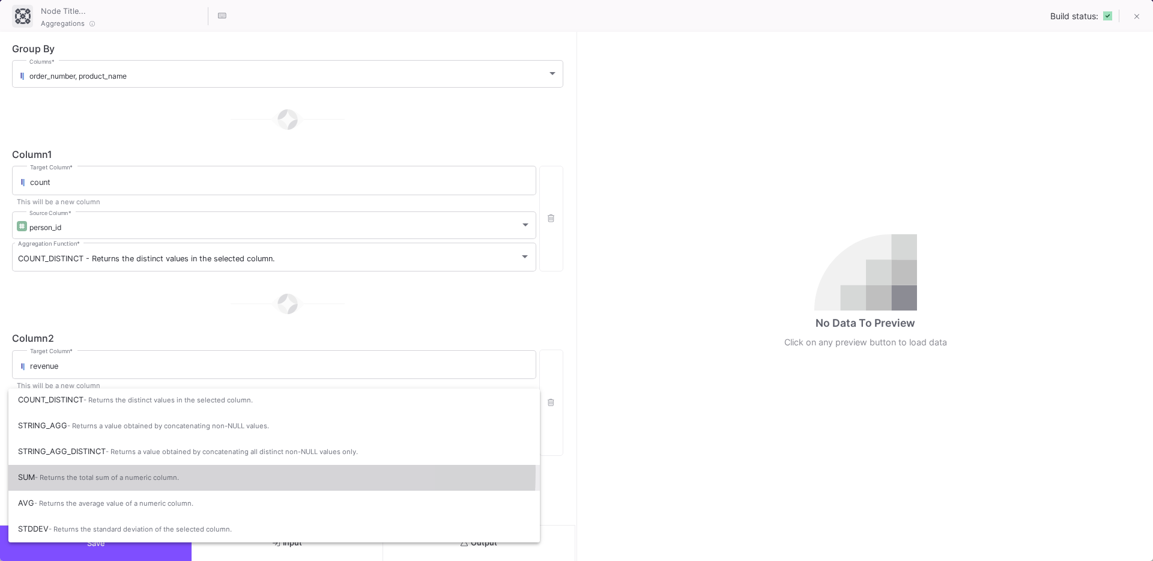
click at [104, 470] on span "SUM - Returns the total sum of a numeric column." at bounding box center [274, 477] width 512 height 26
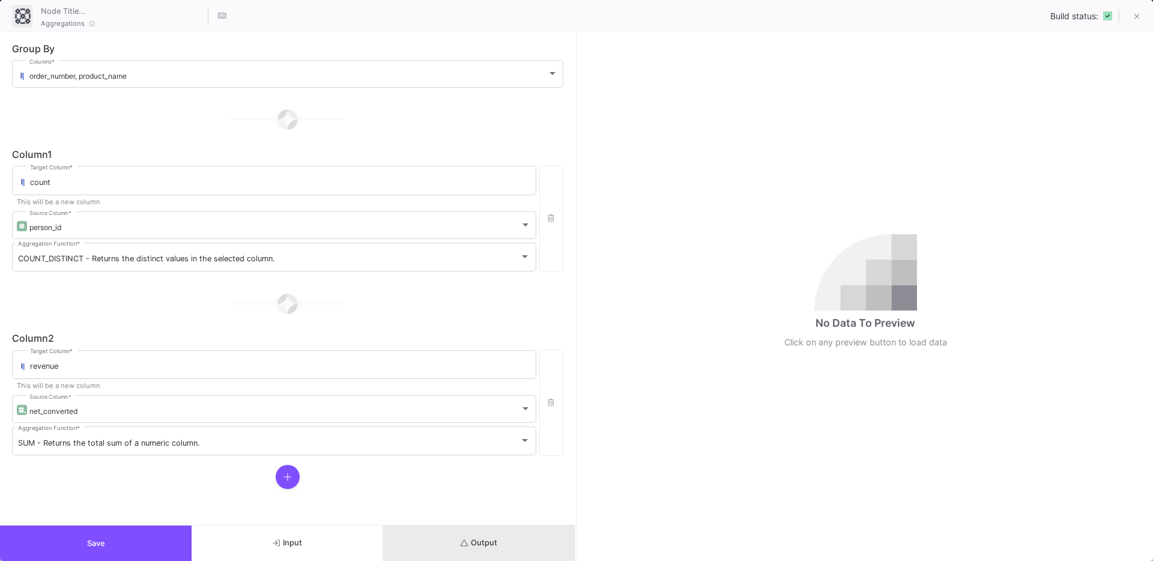
click at [472, 541] on span "Output" at bounding box center [479, 542] width 37 height 9
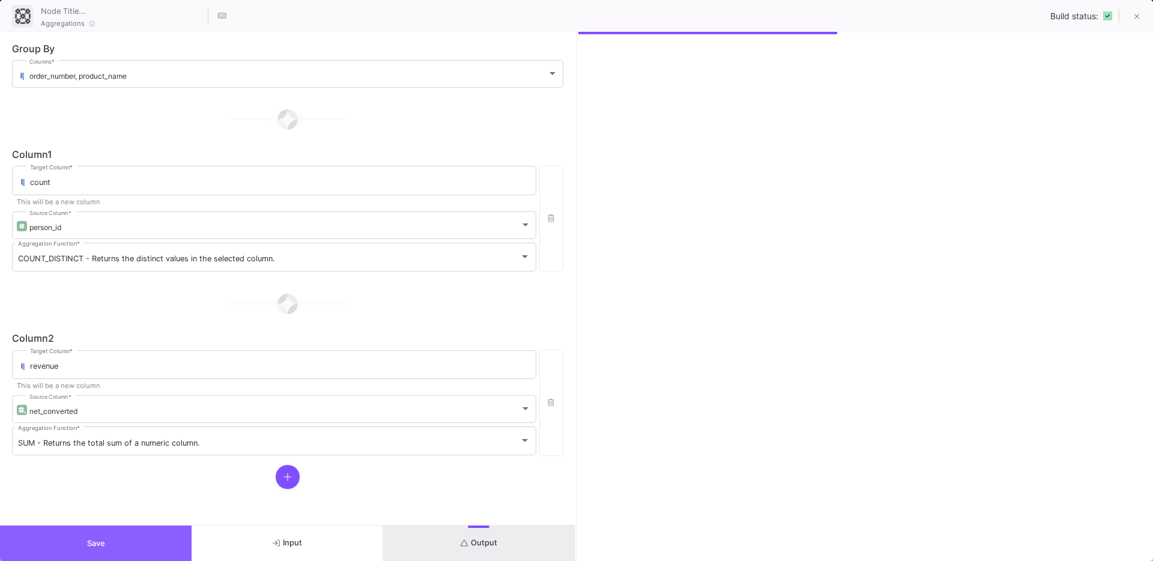
click at [128, 536] on button "Save" at bounding box center [96, 543] width 192 height 35
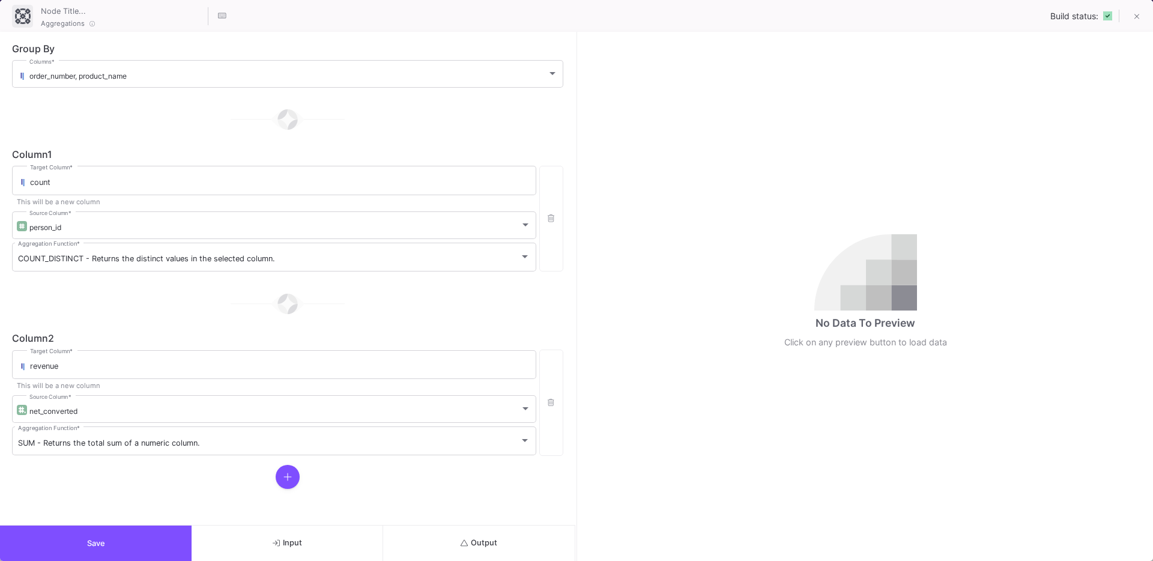
click at [490, 545] on span "Output" at bounding box center [479, 542] width 37 height 9
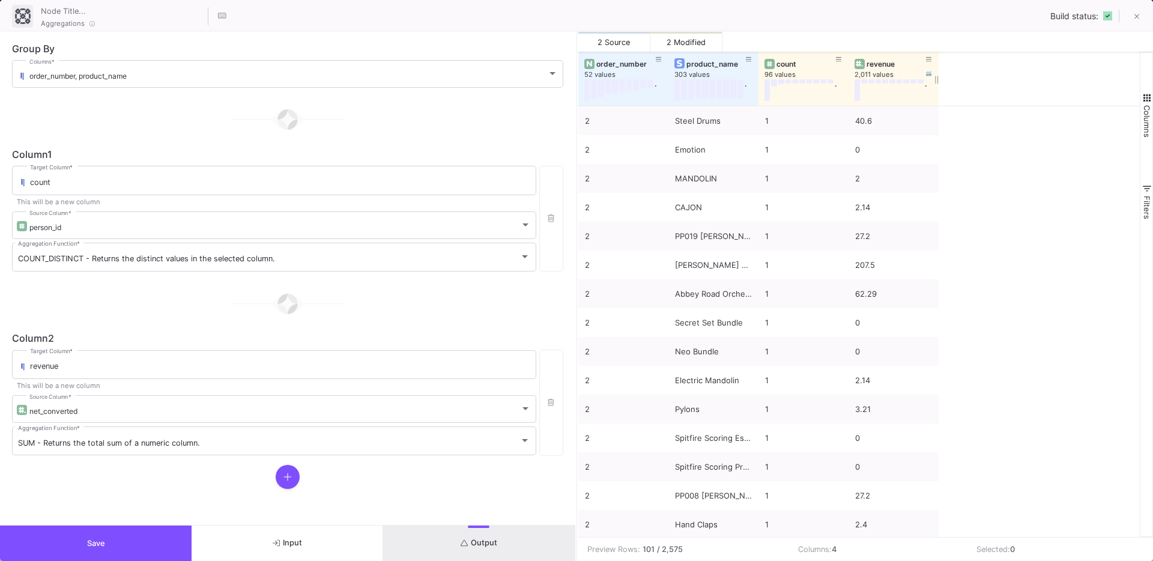
click at [881, 62] on div "revenue" at bounding box center [896, 63] width 59 height 9
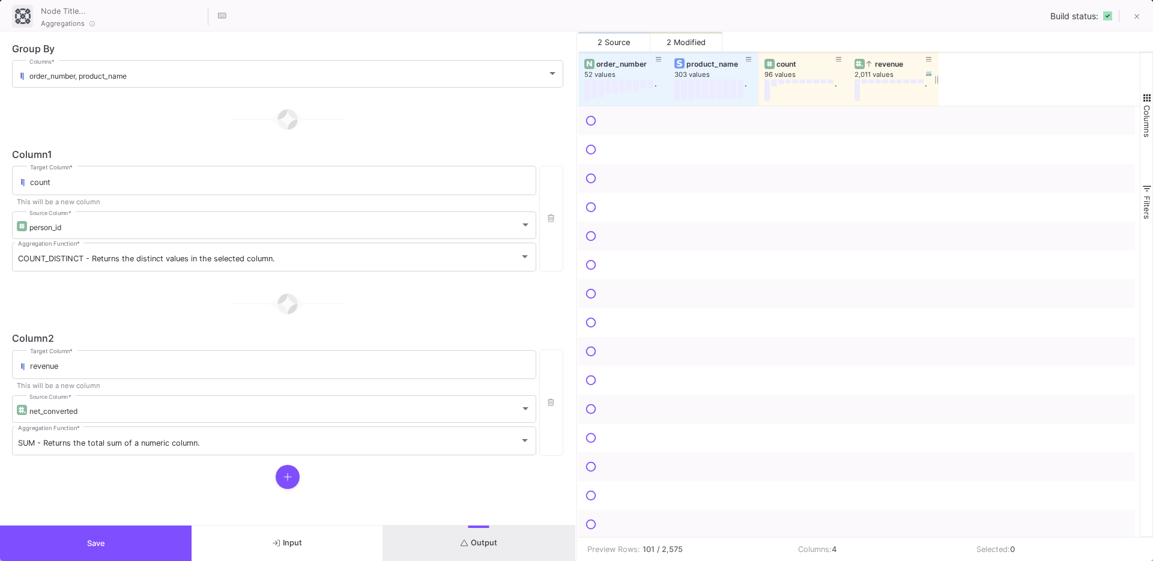
click at [881, 62] on div "revenue" at bounding box center [896, 63] width 59 height 9
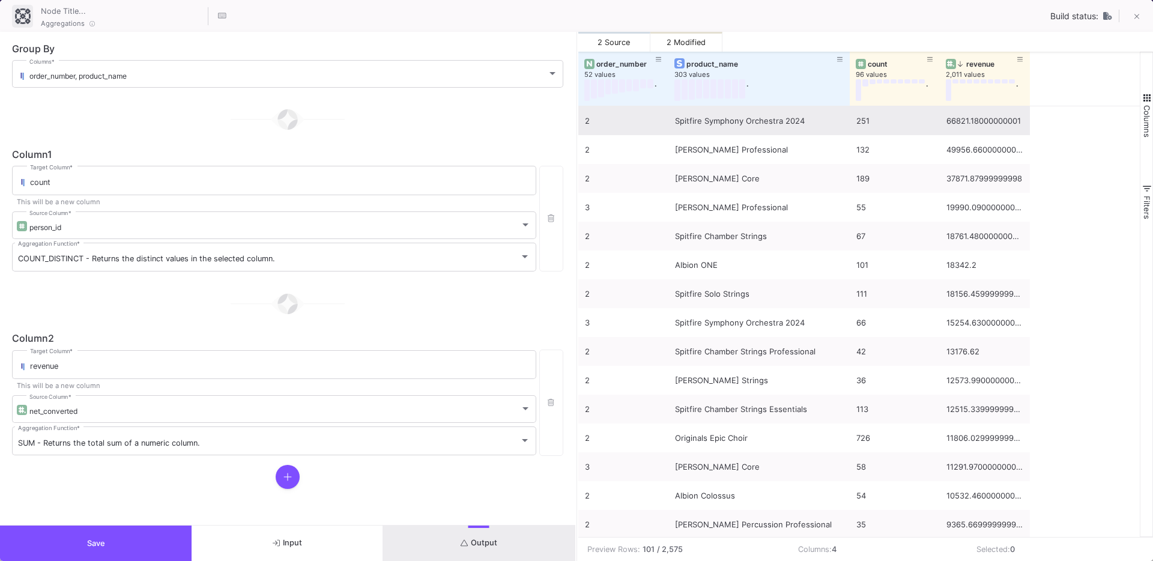
drag, startPoint x: 756, startPoint y: 100, endPoint x: 848, endPoint y: 114, distance: 92.4
click at [848, 114] on div "order_number 52 values . product_name 303 values . count 96 values . revenue 2,…" at bounding box center [860, 294] width 562 height 485
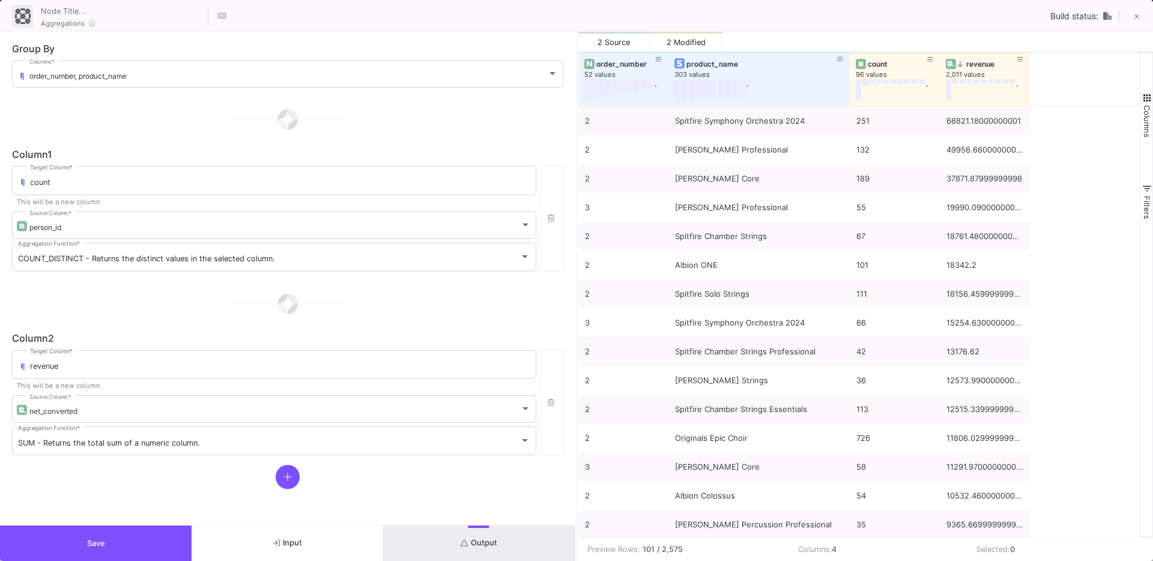
click at [103, 536] on button "Save" at bounding box center [96, 543] width 192 height 35
click at [90, 539] on span "Save" at bounding box center [96, 543] width 18 height 9
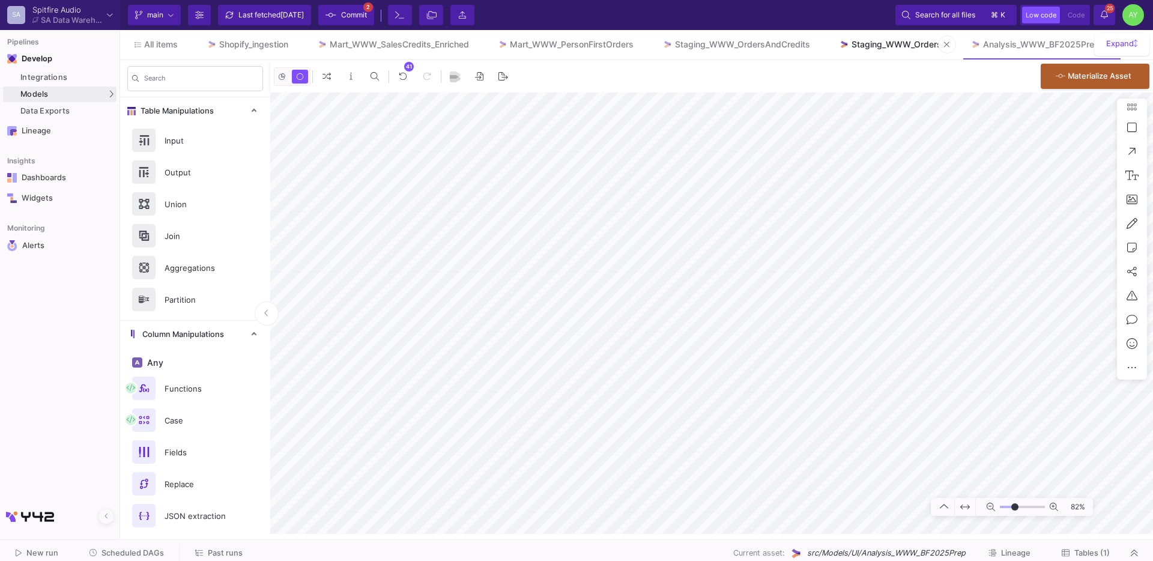
click at [903, 48] on div "Staging_WWW_Orders" at bounding box center [897, 45] width 90 height 10
type input "-44"
click at [950, 43] on icon at bounding box center [946, 44] width 5 height 8
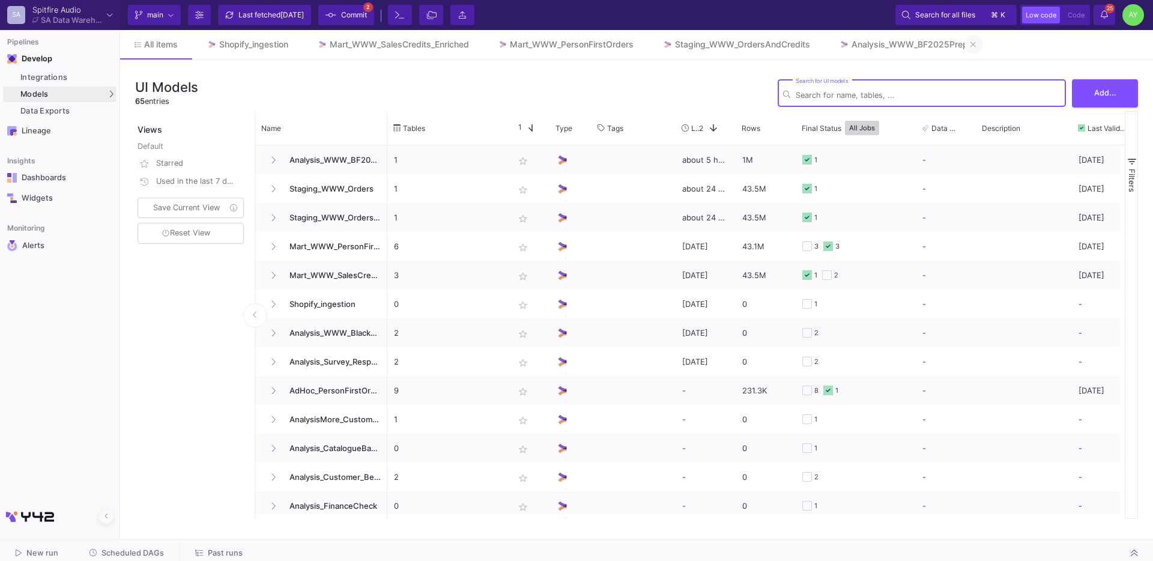
click at [976, 46] on icon at bounding box center [973, 44] width 5 height 8
